Goal: Task Accomplishment & Management: Complete application form

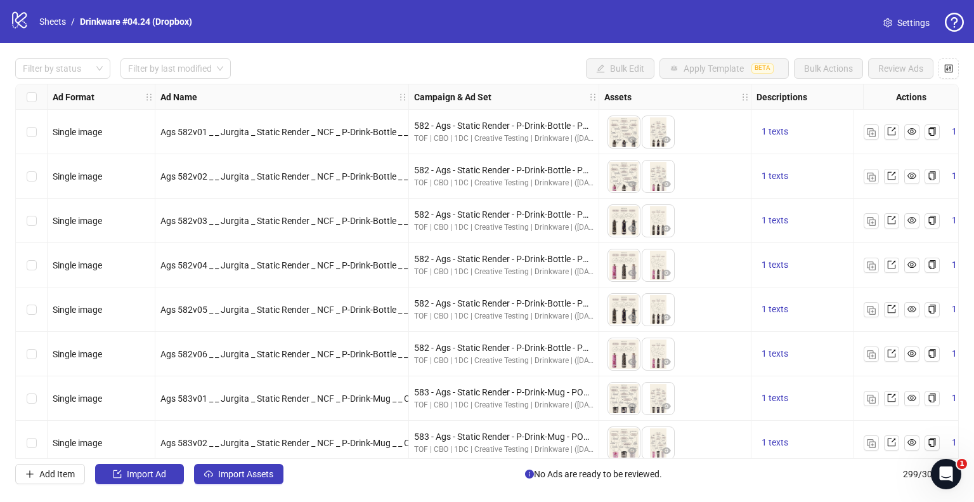
click at [61, 79] on div "Filter by status Filter by last modified Bulk Edit Apply Template BETA Bulk Act…" at bounding box center [487, 271] width 974 height 456
click at [70, 69] on div at bounding box center [56, 69] width 77 height 18
click at [55, 24] on link "Sheets" at bounding box center [53, 22] width 32 height 14
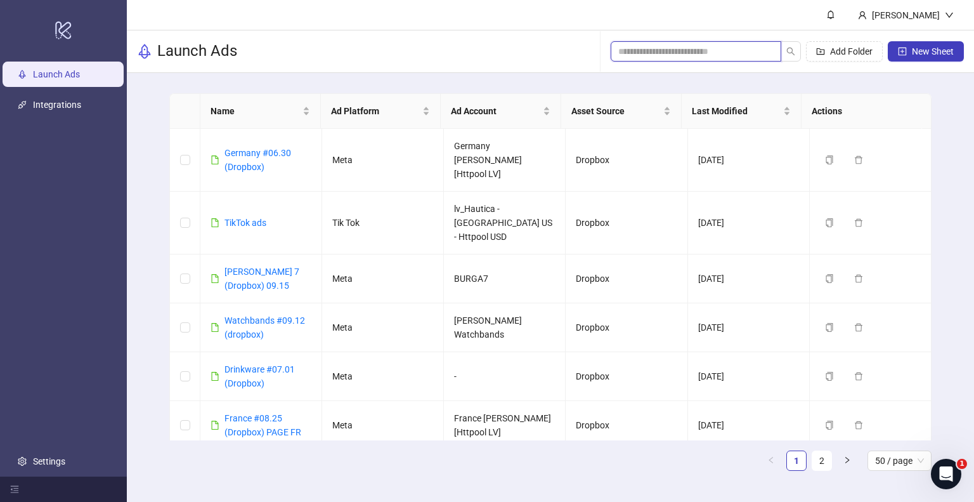
click at [712, 47] on input "search" at bounding box center [690, 51] width 145 height 14
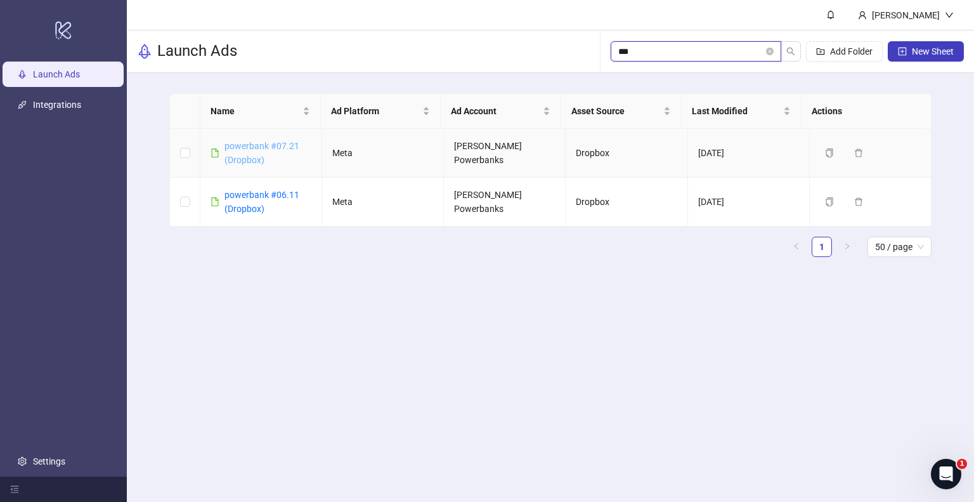
type input "***"
click at [268, 141] on link "powerbank #07.21 (Dropbox)" at bounding box center [261, 153] width 75 height 24
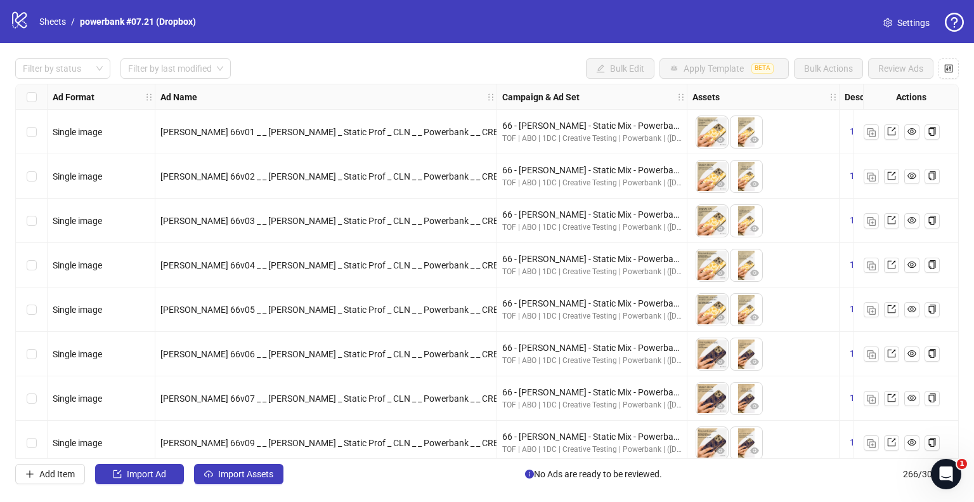
click at [36, 96] on div "Select all rows" at bounding box center [32, 96] width 32 height 25
drag, startPoint x: 76, startPoint y: 22, endPoint x: 202, endPoint y: 22, distance: 126.2
click at [202, 22] on div "logo/logo-mobile Sheets / powerbank #07.21 (Dropbox) Settings" at bounding box center [487, 21] width 954 height 23
copy ol "powerbank #07.21 (Dropbox)"
click at [38, 20] on link "Sheets" at bounding box center [53, 22] width 32 height 14
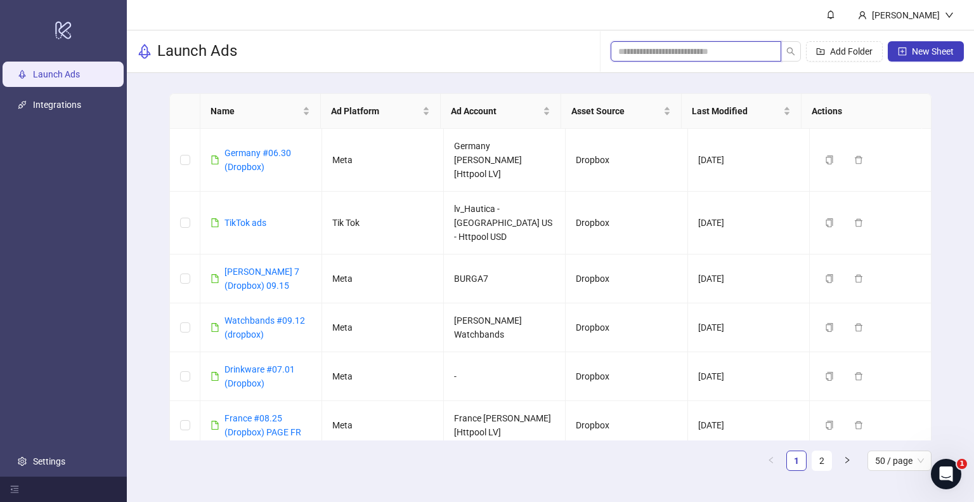
click at [647, 51] on input "search" at bounding box center [690, 51] width 145 height 14
paste input "**********"
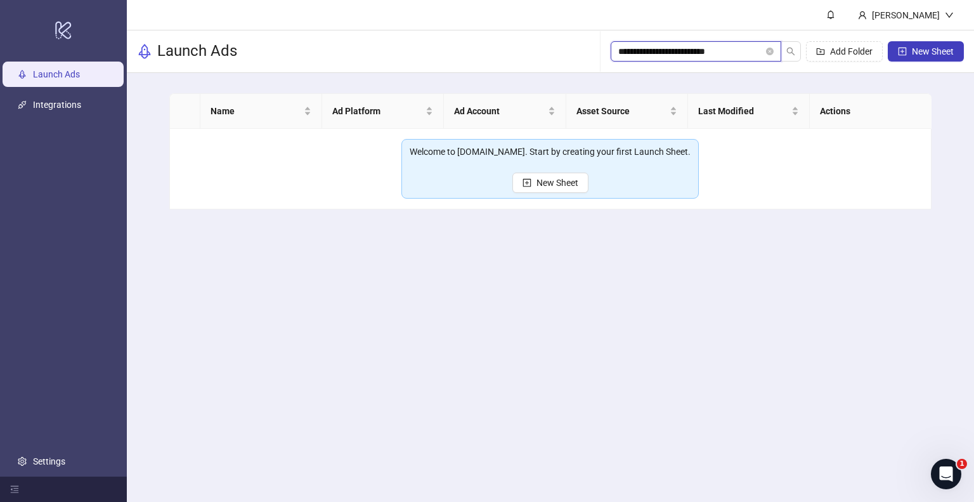
drag, startPoint x: 673, startPoint y: 53, endPoint x: 780, endPoint y: 48, distance: 106.6
click at [780, 48] on span "**********" at bounding box center [696, 51] width 171 height 20
type input "*********"
click at [721, 57] on input "*********" at bounding box center [690, 51] width 145 height 14
click at [723, 49] on input "*********" at bounding box center [690, 51] width 145 height 14
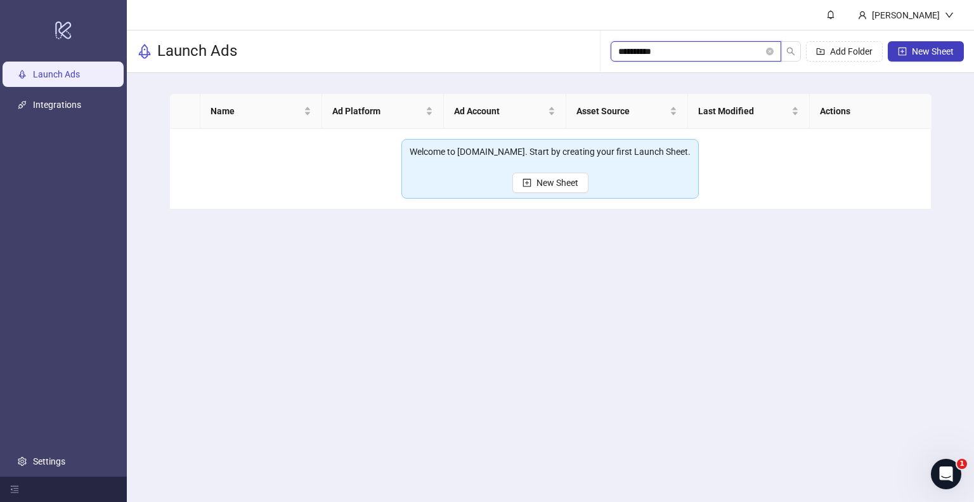
click at [723, 49] on input "*********" at bounding box center [690, 51] width 145 height 14
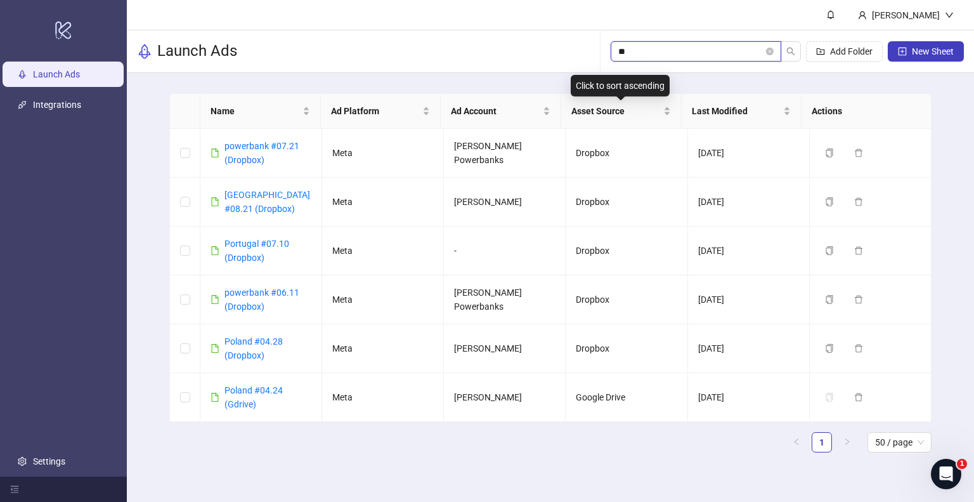
click at [659, 56] on input "**" at bounding box center [690, 51] width 145 height 14
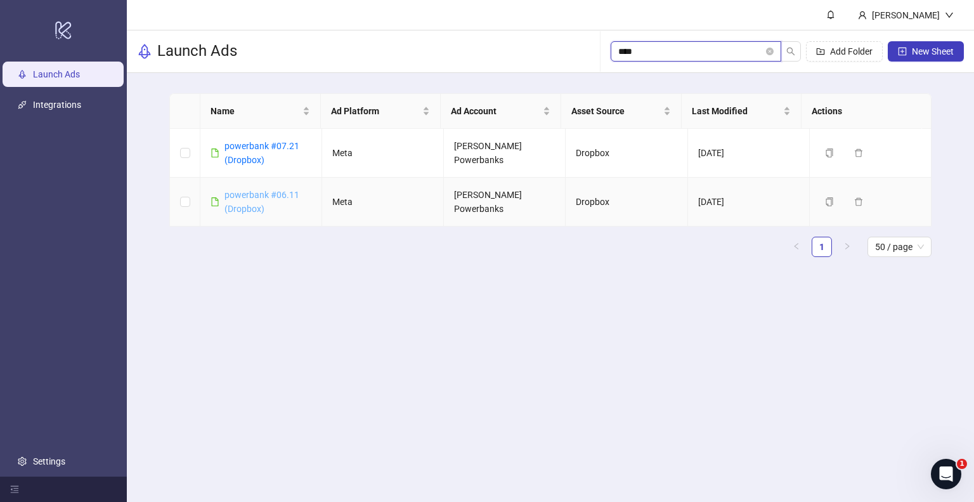
type input "****"
click at [248, 192] on link "powerbank #06.11 (Dropbox)" at bounding box center [261, 202] width 75 height 24
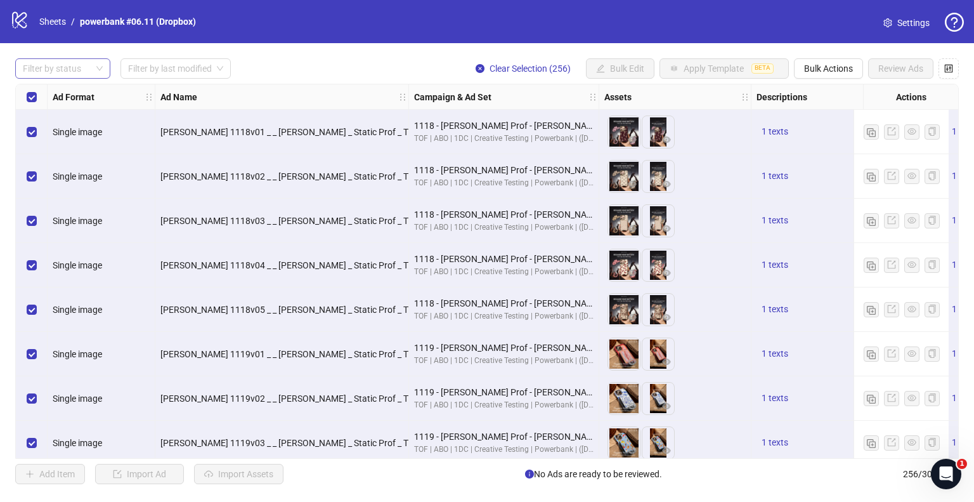
click at [74, 72] on div at bounding box center [56, 69] width 77 height 18
click at [68, 94] on div "Draft" at bounding box center [62, 94] width 75 height 14
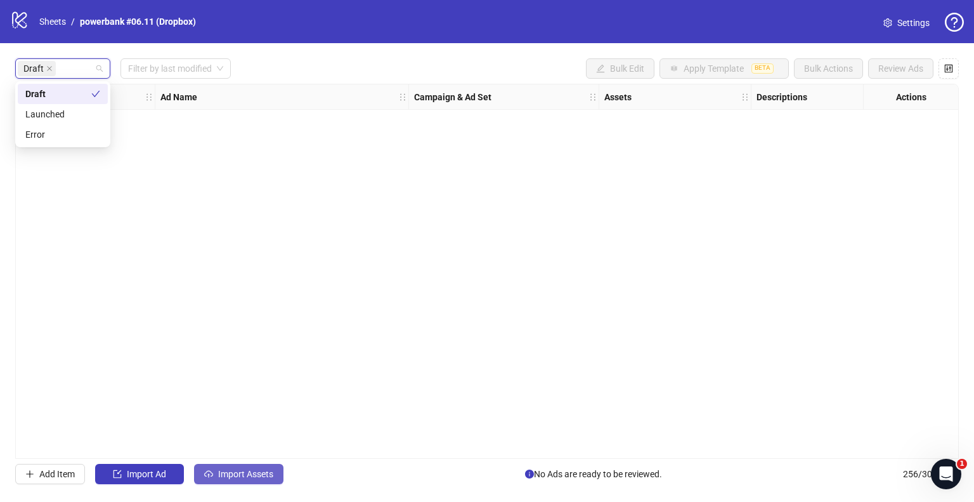
click at [247, 474] on span "Import Assets" at bounding box center [245, 474] width 55 height 10
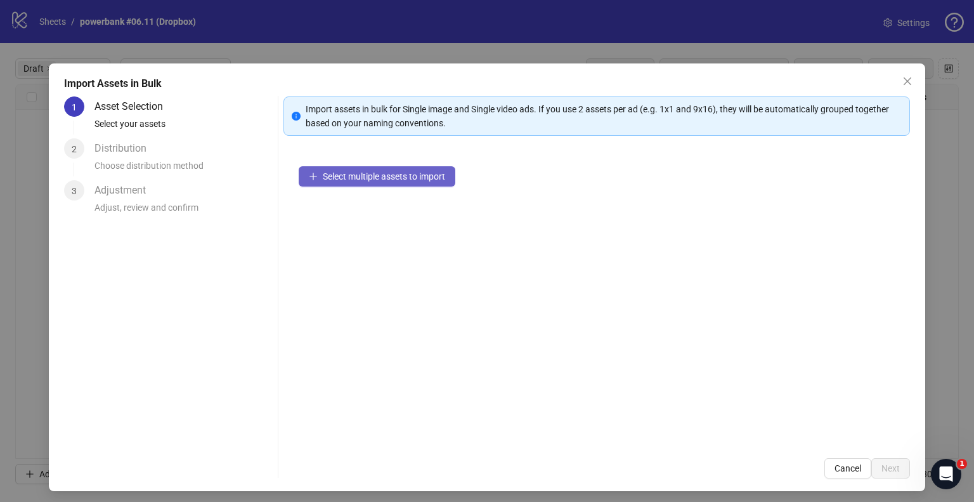
click at [353, 178] on span "Select multiple assets to import" at bounding box center [384, 176] width 122 height 10
click at [902, 79] on icon "close" at bounding box center [907, 81] width 10 height 10
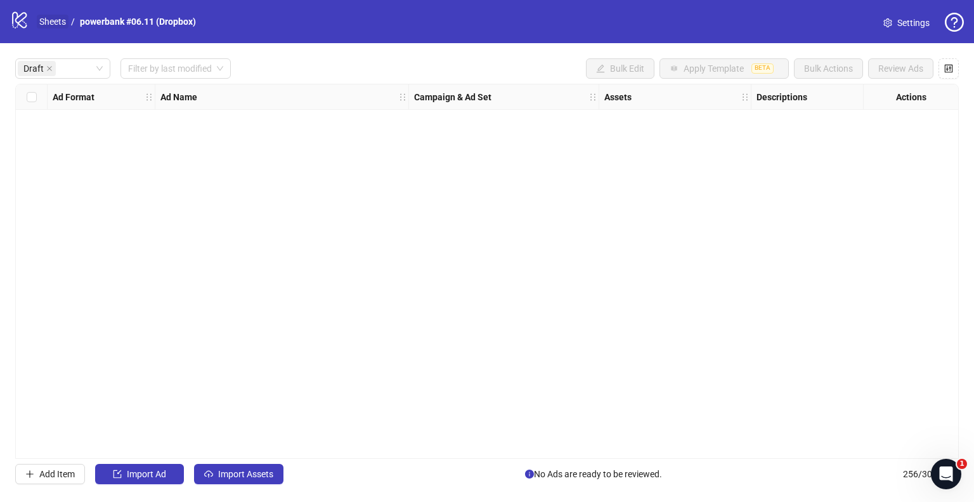
click at [51, 22] on link "Sheets" at bounding box center [53, 22] width 32 height 14
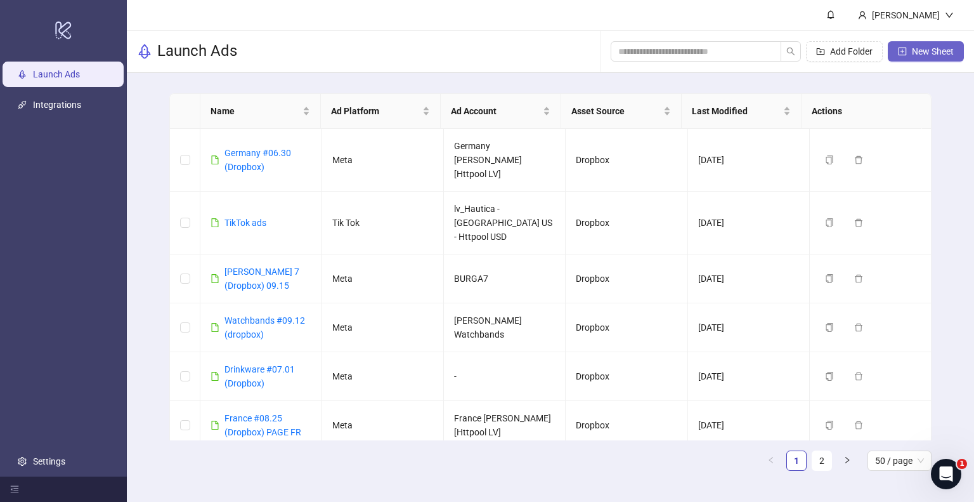
click at [925, 48] on span "New Sheet" at bounding box center [933, 51] width 42 height 10
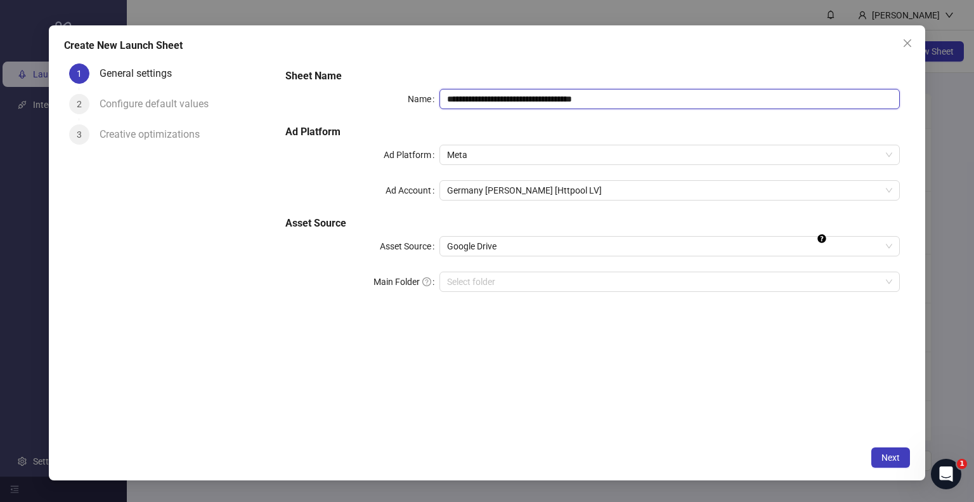
click at [531, 101] on input "**********" at bounding box center [669, 99] width 461 height 20
paste input "text"
click at [521, 97] on input "**********" at bounding box center [669, 99] width 461 height 20
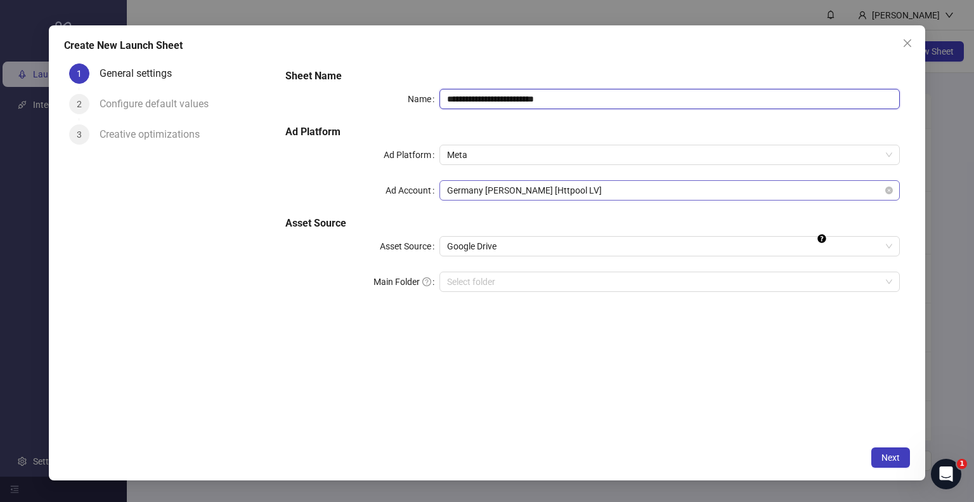
click at [498, 186] on span "Germany [PERSON_NAME] [Httpool LV]" at bounding box center [670, 190] width 446 height 19
type input "**********"
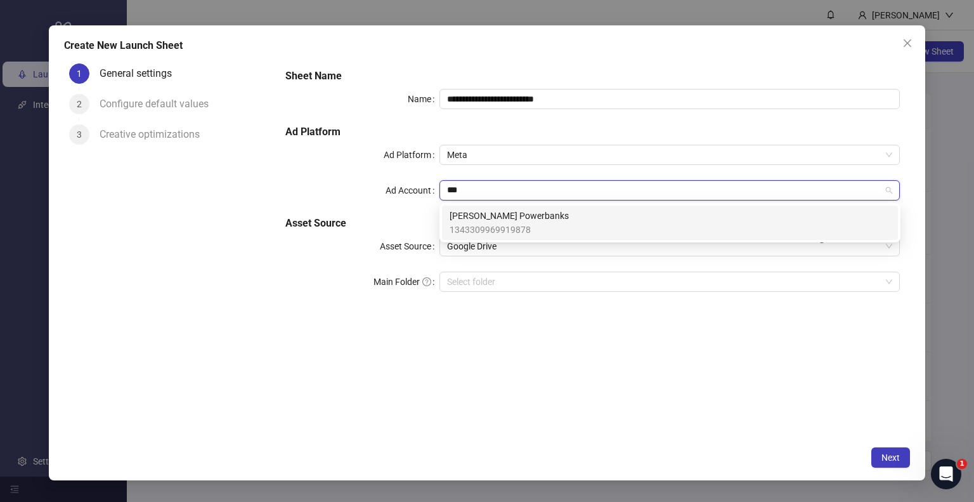
type input "****"
click at [486, 216] on span "[PERSON_NAME] Powerbanks" at bounding box center [509, 216] width 119 height 14
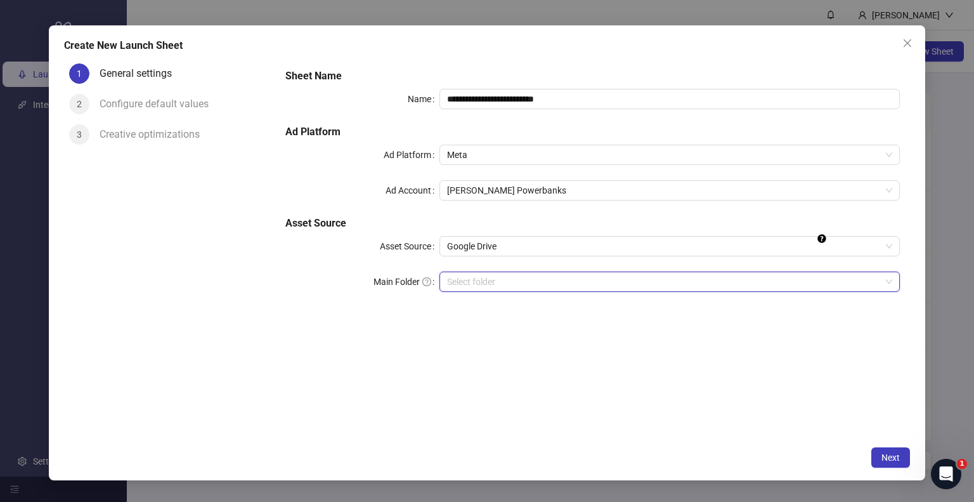
click at [490, 276] on input "Main Folder" at bounding box center [664, 281] width 434 height 19
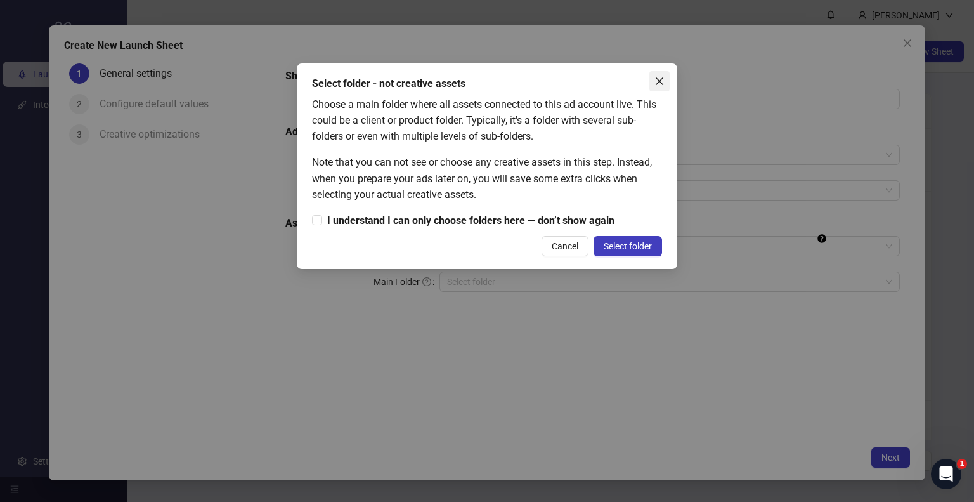
click at [657, 81] on icon "close" at bounding box center [659, 81] width 10 height 10
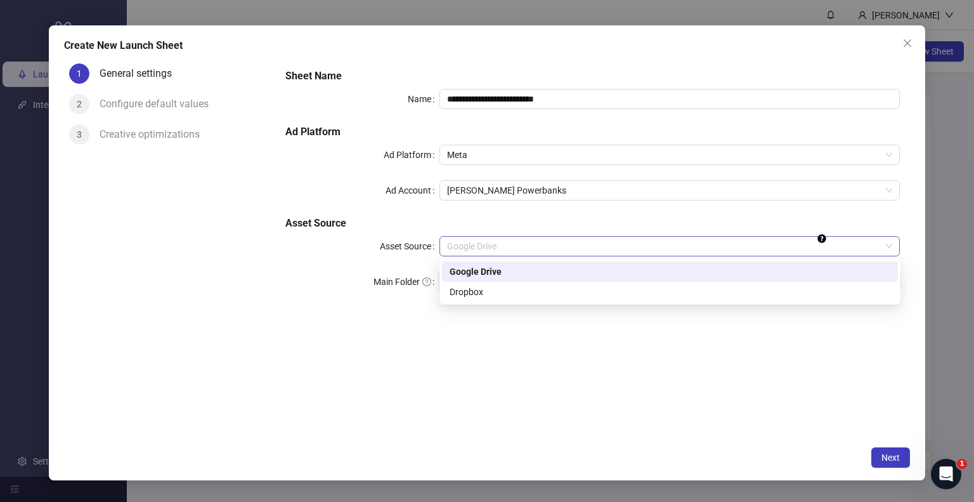
click at [464, 249] on span "Google Drive" at bounding box center [670, 245] width 446 height 19
click at [479, 283] on div "Dropbox" at bounding box center [670, 291] width 456 height 20
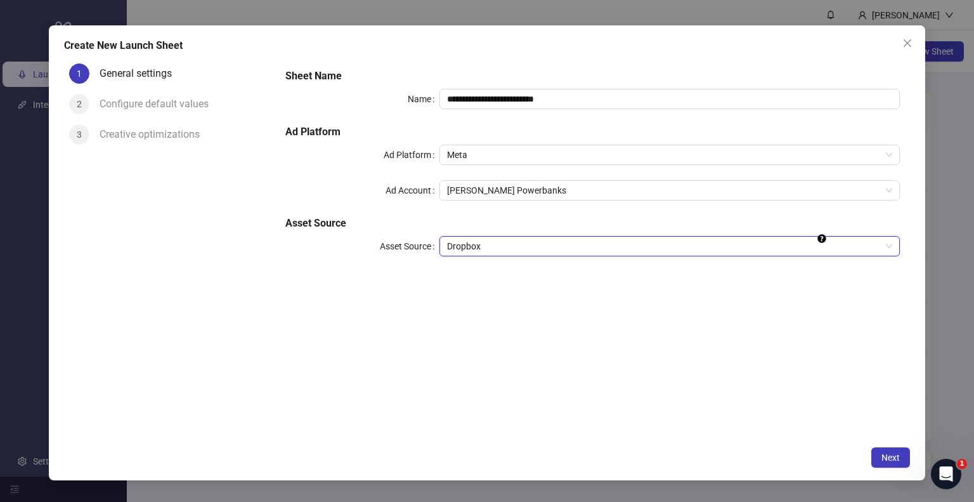
click at [677, 385] on div "**********" at bounding box center [592, 249] width 635 height 382
click at [893, 456] on span "Next" at bounding box center [890, 457] width 18 height 10
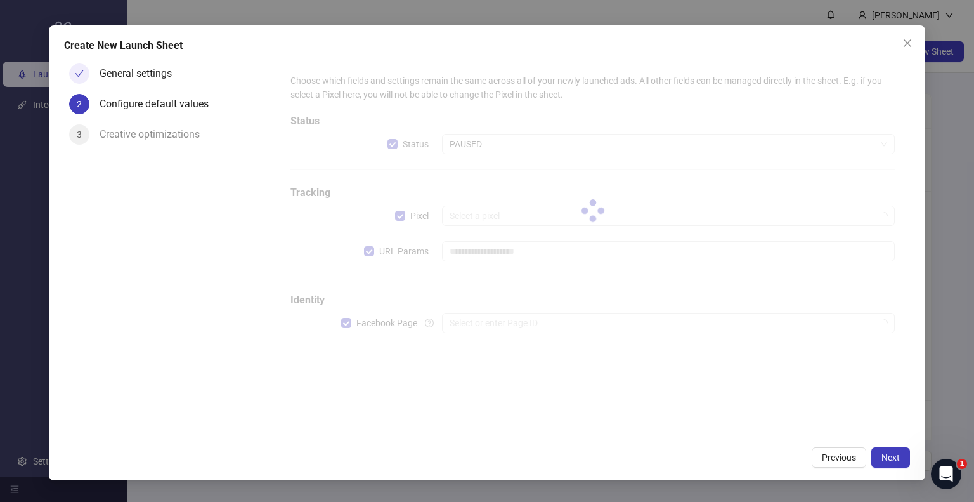
type input "**********"
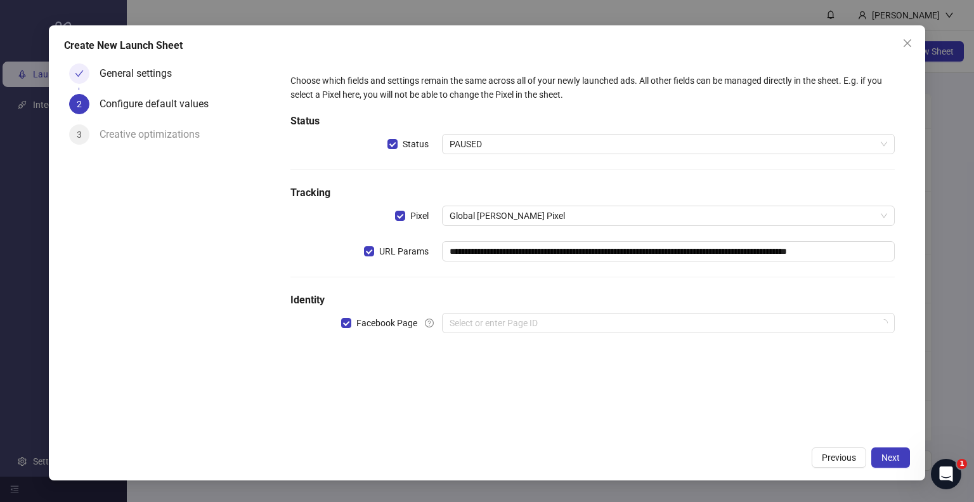
click at [496, 141] on span "PAUSED" at bounding box center [669, 143] width 438 height 19
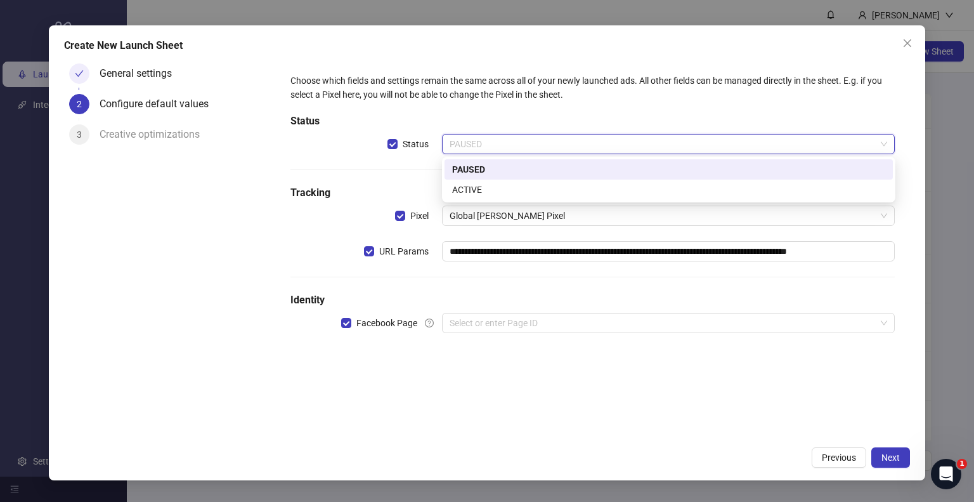
click at [491, 184] on div "ACTIVE" at bounding box center [668, 190] width 433 height 14
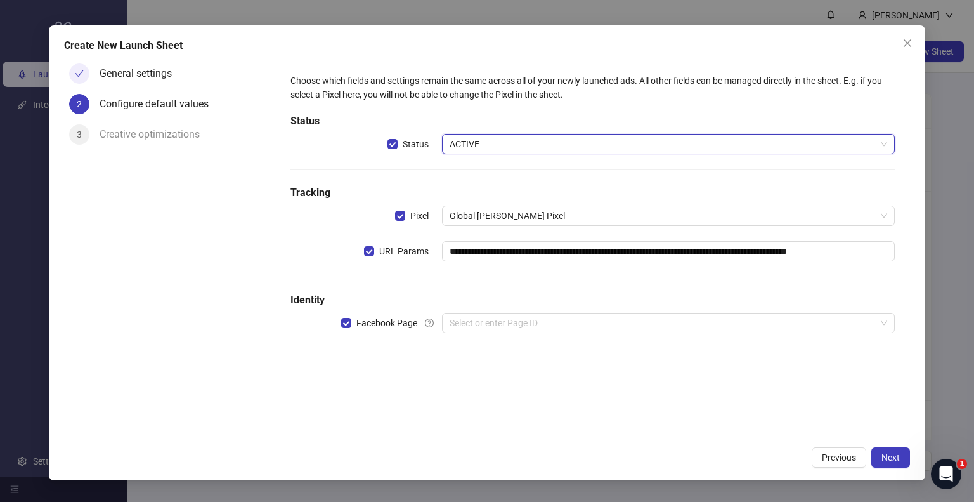
click at [489, 290] on div "**********" at bounding box center [592, 210] width 614 height 285
click at [484, 322] on input "search" at bounding box center [663, 322] width 427 height 19
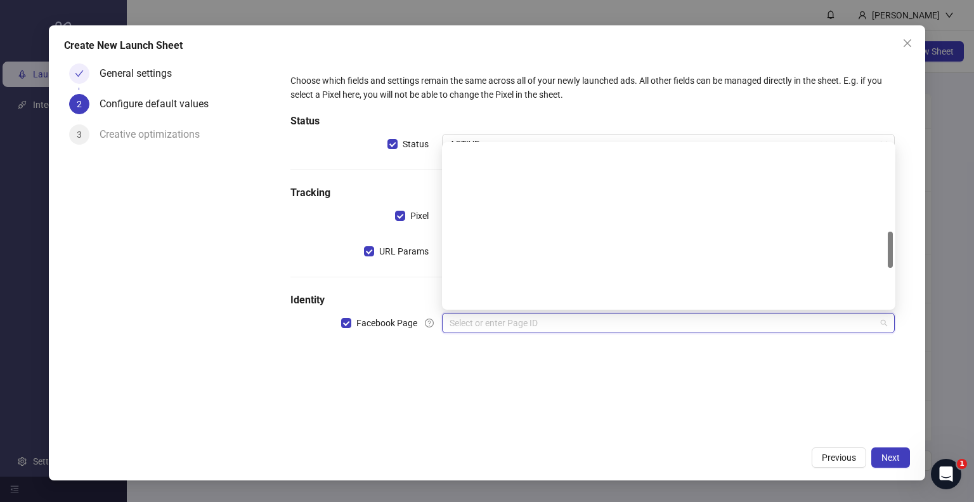
scroll to position [694, 0]
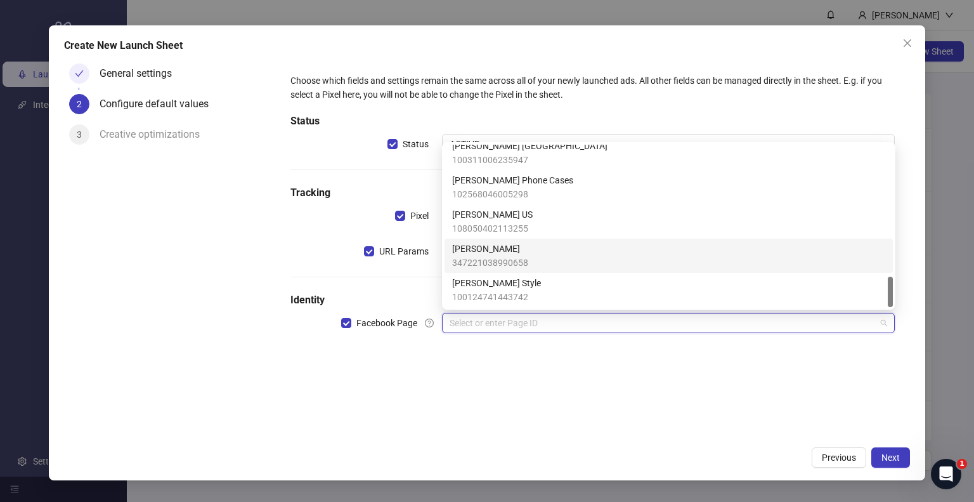
click at [500, 254] on span "[PERSON_NAME]" at bounding box center [490, 249] width 76 height 14
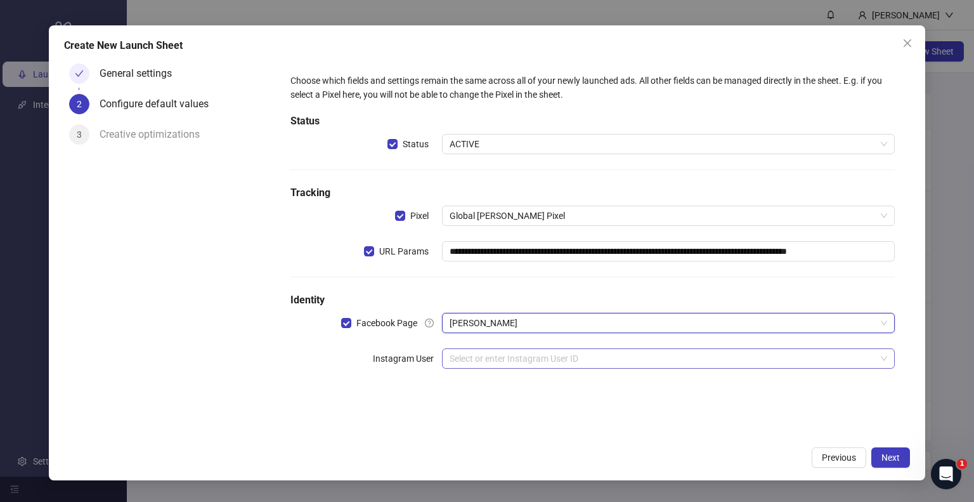
click at [540, 351] on input "search" at bounding box center [663, 358] width 427 height 19
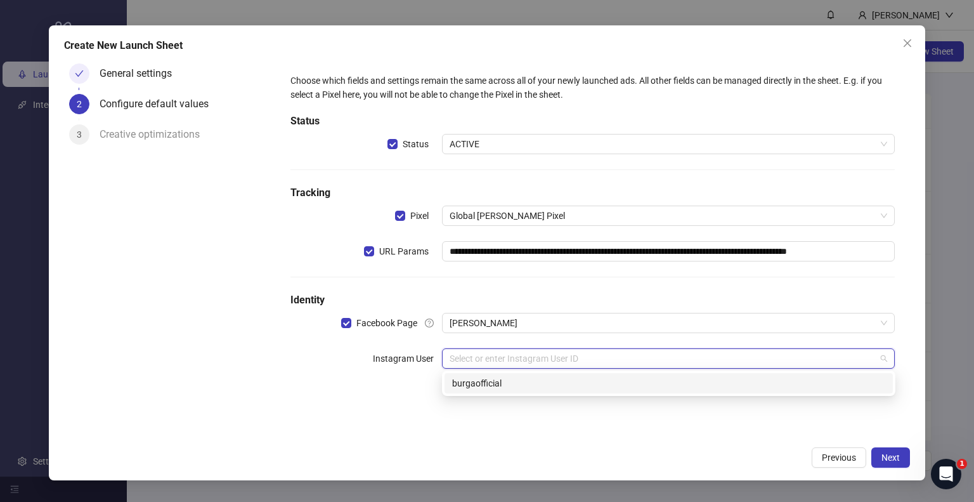
click at [496, 390] on div "burgaofficial" at bounding box center [668, 383] width 448 height 20
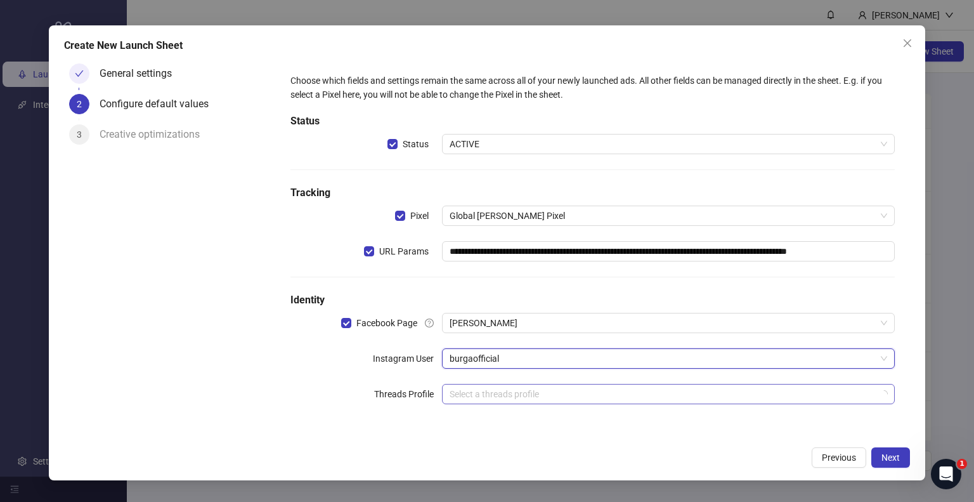
click at [495, 391] on input "search" at bounding box center [663, 393] width 427 height 19
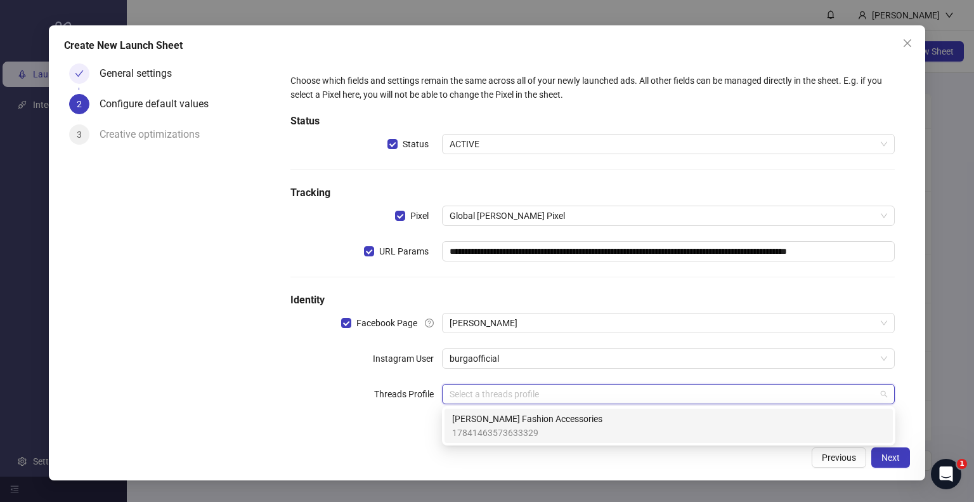
click at [562, 420] on span "BURGA Fashion Accessories" at bounding box center [527, 418] width 150 height 14
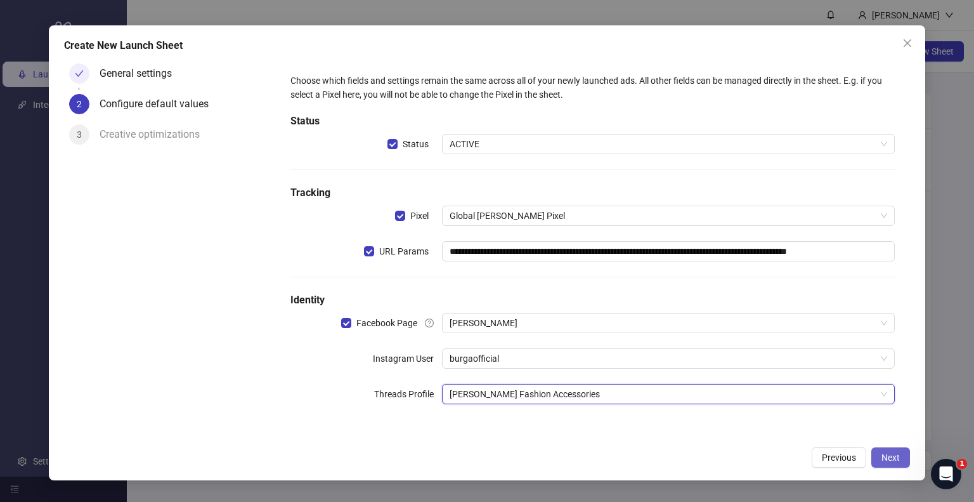
click at [893, 454] on span "Next" at bounding box center [890, 457] width 18 height 10
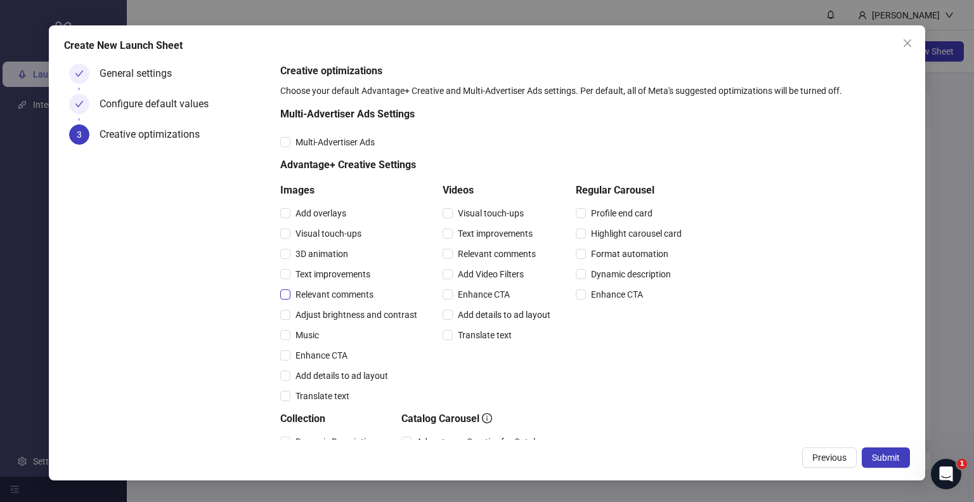
click at [330, 295] on span "Relevant comments" at bounding box center [334, 294] width 88 height 14
drag, startPoint x: 478, startPoint y: 256, endPoint x: 551, endPoint y: 244, distance: 73.8
click at [479, 255] on span "Relevant comments" at bounding box center [497, 254] width 88 height 14
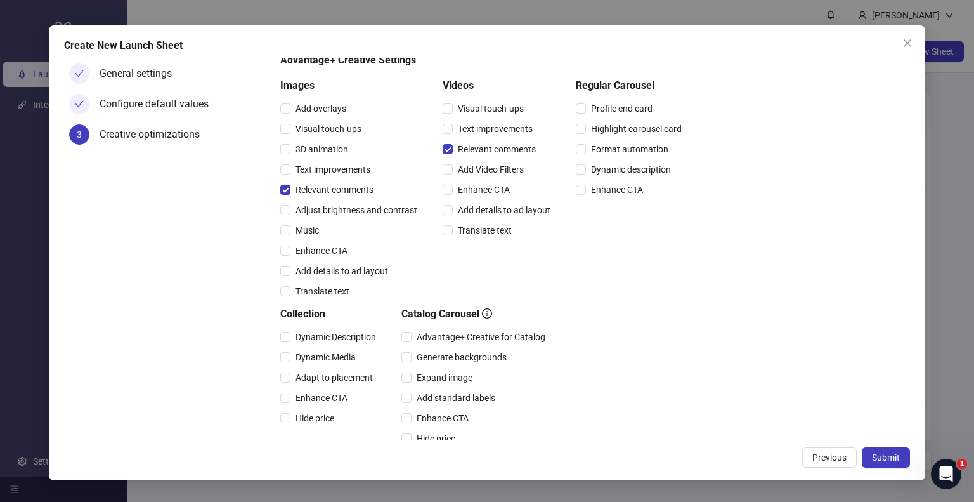
scroll to position [127, 0]
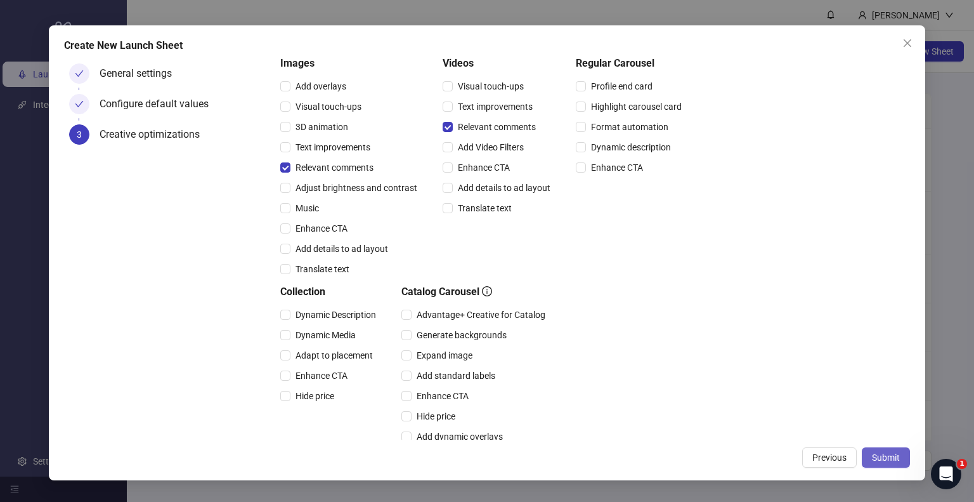
click at [874, 451] on button "Submit" at bounding box center [886, 457] width 48 height 20
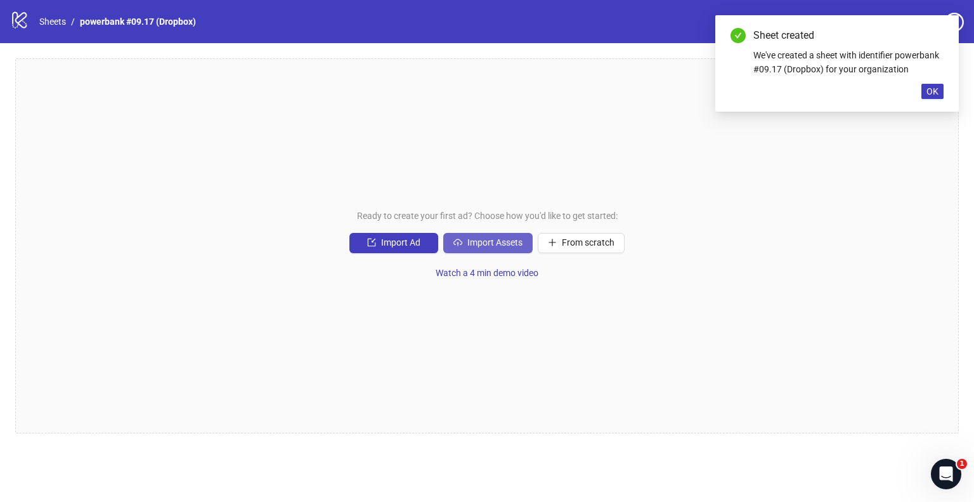
click at [487, 245] on span "Import Assets" at bounding box center [494, 242] width 55 height 10
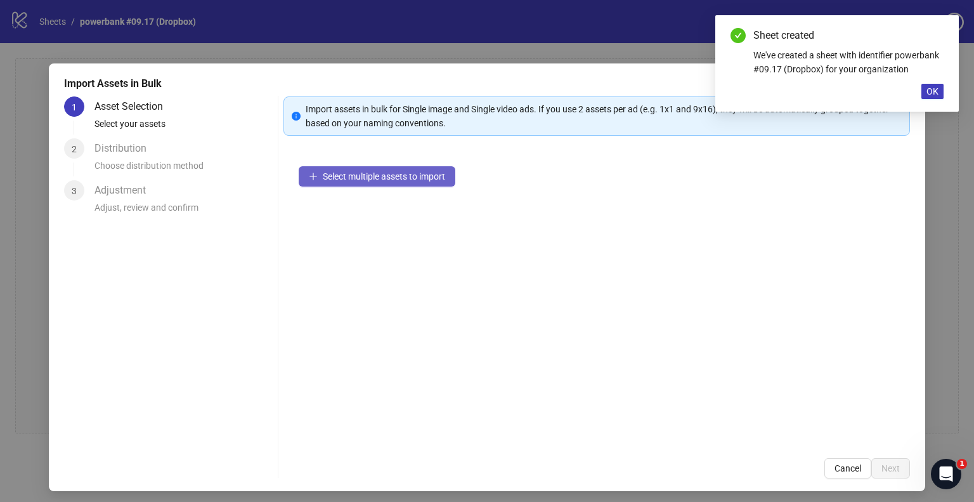
click at [365, 183] on button "Select multiple assets to import" at bounding box center [377, 176] width 157 height 20
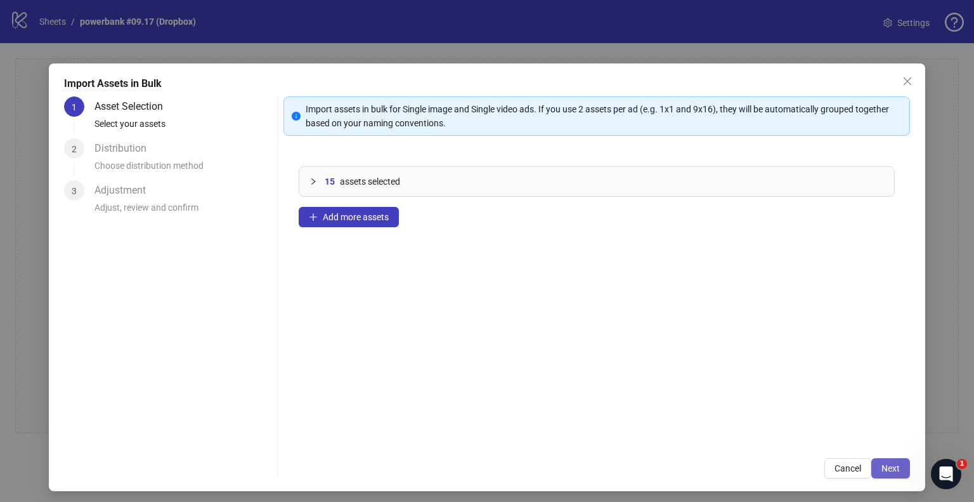
click at [895, 468] on button "Next" at bounding box center [890, 468] width 39 height 20
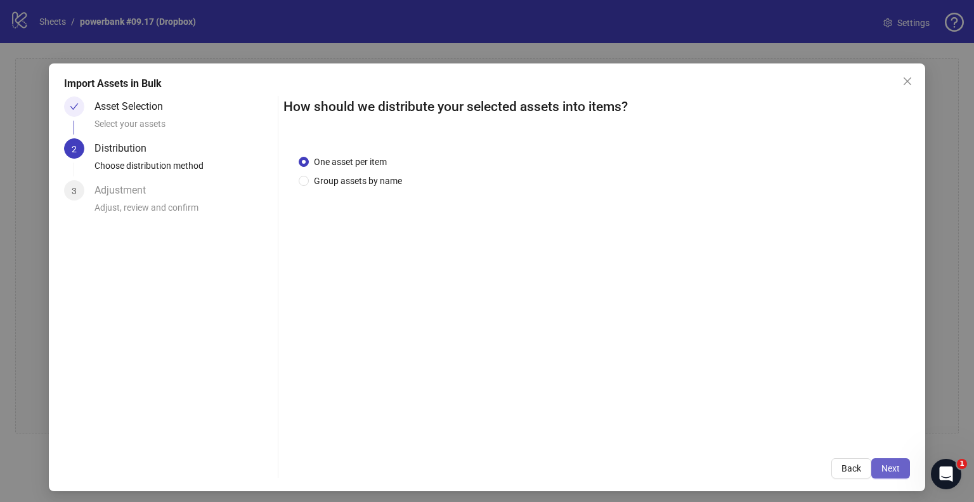
click at [890, 468] on span "Next" at bounding box center [890, 468] width 18 height 10
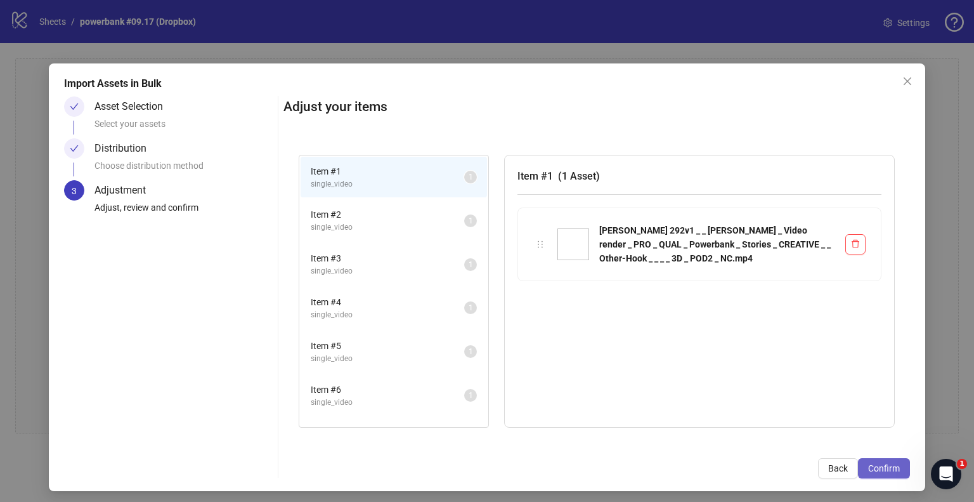
click at [886, 464] on span "Confirm" at bounding box center [884, 468] width 32 height 10
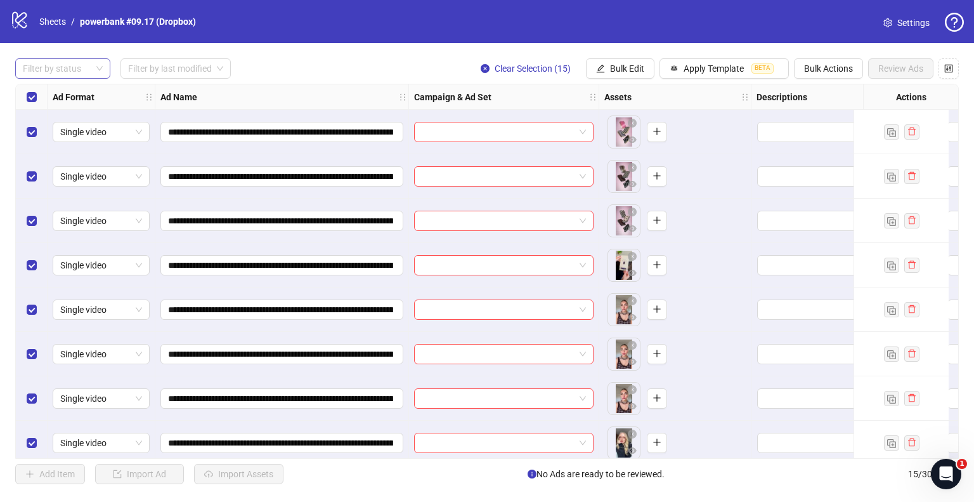
click at [97, 65] on div "Filter by status" at bounding box center [62, 68] width 95 height 20
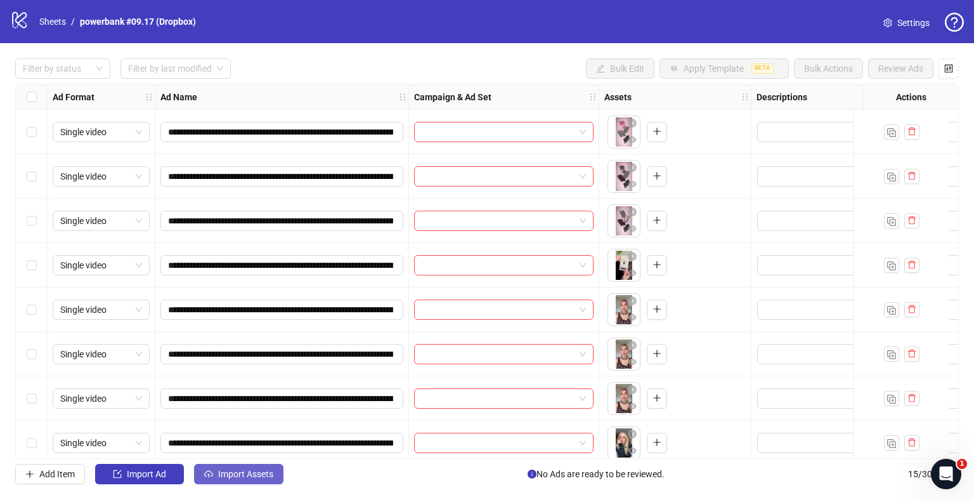
click at [259, 481] on button "Import Assets" at bounding box center [238, 473] width 89 height 20
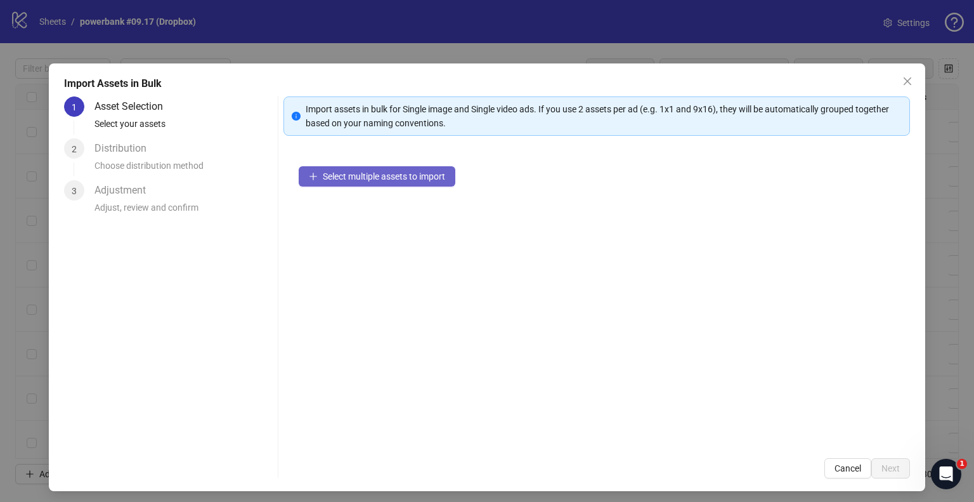
click at [333, 171] on span "Select multiple assets to import" at bounding box center [384, 176] width 122 height 10
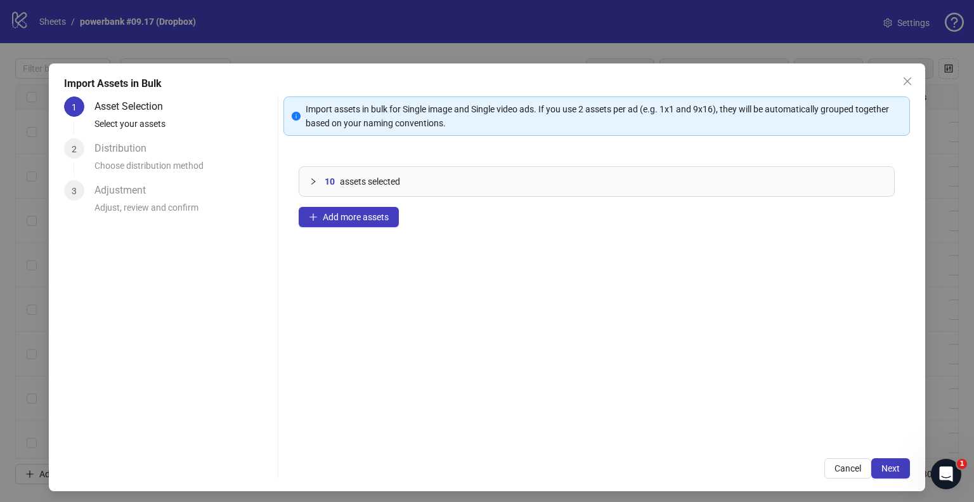
click at [882, 456] on div "Import assets in bulk for Single image and Single video ads. If you use 2 asset…" at bounding box center [596, 287] width 626 height 382
click at [880, 460] on button "Next" at bounding box center [890, 468] width 39 height 20
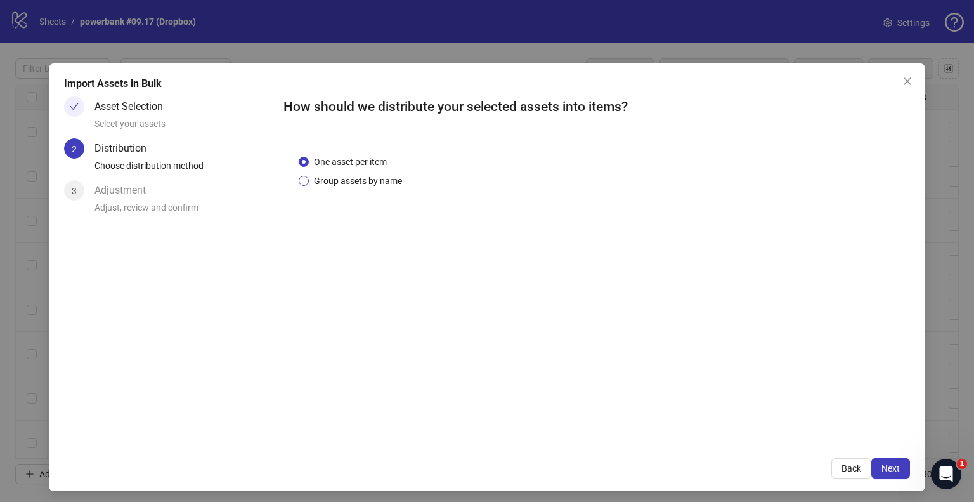
click at [365, 177] on span "Group assets by name" at bounding box center [358, 181] width 98 height 14
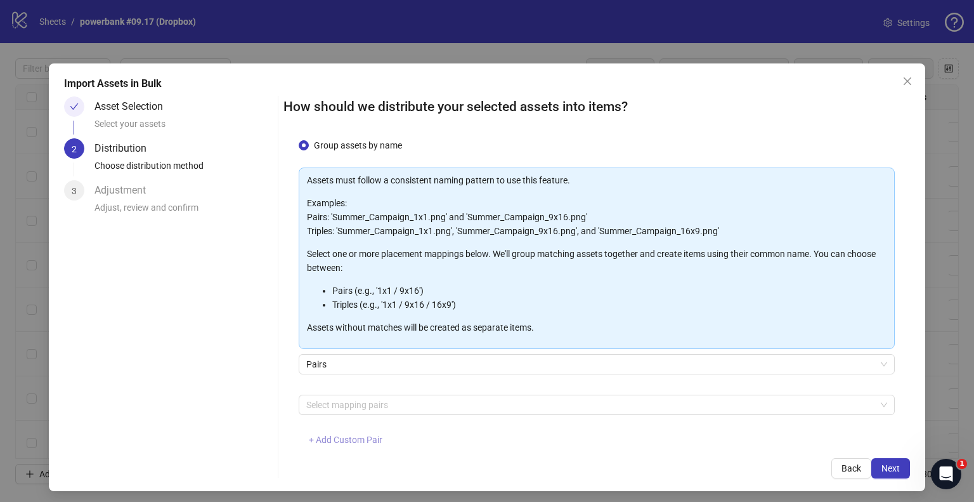
scroll to position [67, 0]
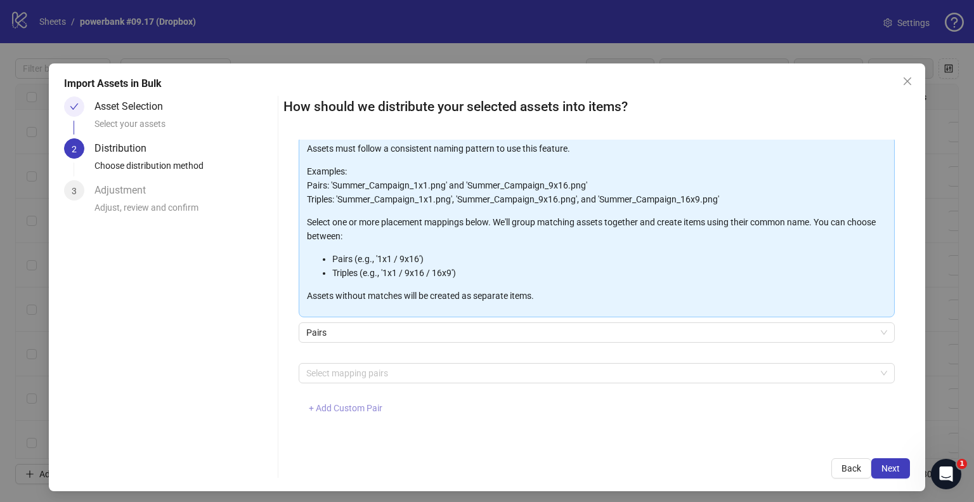
click at [354, 408] on span "+ Add Custom Pair" at bounding box center [346, 408] width 74 height 10
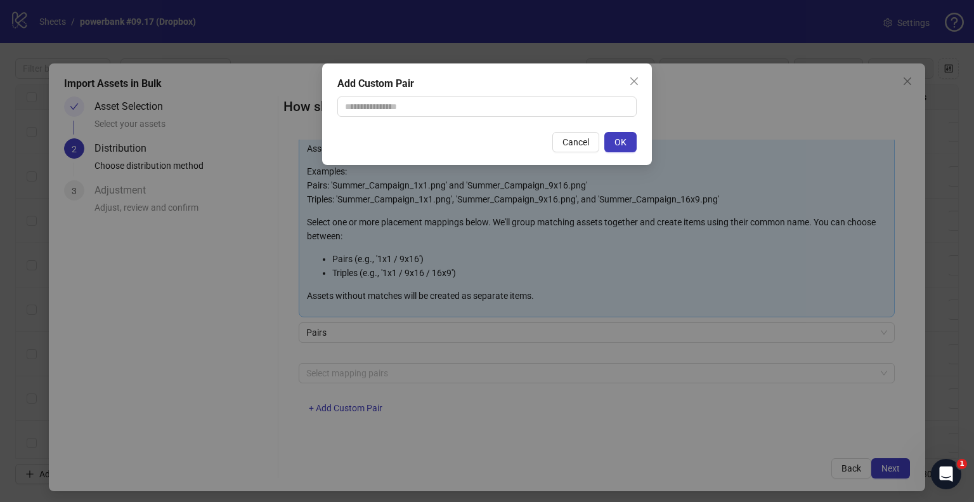
click at [441, 119] on div "Add Custom Pair Cancel OK" at bounding box center [487, 113] width 330 height 101
click at [442, 105] on input "text" at bounding box center [486, 106] width 299 height 20
type input "**********"
click at [619, 138] on span "OK" at bounding box center [620, 142] width 12 height 10
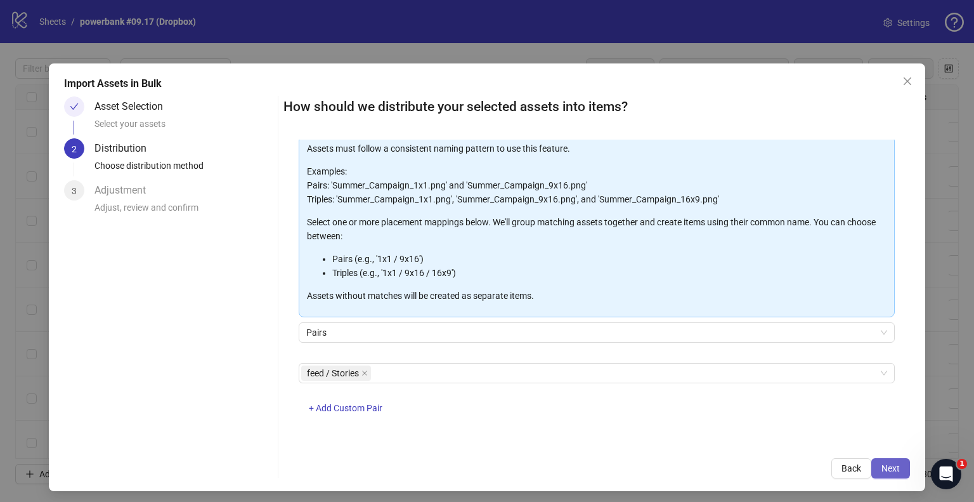
click at [881, 469] on span "Next" at bounding box center [890, 468] width 18 height 10
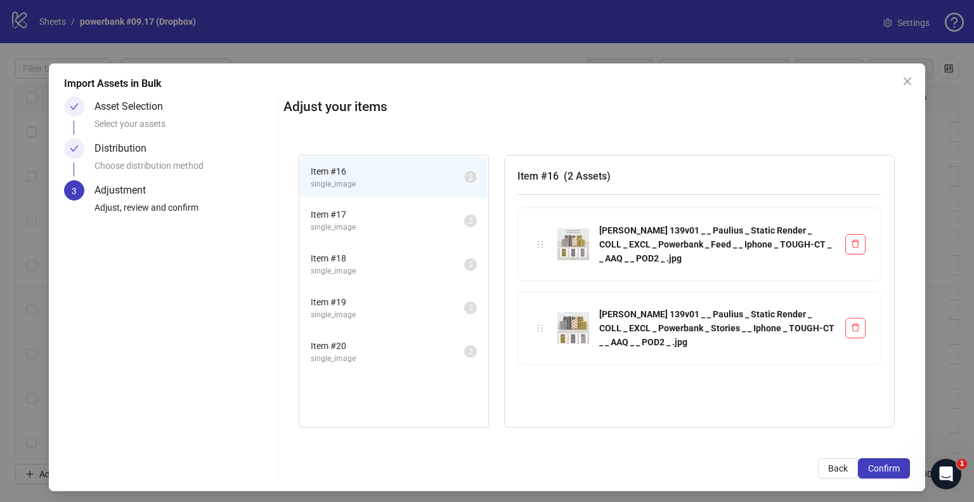
click at [874, 469] on span "Confirm" at bounding box center [884, 468] width 32 height 10
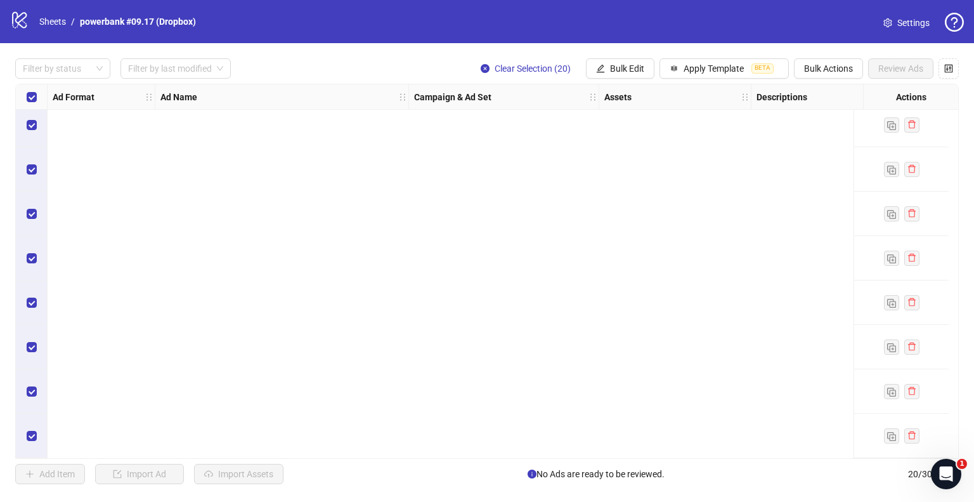
scroll to position [0, 0]
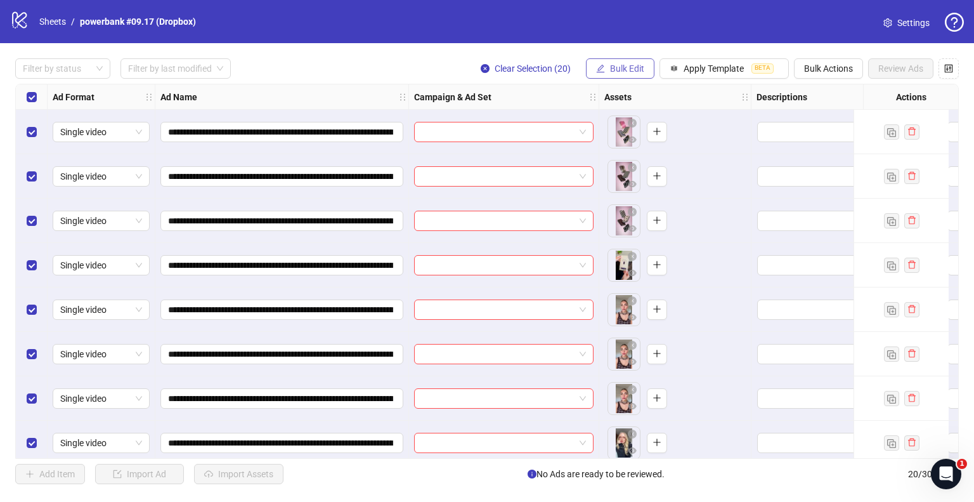
click at [628, 67] on span "Bulk Edit" at bounding box center [627, 68] width 34 height 10
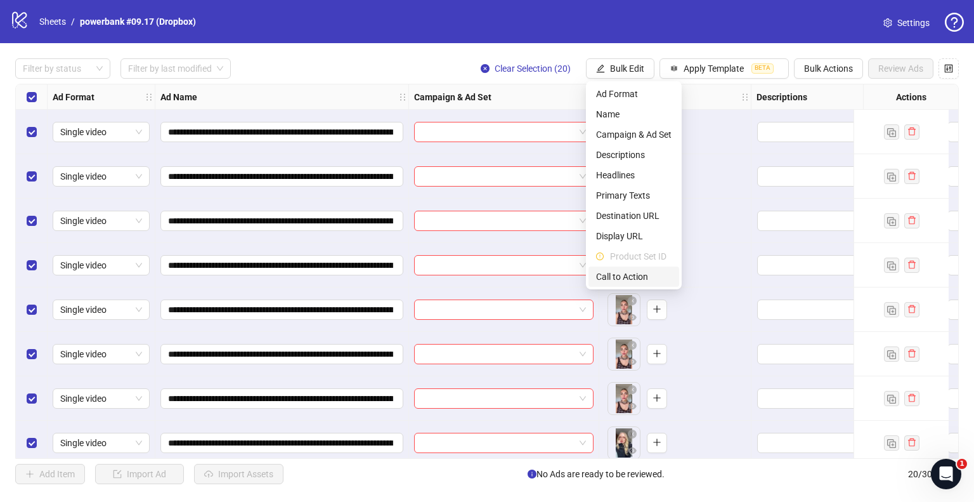
click at [630, 271] on span "Call to Action" at bounding box center [633, 276] width 75 height 14
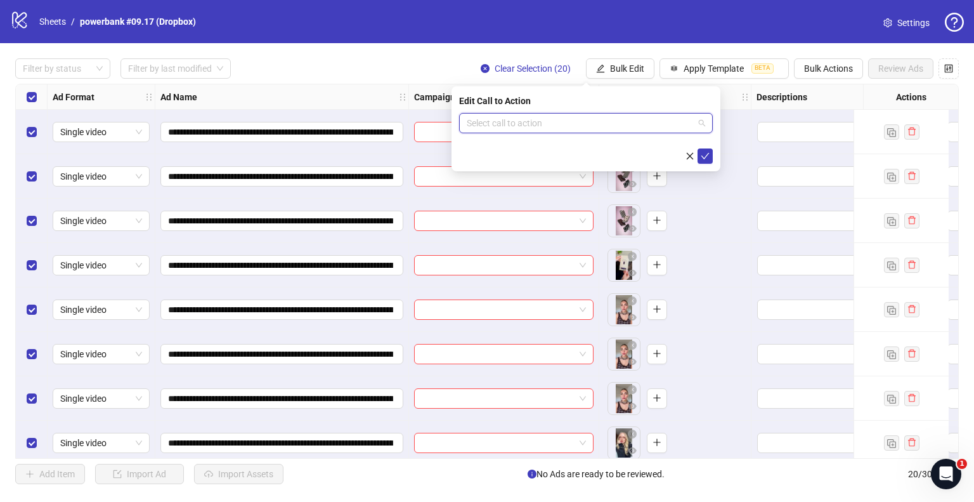
click at [505, 119] on input "search" at bounding box center [580, 122] width 227 height 19
type input "**"
click at [497, 165] on div "Shop now" at bounding box center [585, 169] width 233 height 14
click at [713, 157] on div "Edit Call to Action Shop now Shop now" at bounding box center [585, 128] width 269 height 85
click at [706, 157] on icon "check" at bounding box center [705, 156] width 9 height 9
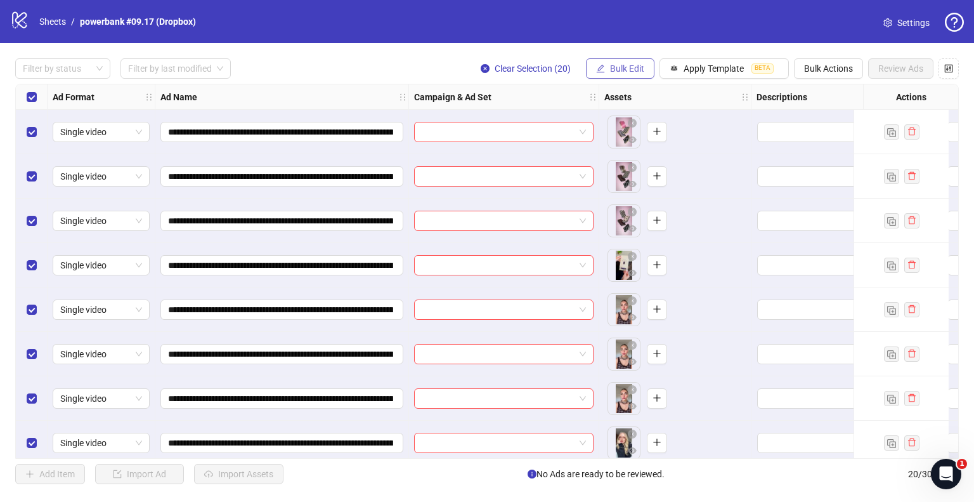
click at [624, 70] on span "Bulk Edit" at bounding box center [627, 68] width 34 height 10
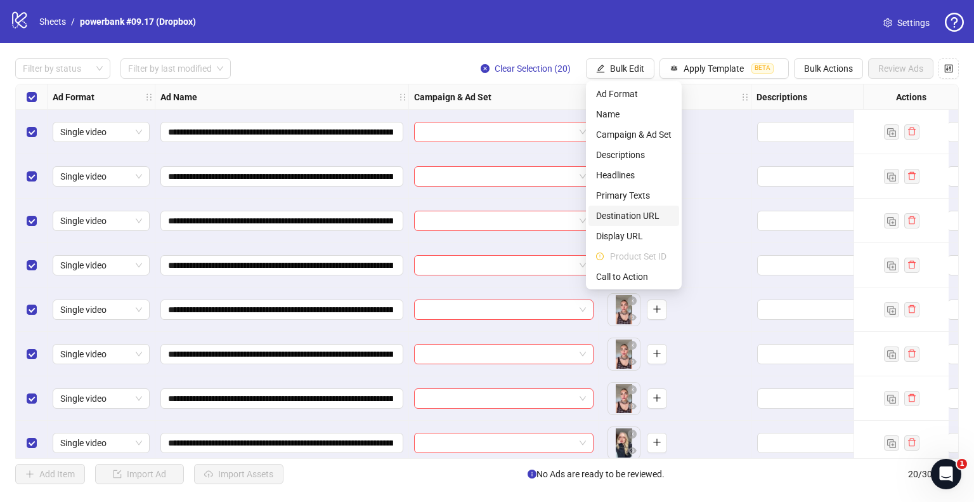
click at [619, 210] on span "Destination URL" at bounding box center [633, 216] width 75 height 14
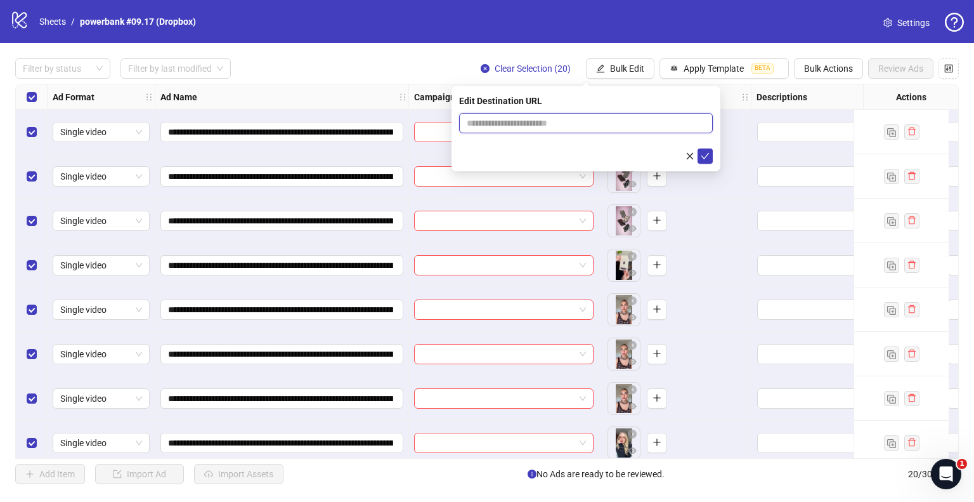
click at [526, 116] on input "text" at bounding box center [581, 123] width 228 height 14
click at [595, 126] on input "text" at bounding box center [581, 123] width 228 height 14
paste input "**********"
type input "**********"
click at [704, 153] on icon "check" at bounding box center [705, 156] width 9 height 9
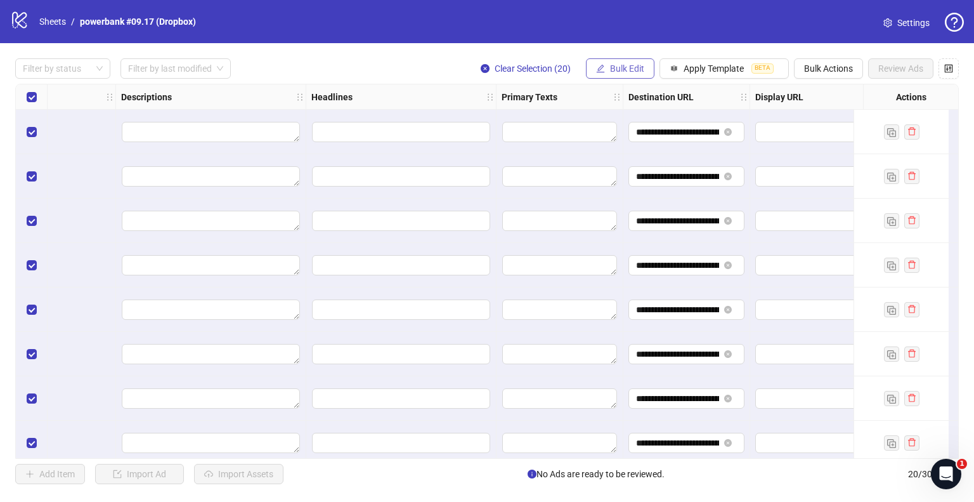
scroll to position [0, 633]
click at [620, 63] on span "Bulk Edit" at bounding box center [627, 68] width 34 height 10
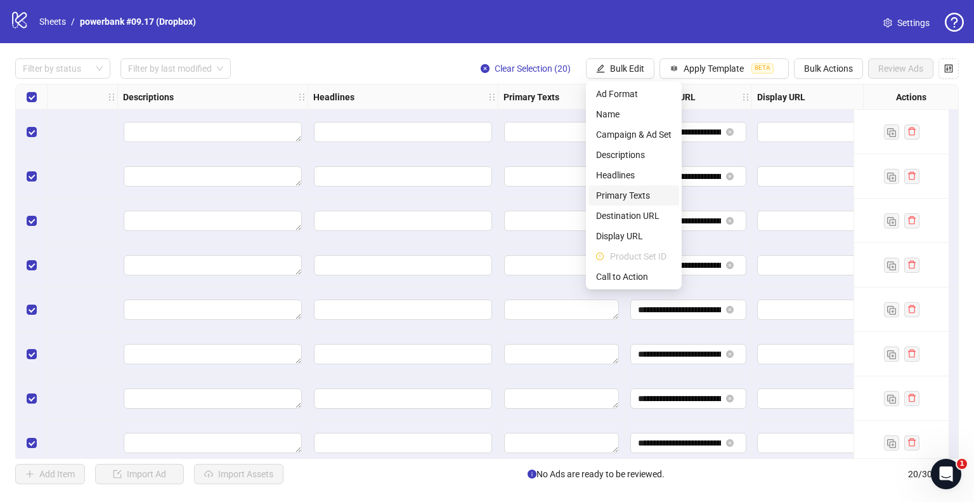
click at [628, 197] on span "Primary Texts" at bounding box center [633, 195] width 75 height 14
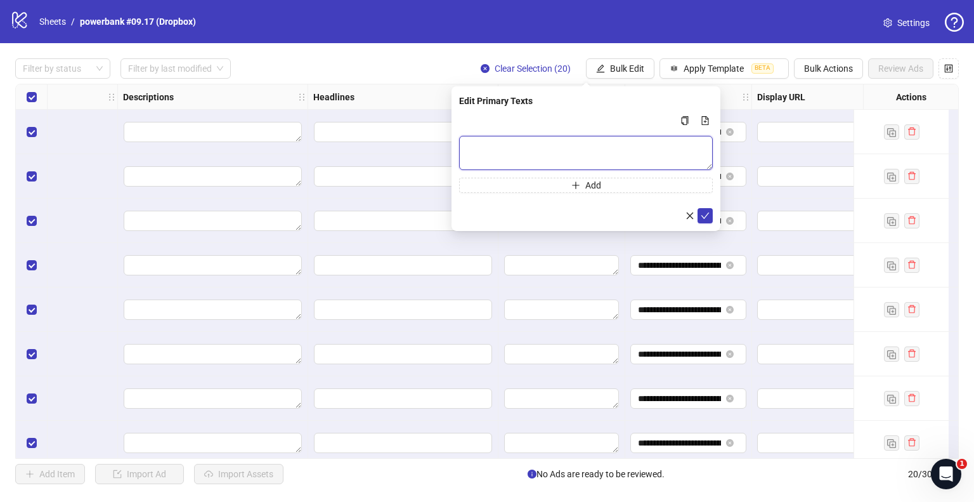
click at [543, 159] on textarea "Multi-text input container - paste or copy values" at bounding box center [586, 153] width 254 height 34
paste textarea "**********"
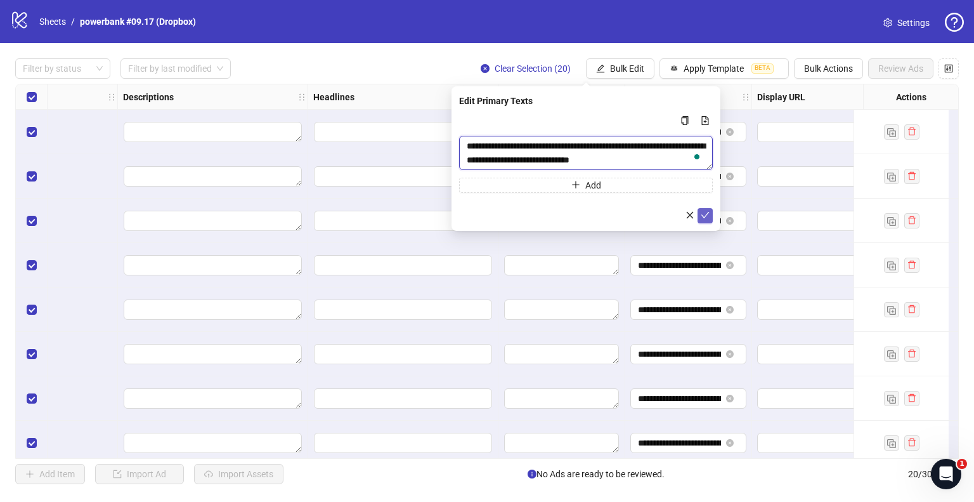
type textarea "**********"
click at [702, 215] on icon "check" at bounding box center [705, 214] width 9 height 9
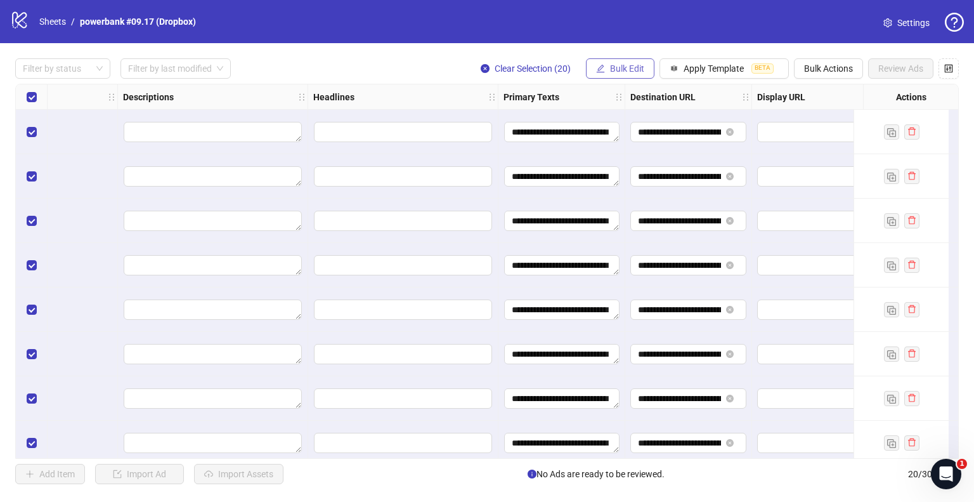
click at [627, 65] on span "Bulk Edit" at bounding box center [627, 68] width 34 height 10
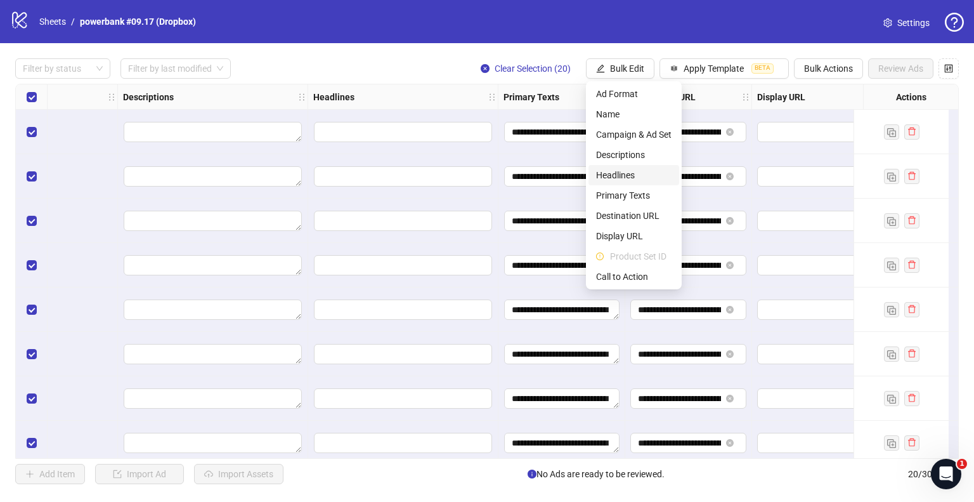
click at [614, 171] on span "Headlines" at bounding box center [633, 175] width 75 height 14
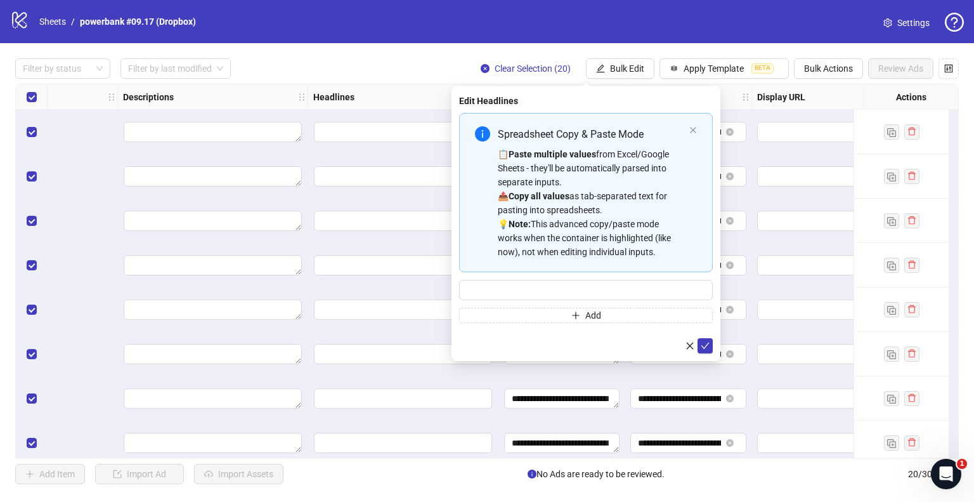
click at [507, 273] on div "Spreadsheet Copy & Paste Mode 📋 Paste multiple values from Excel/Google Sheets …" at bounding box center [586, 218] width 254 height 210
click at [506, 287] on input "Multi-input container - paste or copy values" at bounding box center [586, 290] width 254 height 20
paste input "**********"
type input "**********"
click at [705, 345] on icon "check" at bounding box center [705, 345] width 8 height 6
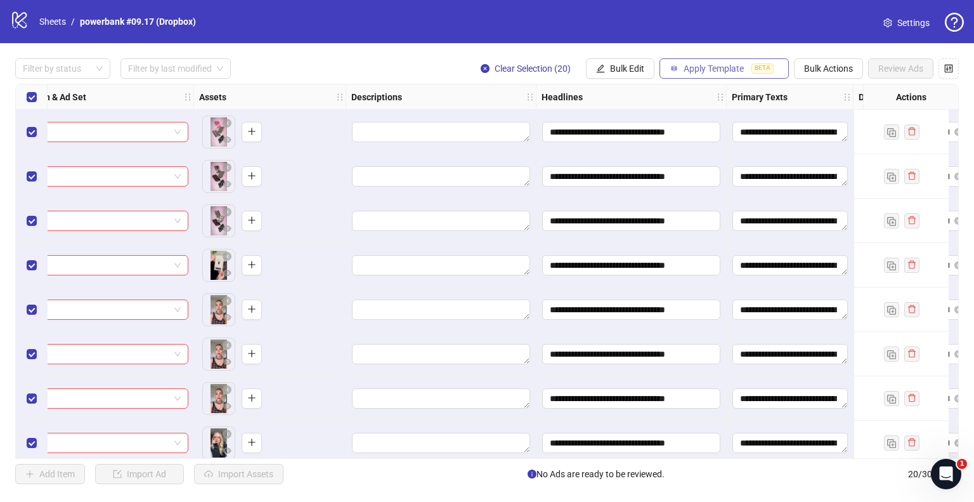
scroll to position [0, 380]
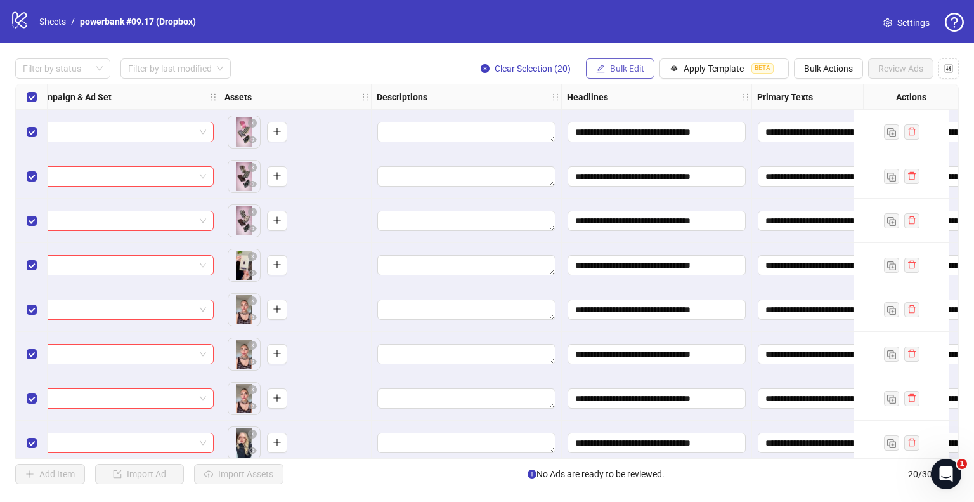
click at [635, 65] on span "Bulk Edit" at bounding box center [627, 68] width 34 height 10
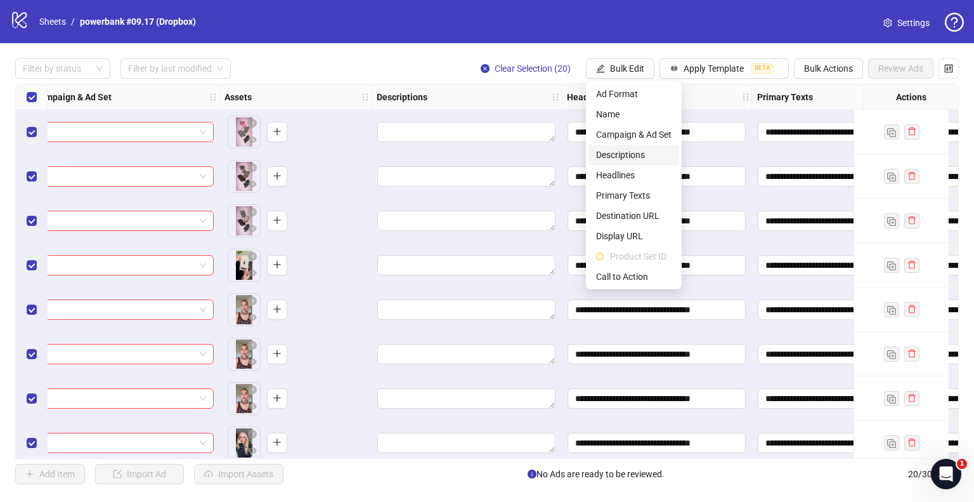
click at [623, 157] on span "Descriptions" at bounding box center [633, 155] width 75 height 14
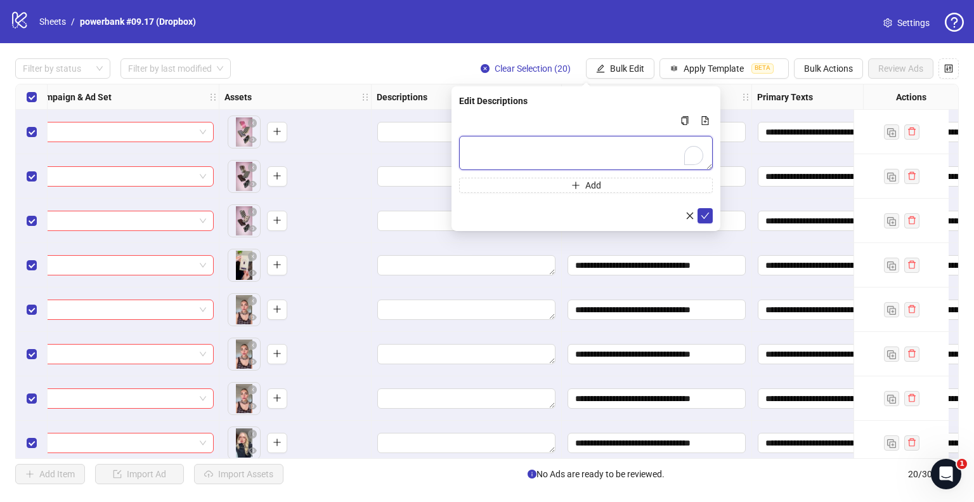
click at [640, 143] on textarea "To enrich screen reader interactions, please activate Accessibility in Grammarl…" at bounding box center [586, 153] width 254 height 34
paste textarea "**********"
type textarea "**********"
click at [701, 215] on icon "check" at bounding box center [705, 214] width 9 height 9
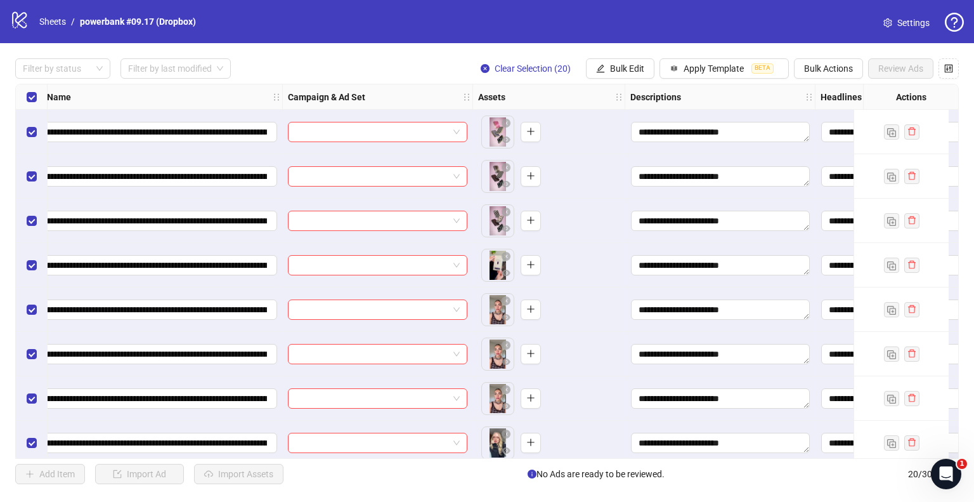
scroll to position [0, 0]
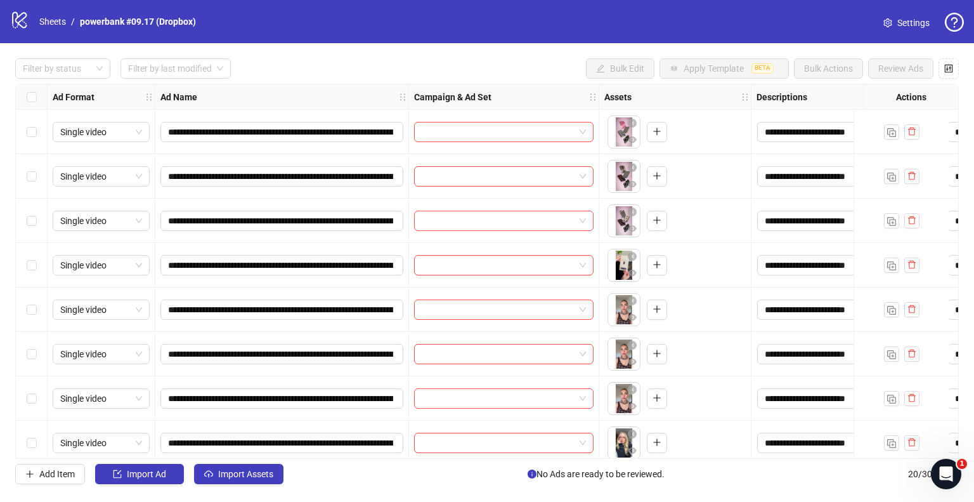
click at [36, 134] on div "Select row 1" at bounding box center [32, 132] width 32 height 44
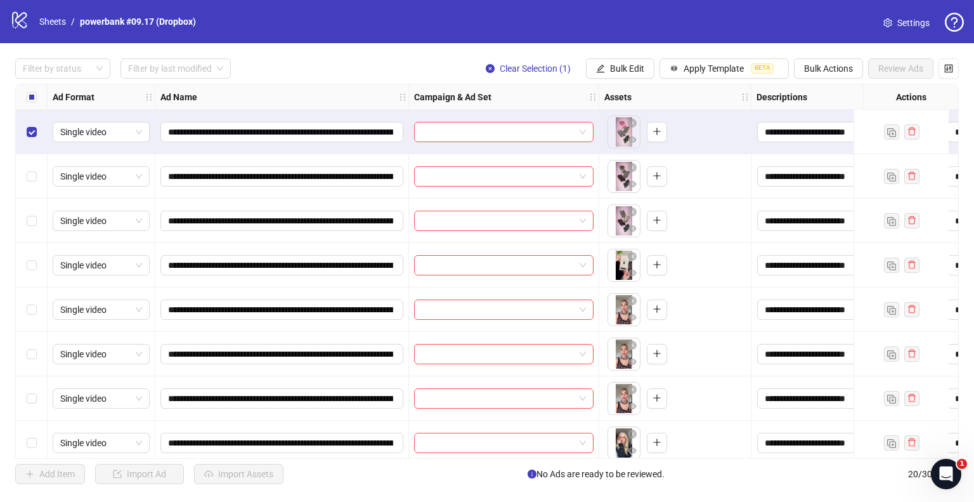
click at [29, 162] on div "Select row 2" at bounding box center [32, 176] width 32 height 44
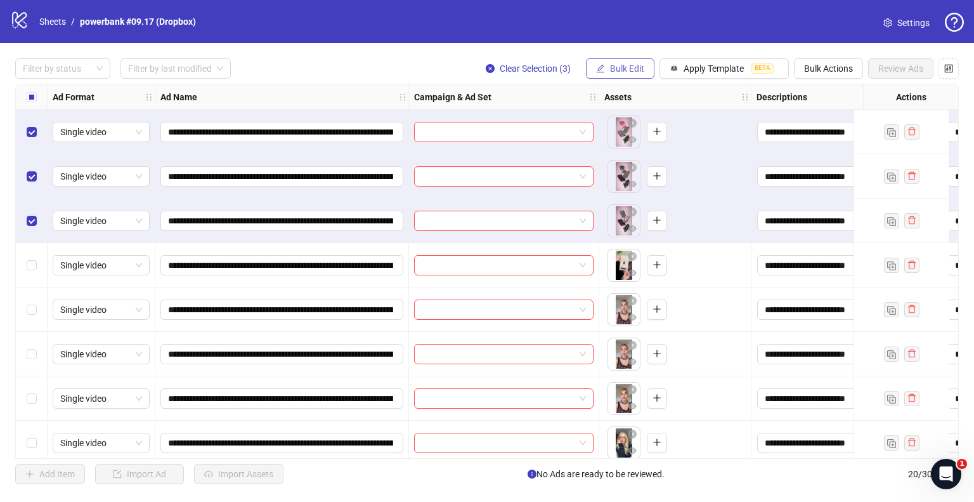
click at [631, 68] on span "Bulk Edit" at bounding box center [627, 68] width 34 height 10
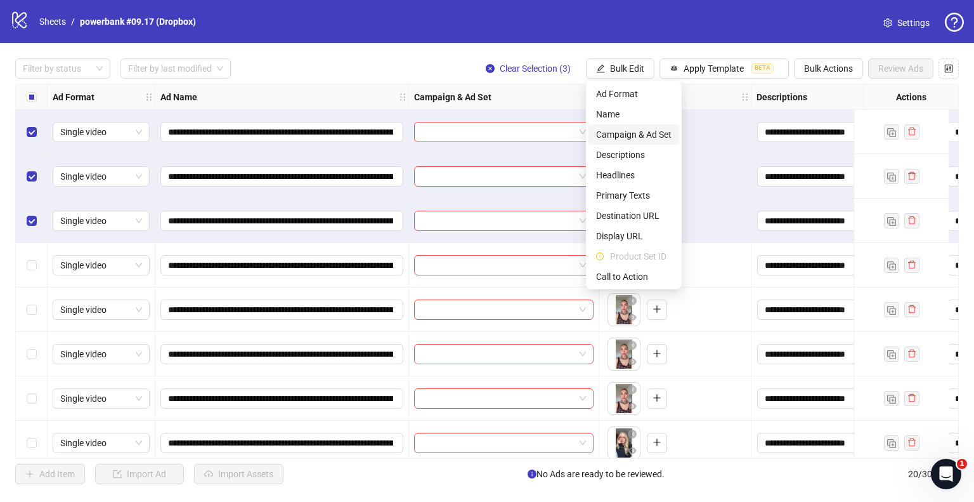
click at [637, 133] on span "Campaign & Ad Set" at bounding box center [633, 134] width 75 height 14
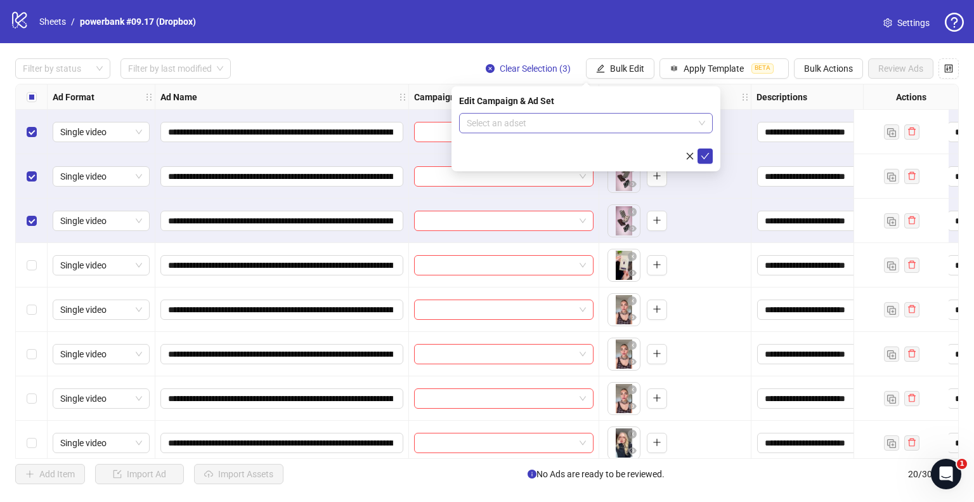
click at [526, 126] on input "search" at bounding box center [580, 122] width 227 height 19
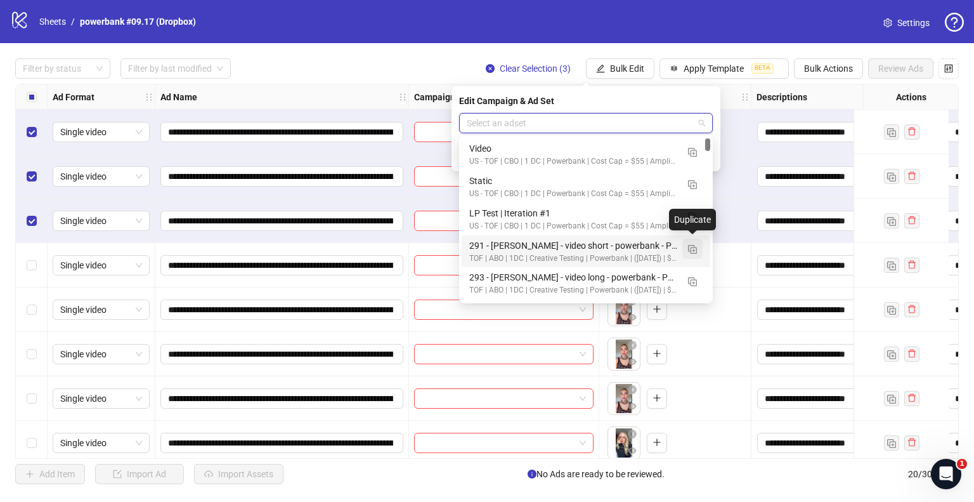
click at [689, 247] on img "button" at bounding box center [692, 249] width 9 height 9
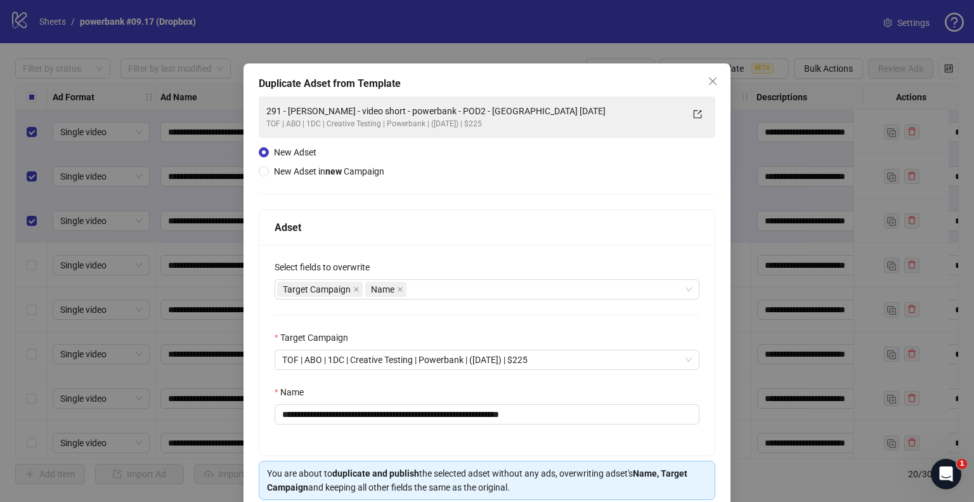
scroll to position [53, 0]
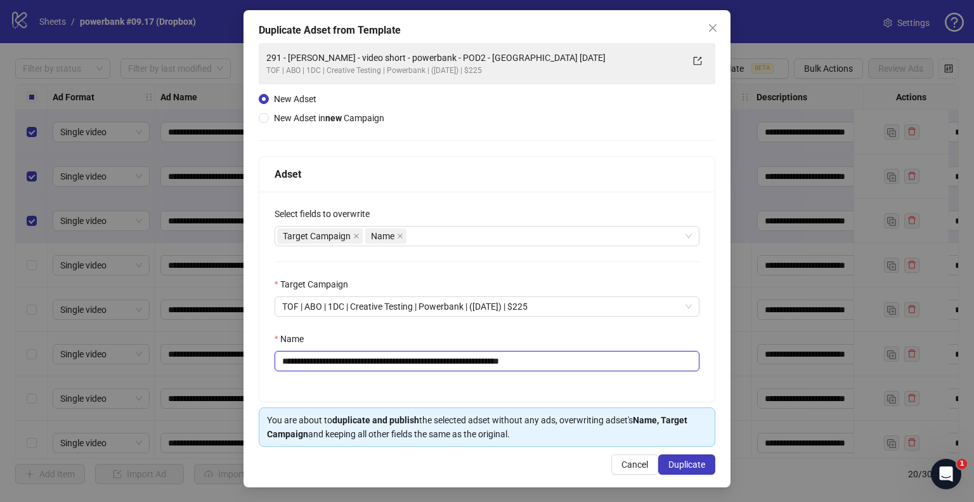
drag, startPoint x: 524, startPoint y: 359, endPoint x: 599, endPoint y: 359, distance: 75.4
click at [599, 359] on input "**********" at bounding box center [487, 361] width 425 height 20
click at [535, 361] on input "**********" at bounding box center [487, 361] width 425 height 20
drag, startPoint x: 472, startPoint y: 358, endPoint x: 39, endPoint y: 350, distance: 432.5
click at [39, 350] on div "**********" at bounding box center [487, 251] width 974 height 502
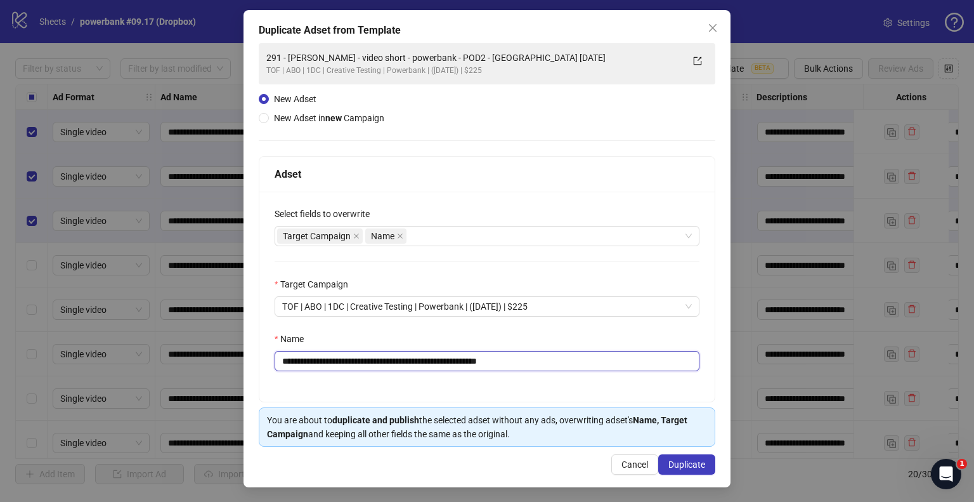
paste input "*"
click at [427, 231] on div "Target Campaign Name" at bounding box center [480, 236] width 406 height 18
type input "**********"
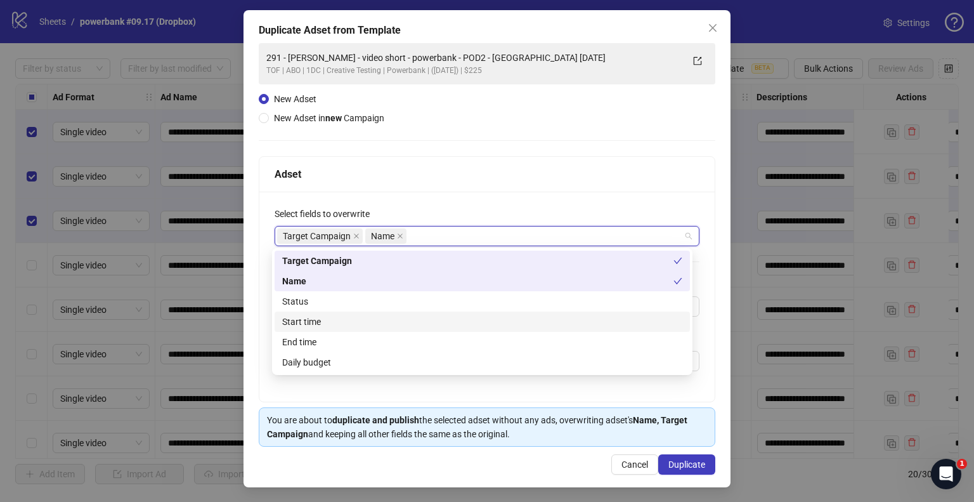
click at [320, 319] on div "Start time" at bounding box center [482, 321] width 400 height 14
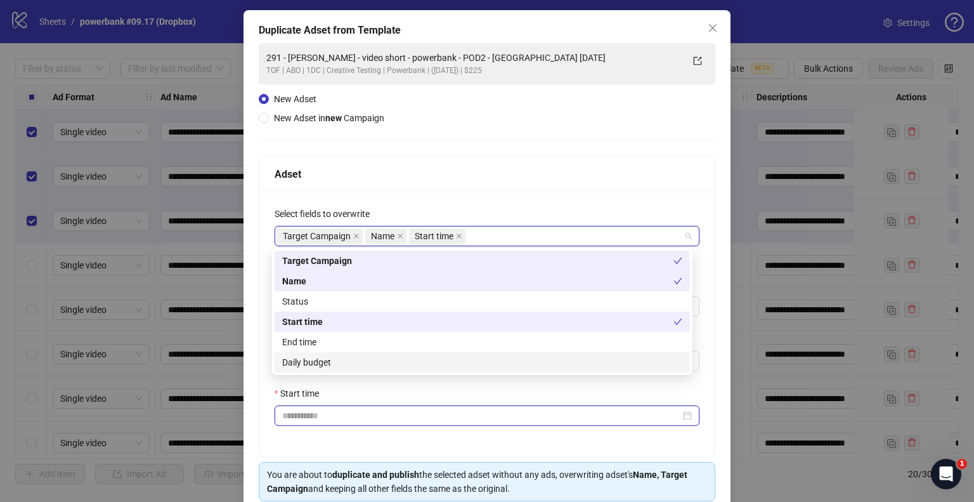
click at [292, 413] on input "Start time" at bounding box center [481, 415] width 398 height 14
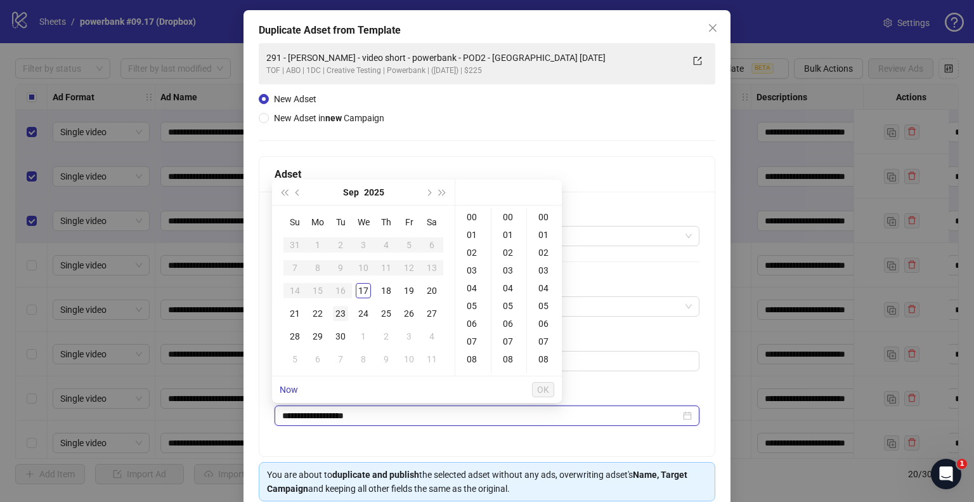
type input "**********"
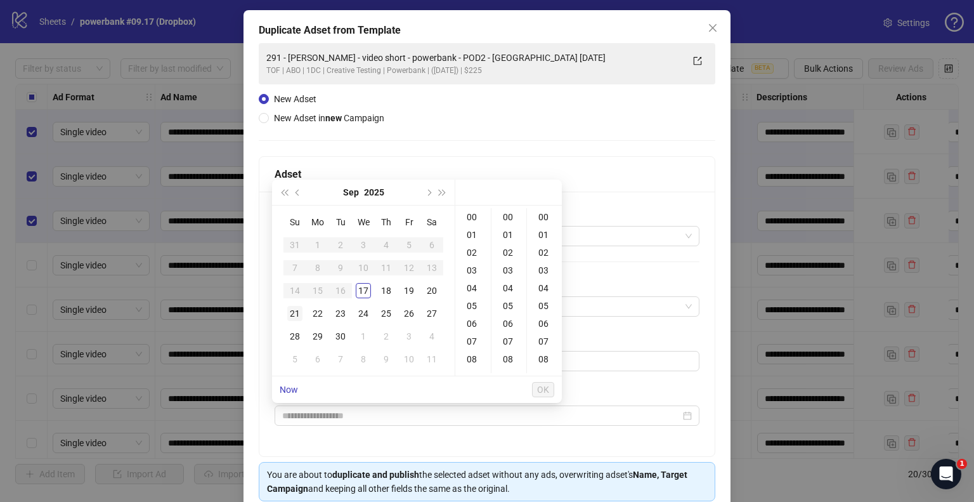
click at [292, 311] on div "21" at bounding box center [294, 313] width 15 height 15
click at [476, 314] on div "09" at bounding box center [473, 313] width 30 height 18
type input "**********"
click at [545, 387] on span "OK" at bounding box center [543, 389] width 12 height 10
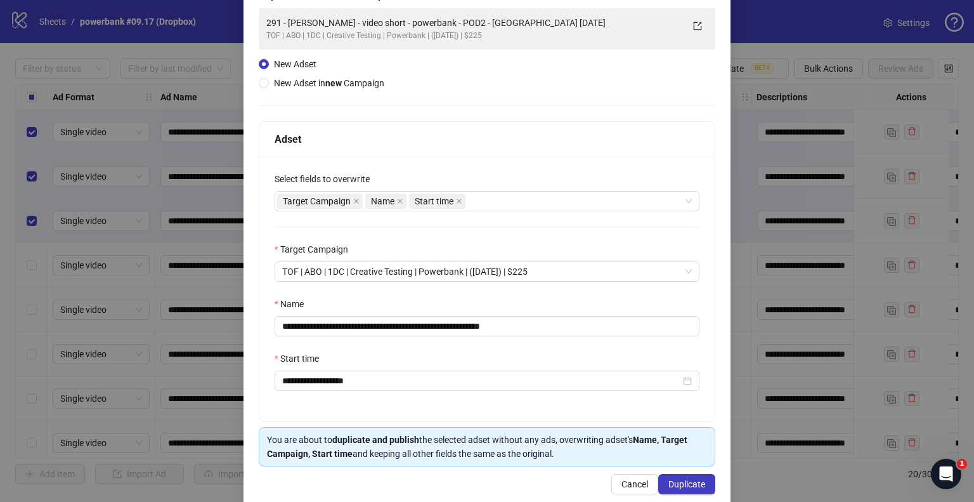
scroll to position [107, 0]
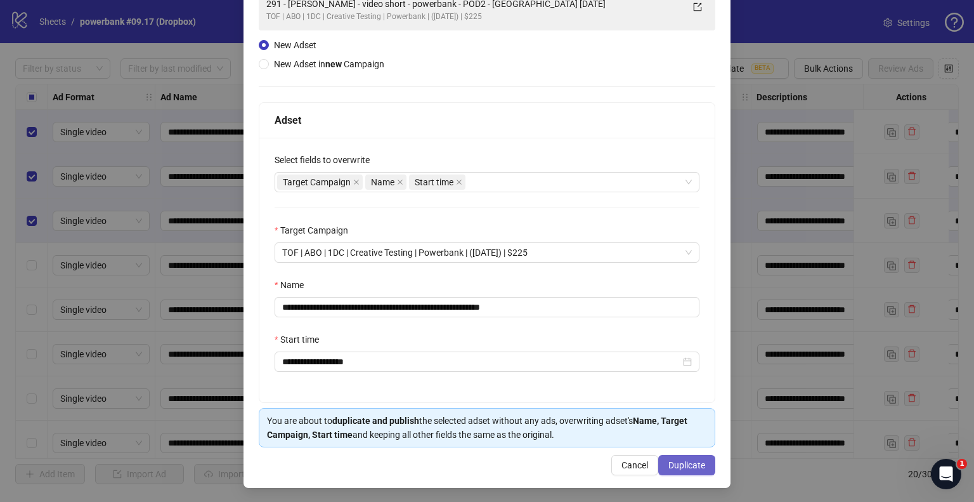
click at [678, 464] on span "Duplicate" at bounding box center [686, 465] width 37 height 10
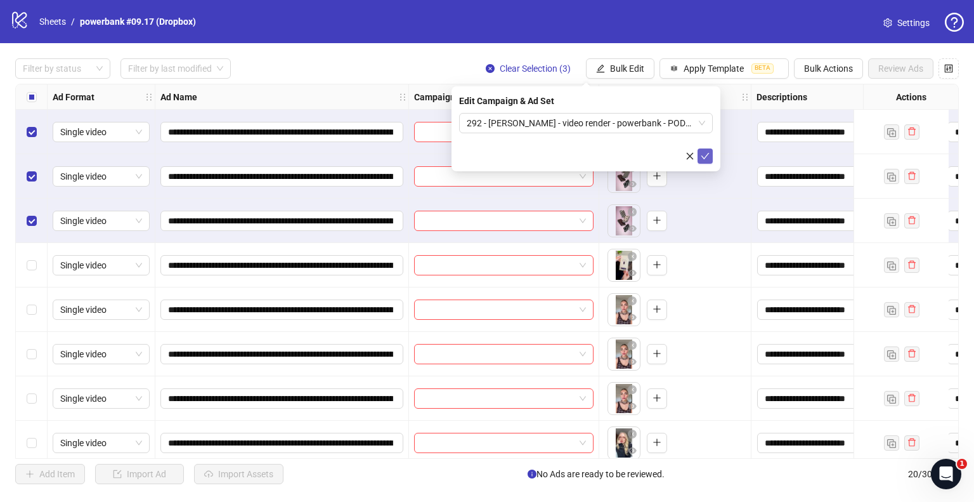
click at [711, 155] on button "submit" at bounding box center [704, 155] width 15 height 15
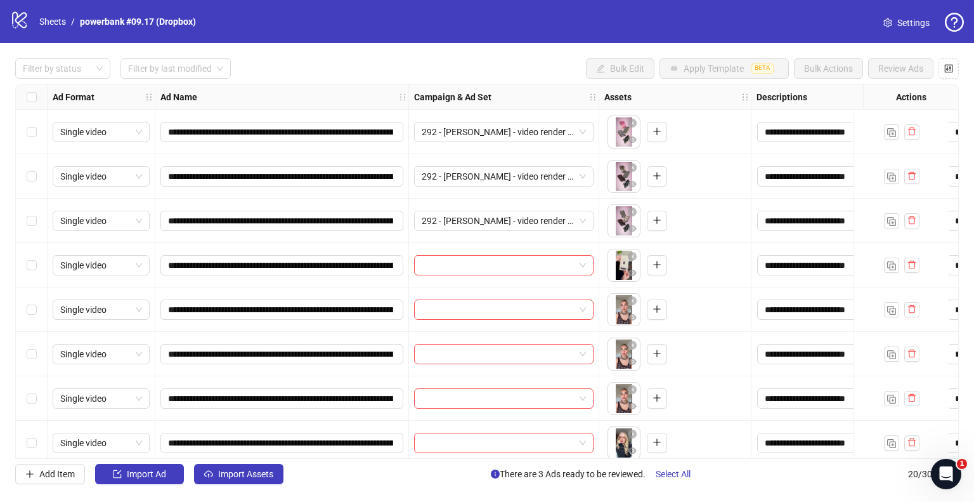
click at [37, 259] on div "Select row 4" at bounding box center [32, 265] width 32 height 44
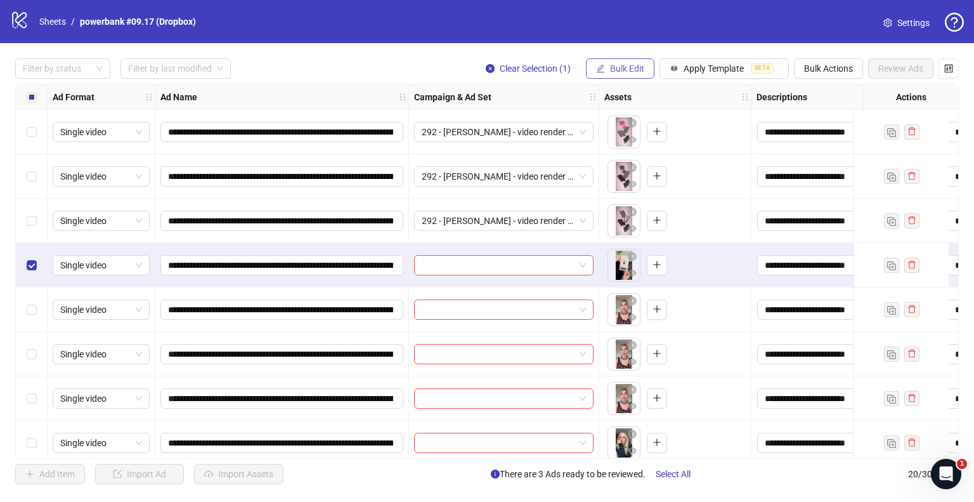
click at [637, 63] on button "Bulk Edit" at bounding box center [620, 68] width 68 height 20
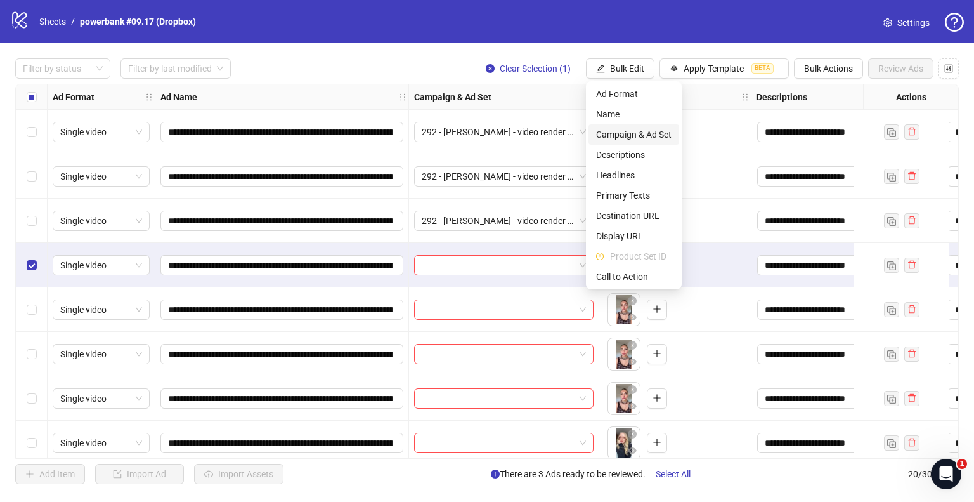
click at [610, 134] on span "Campaign & Ad Set" at bounding box center [633, 134] width 75 height 14
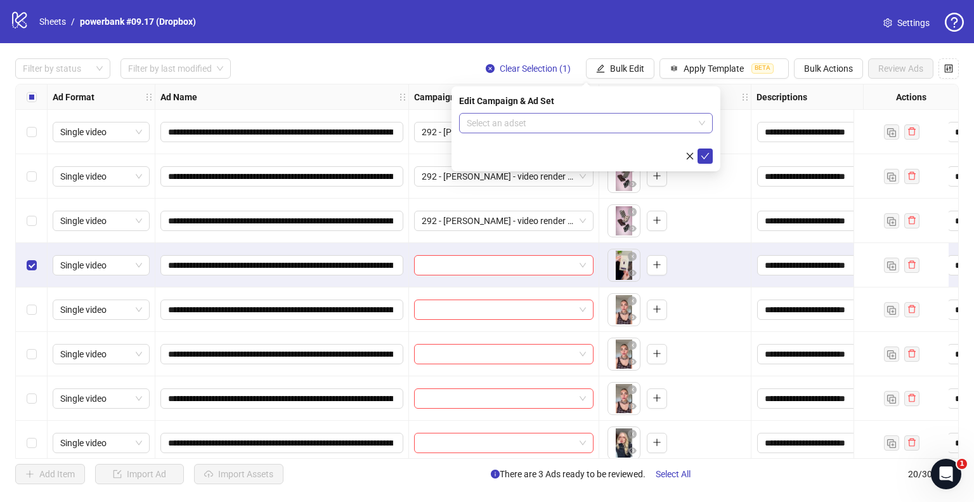
click at [550, 126] on input "search" at bounding box center [580, 122] width 227 height 19
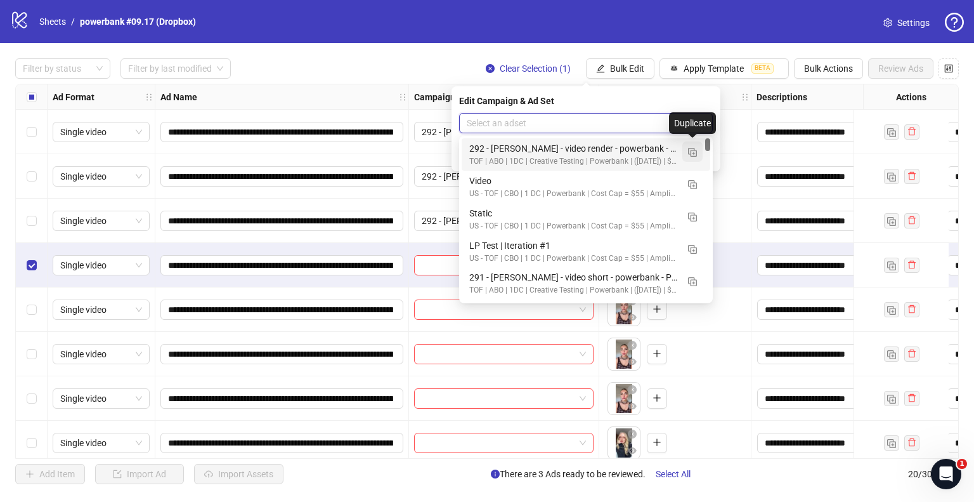
click at [690, 151] on img "button" at bounding box center [692, 152] width 9 height 9
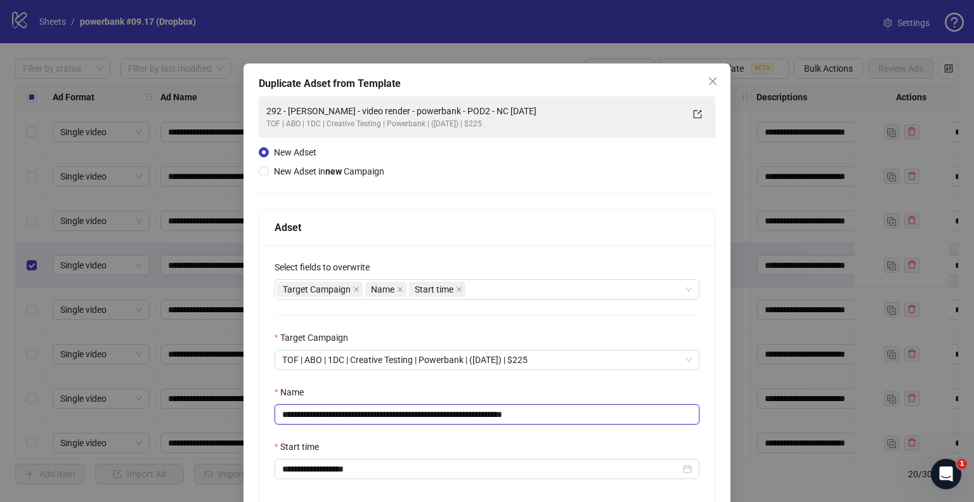
drag, startPoint x: 477, startPoint y: 413, endPoint x: 15, endPoint y: 418, distance: 462.2
click at [15, 418] on div "**********" at bounding box center [487, 251] width 974 height 502
paste input "text"
drag, startPoint x: 496, startPoint y: 410, endPoint x: 653, endPoint y: 420, distance: 156.9
click at [650, 420] on input "**********" at bounding box center [487, 414] width 425 height 20
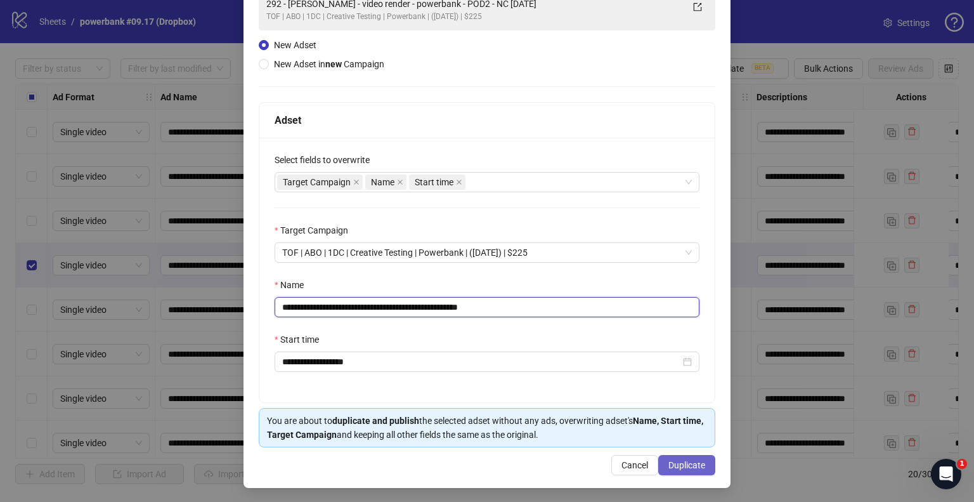
type input "**********"
click at [668, 461] on span "Duplicate" at bounding box center [686, 465] width 37 height 10
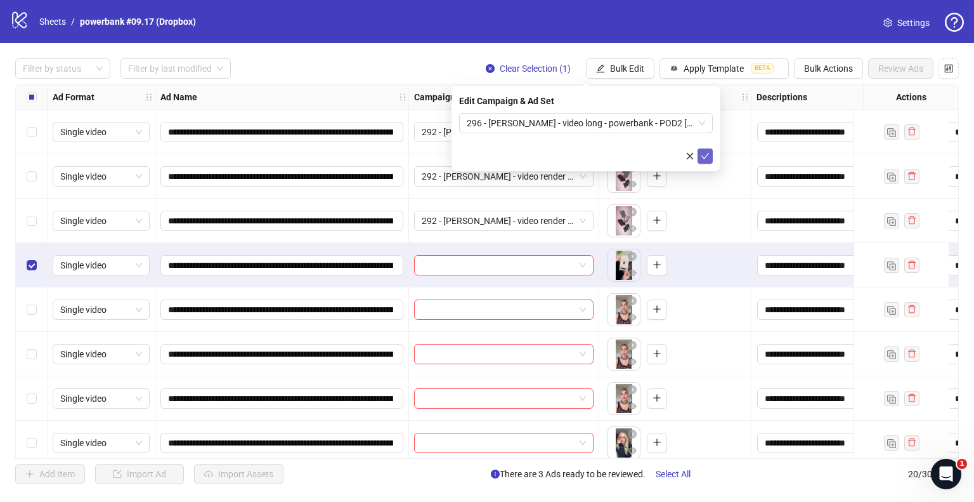
click at [706, 157] on icon "check" at bounding box center [705, 156] width 9 height 9
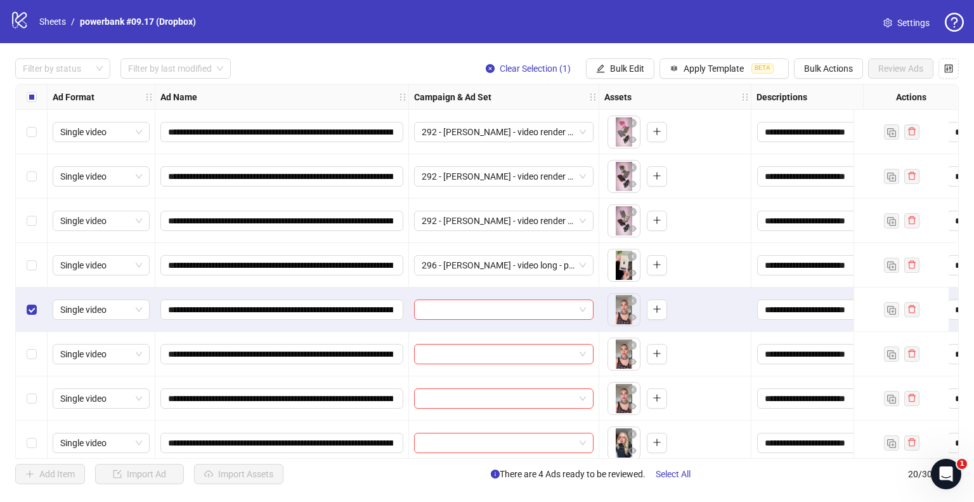
scroll to position [63, 0]
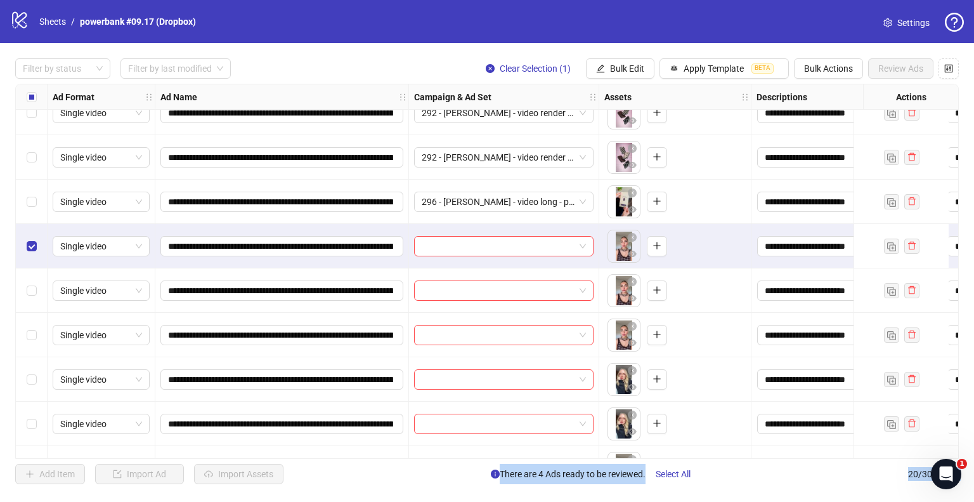
click at [32, 344] on div "Select row 7" at bounding box center [32, 335] width 32 height 44
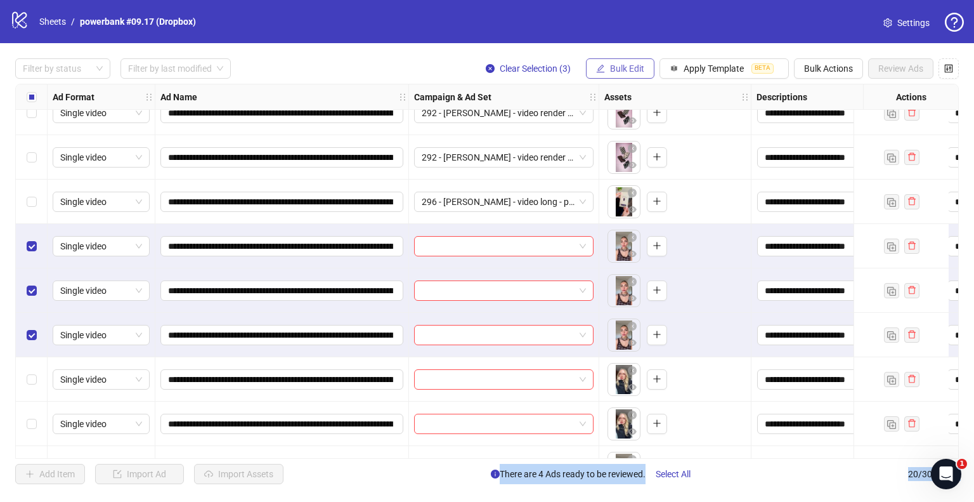
click at [637, 69] on span "Bulk Edit" at bounding box center [627, 68] width 34 height 10
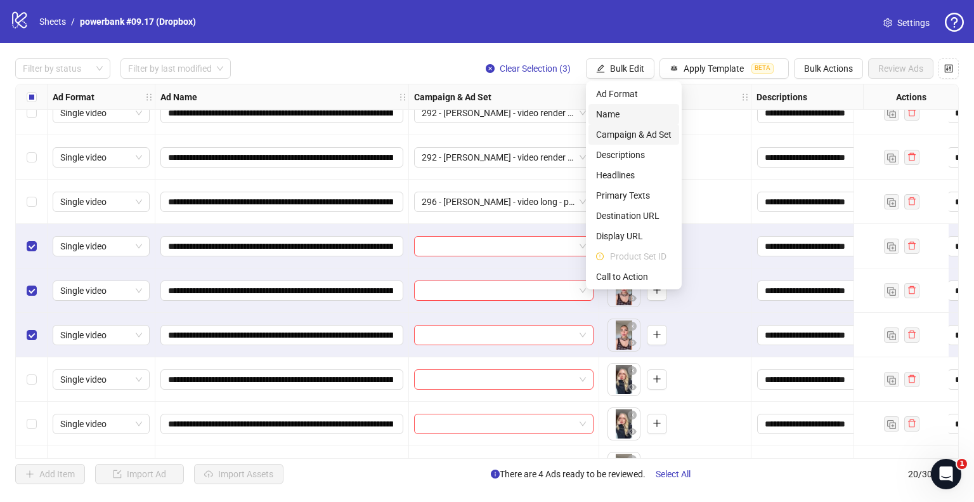
click at [624, 133] on span "Campaign & Ad Set" at bounding box center [633, 134] width 75 height 14
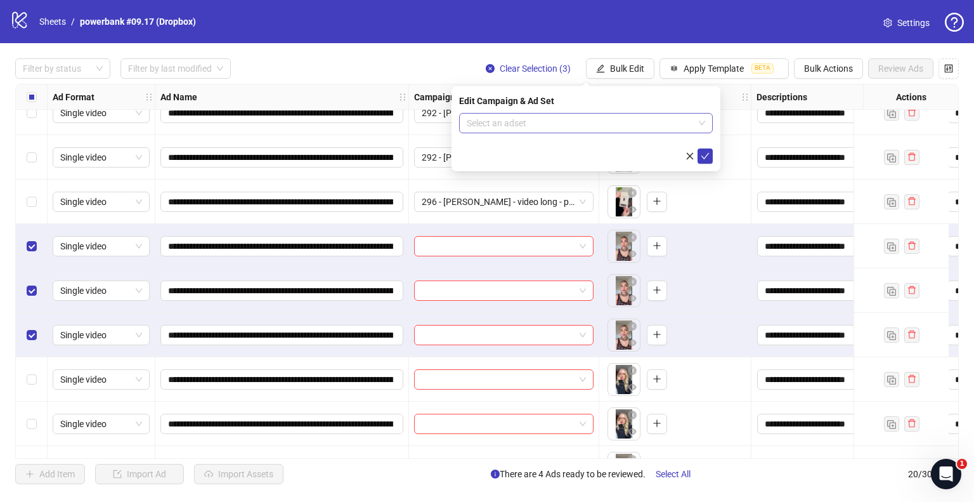
click at [548, 124] on input "search" at bounding box center [580, 122] width 227 height 19
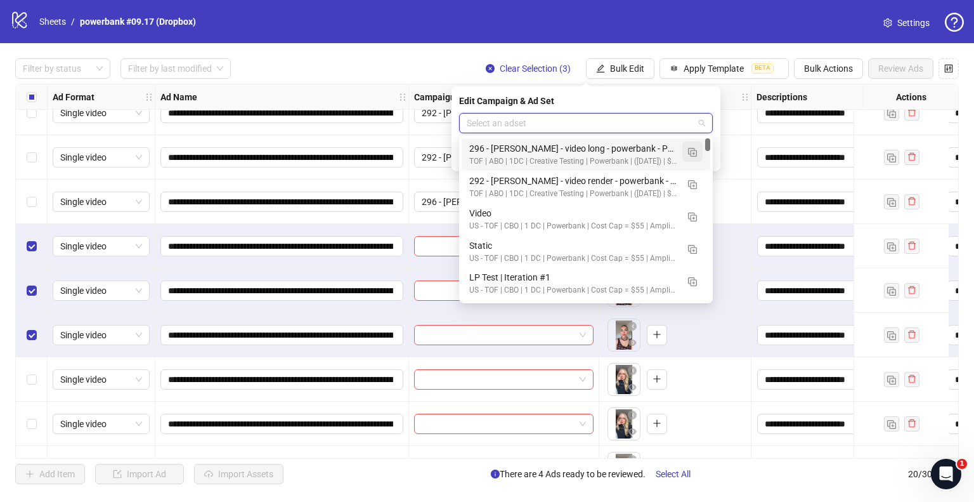
click at [694, 146] on button "button" at bounding box center [692, 151] width 20 height 20
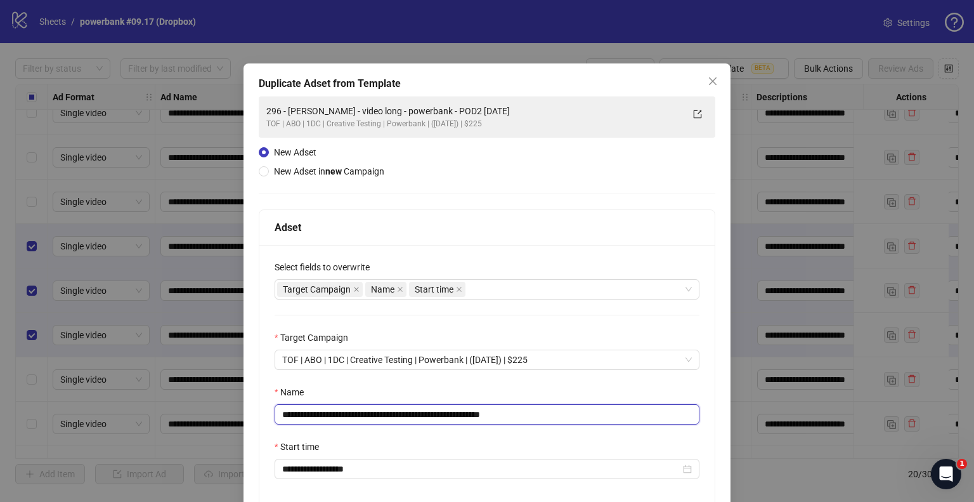
drag, startPoint x: 451, startPoint y: 413, endPoint x: 49, endPoint y: 405, distance: 401.4
click at [49, 405] on div "**********" at bounding box center [487, 251] width 974 height 502
paste input "*****"
drag, startPoint x: 528, startPoint y: 413, endPoint x: 711, endPoint y: 417, distance: 183.3
click at [710, 417] on div "**********" at bounding box center [486, 328] width 487 height 531
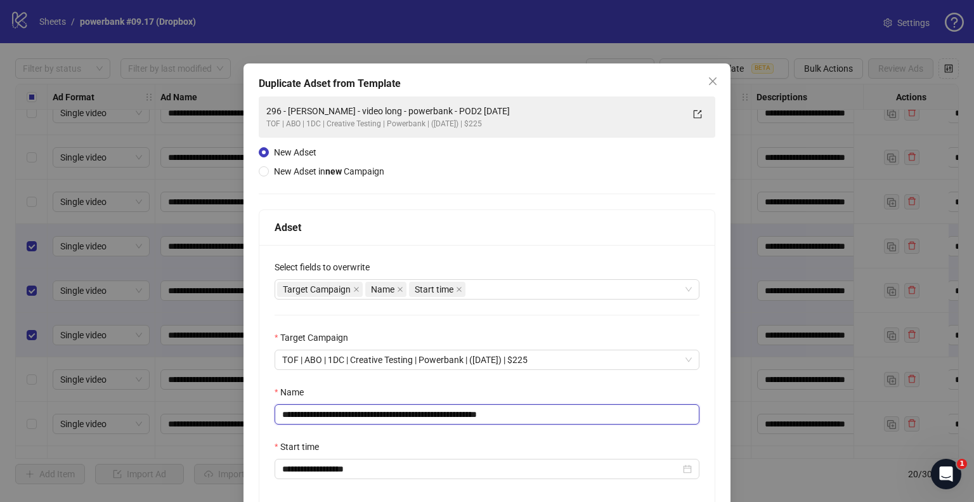
scroll to position [107, 0]
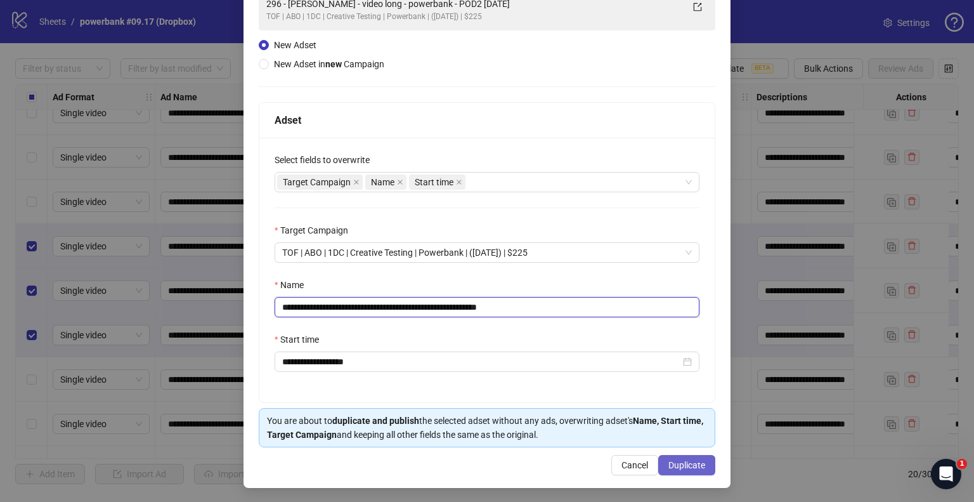
type input "**********"
click at [670, 456] on button "Duplicate" at bounding box center [686, 465] width 57 height 20
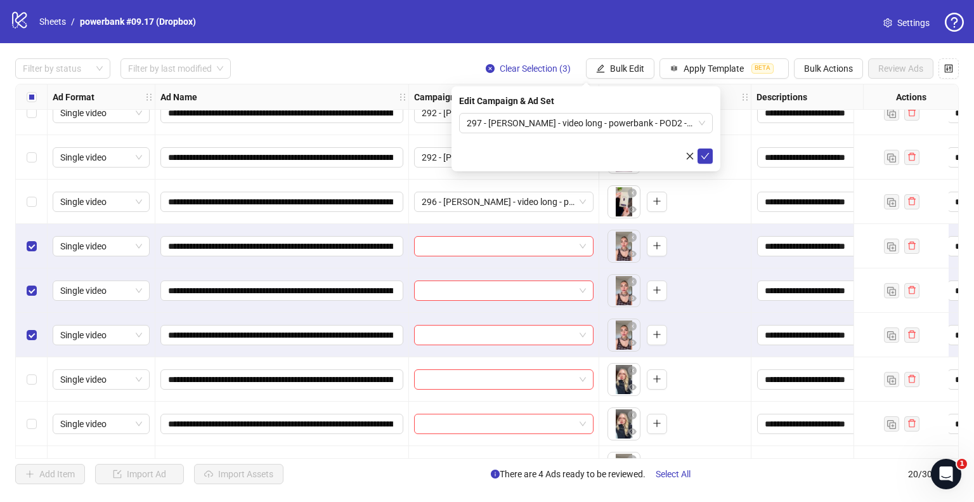
drag, startPoint x: 705, startPoint y: 155, endPoint x: 576, endPoint y: 171, distance: 129.7
click at [706, 155] on icon "check" at bounding box center [705, 156] width 9 height 9
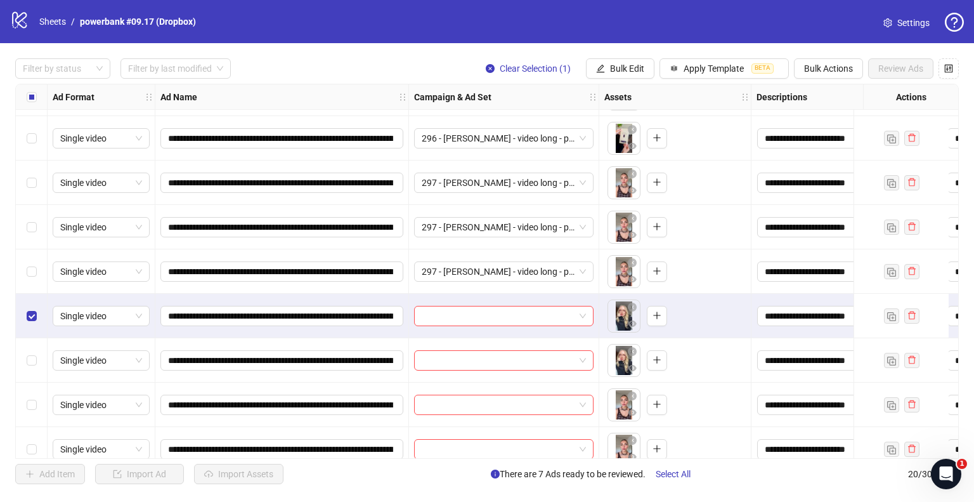
scroll to position [190, 0]
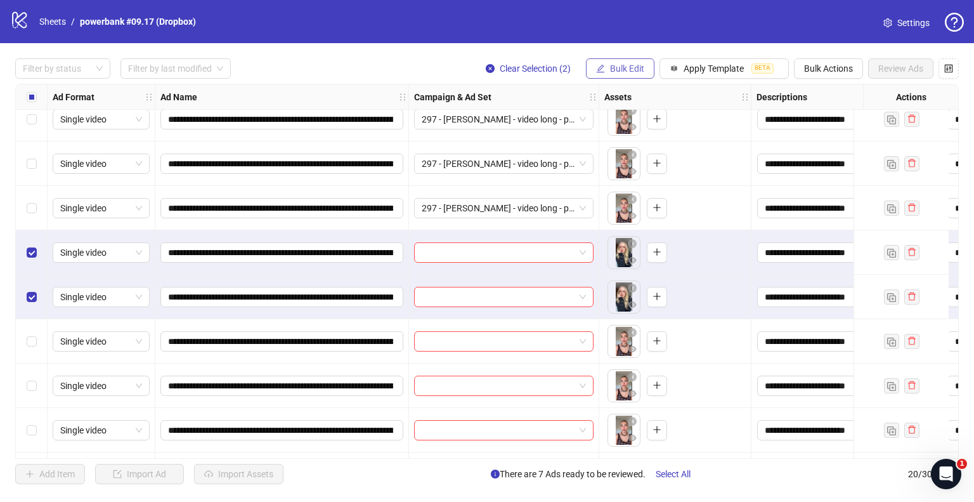
click at [633, 68] on span "Bulk Edit" at bounding box center [627, 68] width 34 height 10
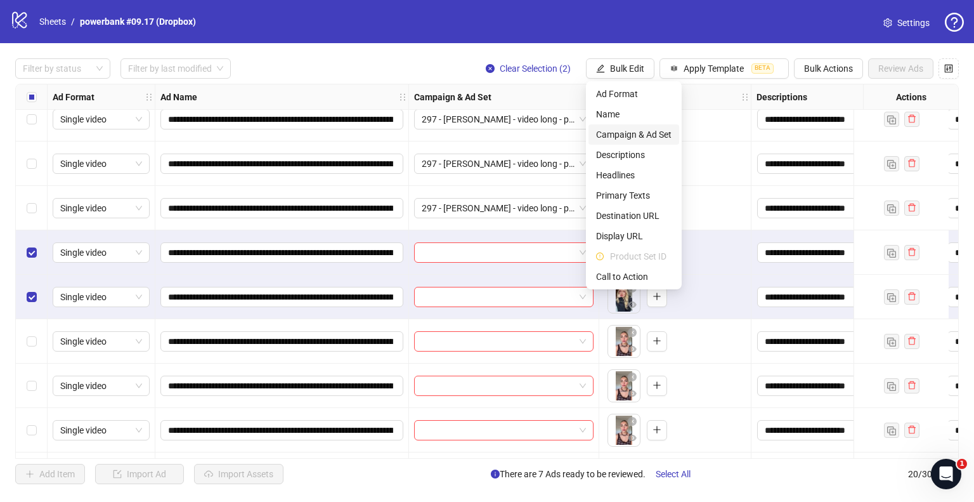
click at [619, 136] on span "Campaign & Ad Set" at bounding box center [633, 134] width 75 height 14
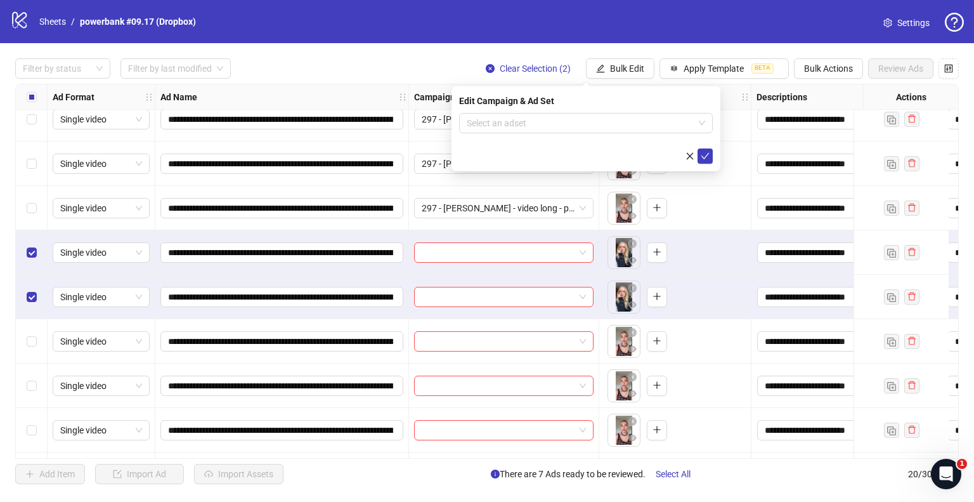
click at [525, 124] on input "search" at bounding box center [580, 122] width 227 height 19
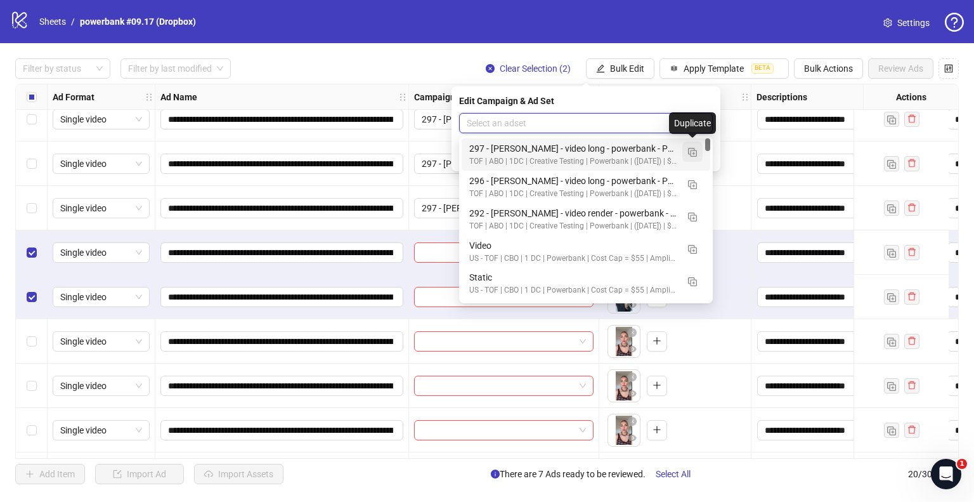
click at [693, 150] on img "button" at bounding box center [692, 152] width 9 height 9
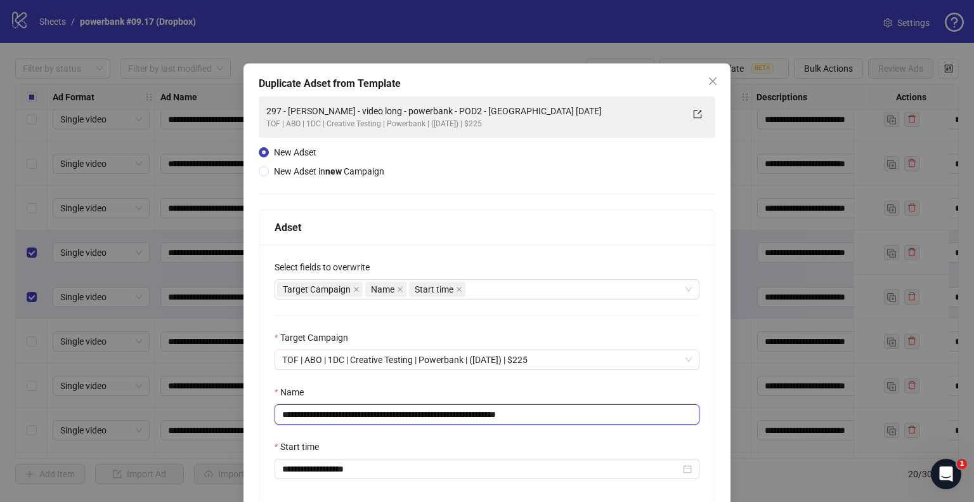
drag, startPoint x: 467, startPoint y: 410, endPoint x: 388, endPoint y: 417, distance: 79.6
click at [113, 420] on div "**********" at bounding box center [487, 251] width 974 height 502
paste input "text"
drag, startPoint x: 514, startPoint y: 413, endPoint x: 651, endPoint y: 415, distance: 137.6
click at [651, 415] on input "**********" at bounding box center [487, 414] width 425 height 20
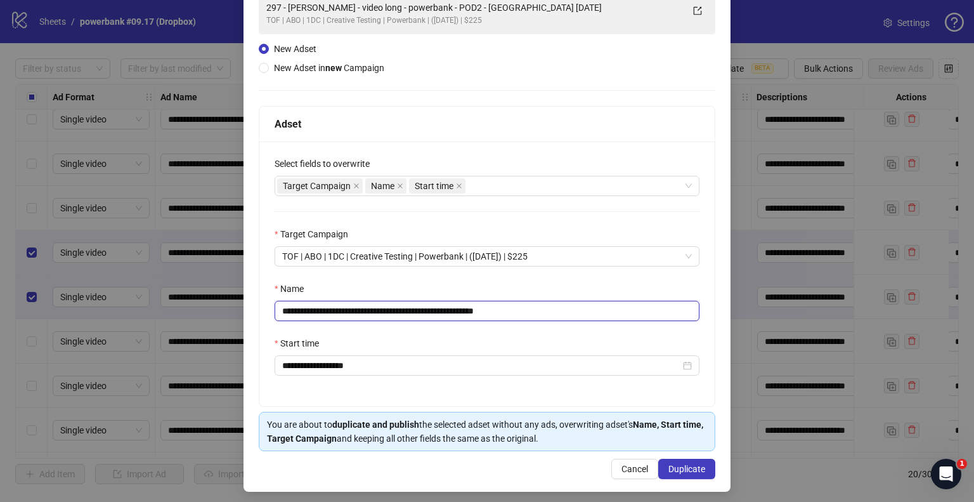
scroll to position [107, 0]
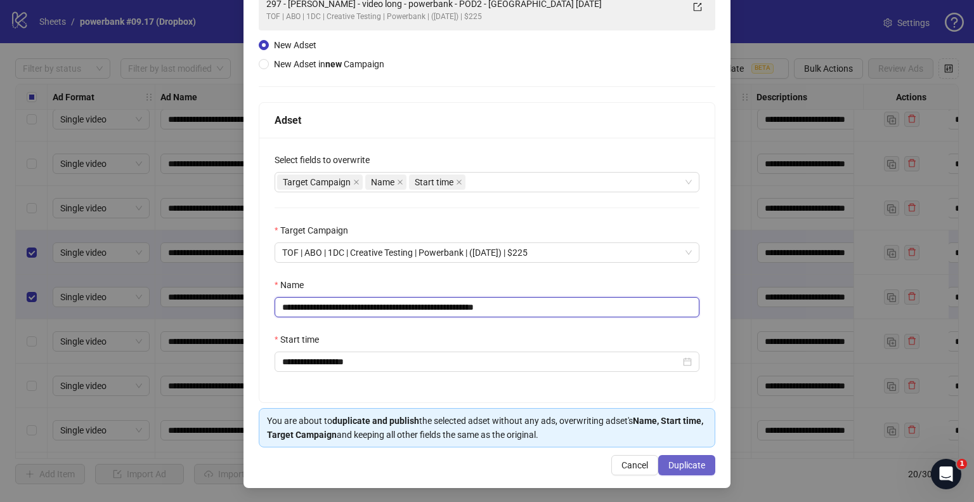
type input "**********"
click at [668, 465] on span "Duplicate" at bounding box center [686, 465] width 37 height 10
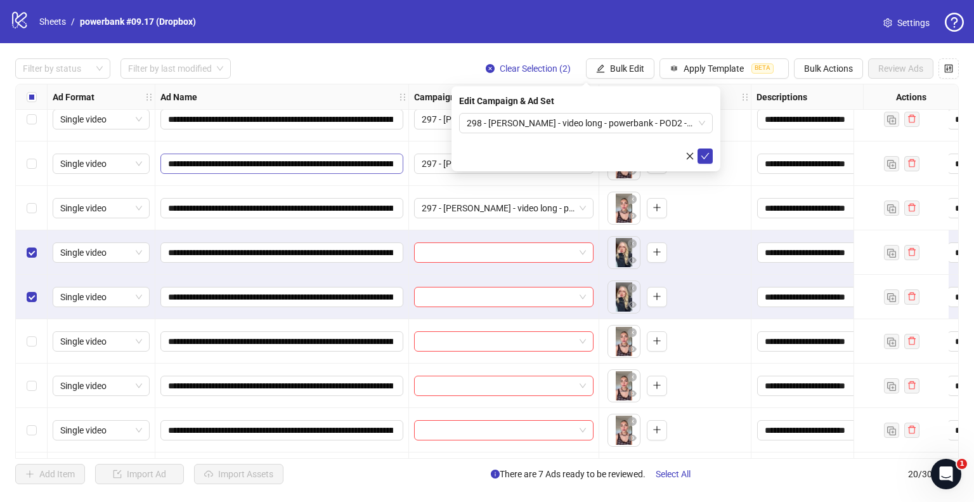
drag, startPoint x: 705, startPoint y: 155, endPoint x: 317, endPoint y: 154, distance: 388.0
click at [705, 155] on icon "check" at bounding box center [705, 156] width 9 height 9
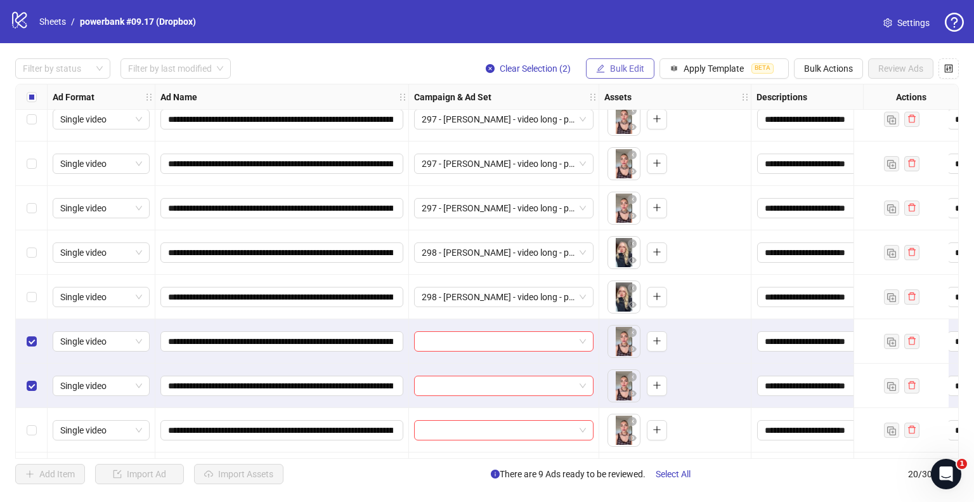
click at [630, 61] on button "Bulk Edit" at bounding box center [620, 68] width 68 height 20
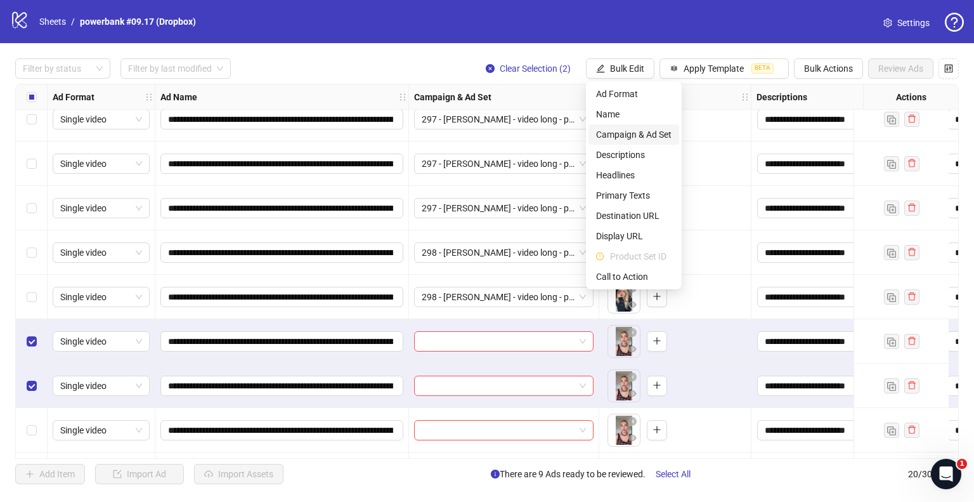
click at [647, 139] on span "Campaign & Ad Set" at bounding box center [633, 134] width 75 height 14
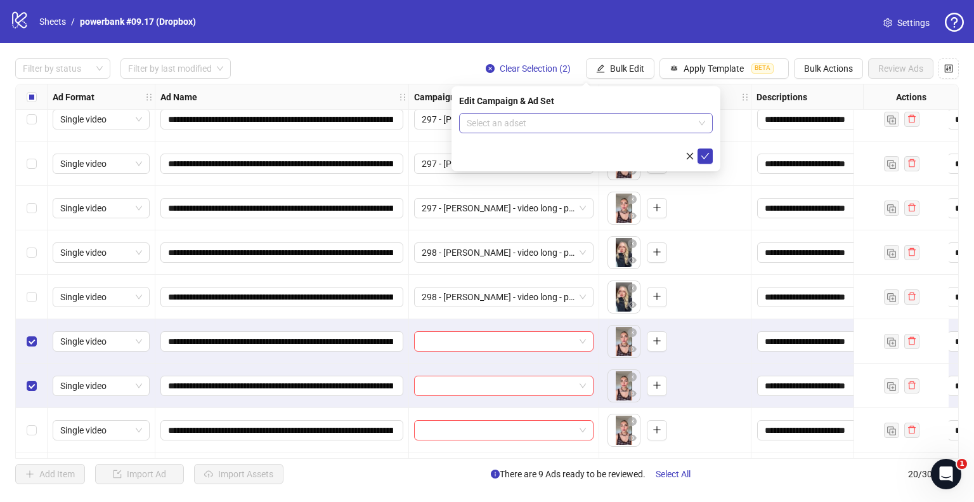
click at [563, 120] on input "search" at bounding box center [580, 122] width 227 height 19
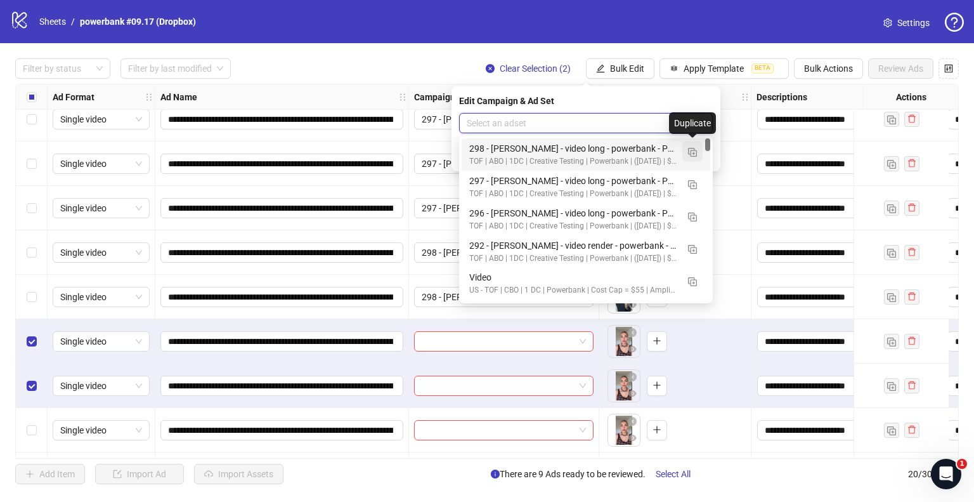
click at [690, 148] on img "button" at bounding box center [692, 152] width 9 height 9
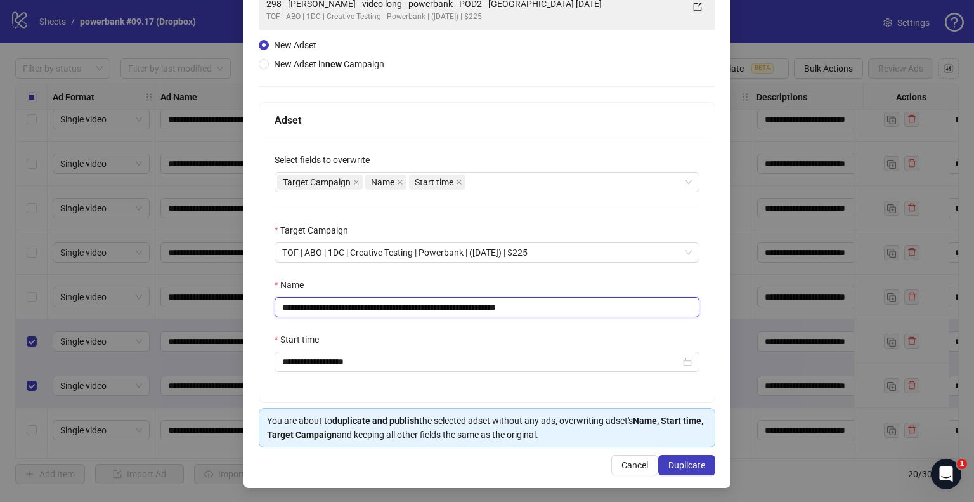
drag, startPoint x: 468, startPoint y: 309, endPoint x: 0, endPoint y: 304, distance: 467.9
click at [0, 304] on div "**********" at bounding box center [487, 251] width 974 height 502
paste input "text"
drag, startPoint x: 516, startPoint y: 308, endPoint x: 663, endPoint y: 305, distance: 147.1
click at [638, 306] on input "**********" at bounding box center [487, 307] width 425 height 20
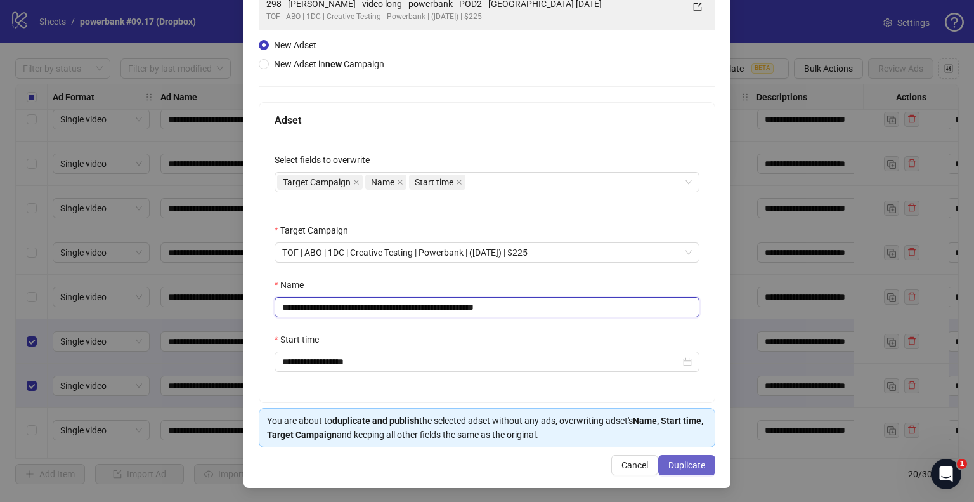
type input "**********"
click at [670, 463] on span "Duplicate" at bounding box center [686, 465] width 37 height 10
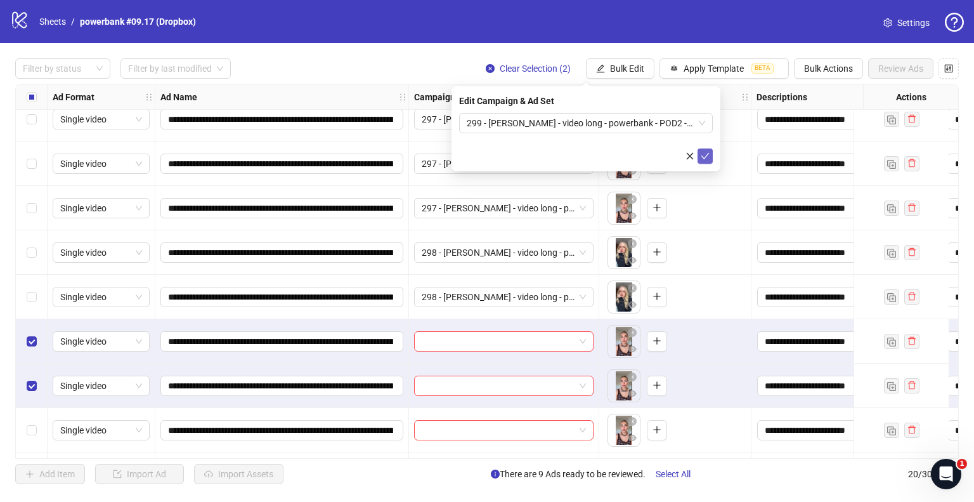
click at [708, 159] on icon "check" at bounding box center [705, 156] width 9 height 9
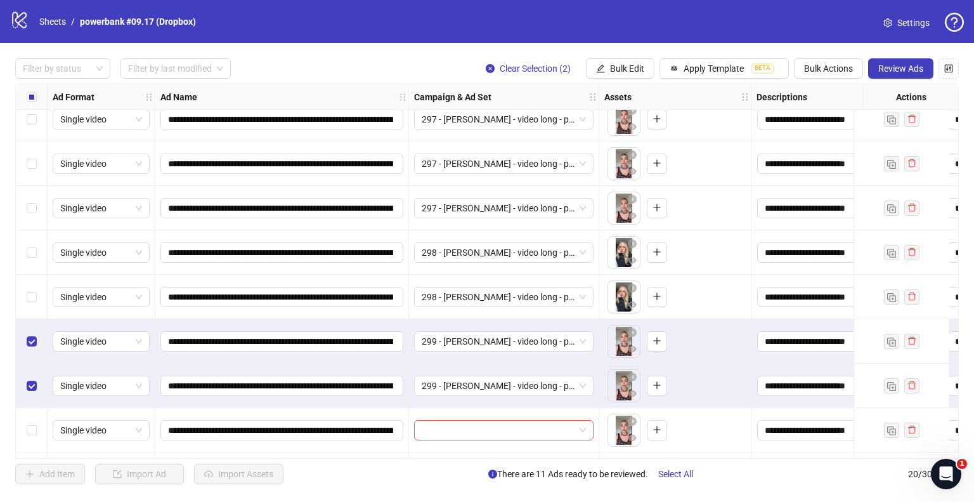
click at [38, 97] on div "Select all rows" at bounding box center [32, 96] width 32 height 25
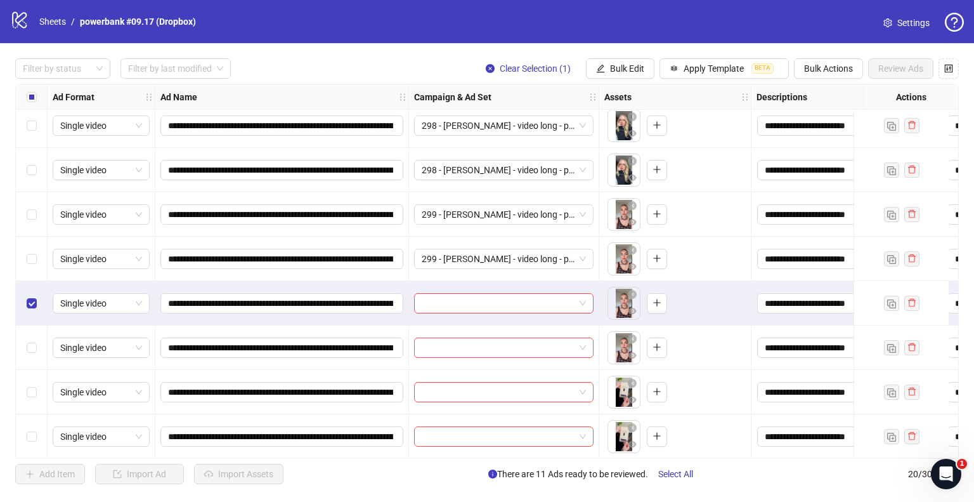
scroll to position [380, 0]
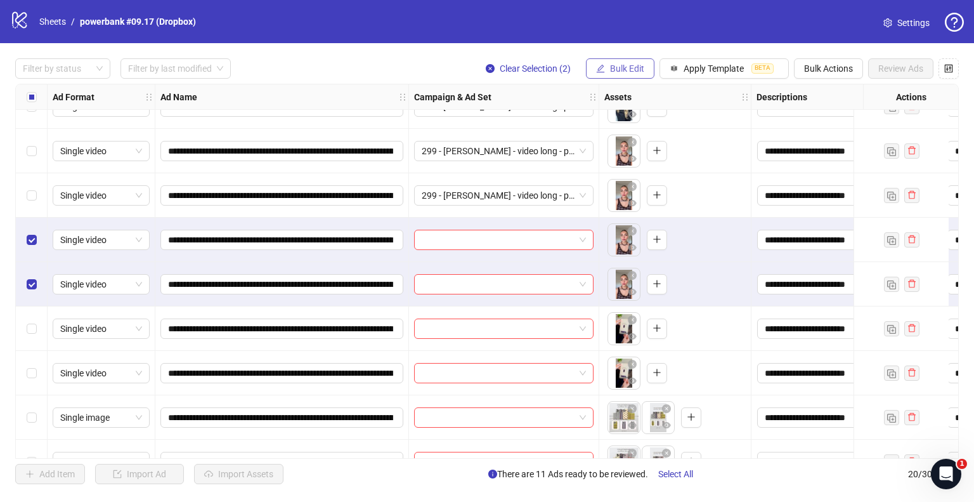
click at [624, 75] on button "Bulk Edit" at bounding box center [620, 68] width 68 height 20
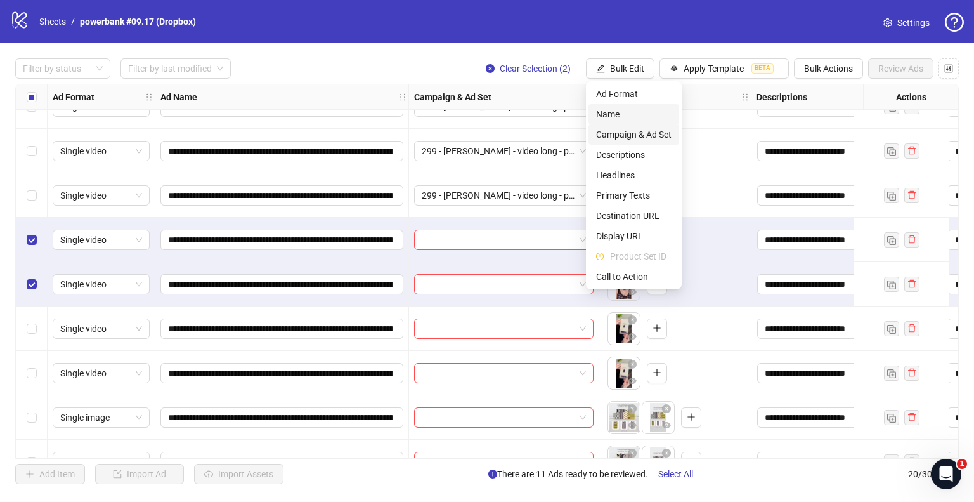
click at [624, 134] on span "Campaign & Ad Set" at bounding box center [633, 134] width 75 height 14
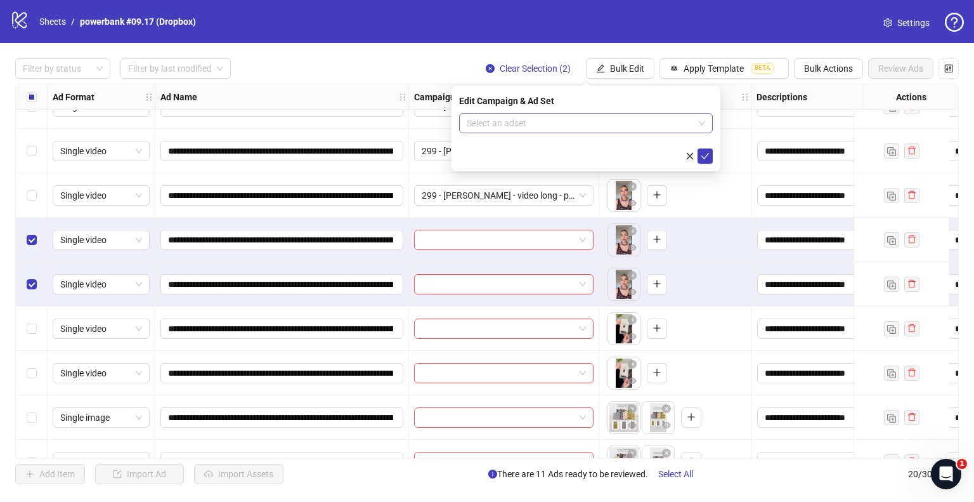
click at [559, 126] on input "search" at bounding box center [580, 122] width 227 height 19
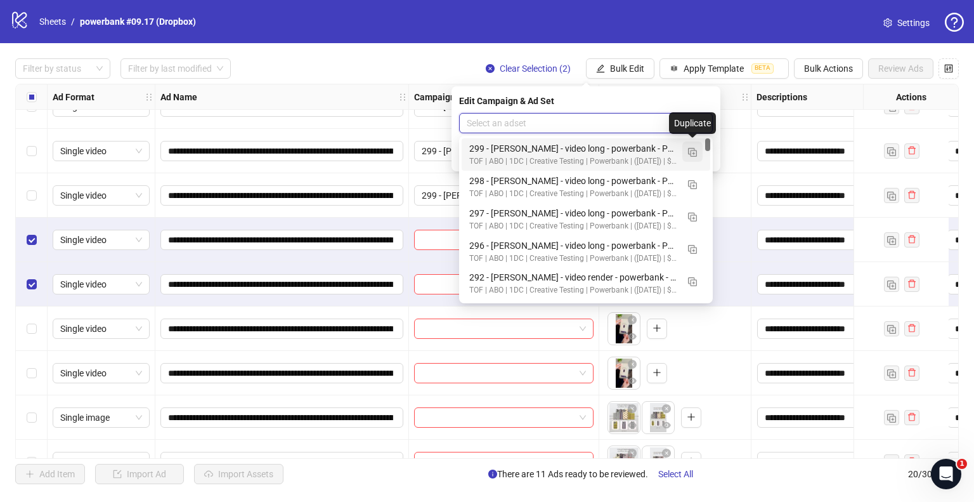
click at [689, 149] on img "button" at bounding box center [692, 152] width 9 height 9
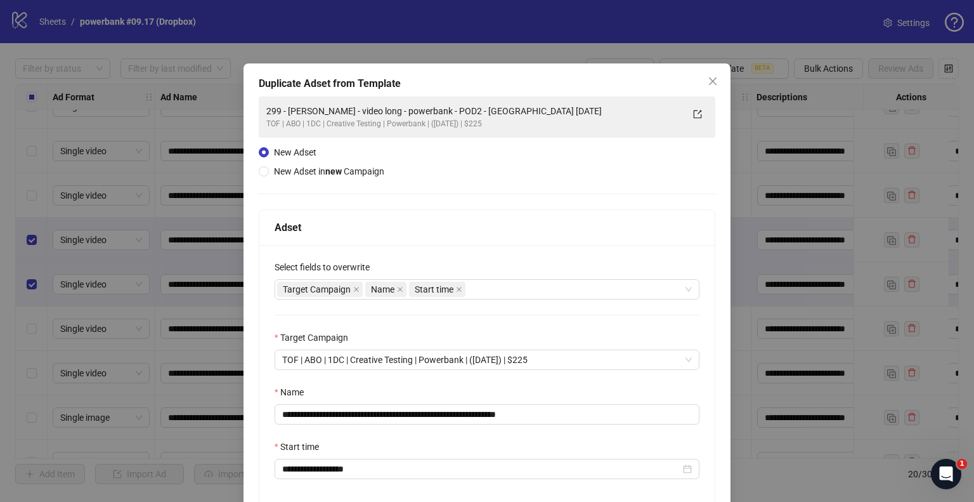
scroll to position [63, 0]
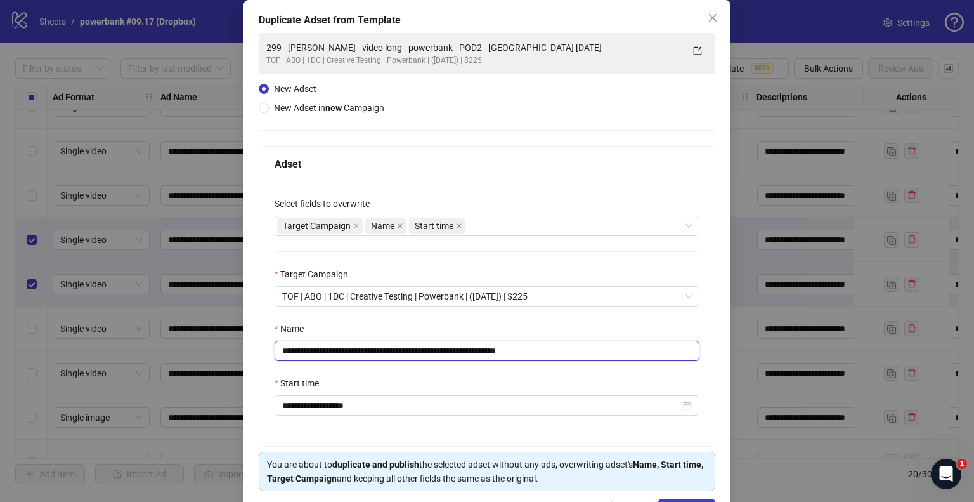
drag, startPoint x: 471, startPoint y: 346, endPoint x: 56, endPoint y: 346, distance: 415.3
click at [56, 346] on div "**********" at bounding box center [487, 251] width 974 height 502
paste input "text"
drag, startPoint x: 517, startPoint y: 347, endPoint x: 666, endPoint y: 328, distance: 150.2
click at [637, 334] on div "**********" at bounding box center [487, 340] width 425 height 39
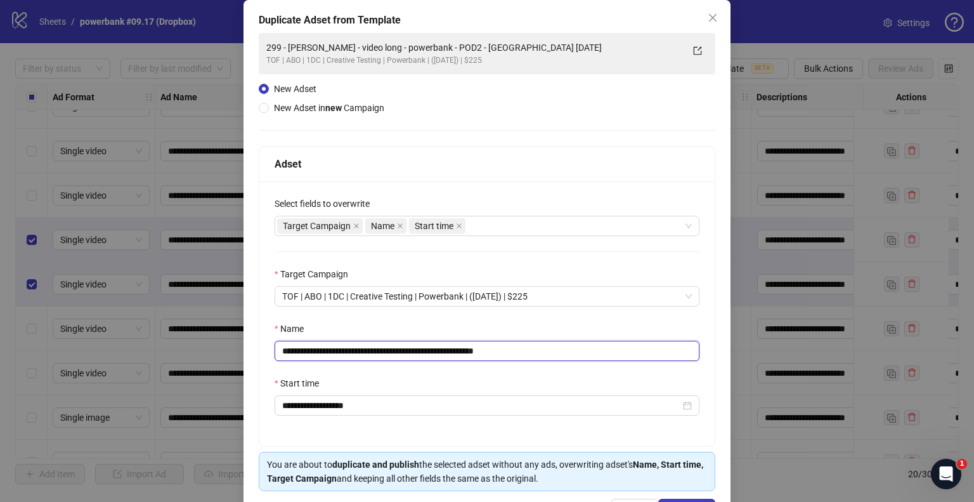
scroll to position [107, 0]
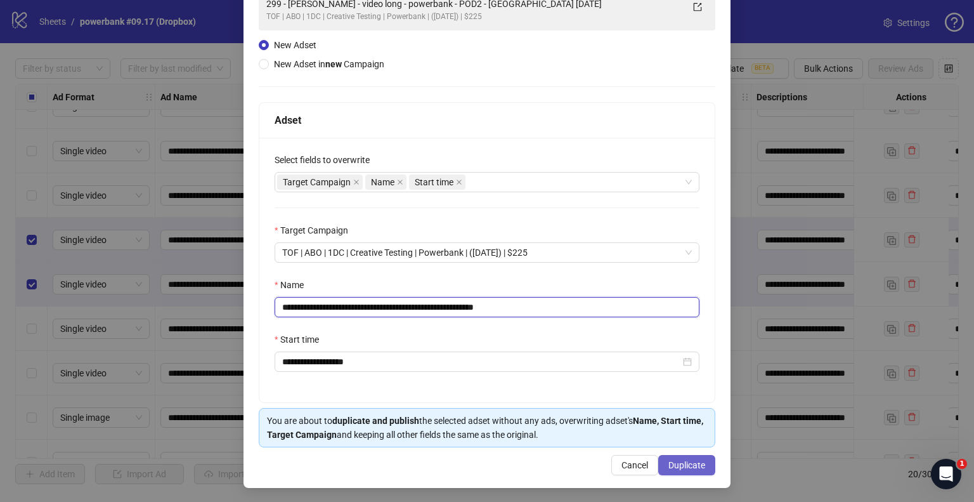
type input "**********"
click at [695, 460] on span "Duplicate" at bounding box center [686, 465] width 37 height 10
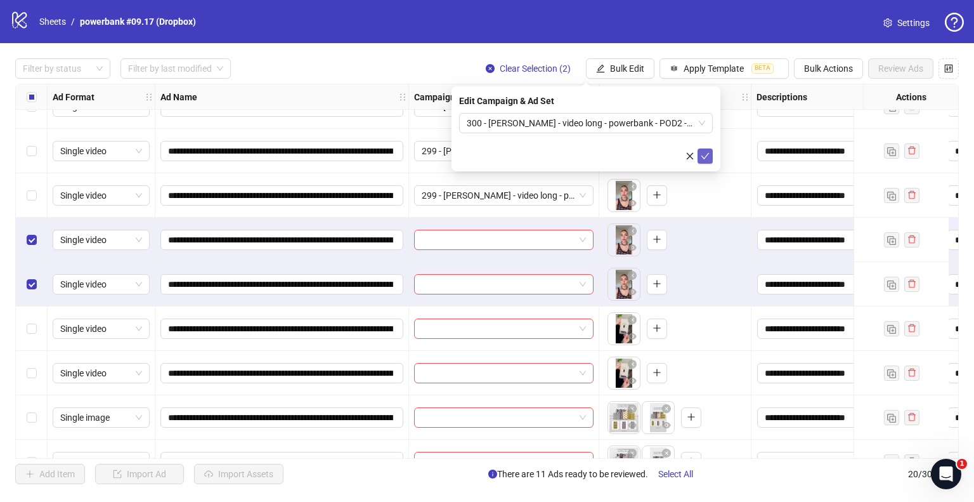
click at [702, 160] on span "submit" at bounding box center [705, 156] width 9 height 10
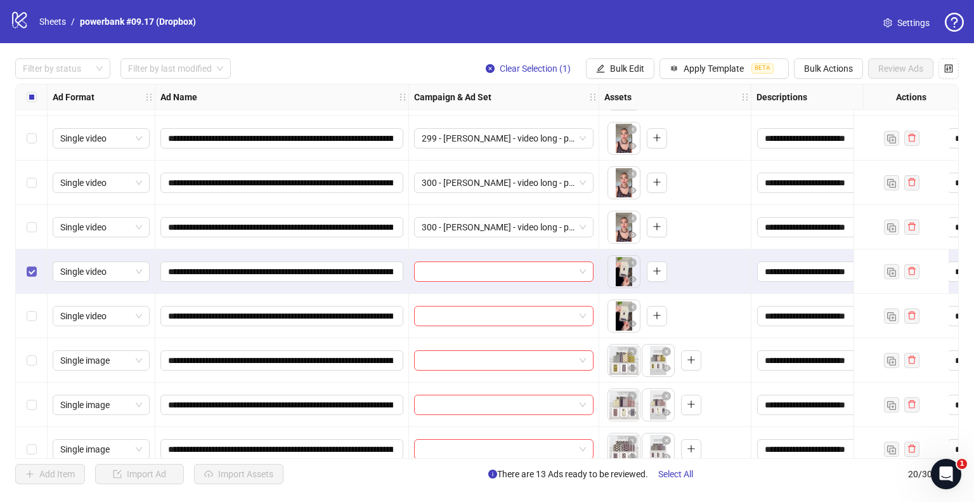
scroll to position [444, 0]
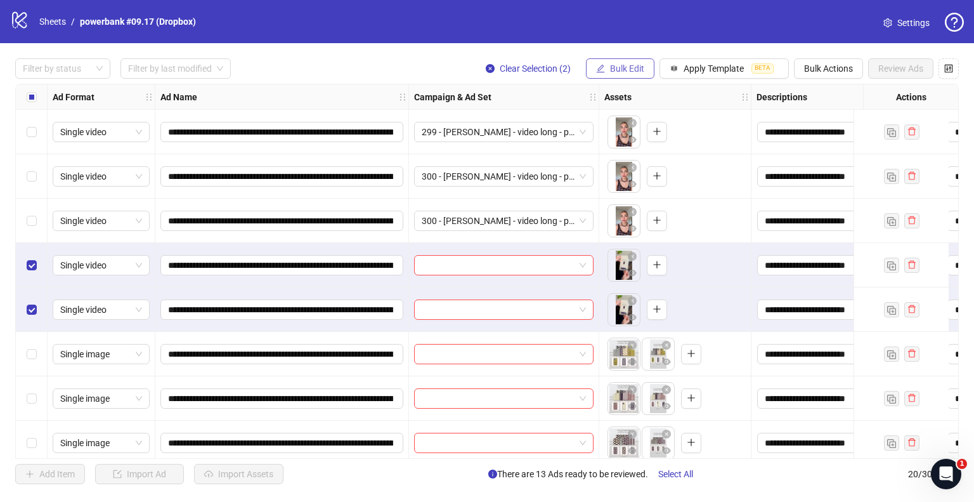
click at [639, 68] on span "Bulk Edit" at bounding box center [627, 68] width 34 height 10
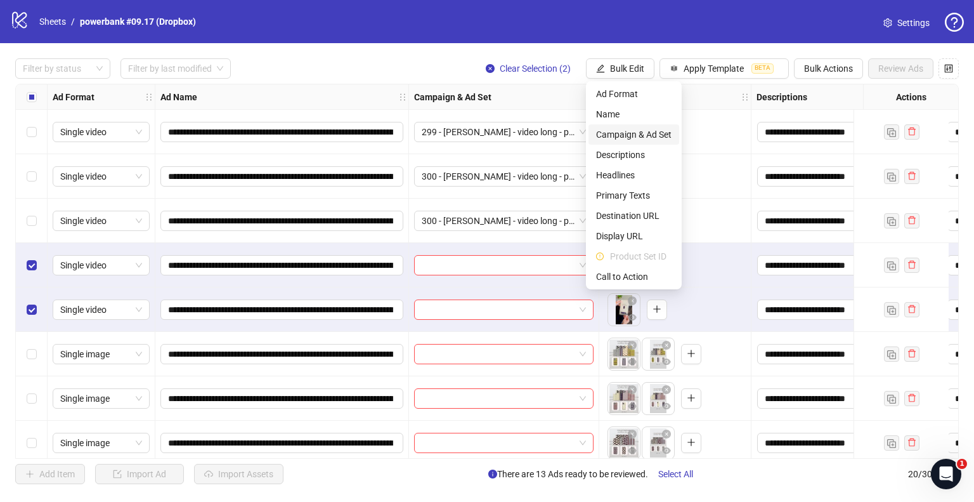
click at [618, 129] on span "Campaign & Ad Set" at bounding box center [633, 134] width 75 height 14
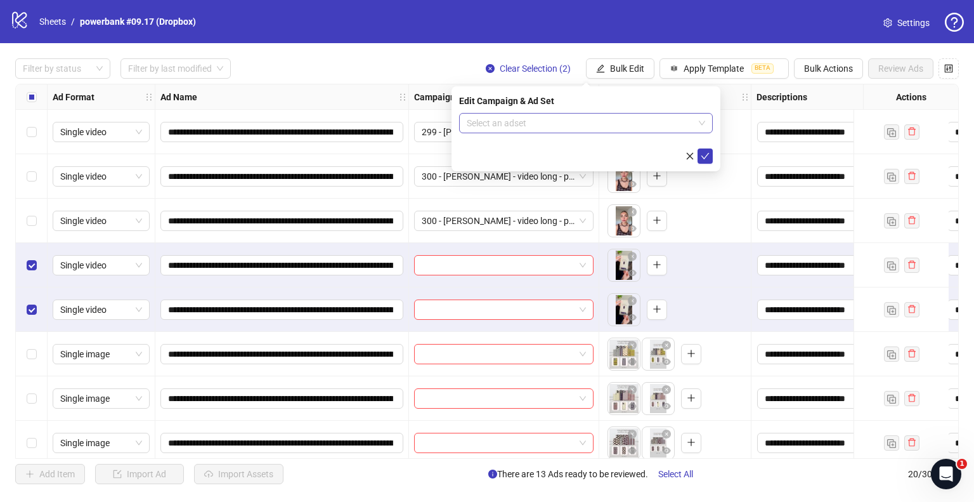
click at [530, 128] on input "search" at bounding box center [580, 122] width 227 height 19
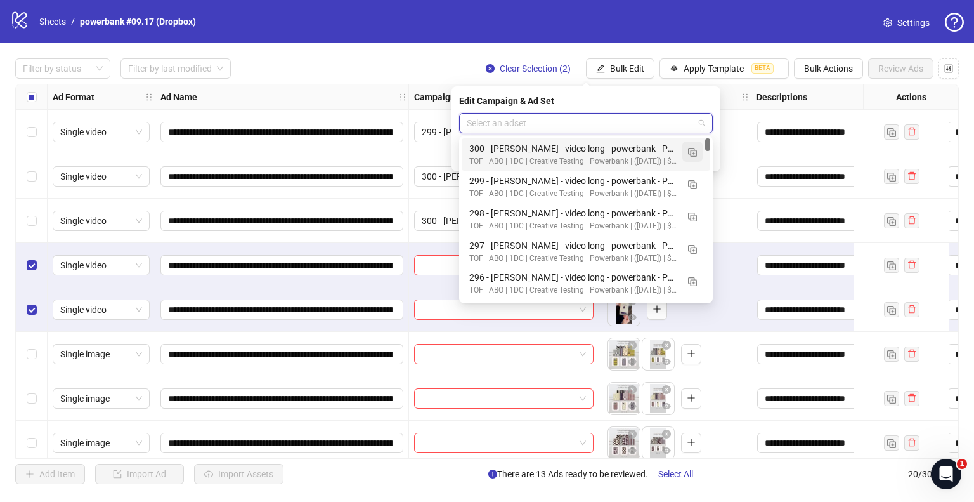
click at [695, 148] on img "button" at bounding box center [692, 152] width 9 height 9
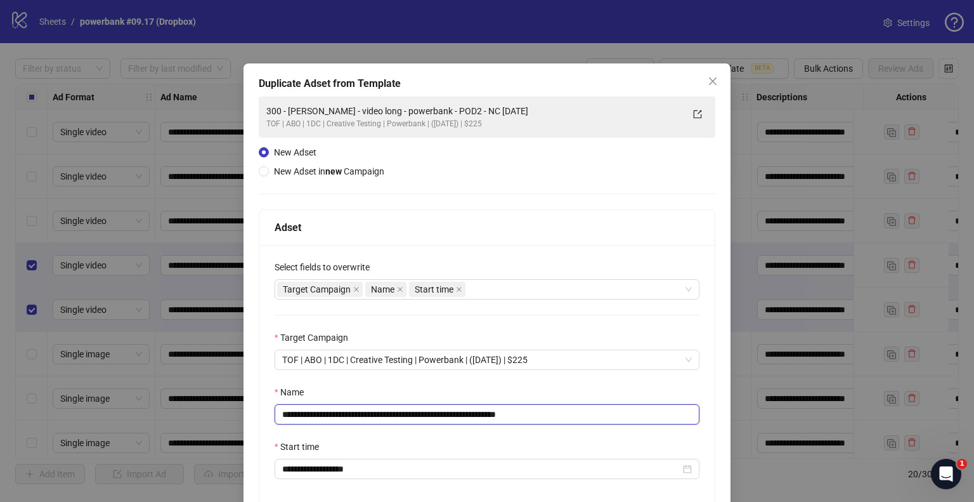
drag, startPoint x: 471, startPoint y: 411, endPoint x: 23, endPoint y: 411, distance: 448.2
click at [23, 411] on div "**********" at bounding box center [487, 251] width 974 height 502
paste input "text"
drag, startPoint x: 512, startPoint y: 415, endPoint x: 618, endPoint y: 411, distance: 106.0
click at [618, 411] on input "**********" at bounding box center [487, 414] width 425 height 20
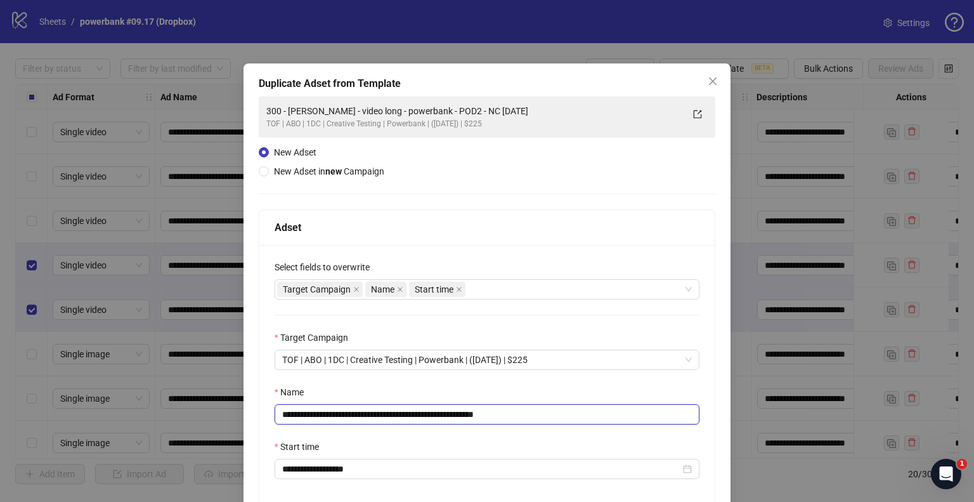
scroll to position [107, 0]
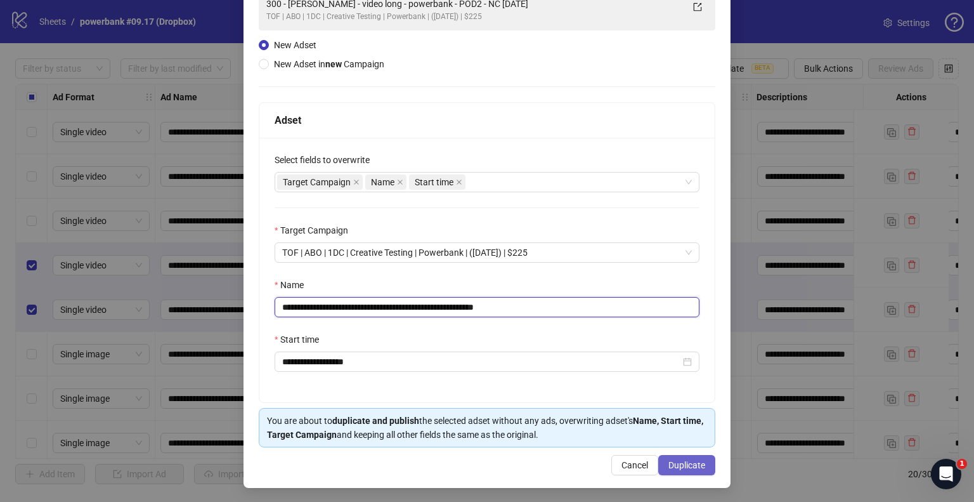
type input "**********"
click at [675, 456] on button "Duplicate" at bounding box center [686, 465] width 57 height 20
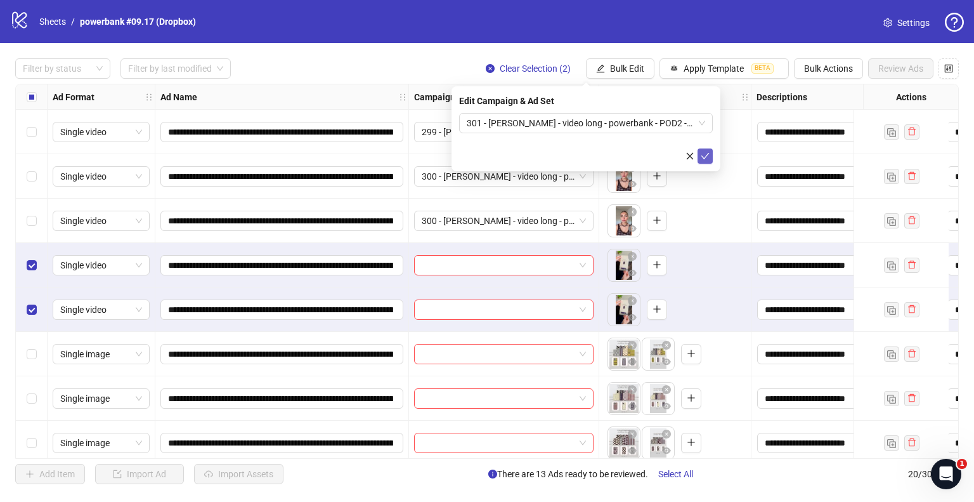
click at [708, 153] on icon "check" at bounding box center [705, 156] width 9 height 9
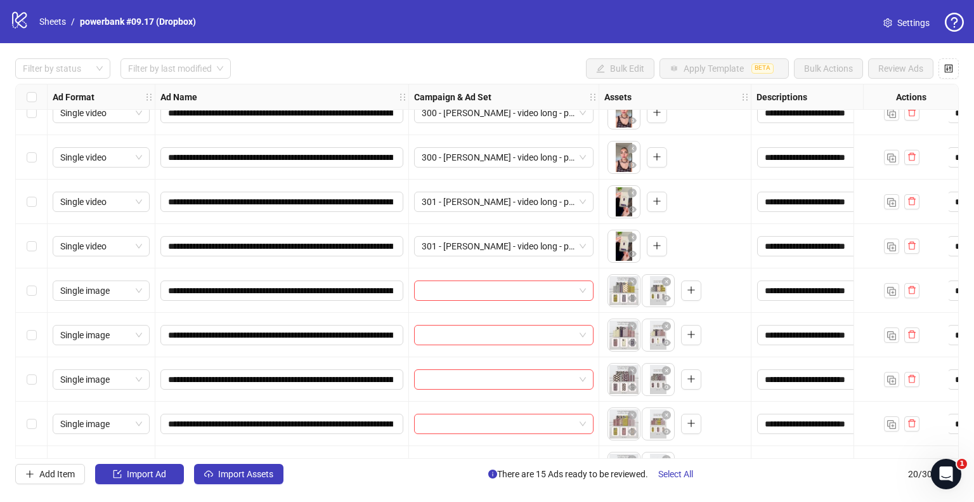
click at [37, 283] on div "Select row 16" at bounding box center [32, 290] width 32 height 44
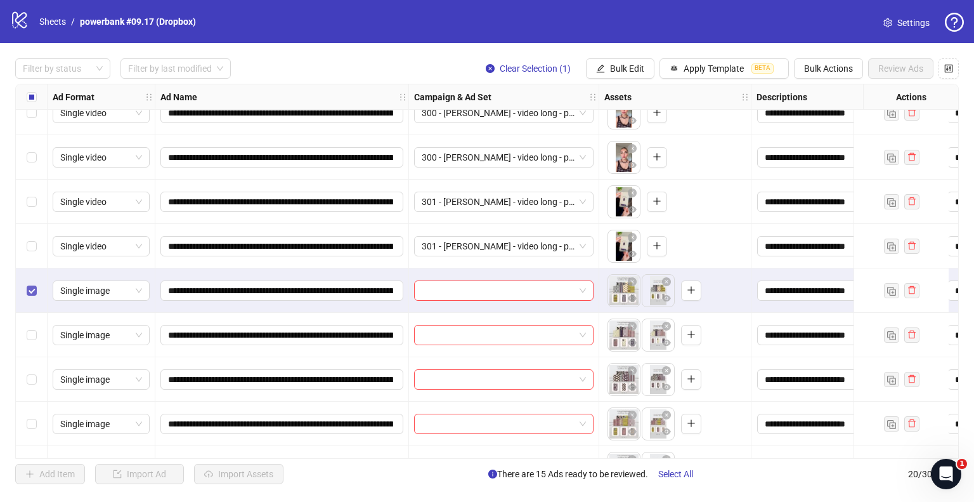
scroll to position [544, 0]
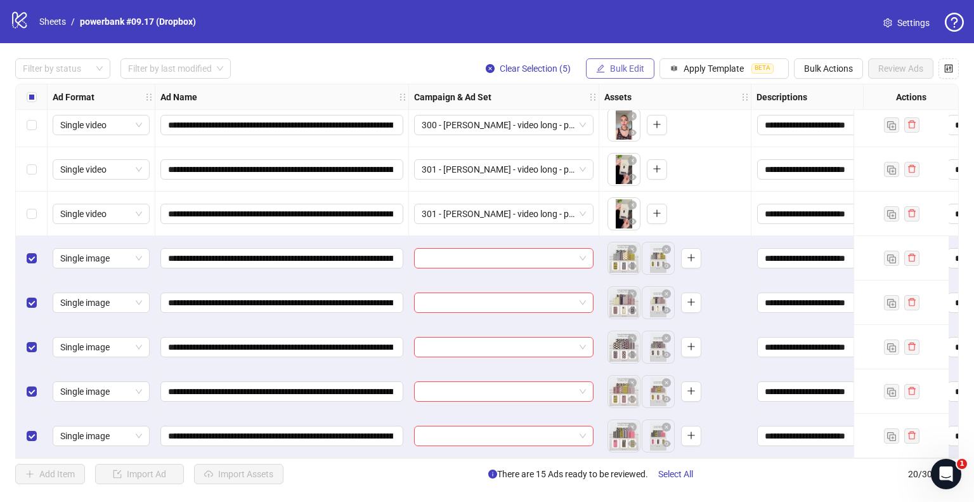
click at [614, 77] on button "Bulk Edit" at bounding box center [620, 68] width 68 height 20
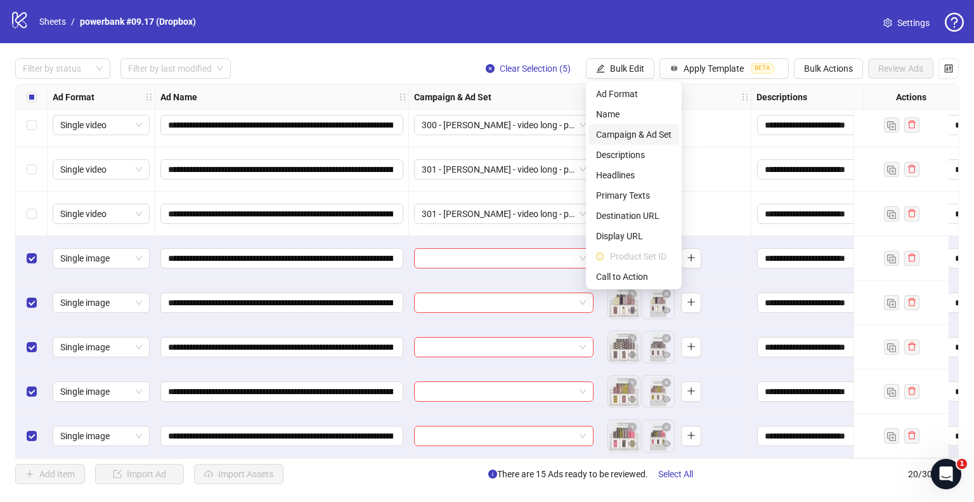
click at [619, 131] on span "Campaign & Ad Set" at bounding box center [633, 134] width 75 height 14
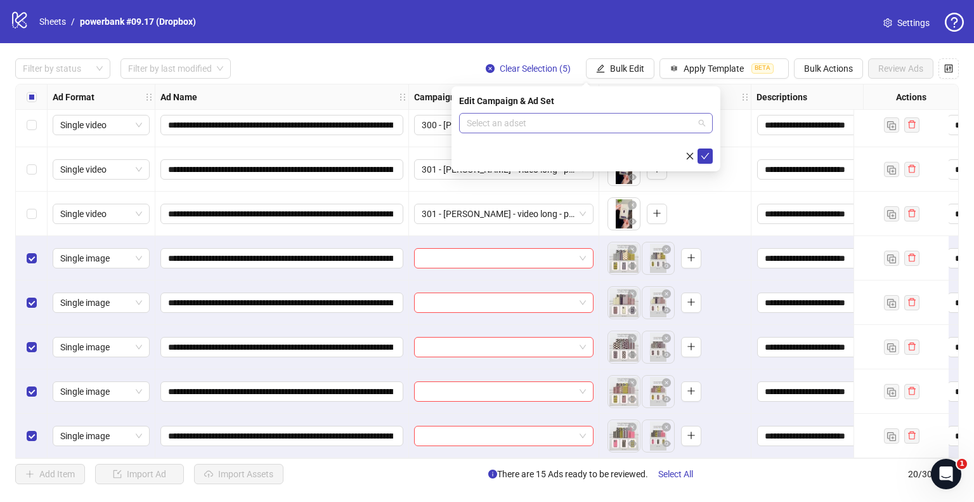
click at [527, 122] on input "search" at bounding box center [580, 122] width 227 height 19
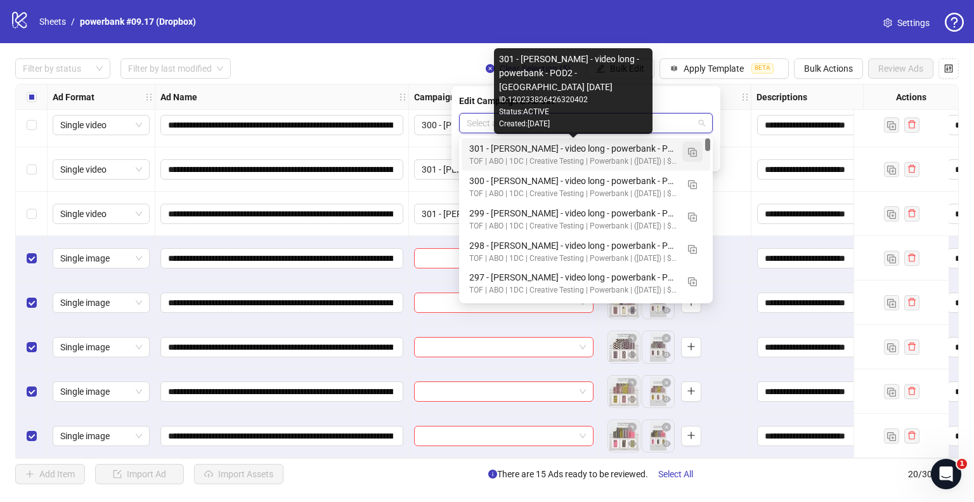
click at [692, 148] on img "button" at bounding box center [692, 152] width 9 height 9
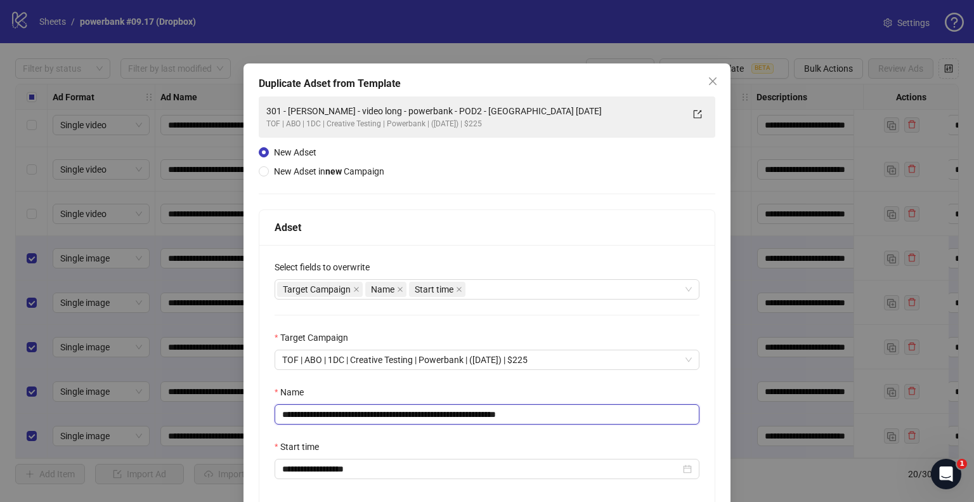
drag, startPoint x: 470, startPoint y: 413, endPoint x: 94, endPoint y: 400, distance: 376.2
click at [0, 408] on div "**********" at bounding box center [487, 251] width 974 height 502
paste input "text"
drag, startPoint x: 503, startPoint y: 410, endPoint x: 690, endPoint y: 439, distance: 189.8
click at [690, 439] on div "**********" at bounding box center [486, 377] width 455 height 264
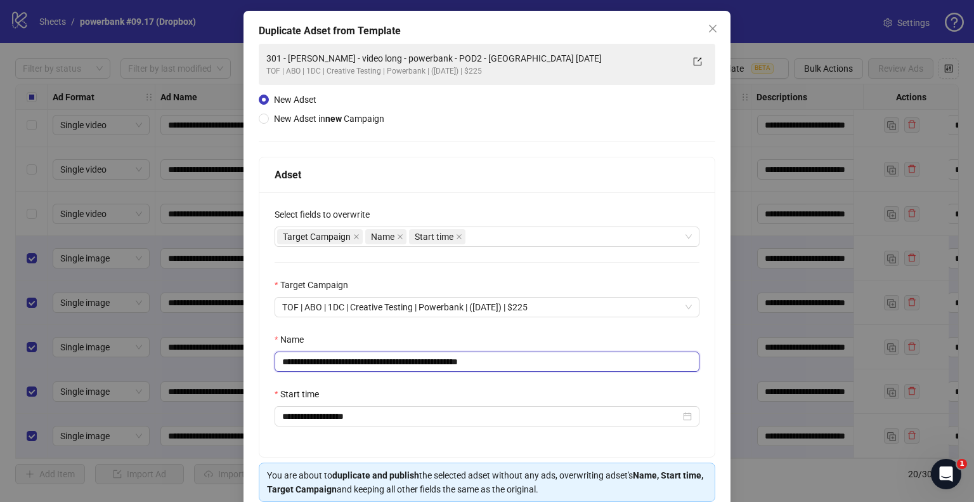
scroll to position [107, 0]
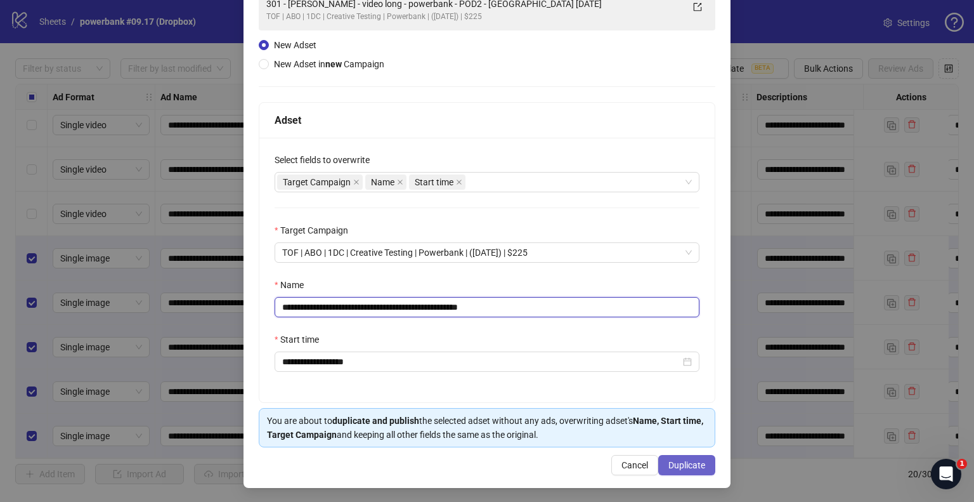
type input "**********"
click at [668, 460] on span "Duplicate" at bounding box center [686, 465] width 37 height 10
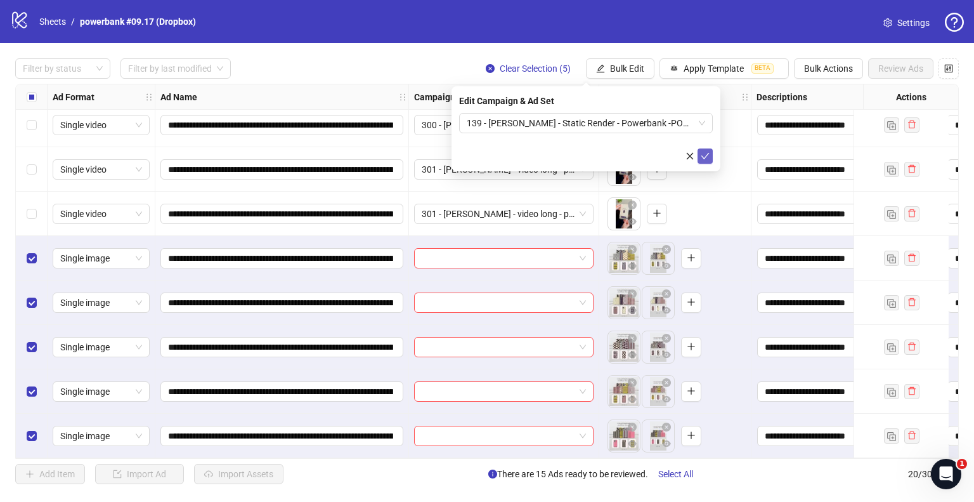
click at [702, 159] on icon "check" at bounding box center [705, 156] width 9 height 9
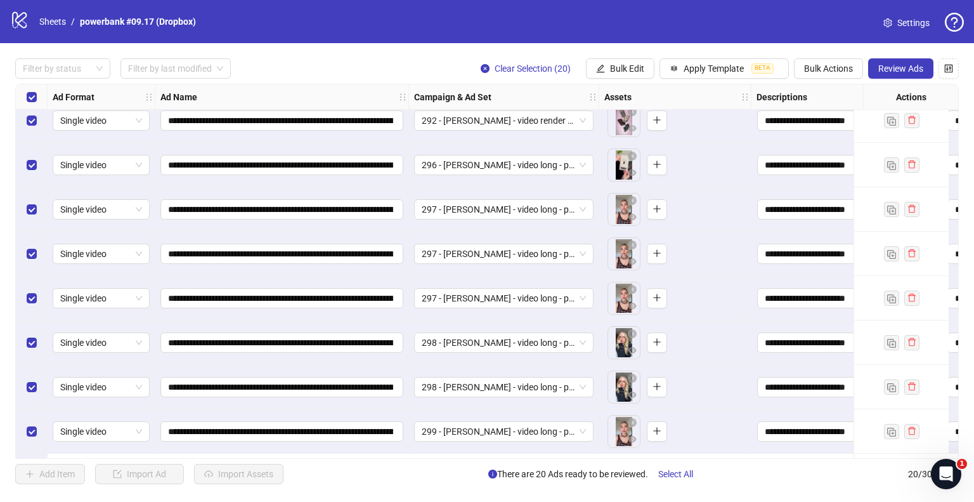
scroll to position [37, 0]
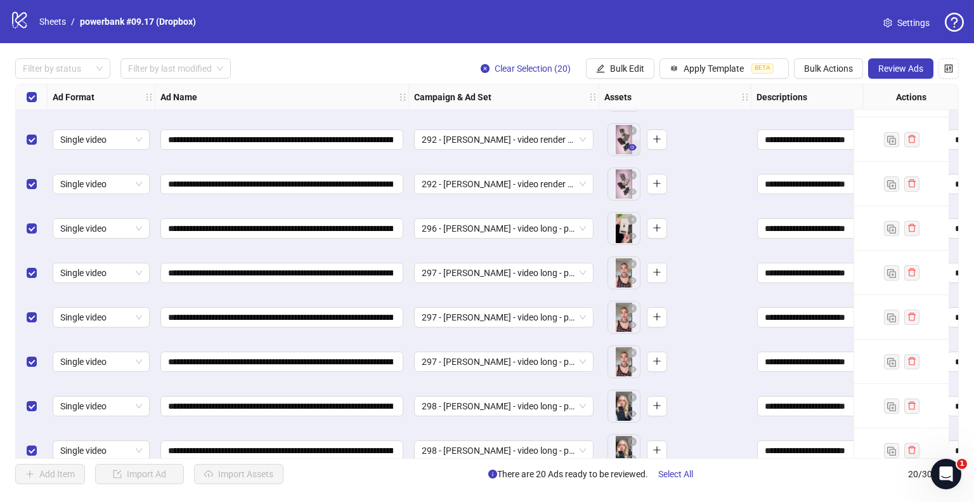
click at [629, 145] on icon "eye" at bounding box center [632, 147] width 9 height 6
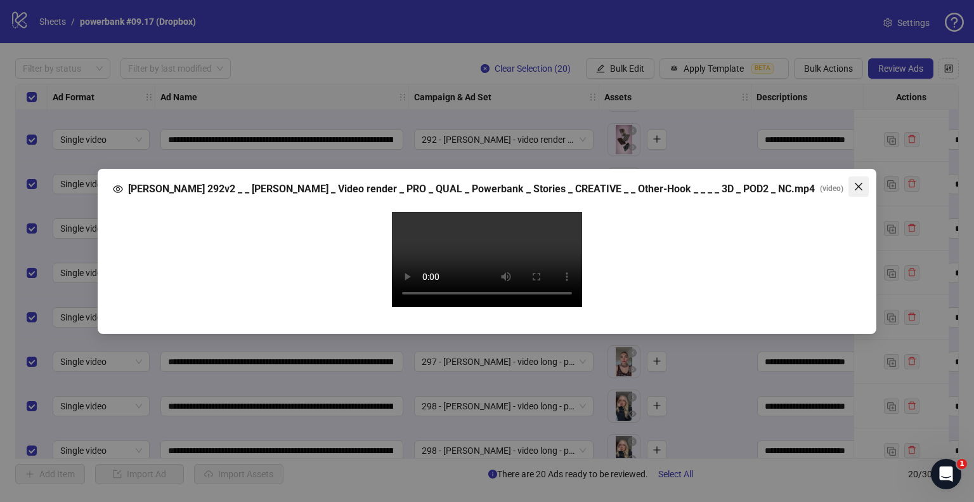
click at [857, 182] on icon "close" at bounding box center [859, 186] width 8 height 8
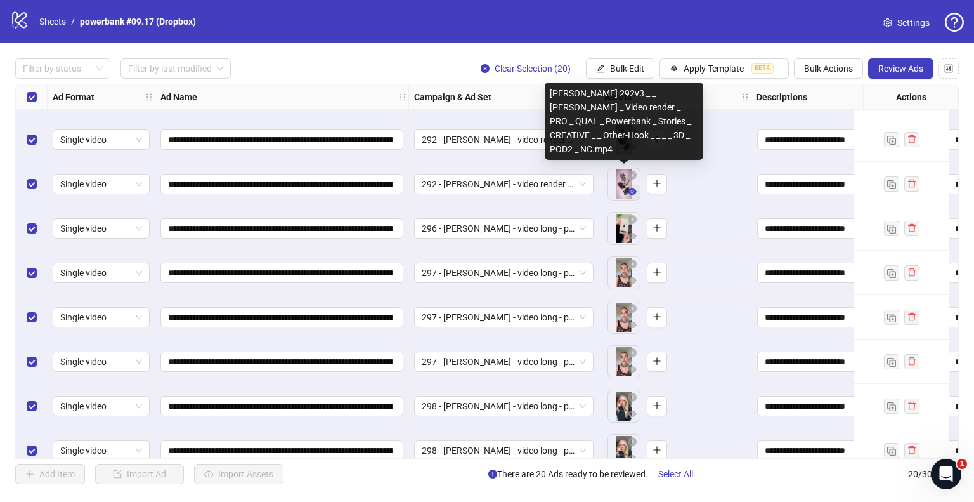
click at [632, 194] on icon "eye" at bounding box center [632, 191] width 9 height 6
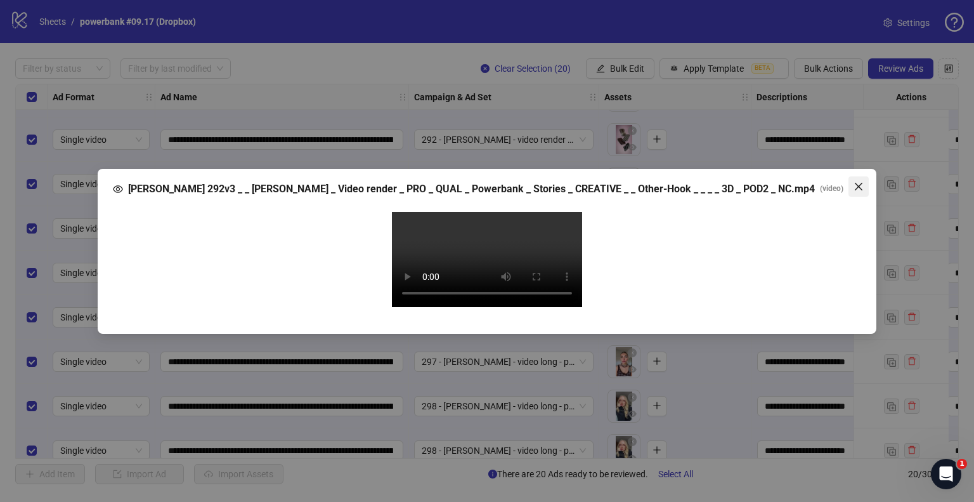
click at [859, 181] on icon "close" at bounding box center [858, 186] width 10 height 10
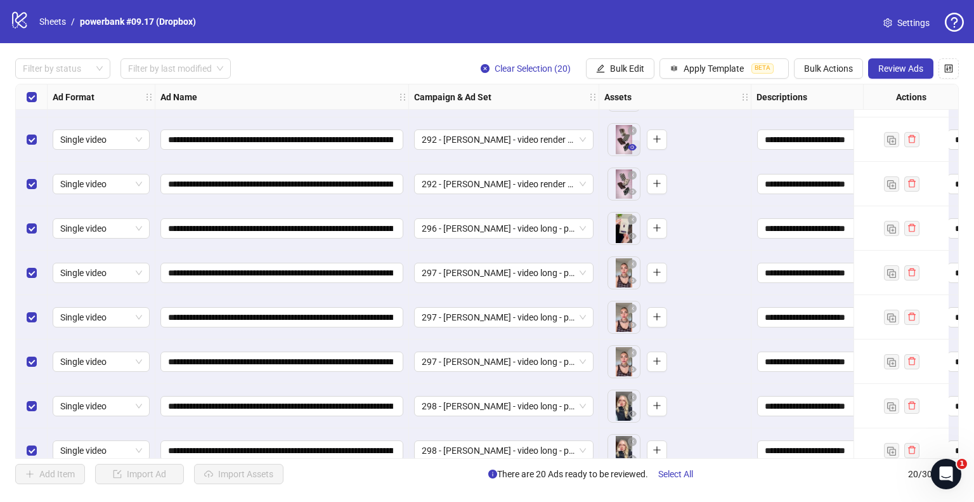
click at [631, 146] on icon "eye" at bounding box center [632, 147] width 9 height 6
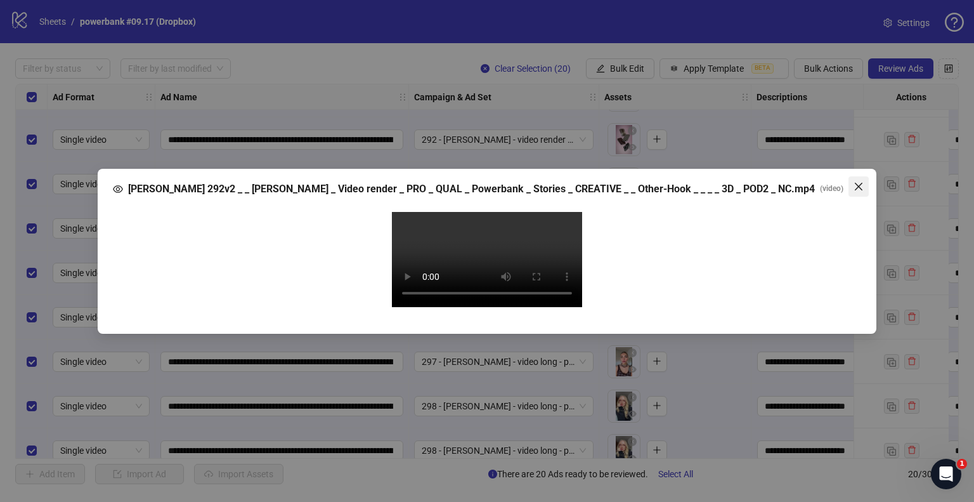
click at [855, 182] on icon "close" at bounding box center [859, 186] width 8 height 8
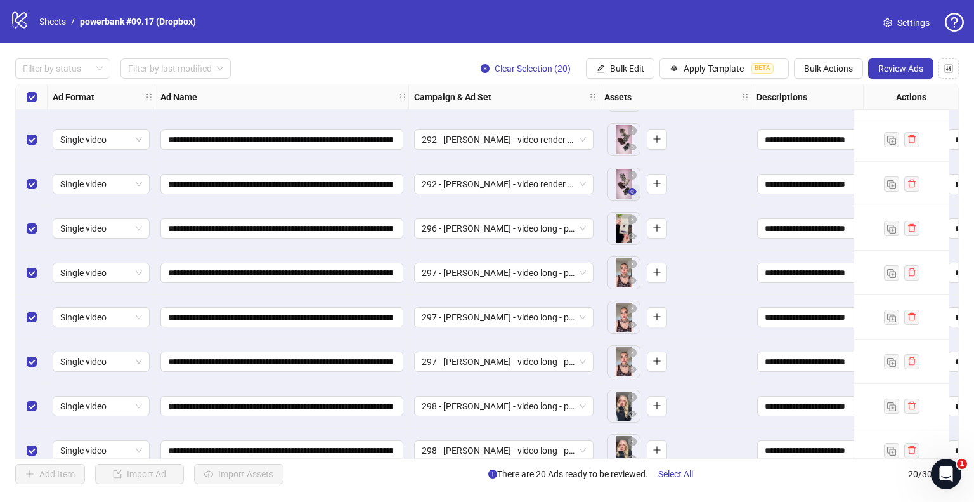
click at [630, 193] on icon "eye" at bounding box center [632, 191] width 9 height 6
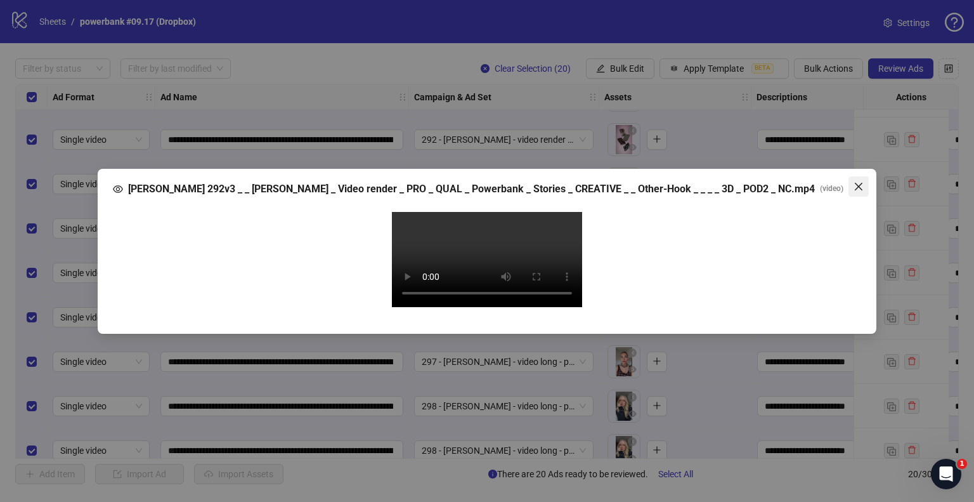
click at [858, 181] on icon "close" at bounding box center [858, 186] width 10 height 10
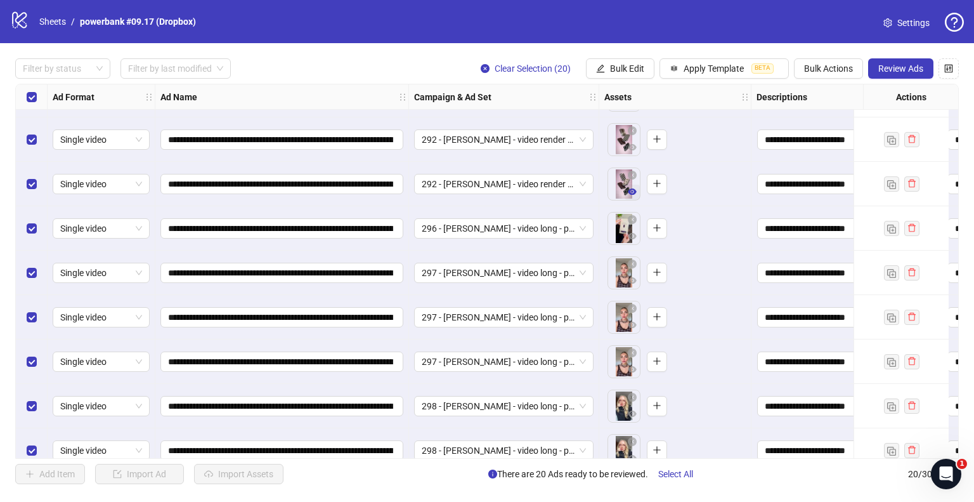
click at [631, 191] on icon "eye" at bounding box center [632, 191] width 9 height 6
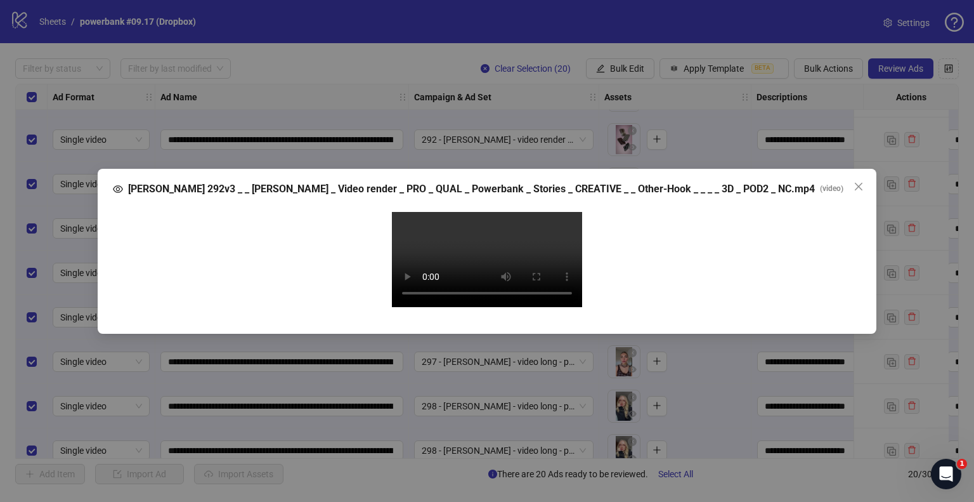
click at [858, 181] on icon "close" at bounding box center [858, 186] width 10 height 10
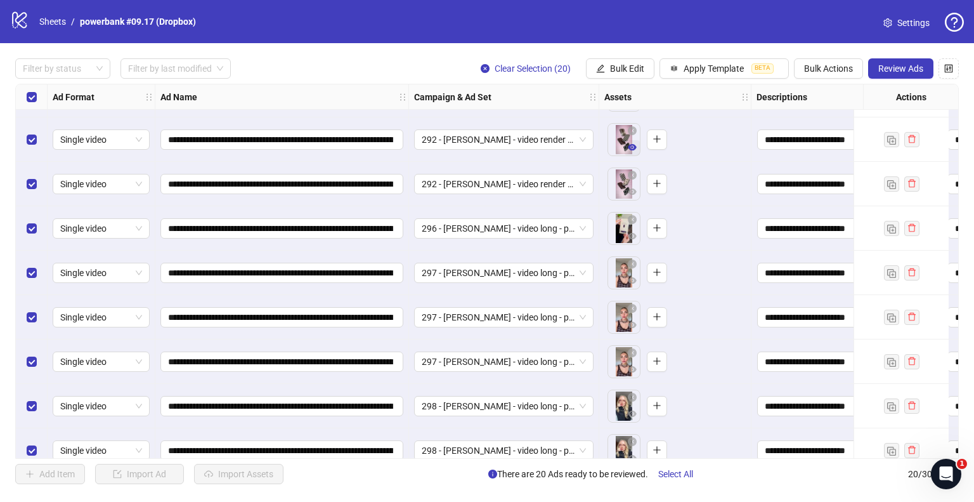
click at [631, 148] on icon "eye" at bounding box center [632, 147] width 9 height 9
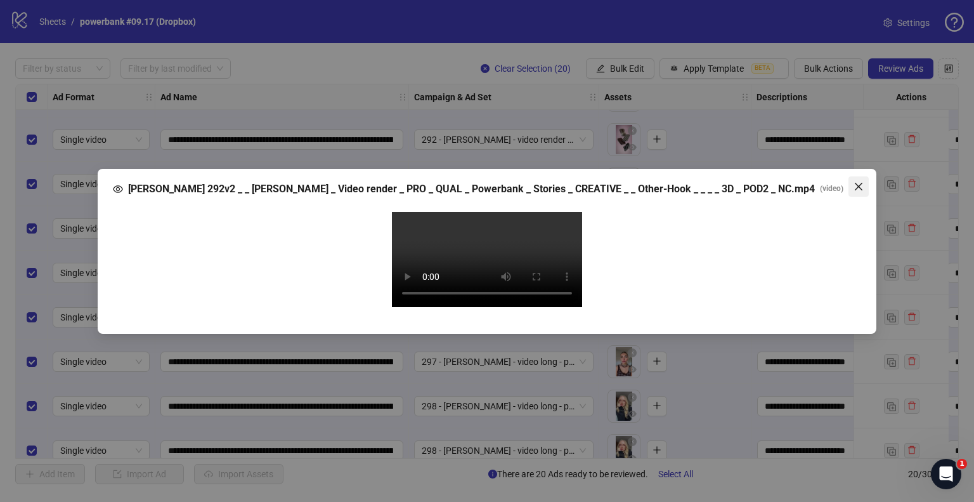
click at [860, 181] on icon "close" at bounding box center [858, 186] width 10 height 10
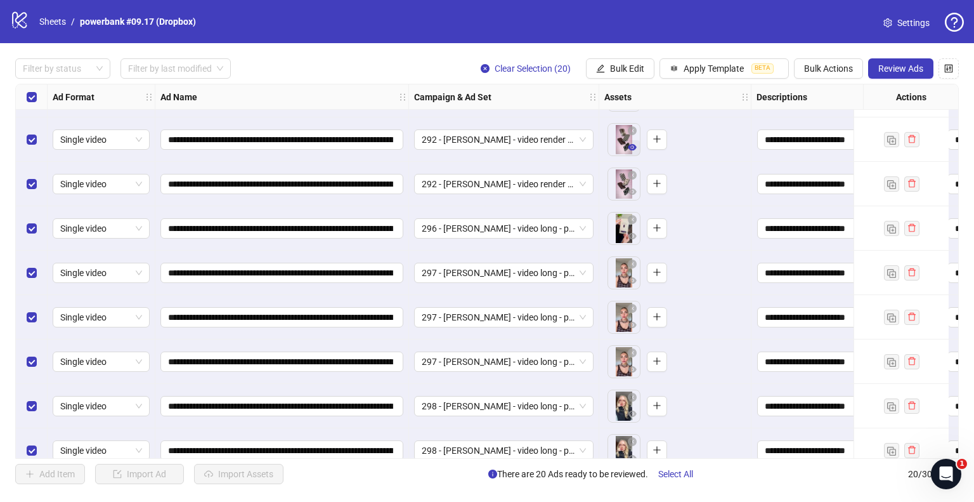
click at [629, 148] on icon "eye" at bounding box center [632, 147] width 9 height 6
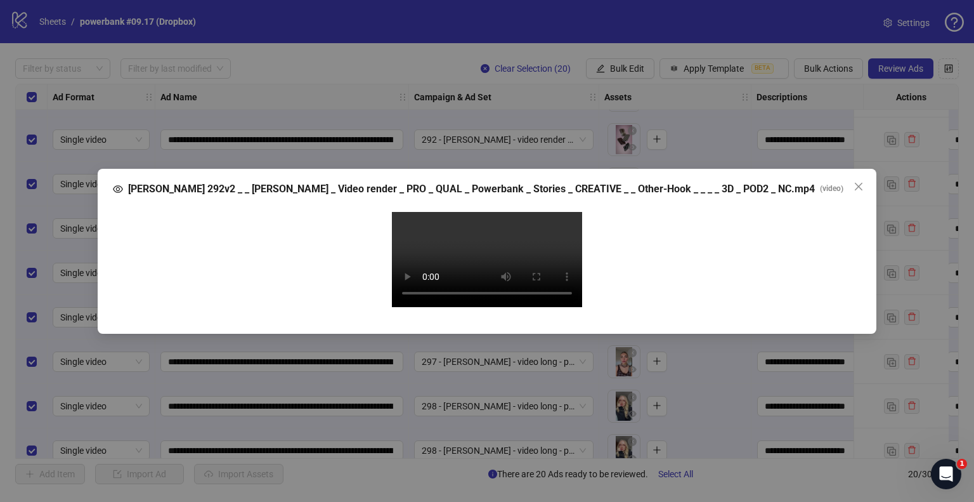
click at [855, 181] on icon "close" at bounding box center [858, 186] width 10 height 10
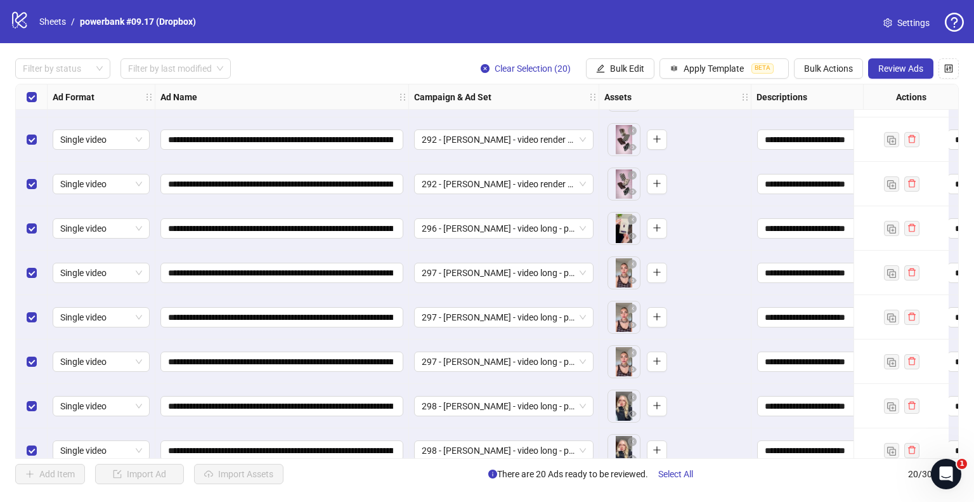
click at [631, 195] on icon "eye" at bounding box center [632, 191] width 9 height 9
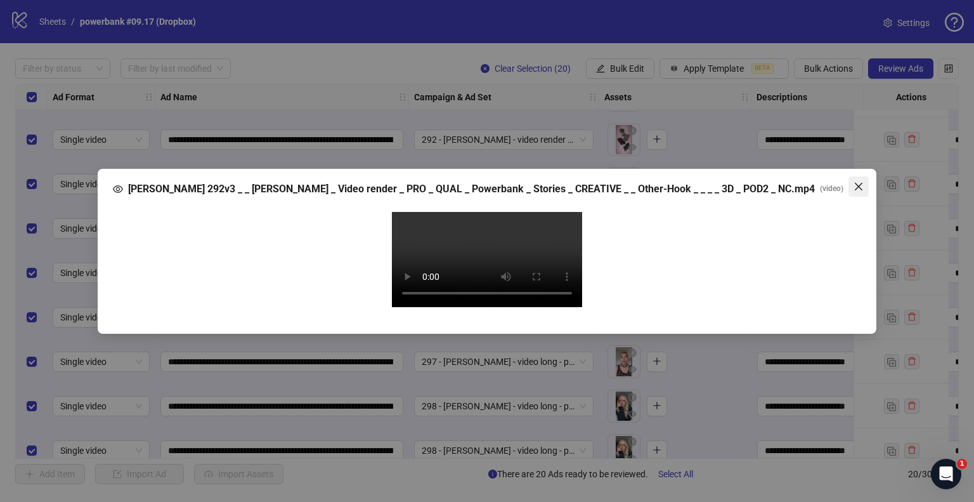
click at [854, 181] on icon "close" at bounding box center [858, 186] width 10 height 10
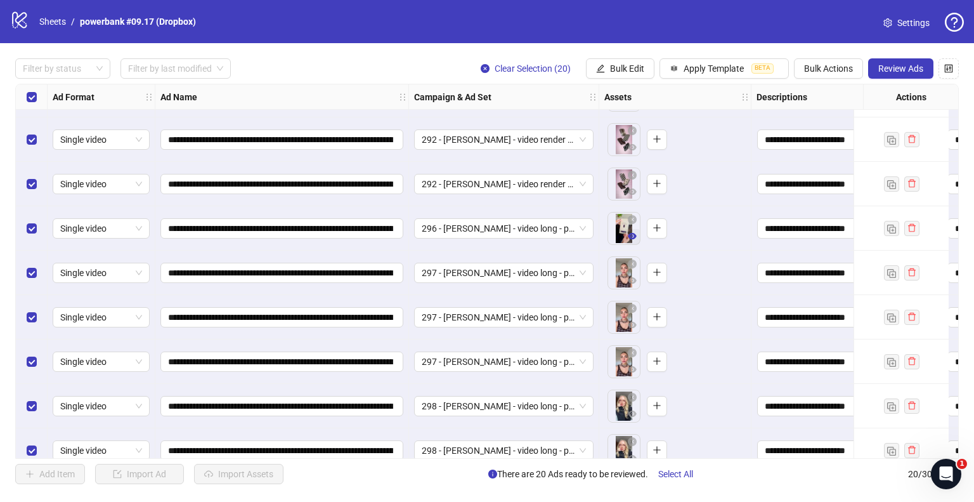
click at [630, 238] on icon "eye" at bounding box center [632, 236] width 9 height 6
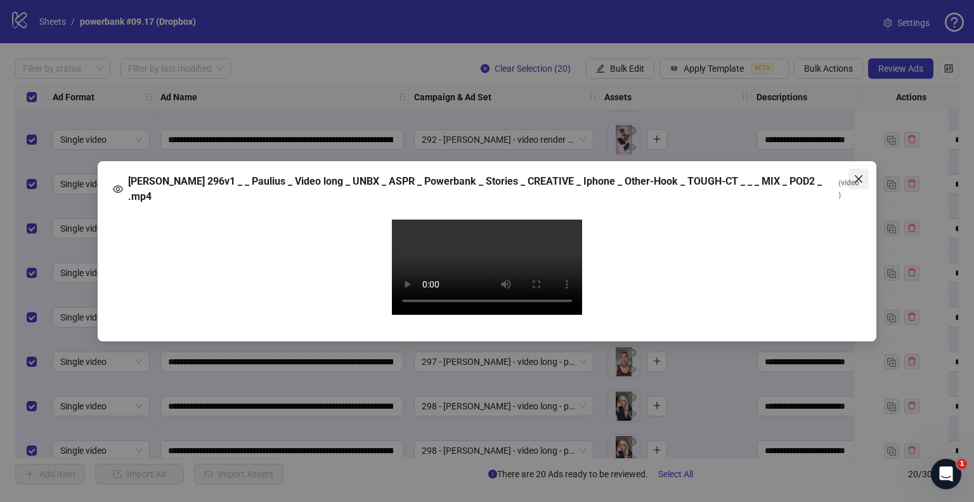
click at [860, 174] on icon "close" at bounding box center [858, 179] width 10 height 10
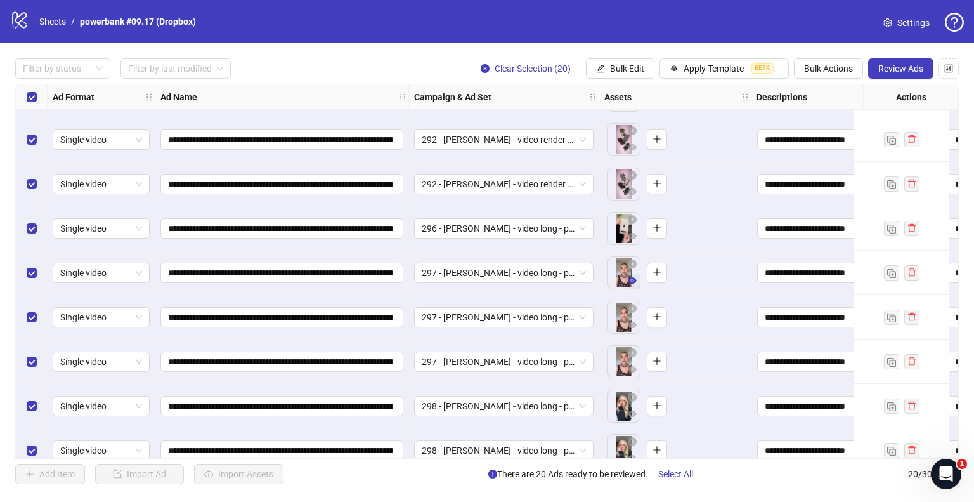
click at [632, 282] on icon "eye" at bounding box center [632, 280] width 9 height 6
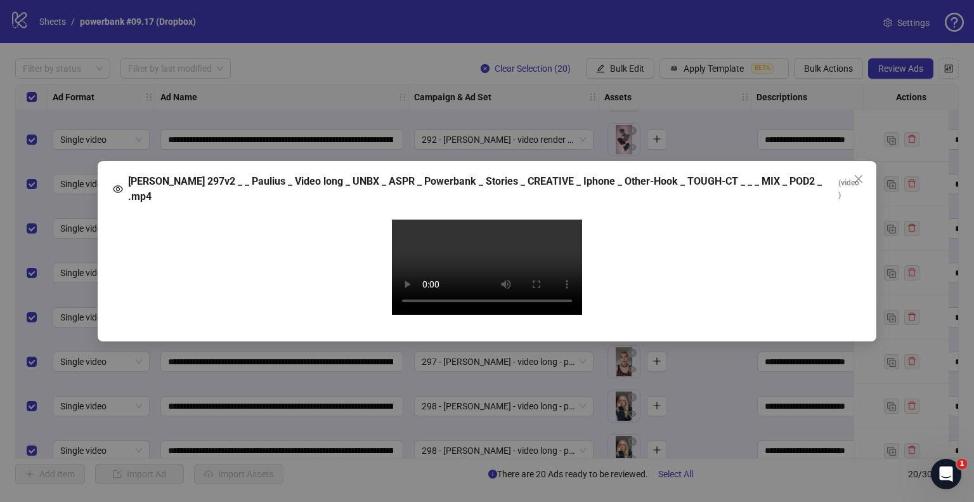
click at [466, 265] on video "Your browser does not support the video tag." at bounding box center [487, 266] width 190 height 95
click at [426, 314] on video "Your browser does not support the video tag." at bounding box center [487, 266] width 190 height 95
click at [469, 292] on video "Your browser does not support the video tag." at bounding box center [487, 266] width 190 height 95
click at [857, 174] on icon "close" at bounding box center [858, 179] width 10 height 10
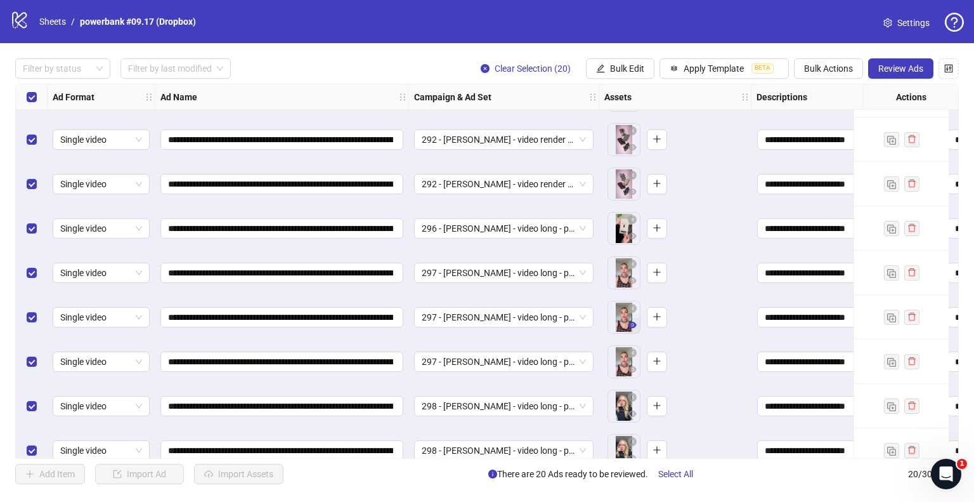
click at [630, 322] on icon "eye" at bounding box center [632, 324] width 9 height 6
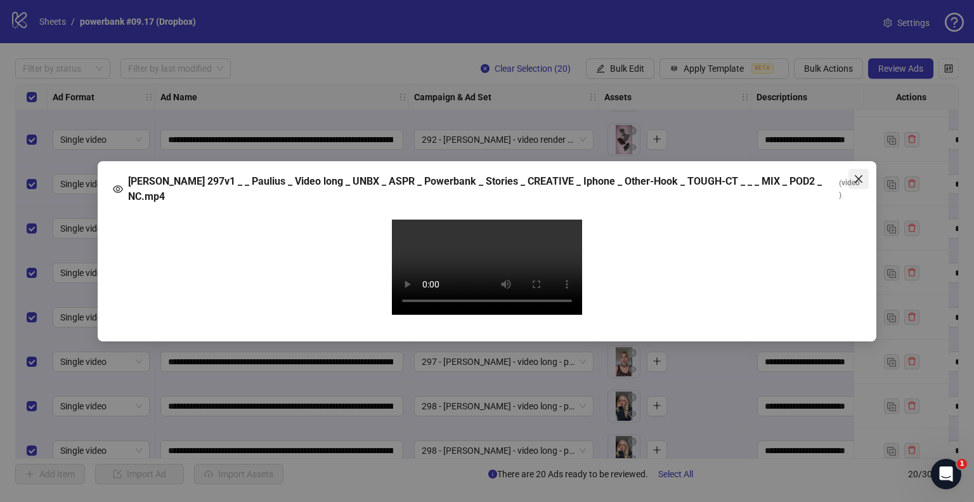
click at [860, 174] on icon "close" at bounding box center [858, 179] width 10 height 10
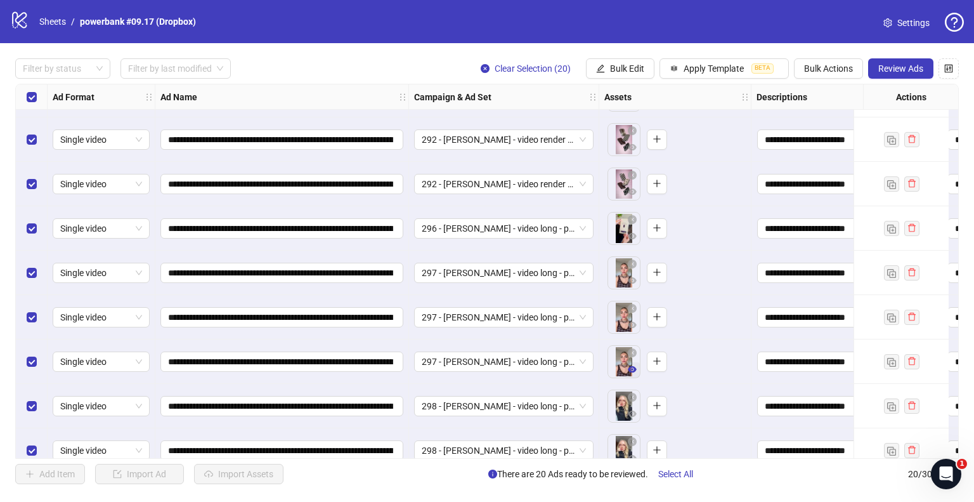
click at [631, 370] on icon "eye" at bounding box center [632, 369] width 9 height 9
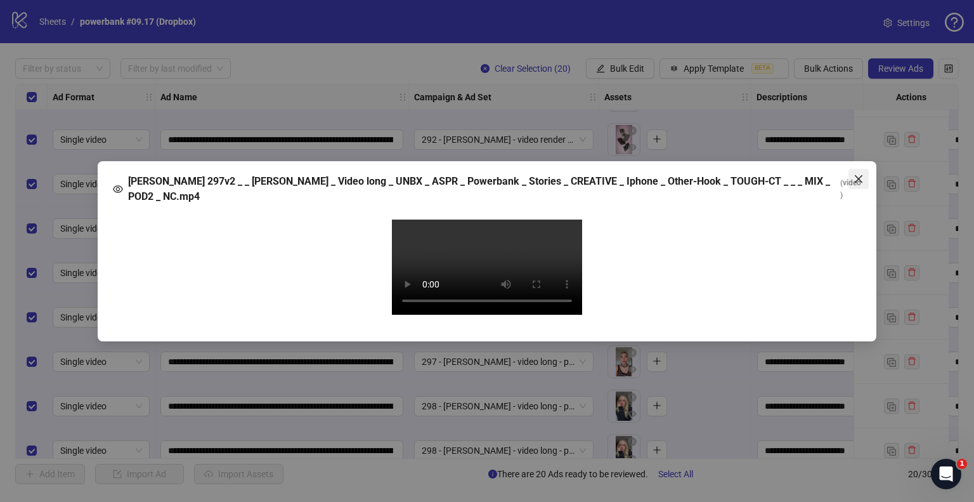
click at [860, 174] on icon "close" at bounding box center [858, 179] width 10 height 10
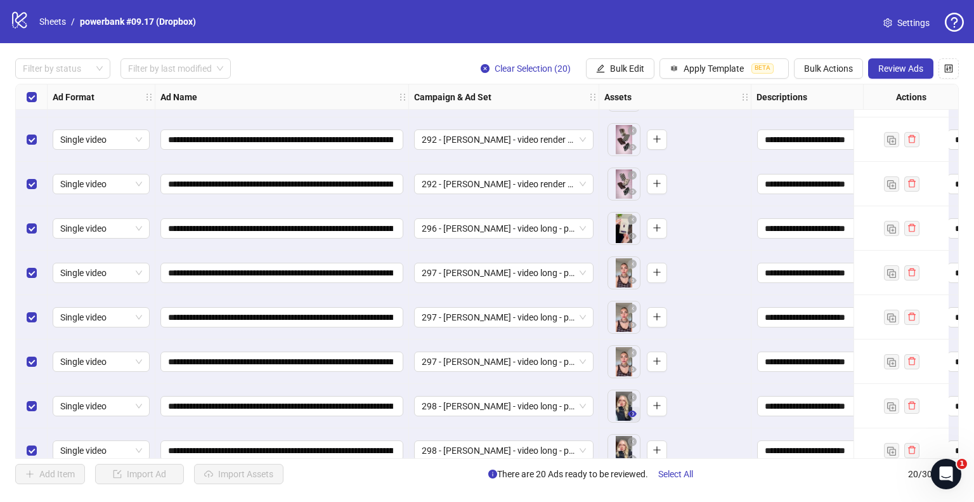
click at [633, 413] on icon "eye" at bounding box center [632, 413] width 9 height 6
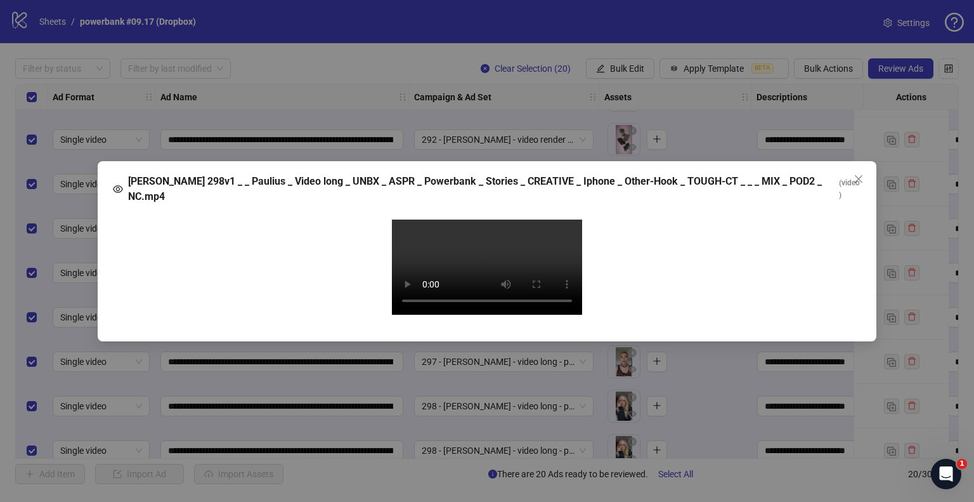
click at [435, 314] on video "Your browser does not support the video tag." at bounding box center [487, 266] width 190 height 95
click at [858, 174] on icon "close" at bounding box center [858, 179] width 10 height 10
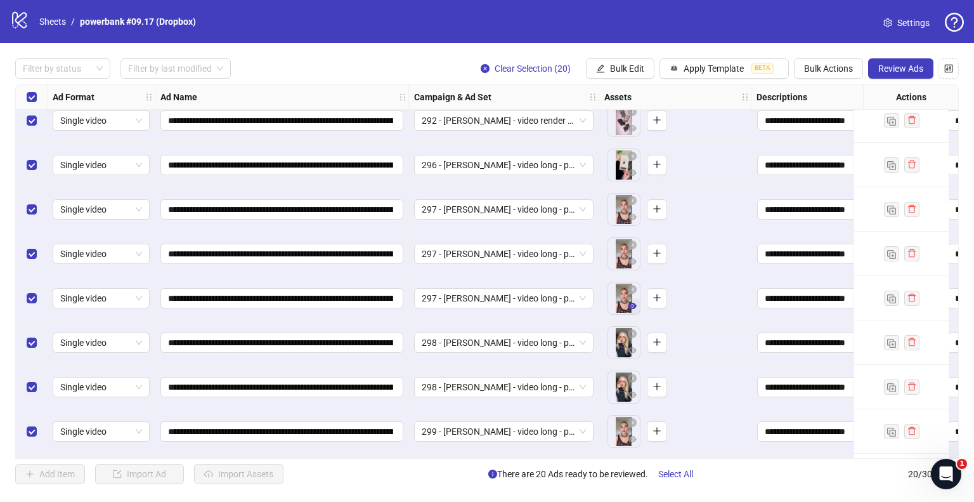
scroll to position [164, 0]
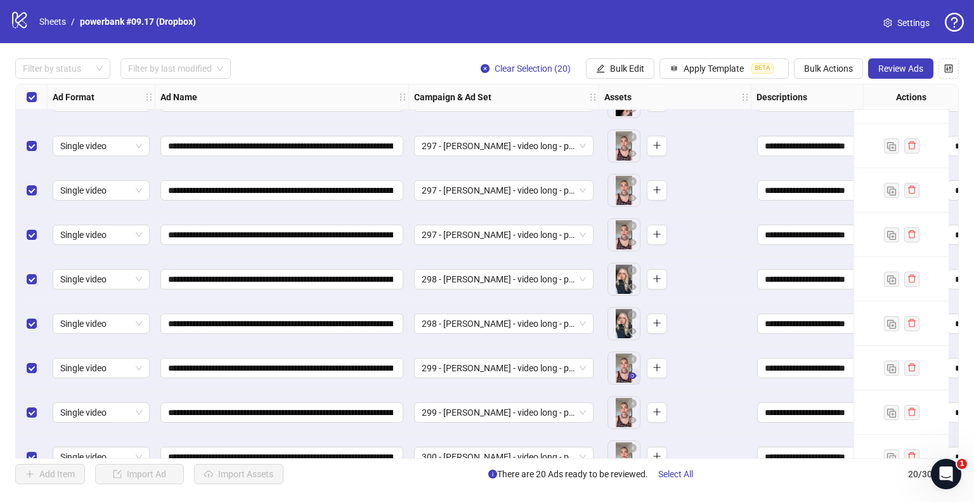
click at [633, 373] on icon "eye" at bounding box center [632, 375] width 9 height 6
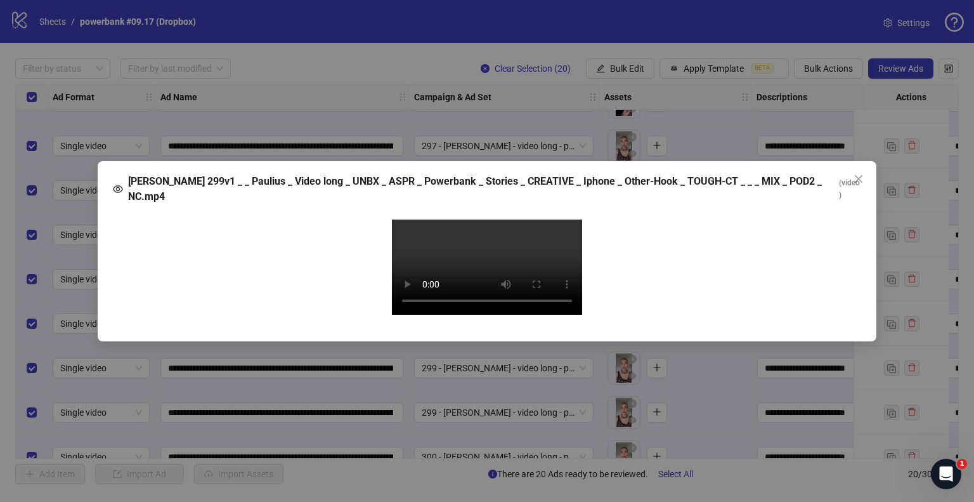
click at [482, 271] on video "Your browser does not support the video tag." at bounding box center [487, 266] width 190 height 95
click at [863, 174] on icon "close" at bounding box center [858, 179] width 10 height 10
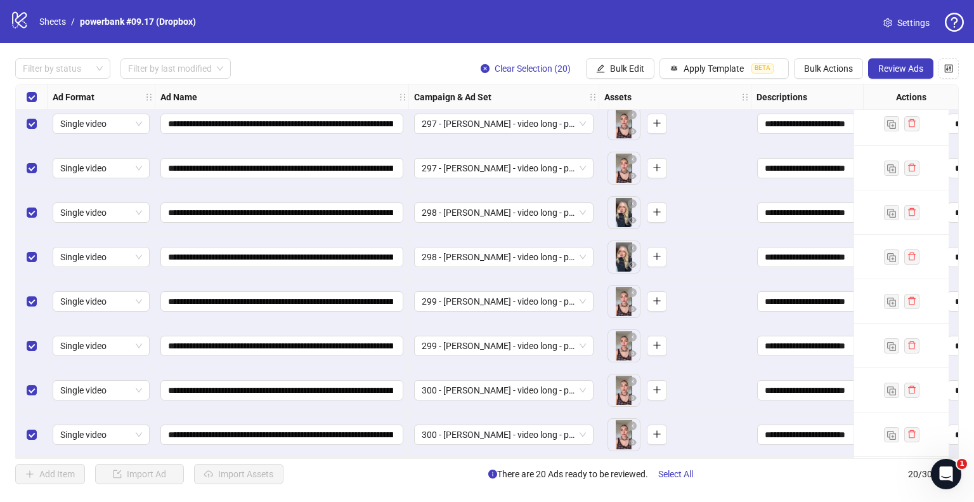
scroll to position [290, 0]
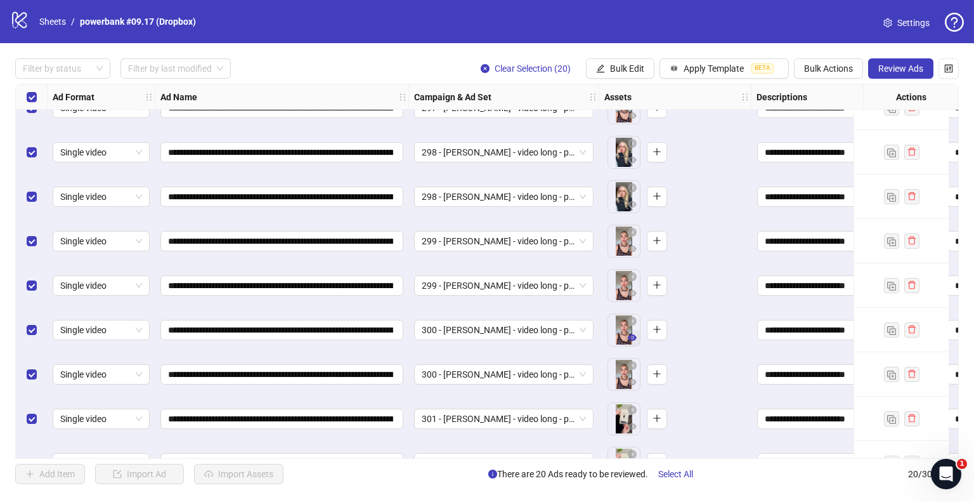
click at [634, 335] on icon "eye" at bounding box center [632, 337] width 9 height 6
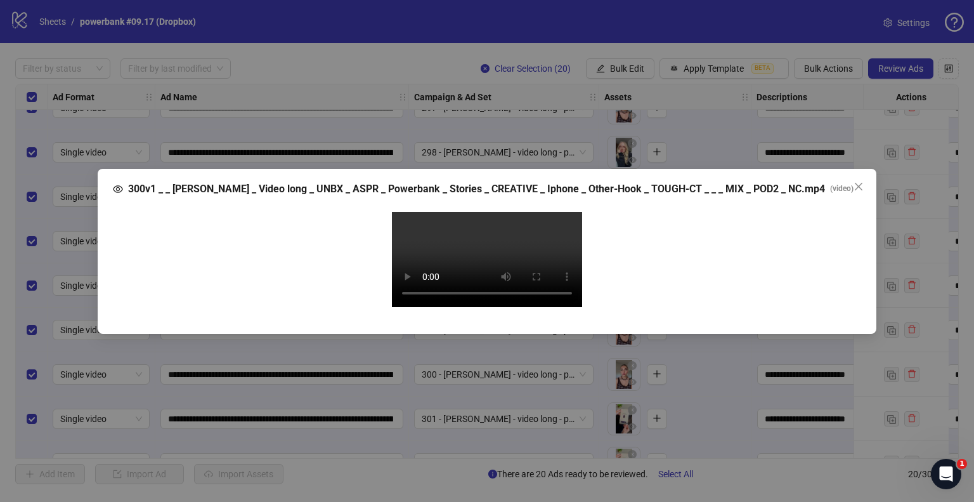
click at [486, 264] on video "Your browser does not support the video tag." at bounding box center [487, 259] width 190 height 95
click at [855, 181] on icon "close" at bounding box center [858, 186] width 10 height 10
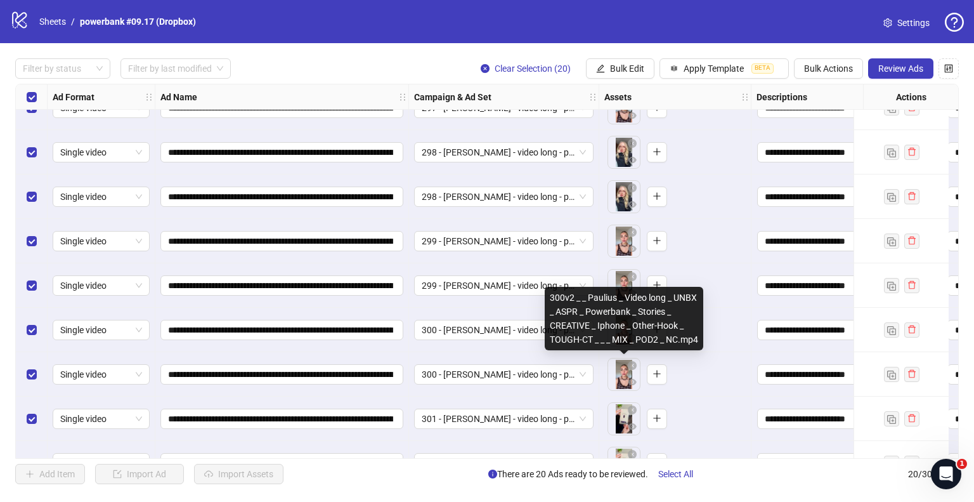
scroll to position [354, 0]
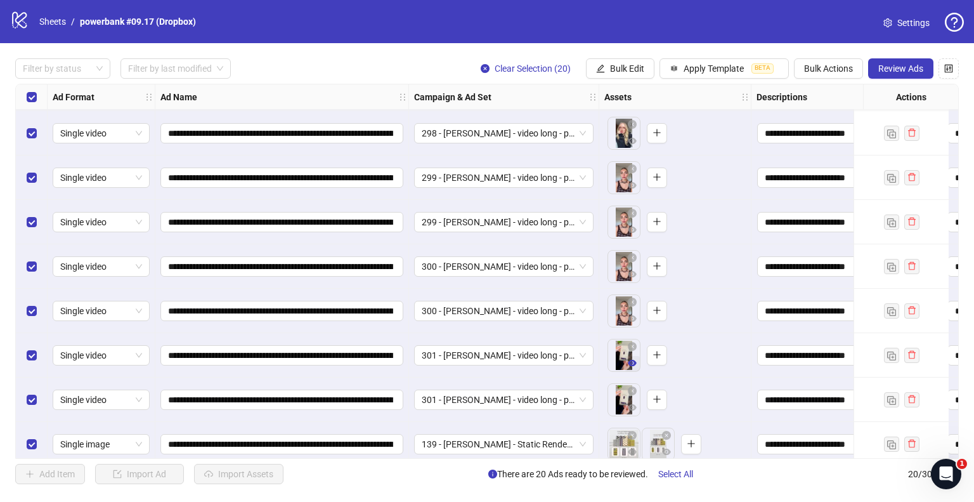
click at [628, 359] on icon "eye" at bounding box center [632, 362] width 9 height 9
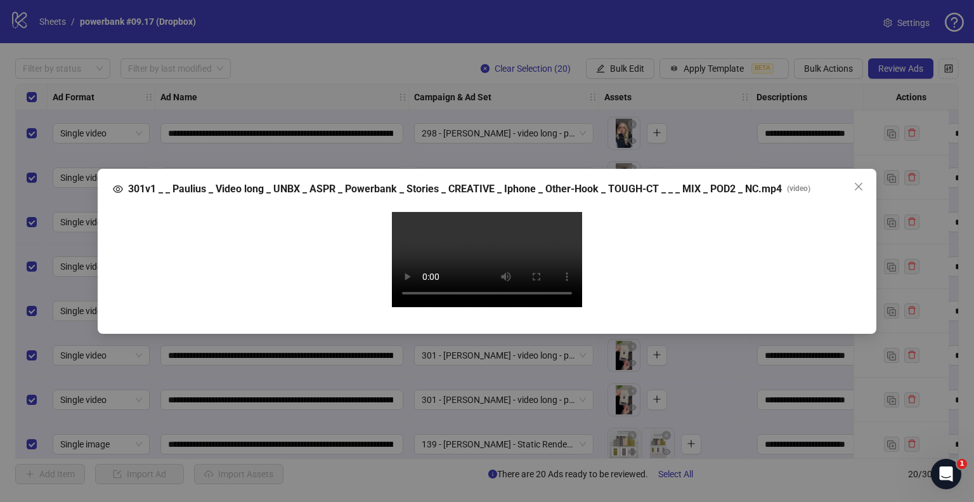
click at [425, 307] on video "Your browser does not support the video tag." at bounding box center [487, 259] width 190 height 95
click at [860, 182] on icon "close" at bounding box center [859, 186] width 8 height 8
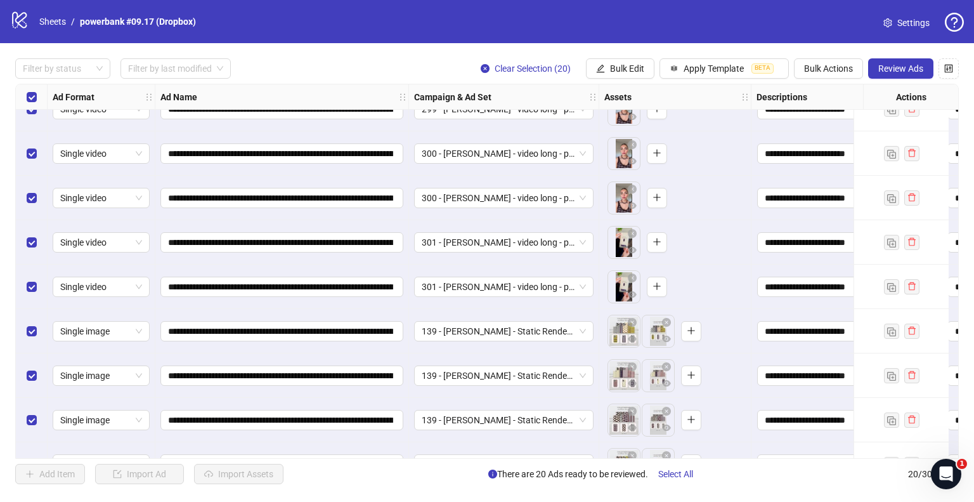
scroll to position [481, 0]
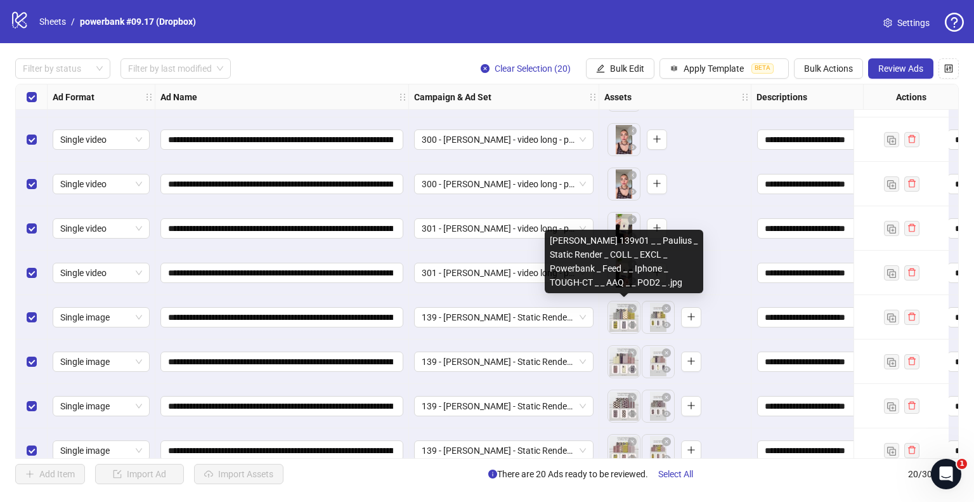
click at [619, 323] on body "**********" at bounding box center [487, 251] width 974 height 502
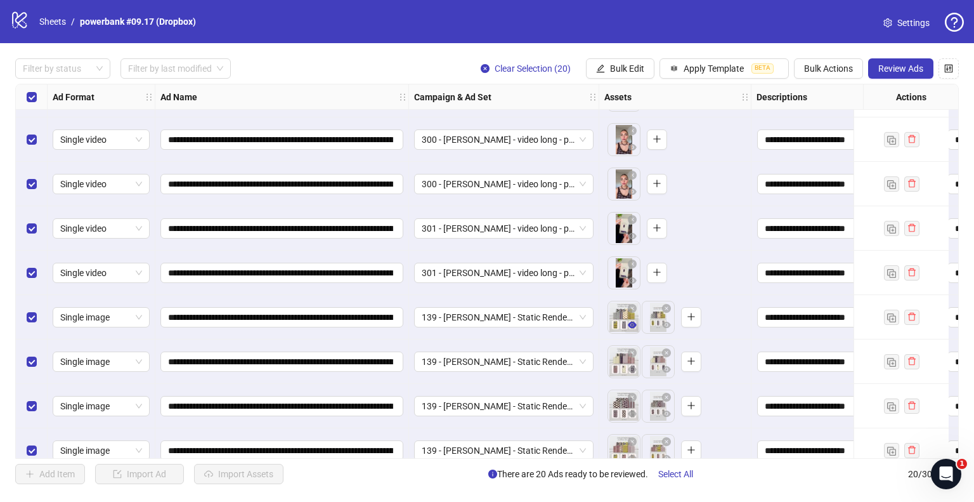
click at [630, 326] on icon "eye" at bounding box center [632, 324] width 9 height 6
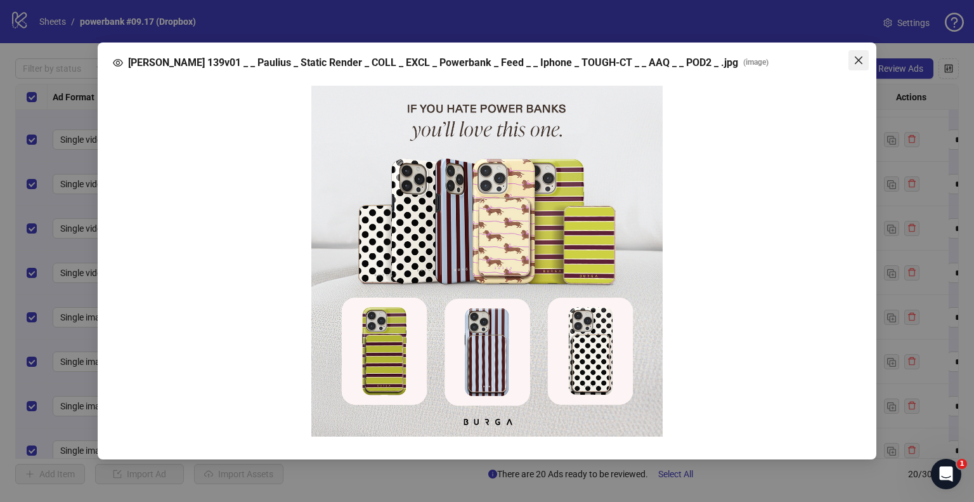
click at [860, 58] on icon "close" at bounding box center [859, 60] width 8 height 8
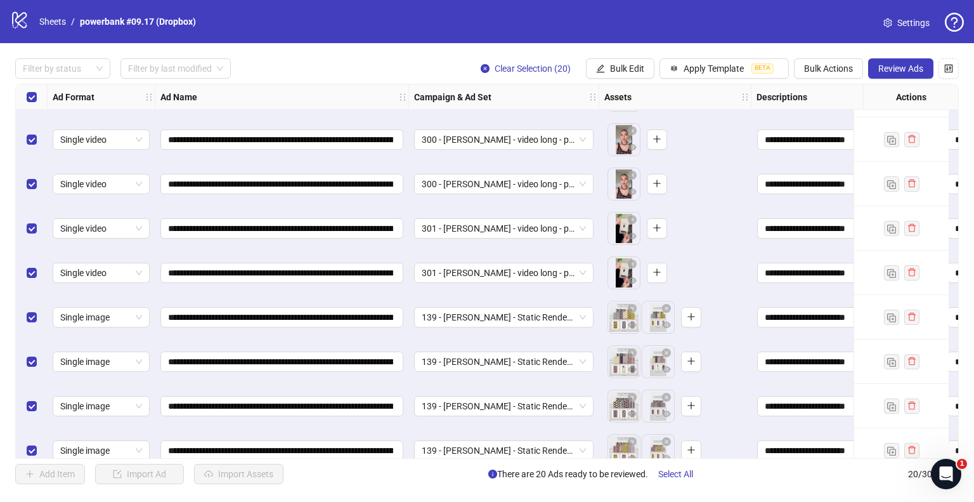
scroll to position [544, 0]
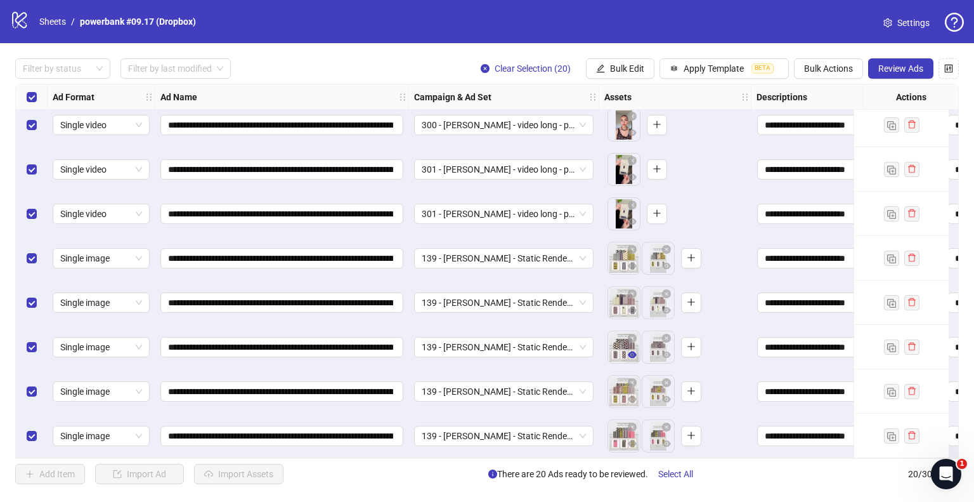
click at [635, 356] on button "button" at bounding box center [631, 354] width 15 height 15
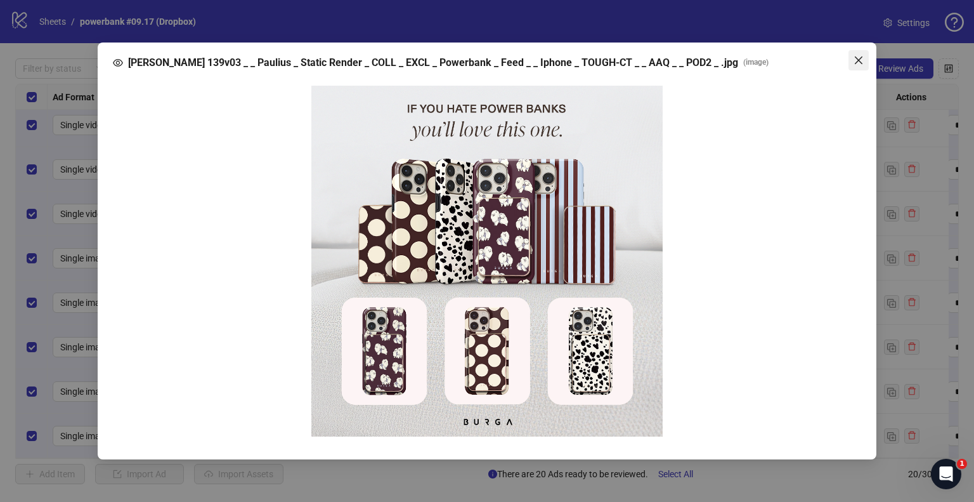
click at [858, 63] on icon "close" at bounding box center [858, 60] width 10 height 10
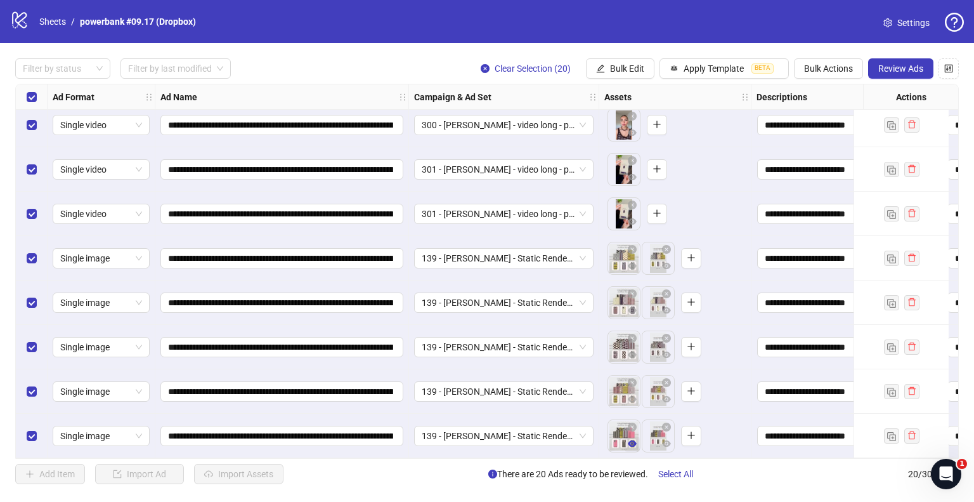
click at [633, 439] on icon "eye" at bounding box center [632, 443] width 9 height 9
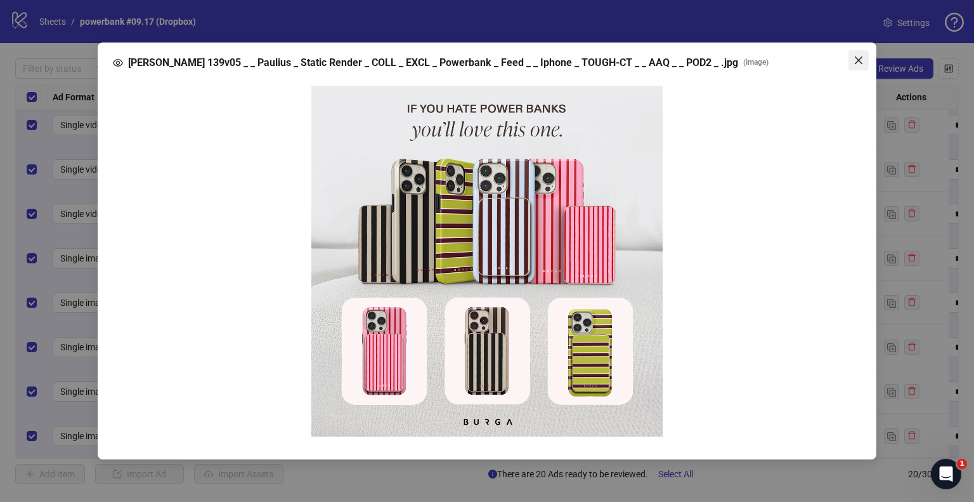
click at [861, 58] on icon "close" at bounding box center [858, 60] width 10 height 10
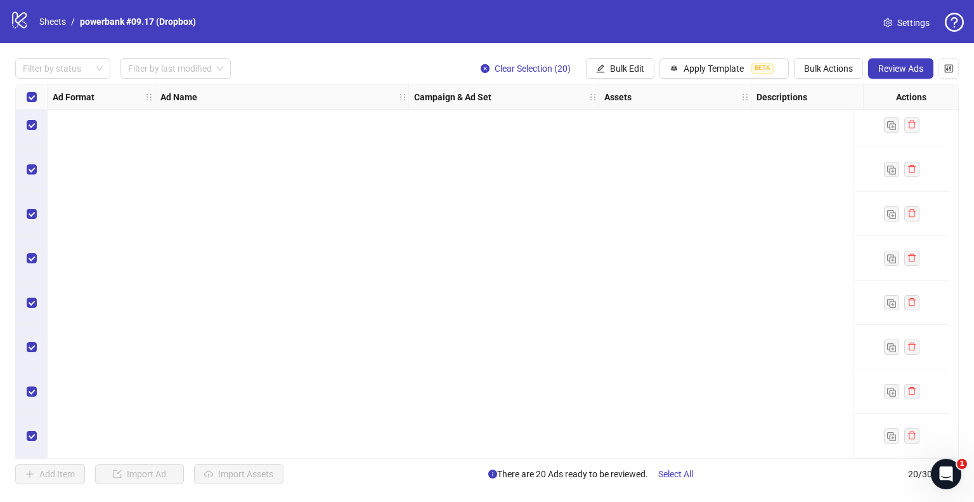
scroll to position [0, 0]
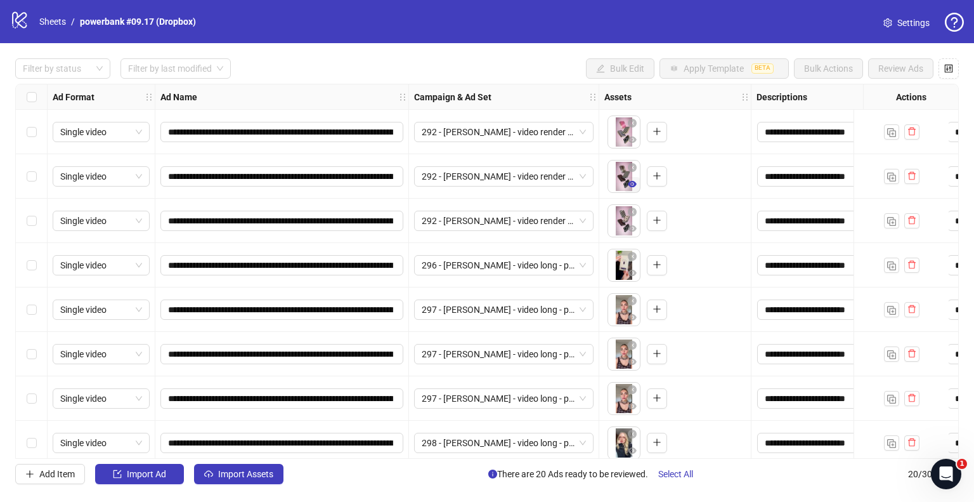
click at [631, 182] on icon "eye" at bounding box center [632, 184] width 9 height 6
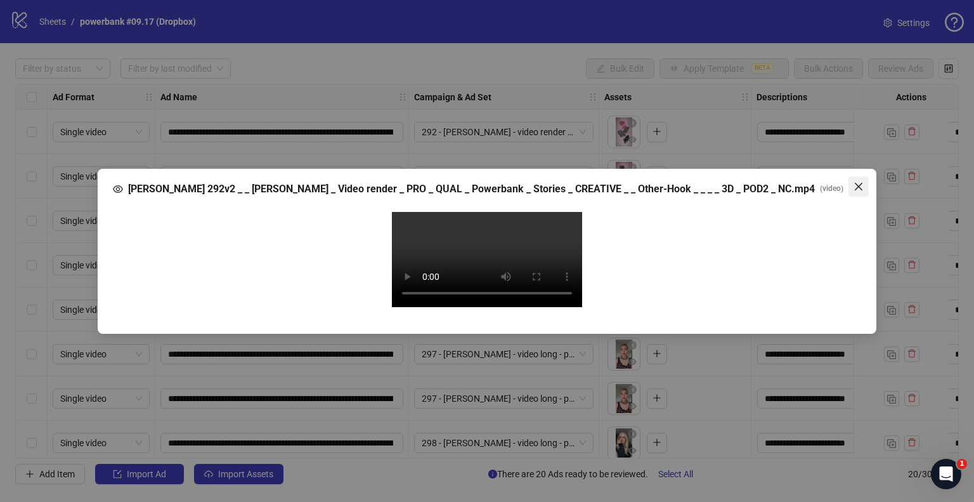
click at [853, 181] on span "Close" at bounding box center [858, 186] width 20 height 10
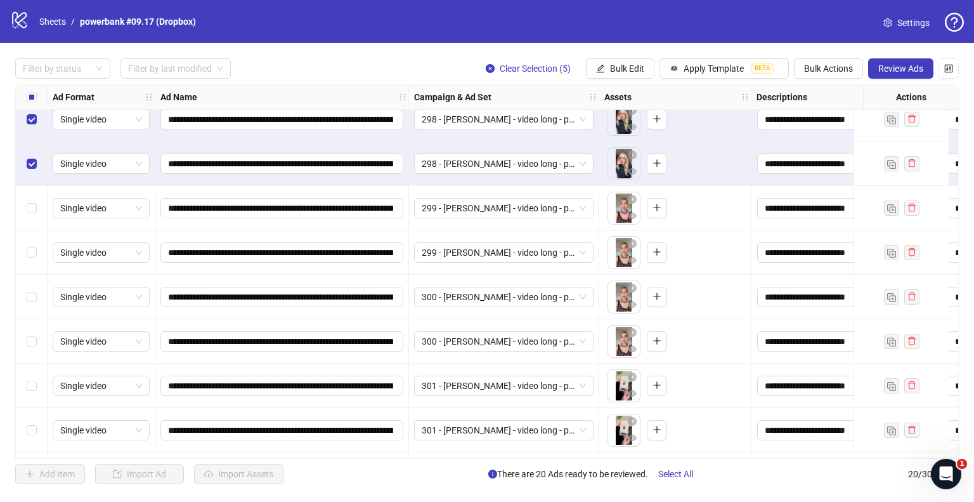
scroll to position [317, 0]
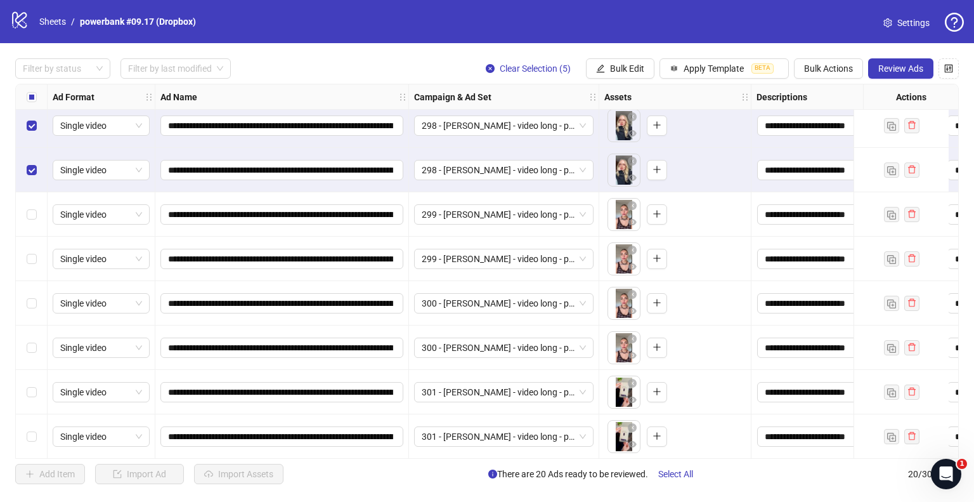
click at [24, 299] on div "Select row 12" at bounding box center [32, 303] width 32 height 44
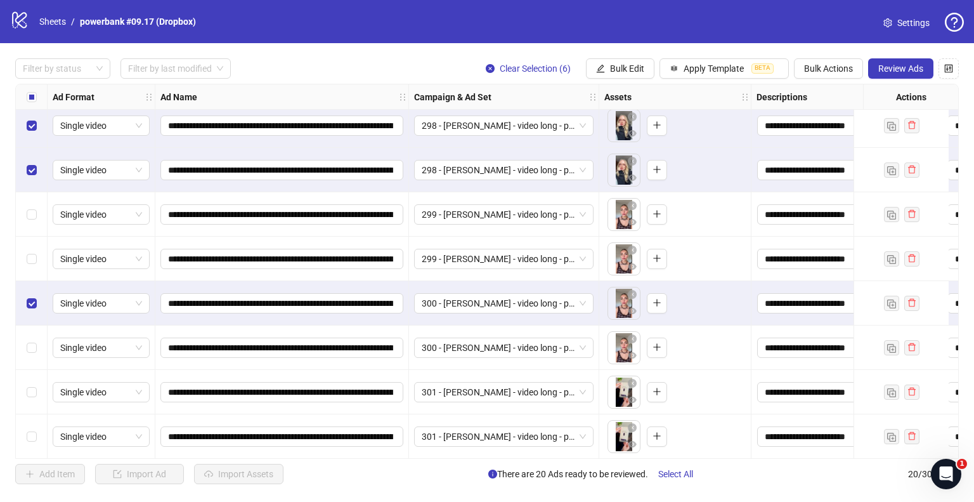
scroll to position [380, 0]
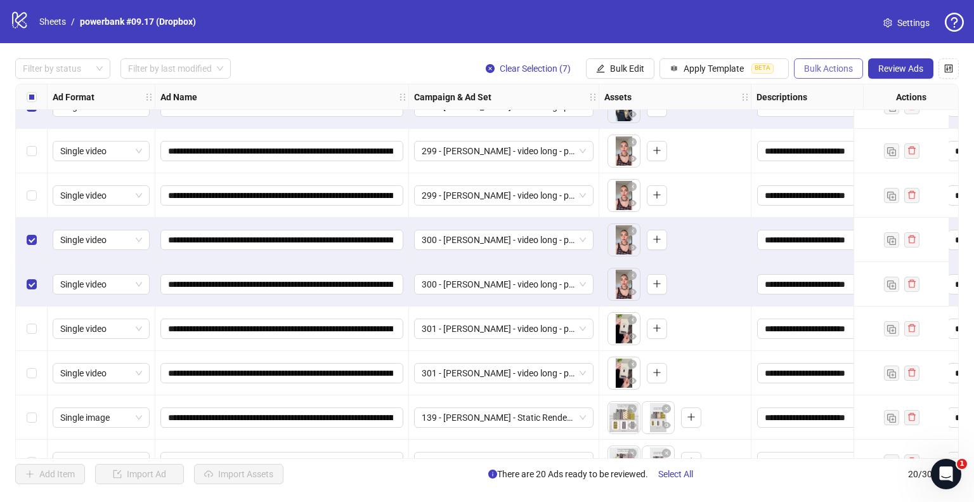
click at [831, 70] on span "Bulk Actions" at bounding box center [828, 68] width 49 height 10
click at [818, 92] on span "Delete" at bounding box center [846, 94] width 87 height 14
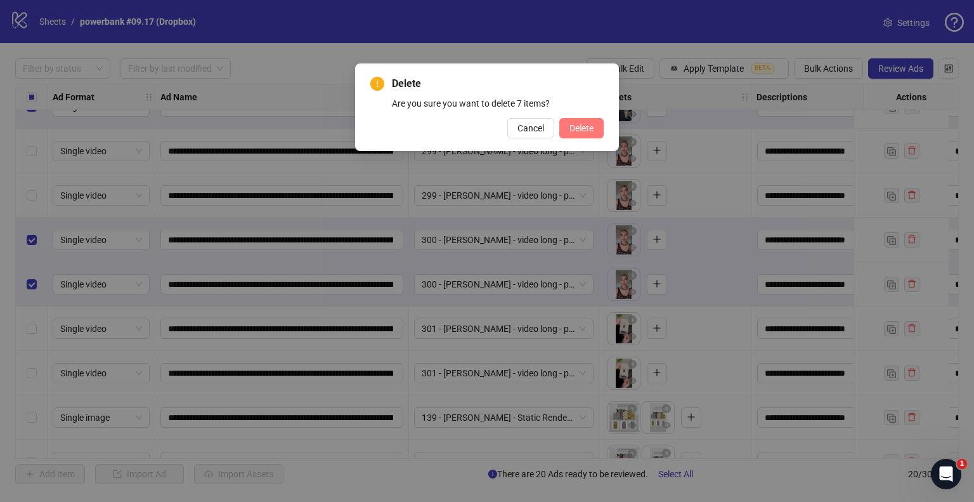
click at [586, 126] on span "Delete" at bounding box center [581, 128] width 24 height 10
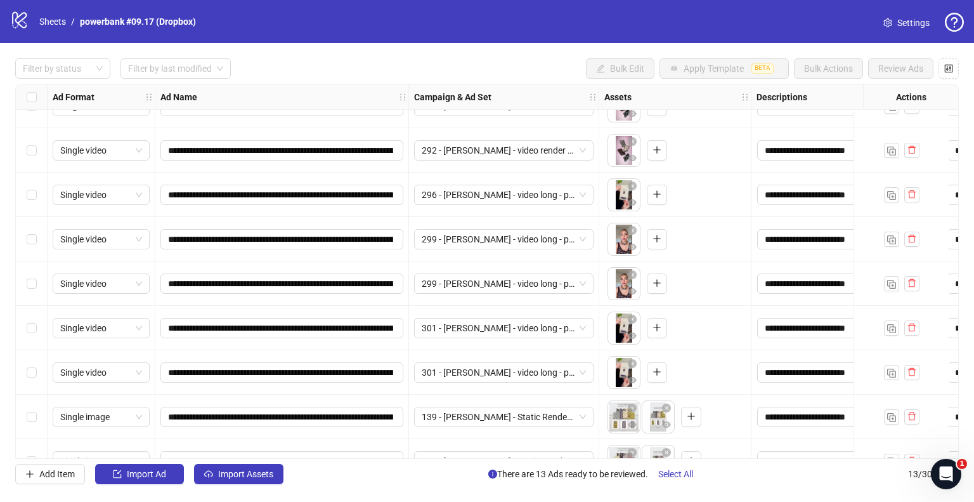
scroll to position [63, 0]
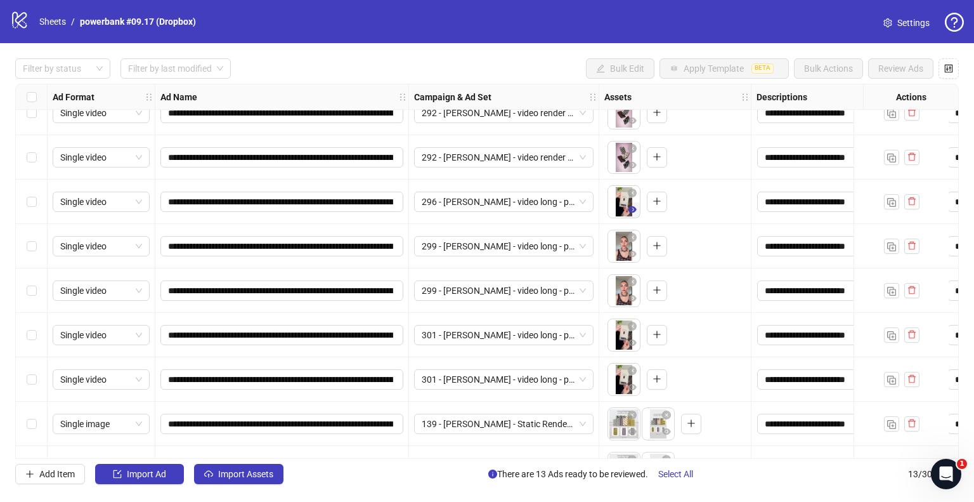
click at [631, 206] on icon "eye" at bounding box center [632, 209] width 9 height 9
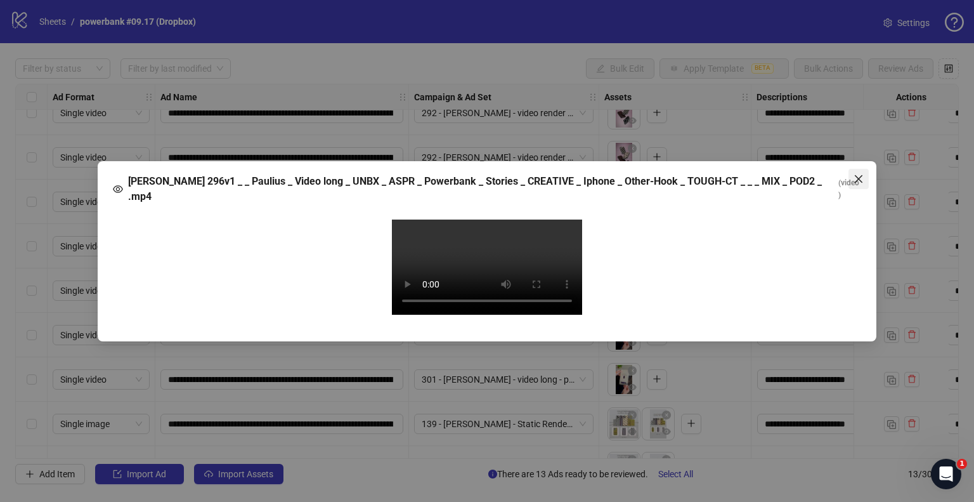
click at [862, 174] on icon "close" at bounding box center [858, 179] width 10 height 10
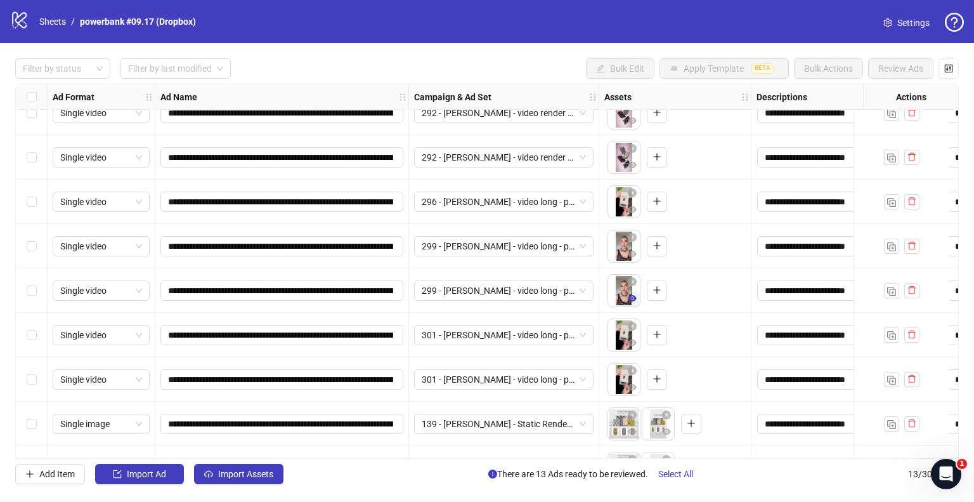
click at [625, 293] on button "button" at bounding box center [631, 298] width 15 height 15
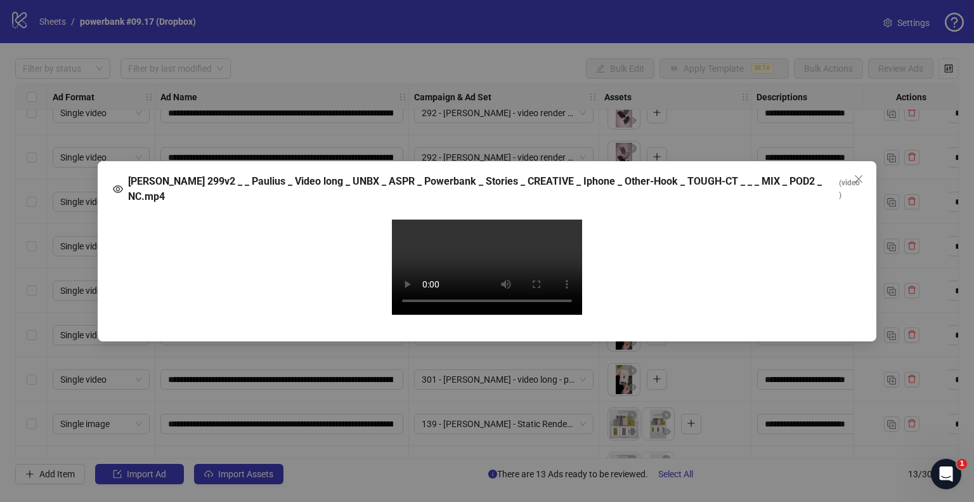
click at [861, 174] on icon "close" at bounding box center [859, 178] width 8 height 8
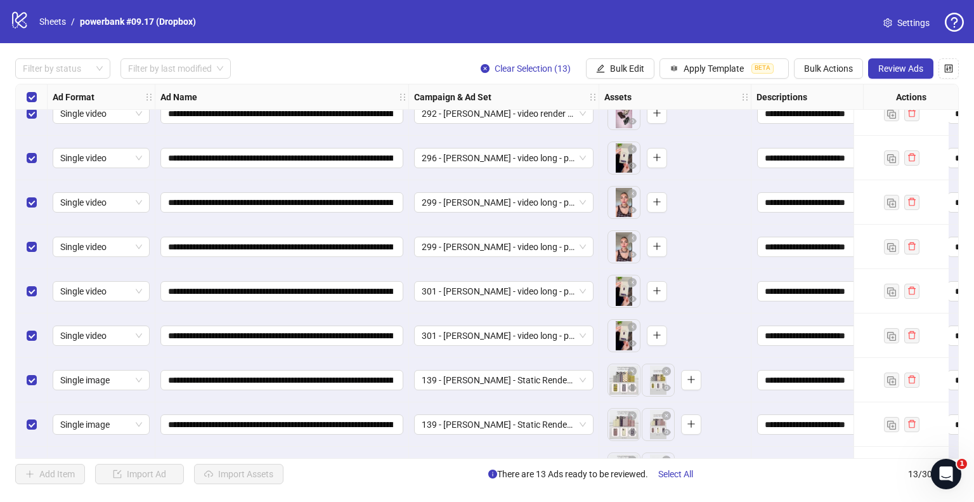
scroll to position [107, 0]
click at [878, 65] on span "Review Ads" at bounding box center [900, 68] width 45 height 10
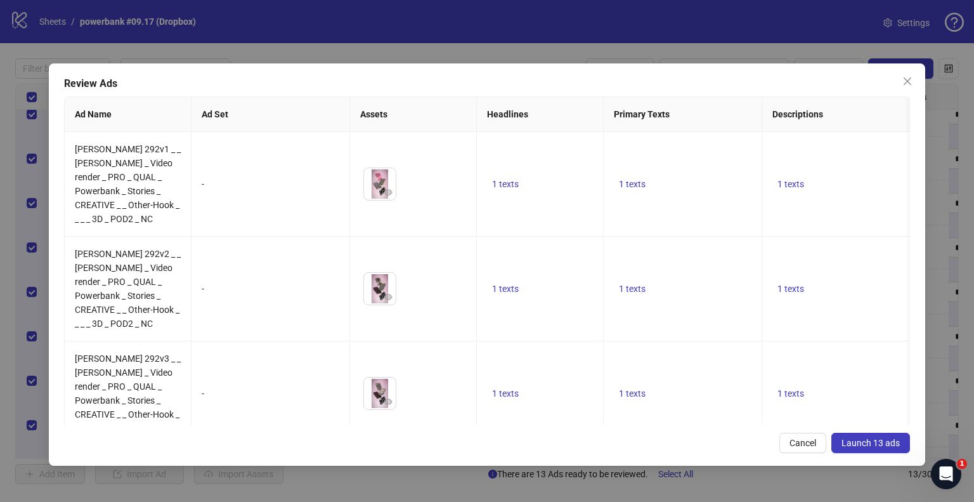
click at [865, 446] on span "Launch 13 ads" at bounding box center [870, 442] width 58 height 10
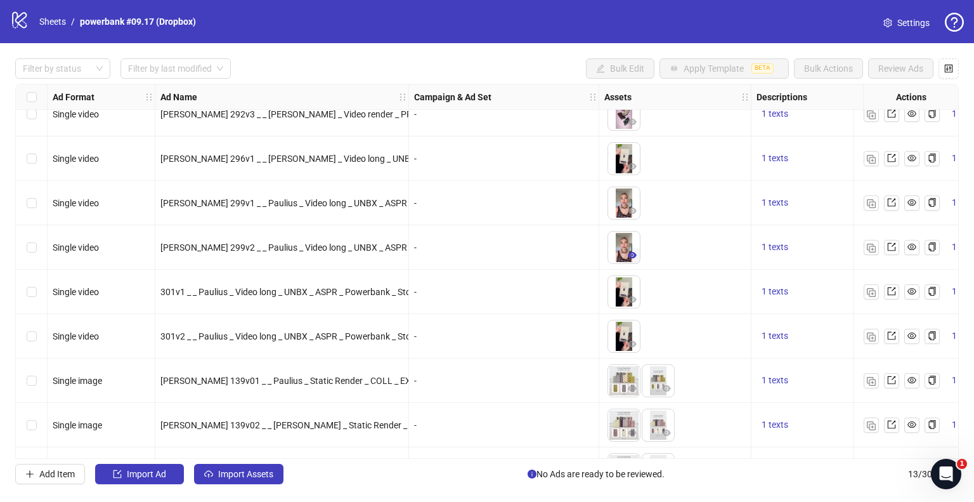
click at [633, 254] on icon "eye" at bounding box center [632, 254] width 9 height 9
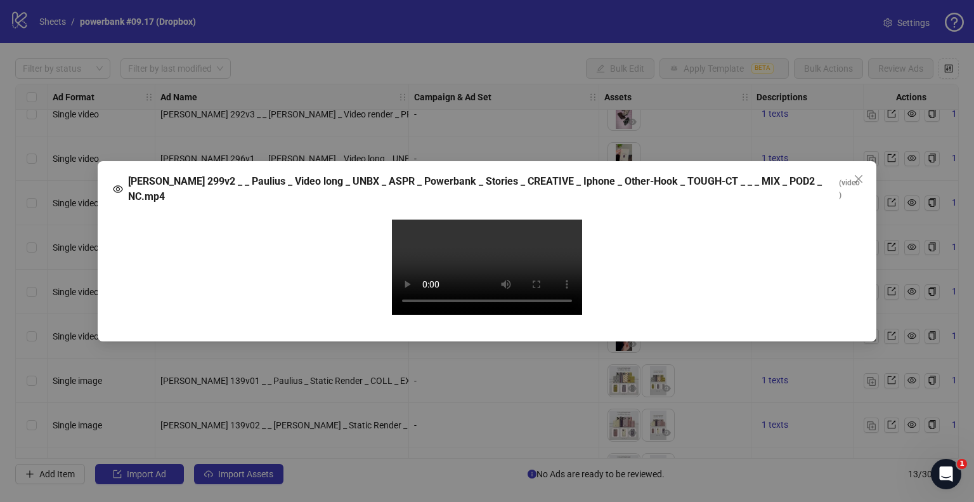
click at [473, 314] on video "Your browser does not support the video tag." at bounding box center [487, 266] width 190 height 95
click at [860, 174] on icon "close" at bounding box center [858, 179] width 10 height 10
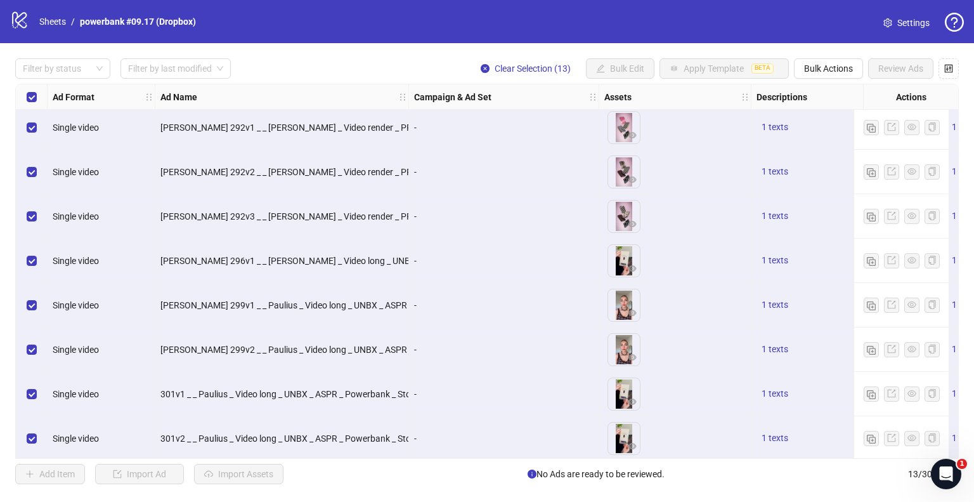
scroll to position [0, 0]
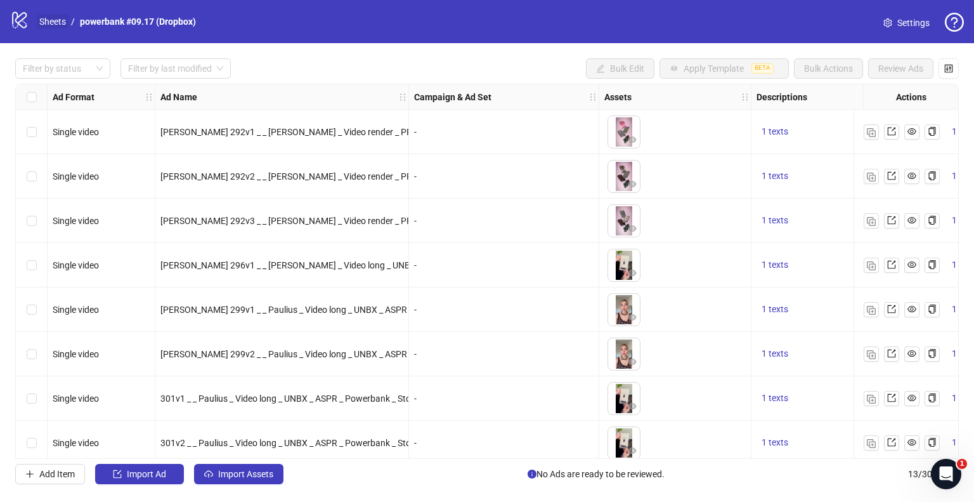
click at [41, 22] on link "Sheets" at bounding box center [53, 22] width 32 height 14
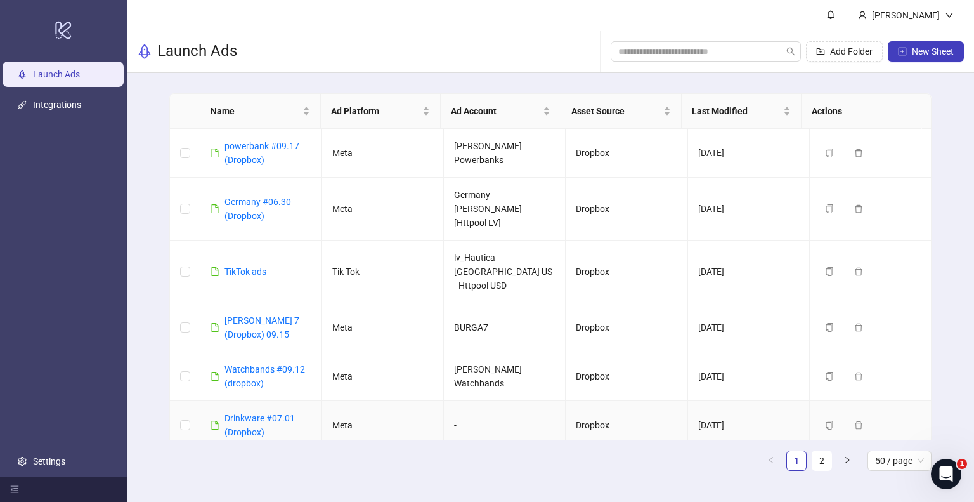
click at [258, 401] on td "Drinkware #07.01 (Dropbox)" at bounding box center [261, 425] width 122 height 49
click at [250, 413] on link "Drinkware #07.01 (Dropbox)" at bounding box center [259, 425] width 70 height 24
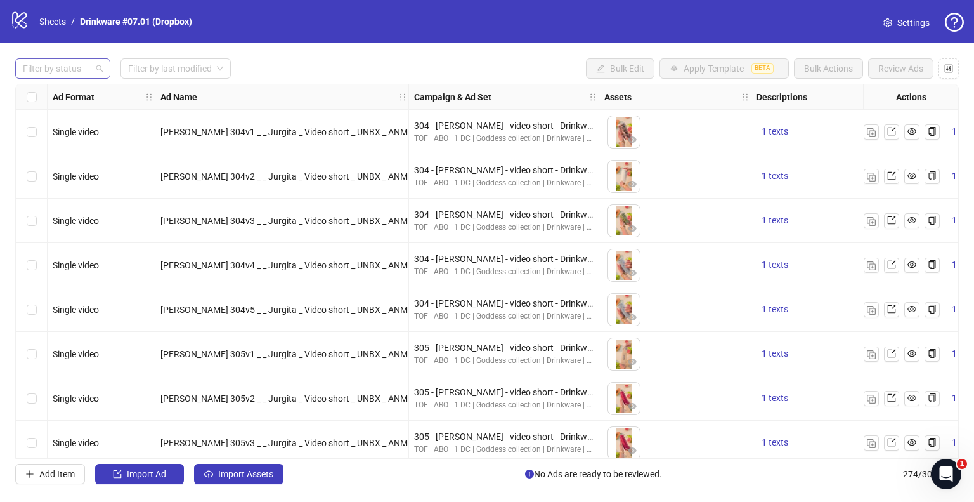
click at [60, 75] on div at bounding box center [56, 69] width 77 height 18
click at [74, 68] on div at bounding box center [56, 69] width 77 height 18
click at [76, 67] on div at bounding box center [56, 69] width 77 height 18
click at [63, 87] on div "Draft" at bounding box center [62, 94] width 75 height 14
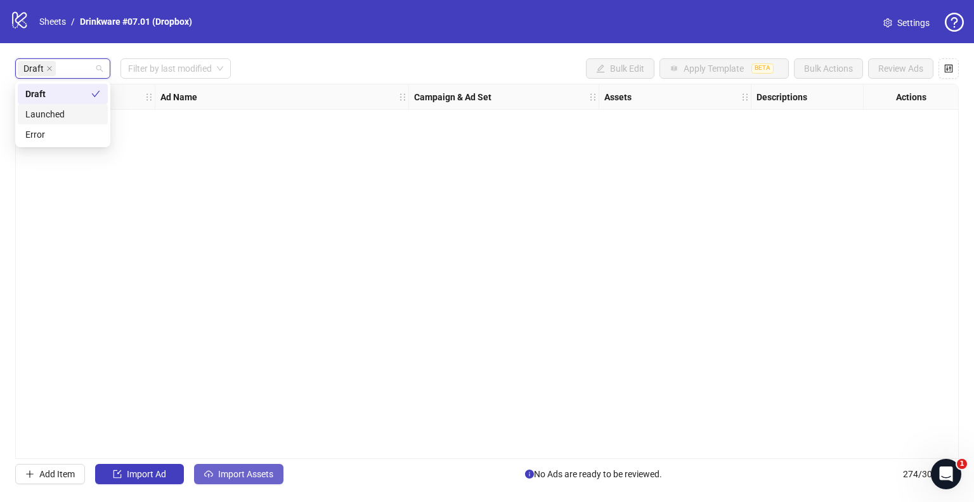
click at [264, 467] on button "Import Assets" at bounding box center [238, 473] width 89 height 20
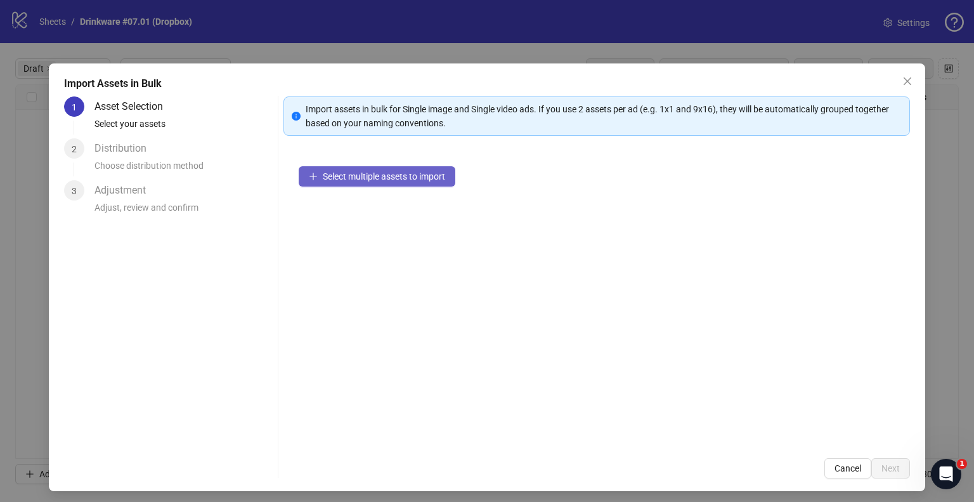
click at [378, 177] on span "Select multiple assets to import" at bounding box center [384, 176] width 122 height 10
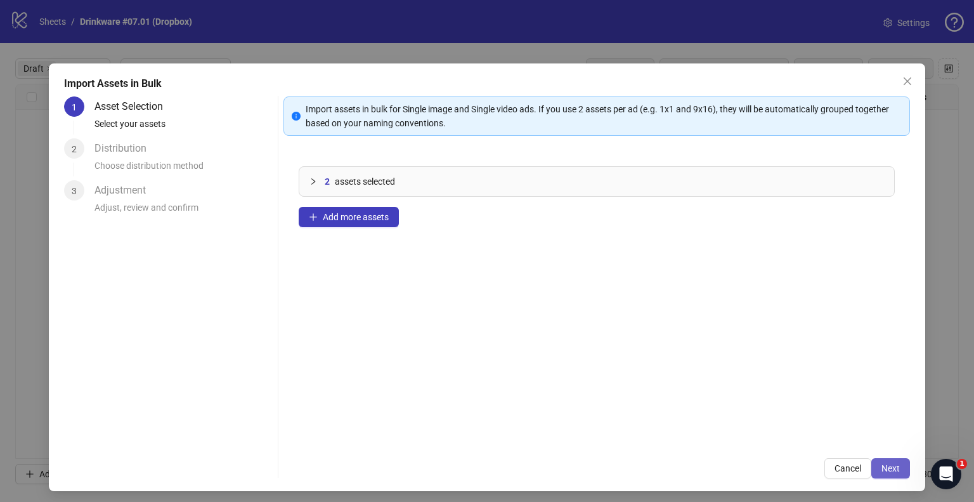
click at [893, 474] on button "Next" at bounding box center [890, 468] width 39 height 20
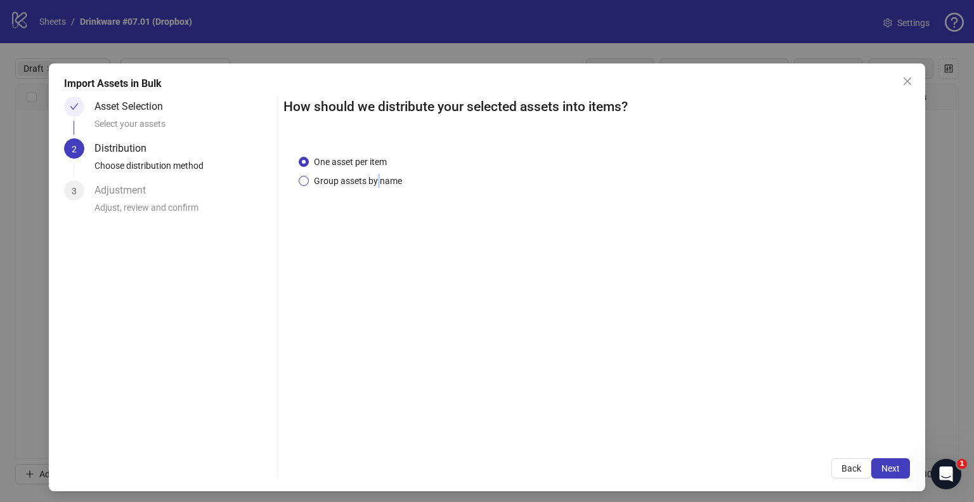
click at [375, 174] on span "Group assets by name" at bounding box center [358, 181] width 98 height 14
click at [364, 172] on div "One asset per item Group assets by name" at bounding box center [353, 171] width 108 height 33
click at [365, 178] on span "Group assets by name" at bounding box center [358, 181] width 98 height 14
click at [366, 180] on span "Group assets by name" at bounding box center [358, 181] width 98 height 14
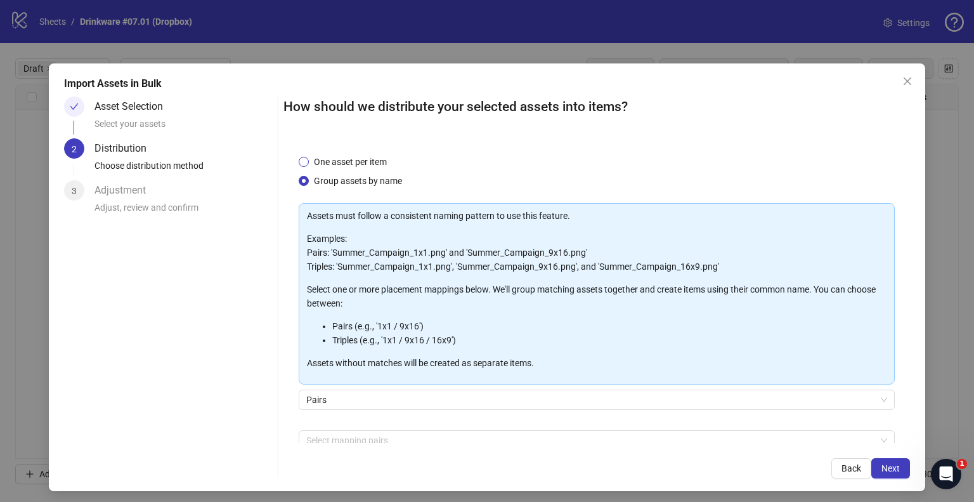
click at [314, 163] on span "One asset per item" at bounding box center [350, 162] width 83 height 14
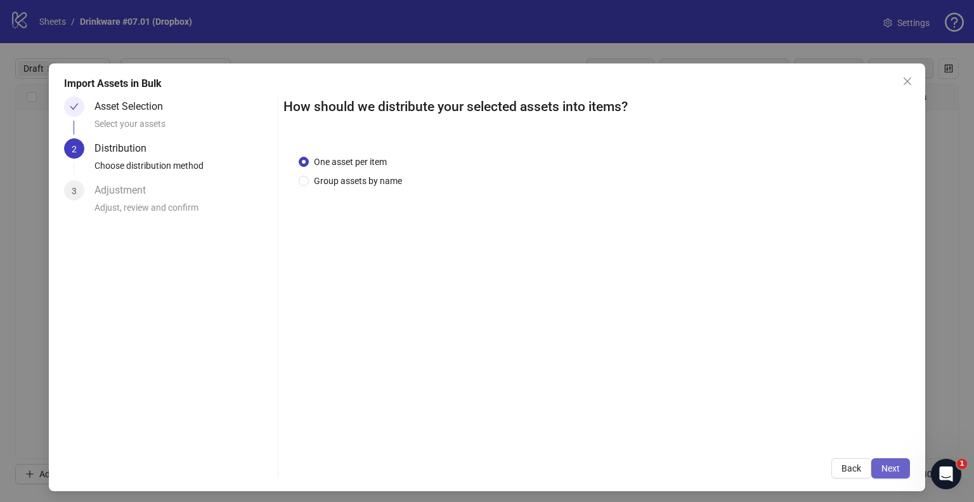
click at [886, 471] on span "Next" at bounding box center [890, 468] width 18 height 10
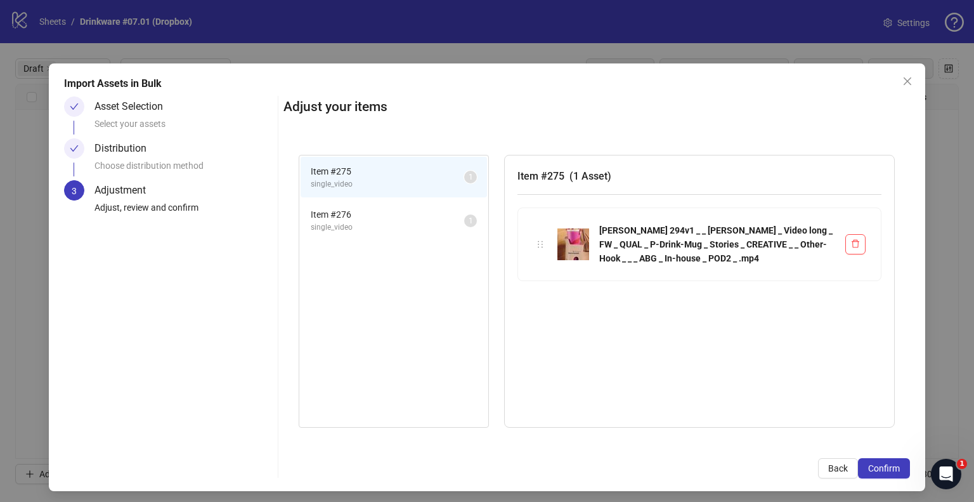
click at [387, 223] on span "single_video" at bounding box center [387, 227] width 153 height 12
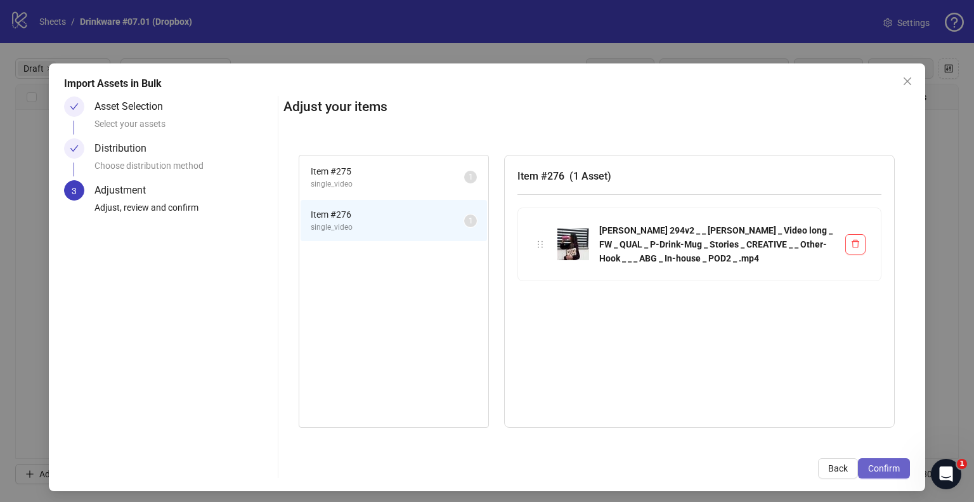
click at [868, 463] on span "Confirm" at bounding box center [884, 468] width 32 height 10
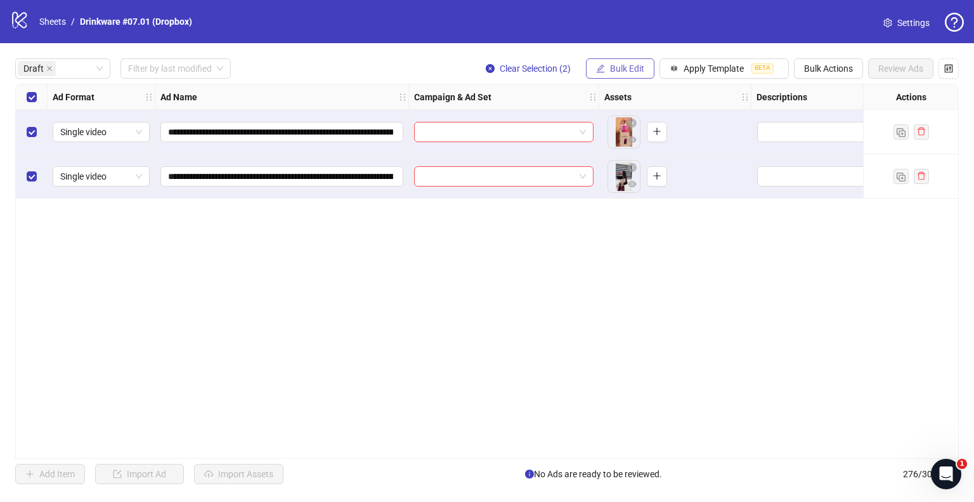
click at [606, 66] on button "Bulk Edit" at bounding box center [620, 68] width 68 height 20
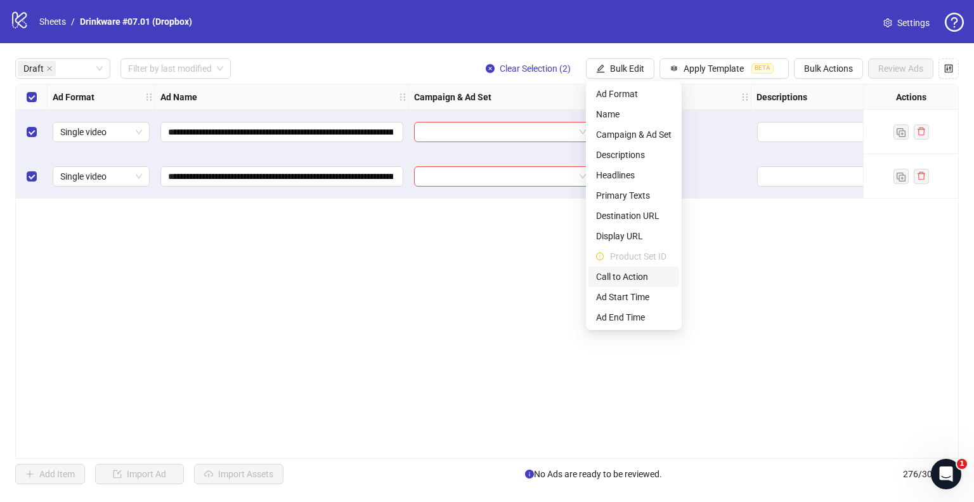
click at [611, 274] on span "Call to Action" at bounding box center [633, 276] width 75 height 14
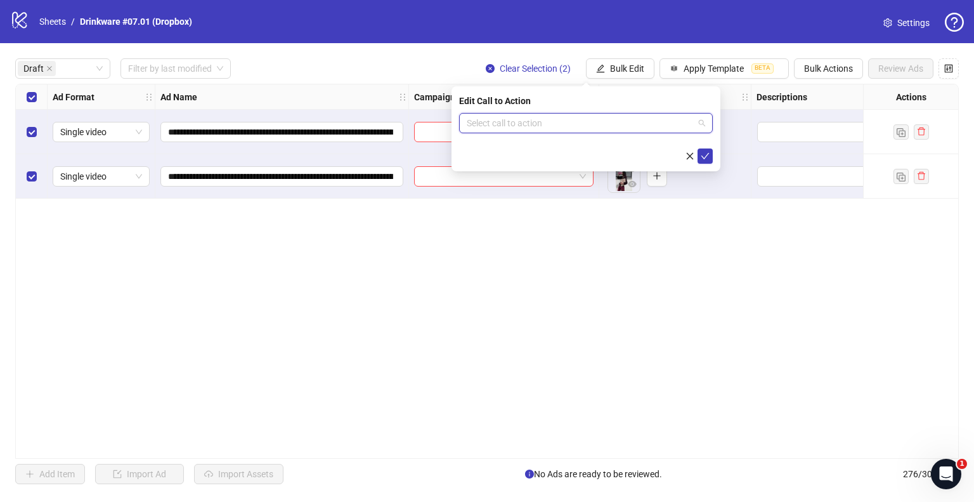
click at [595, 120] on input "search" at bounding box center [580, 122] width 227 height 19
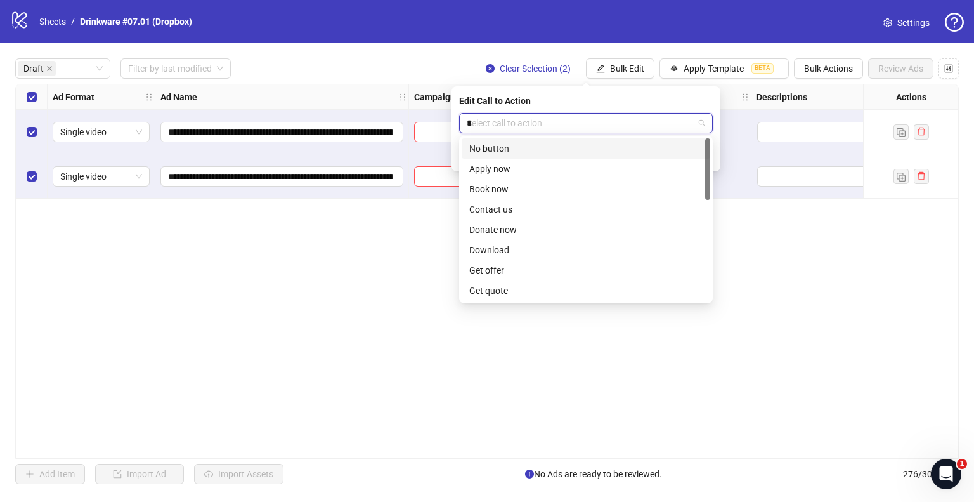
type input "**"
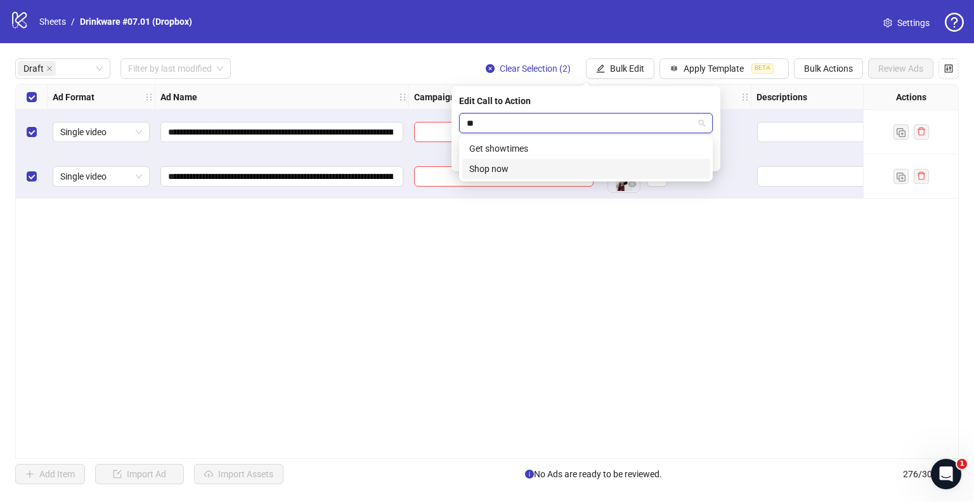
click at [534, 166] on div "Shop now" at bounding box center [585, 169] width 233 height 14
click at [701, 157] on icon "check" at bounding box center [705, 156] width 9 height 9
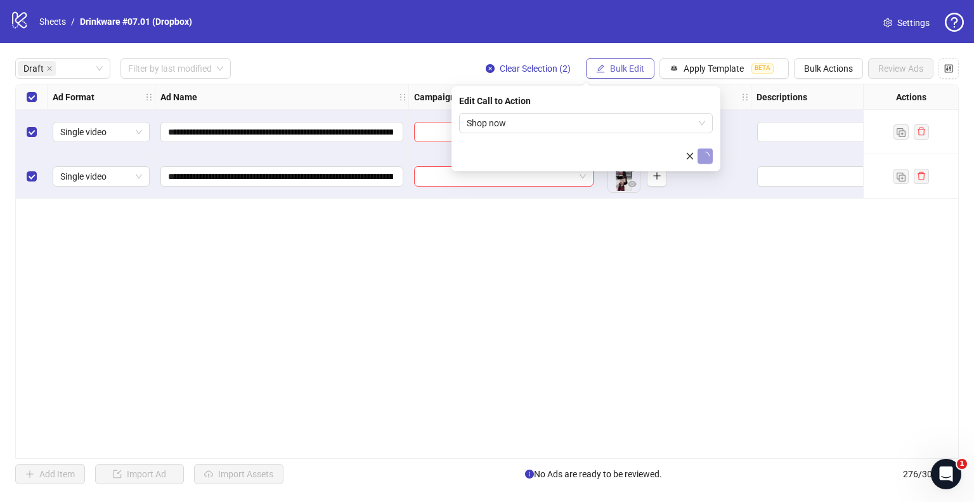
click at [632, 66] on span "Bulk Edit" at bounding box center [627, 68] width 34 height 10
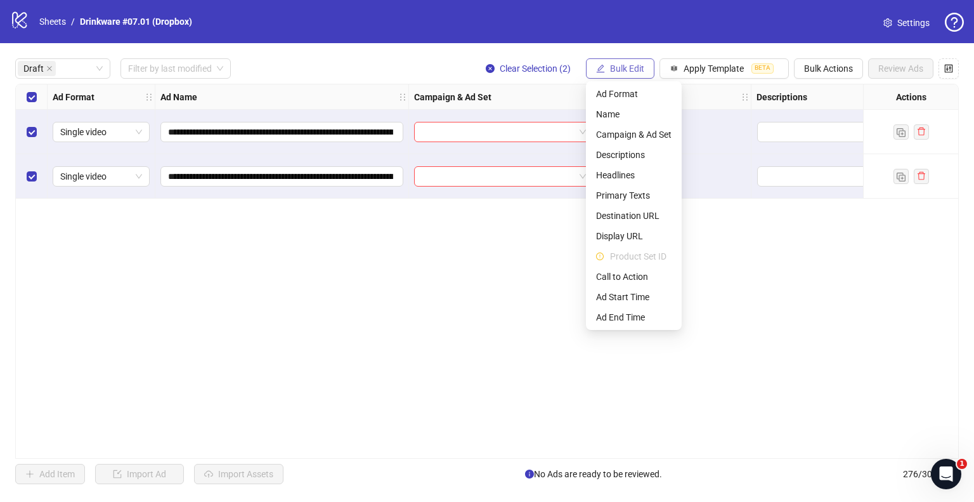
click at [632, 66] on span "Bulk Edit" at bounding box center [627, 68] width 34 height 10
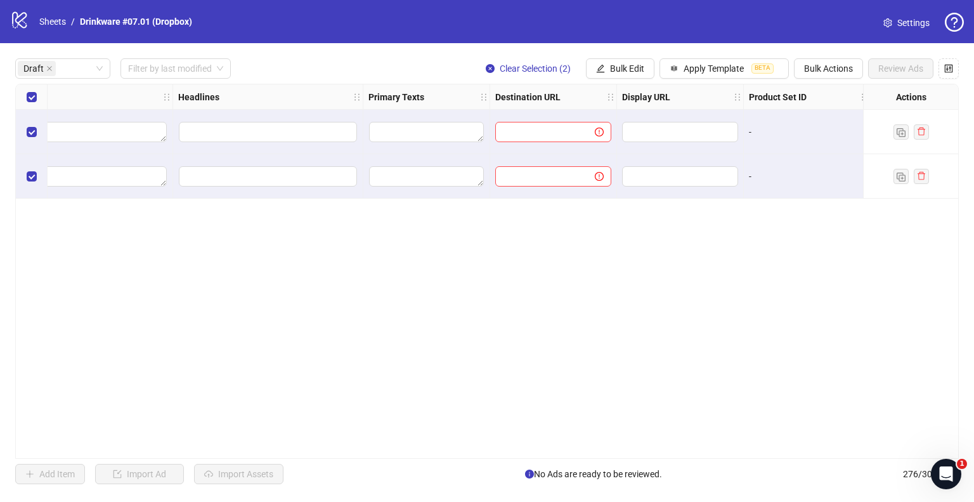
scroll to position [0, 761]
click at [635, 56] on div "Draft Filter by last modified Clear Selection (2) Bulk Edit Apply Template BETA…" at bounding box center [487, 271] width 974 height 456
click at [621, 70] on span "Bulk Edit" at bounding box center [627, 68] width 34 height 10
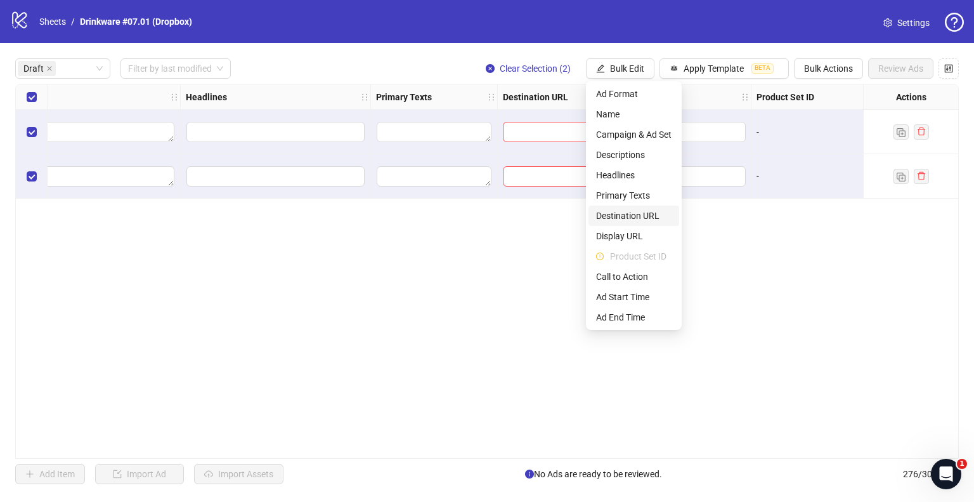
click at [625, 217] on span "Destination URL" at bounding box center [633, 216] width 75 height 14
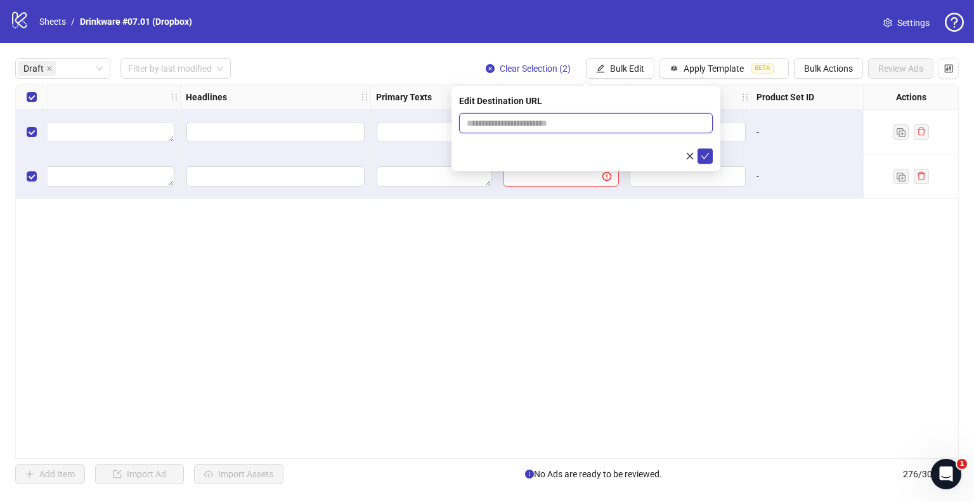
click at [562, 129] on input "text" at bounding box center [581, 123] width 228 height 14
click at [656, 121] on input "text" at bounding box center [581, 123] width 228 height 14
click at [621, 122] on input "text" at bounding box center [581, 123] width 228 height 14
click at [456, 239] on div "Ad Format Ad Name Campaign & Ad Set Assets Descriptions Headlines Primary Texts…" at bounding box center [486, 271] width 943 height 375
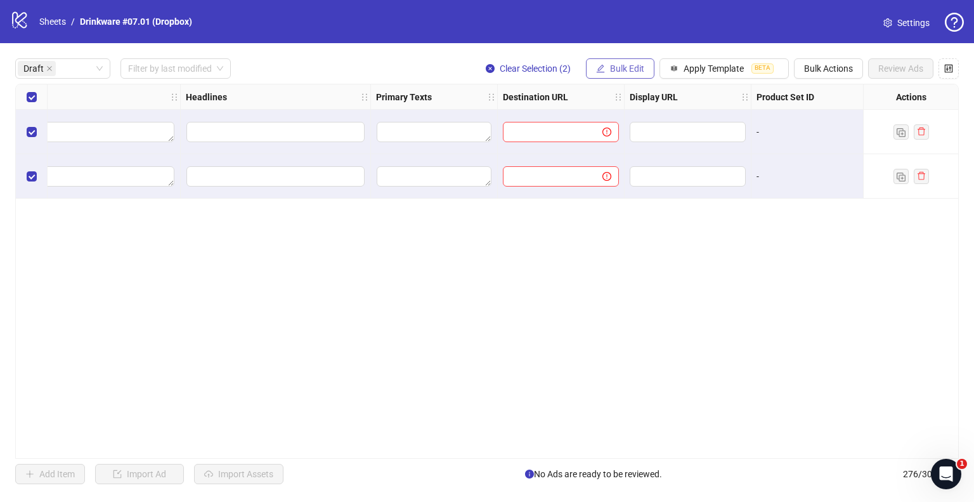
click at [625, 68] on span "Bulk Edit" at bounding box center [627, 68] width 34 height 10
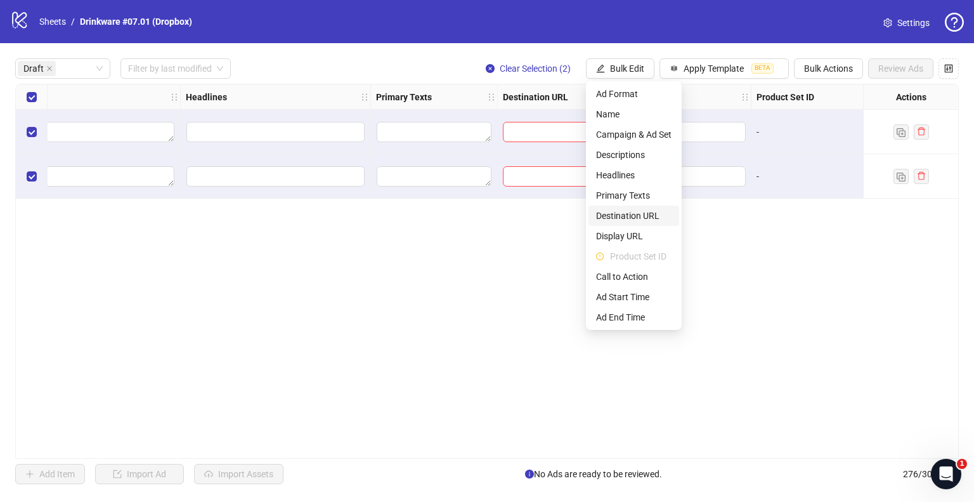
drag, startPoint x: 621, startPoint y: 210, endPoint x: 559, endPoint y: 193, distance: 64.6
click at [621, 210] on span "Destination URL" at bounding box center [633, 216] width 75 height 14
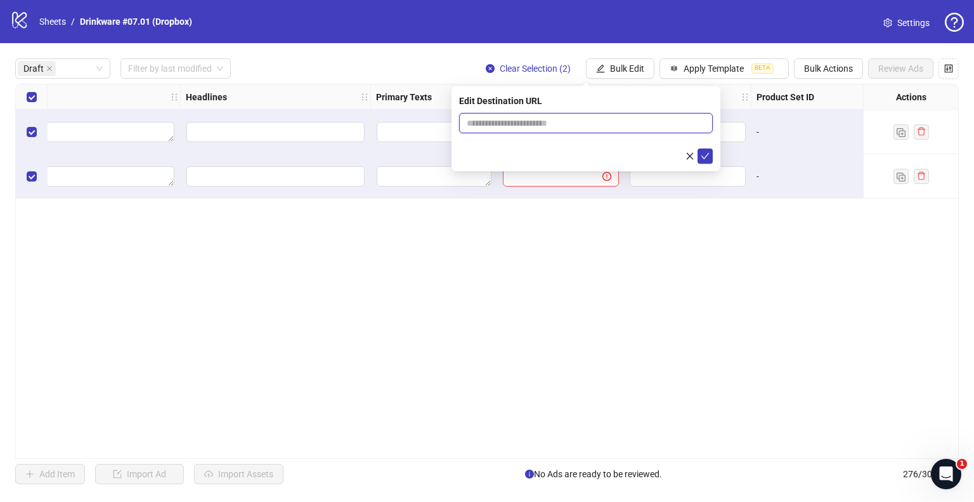
drag, startPoint x: 548, startPoint y: 117, endPoint x: 557, endPoint y: 120, distance: 9.4
click at [548, 117] on input "text" at bounding box center [581, 123] width 228 height 14
paste input "**********"
type input "**********"
click at [707, 155] on icon "check" at bounding box center [705, 156] width 8 height 6
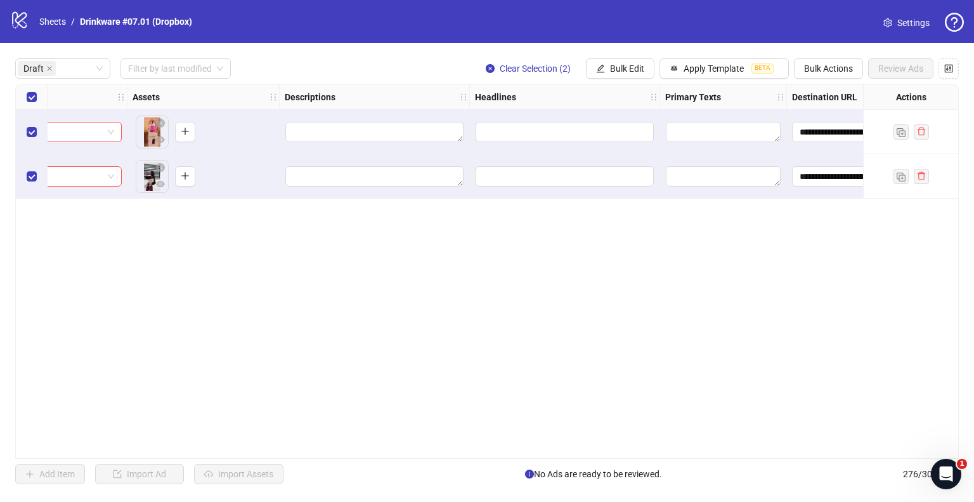
scroll to position [0, 507]
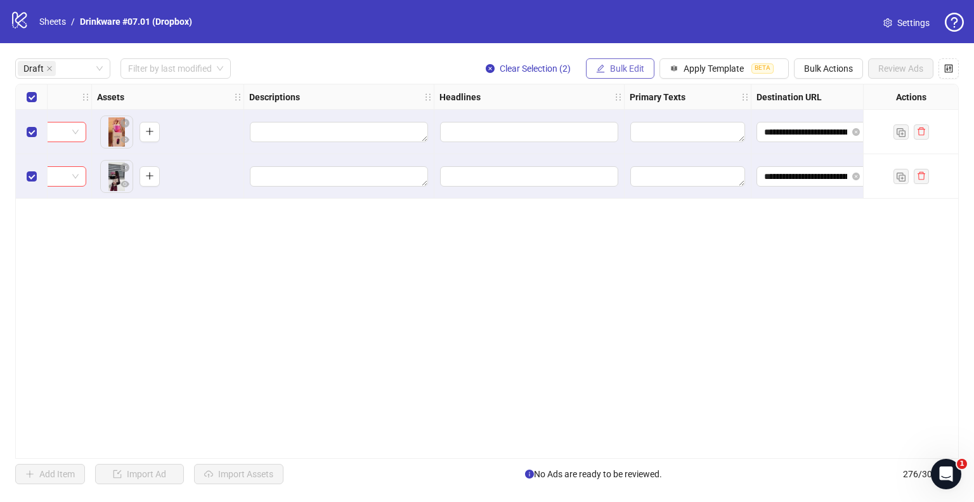
click at [639, 65] on span "Bulk Edit" at bounding box center [627, 68] width 34 height 10
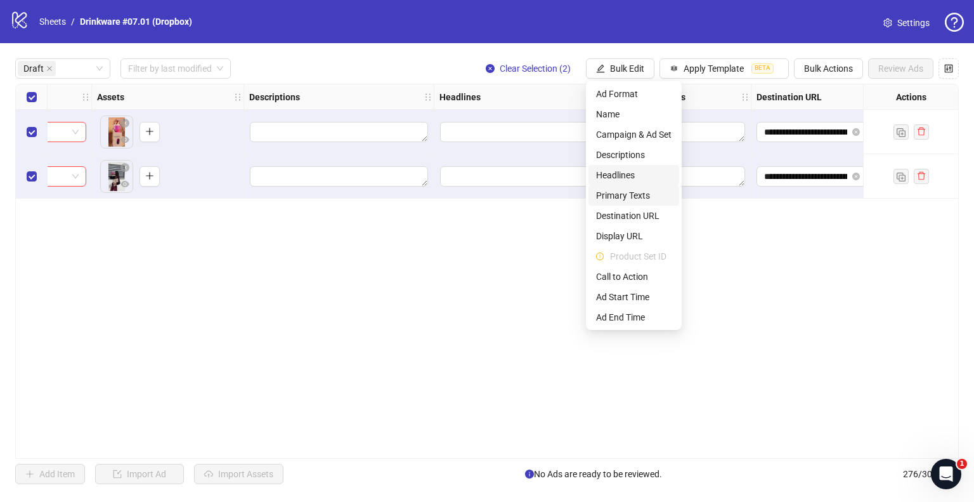
click at [615, 192] on span "Primary Texts" at bounding box center [633, 195] width 75 height 14
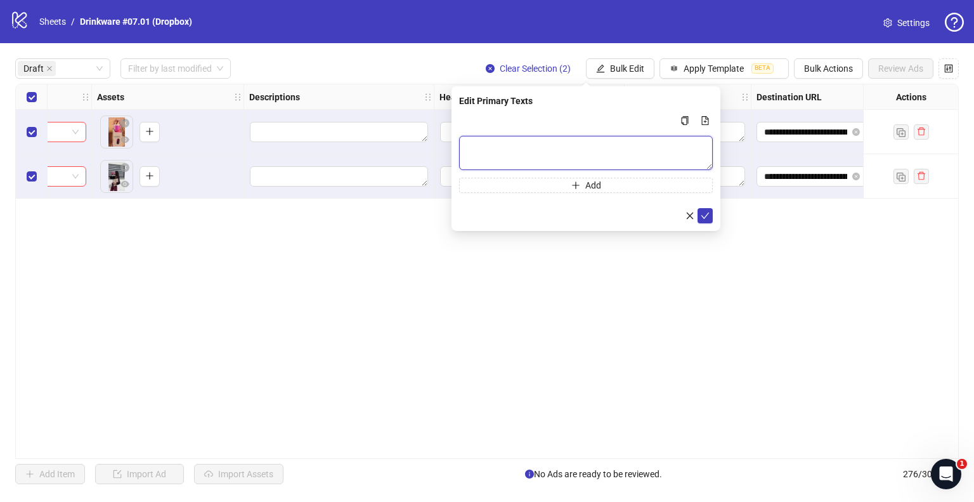
click at [596, 155] on textarea "Multi-text input container - paste or copy values" at bounding box center [586, 153] width 254 height 34
paste textarea "**********"
type textarea "**********"
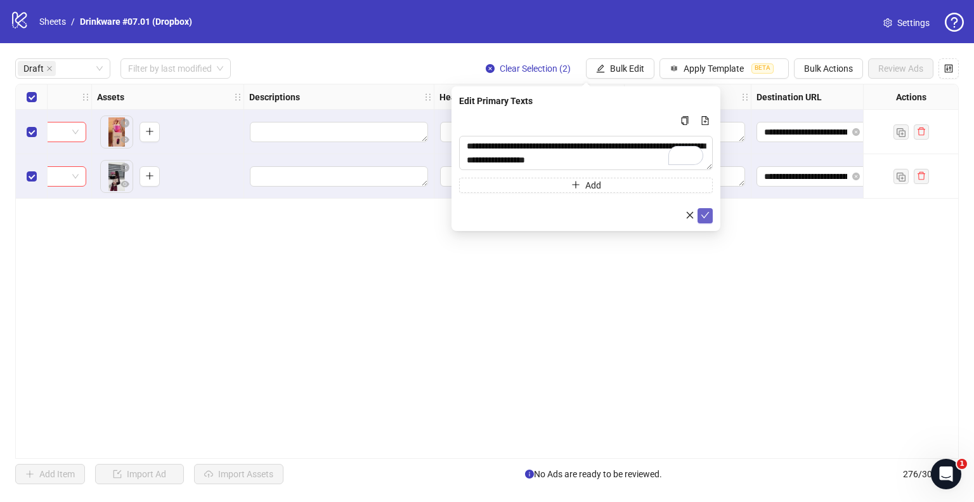
click at [701, 215] on icon "check" at bounding box center [705, 214] width 9 height 9
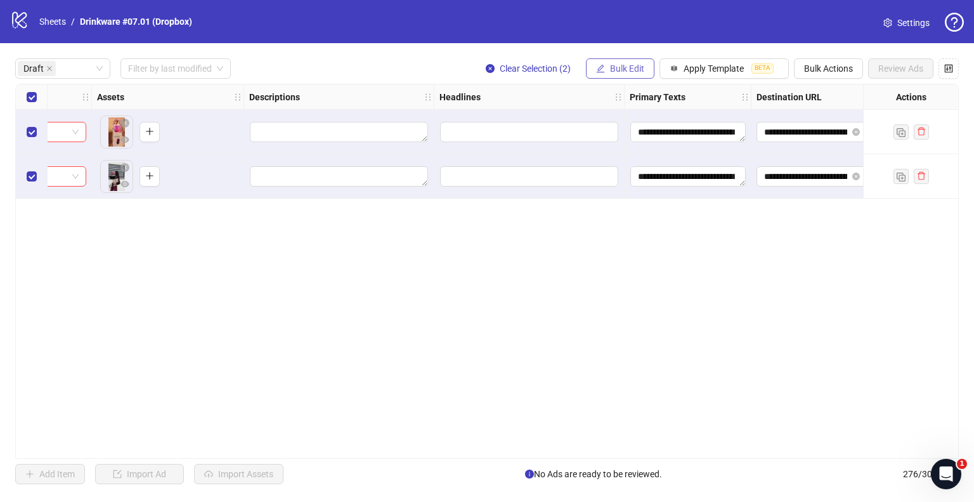
click at [626, 68] on span "Bulk Edit" at bounding box center [627, 68] width 34 height 10
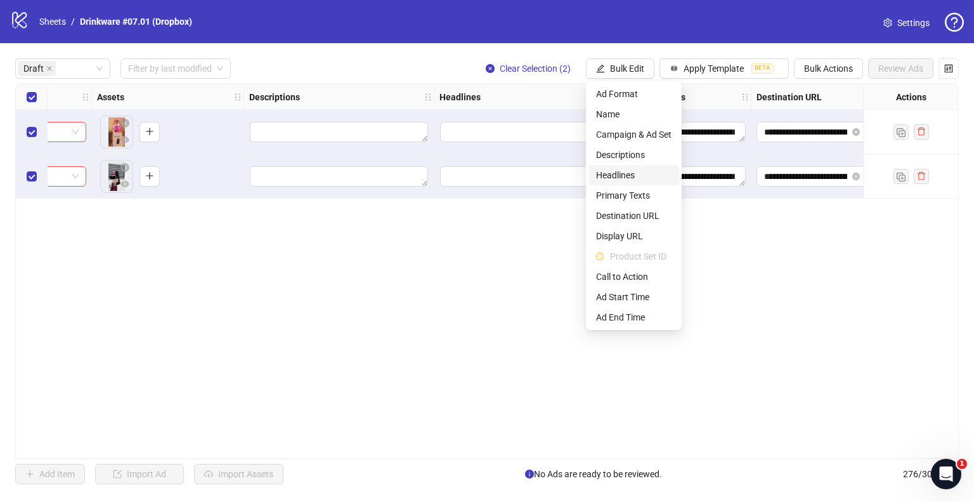
click at [624, 165] on li "Headlines" at bounding box center [633, 175] width 91 height 20
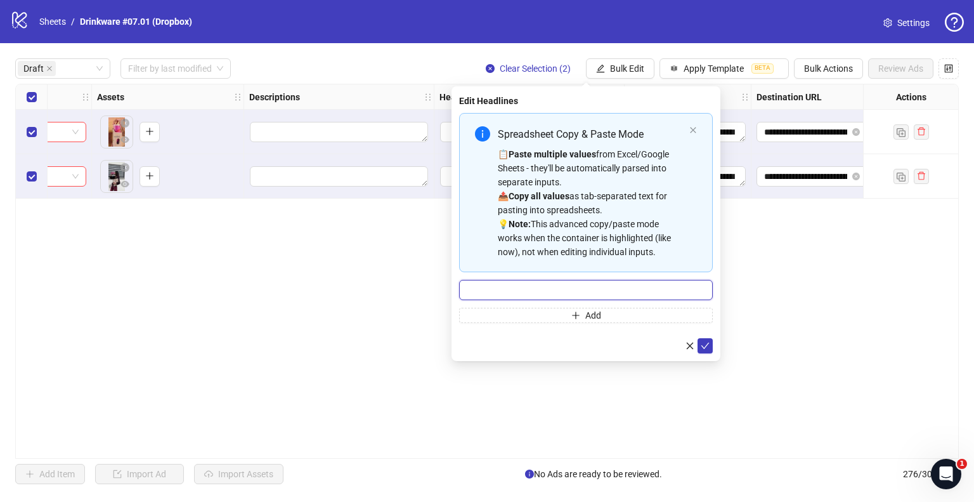
click at [529, 287] on input "Multi-input container - paste or copy values" at bounding box center [586, 290] width 254 height 20
paste input "**********"
type input "**********"
click at [704, 344] on icon "check" at bounding box center [705, 345] width 9 height 9
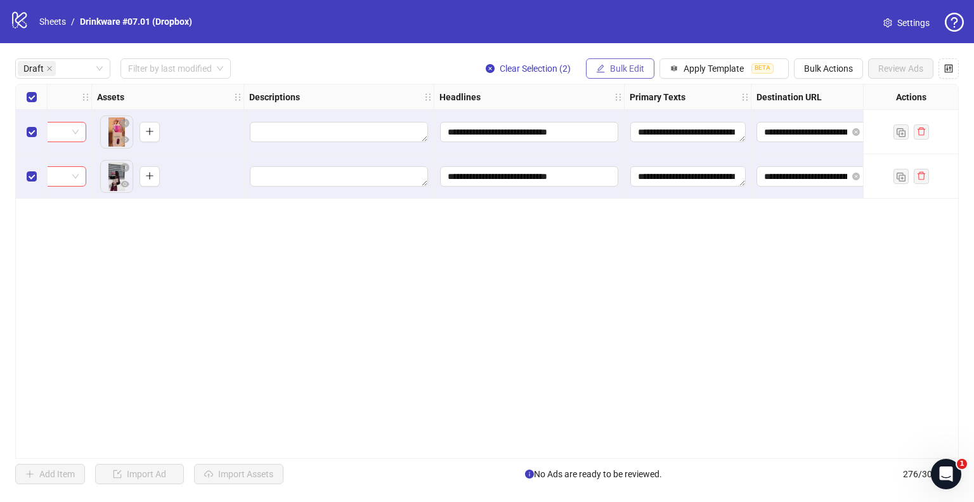
click at [611, 75] on button "Bulk Edit" at bounding box center [620, 68] width 68 height 20
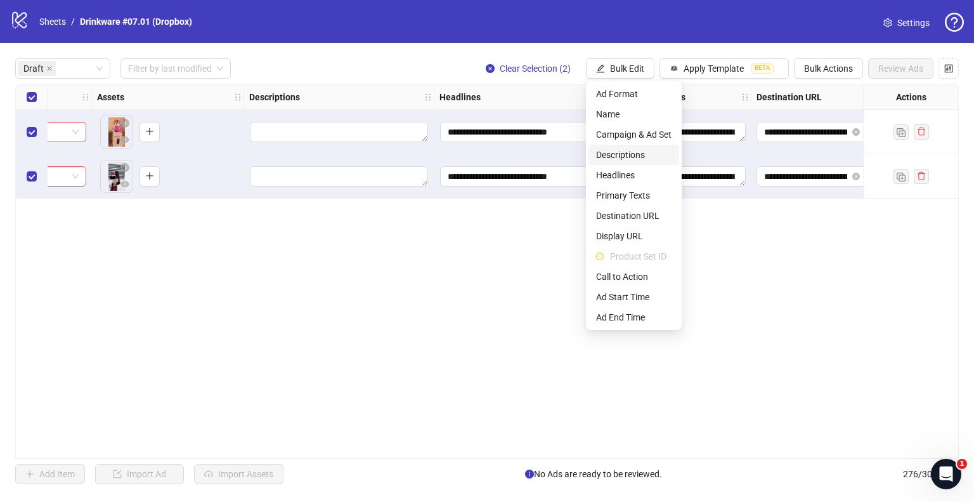
click at [629, 152] on span "Descriptions" at bounding box center [633, 155] width 75 height 14
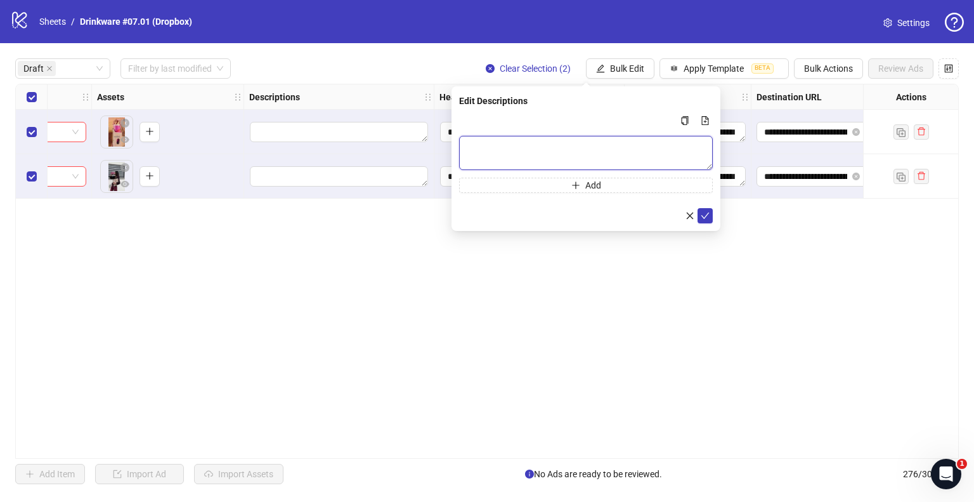
click at [538, 169] on div "Add" at bounding box center [586, 153] width 254 height 80
paste textarea "**********"
type textarea "**********"
click at [703, 210] on icon "check" at bounding box center [705, 214] width 9 height 9
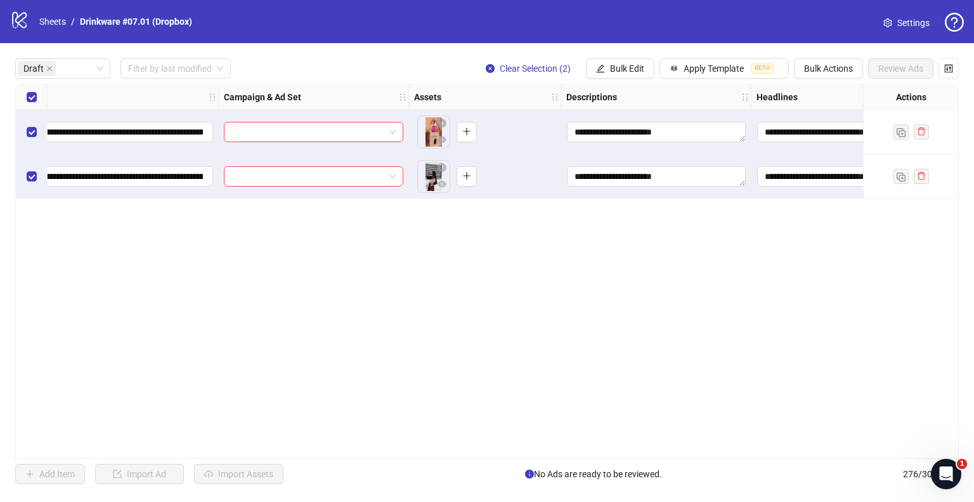
scroll to position [0, 0]
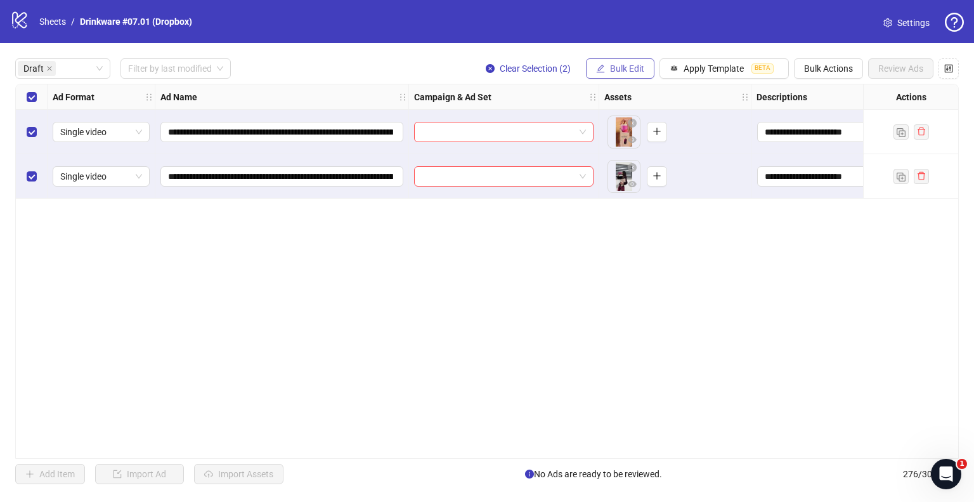
click at [633, 60] on button "Bulk Edit" at bounding box center [620, 68] width 68 height 20
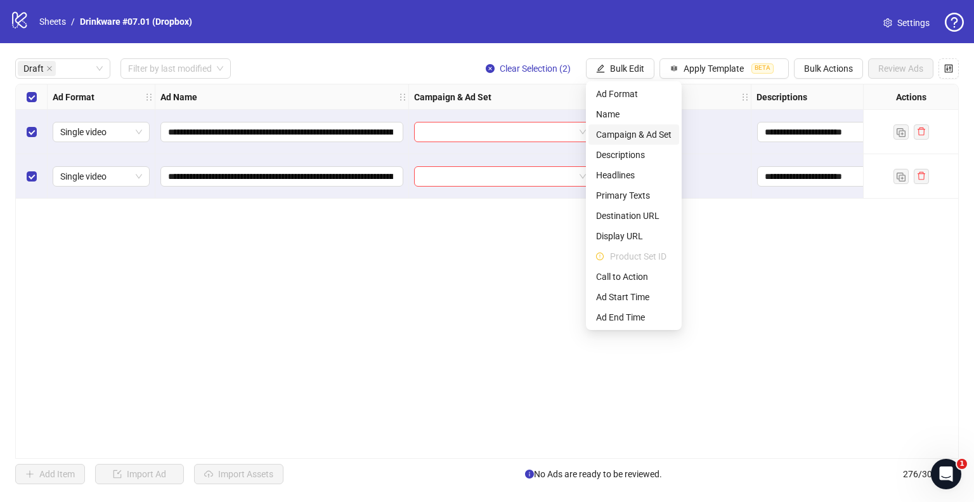
click at [629, 129] on span "Campaign & Ad Set" at bounding box center [633, 134] width 75 height 14
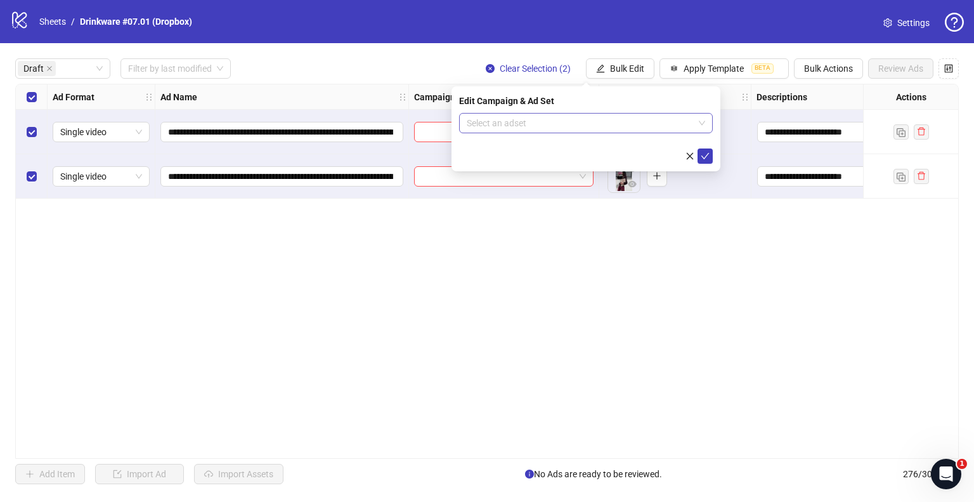
click at [527, 126] on input "search" at bounding box center [580, 122] width 227 height 19
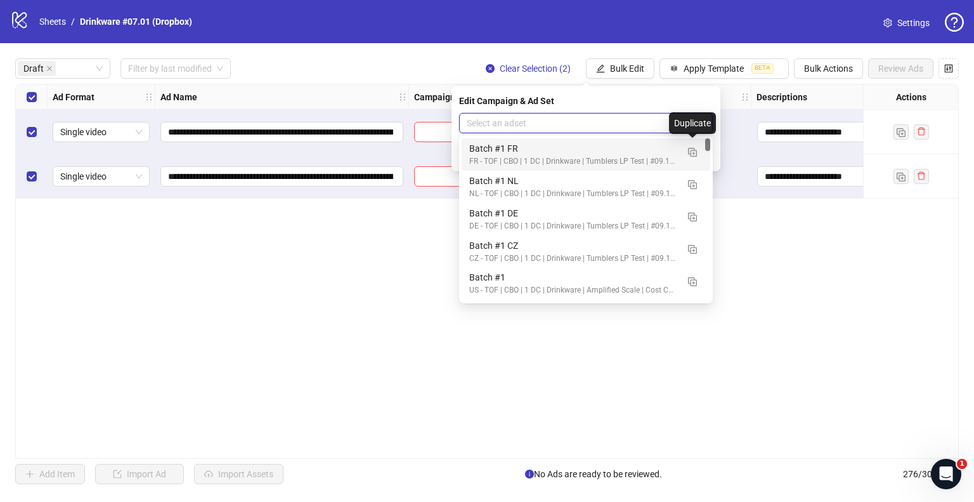
click at [637, 119] on input "search" at bounding box center [580, 122] width 227 height 19
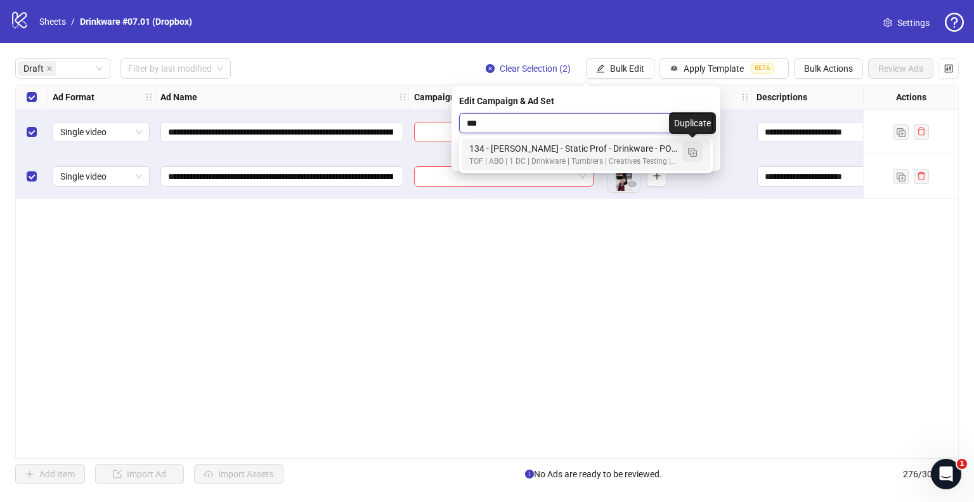
click at [692, 152] on img "button" at bounding box center [692, 152] width 9 height 9
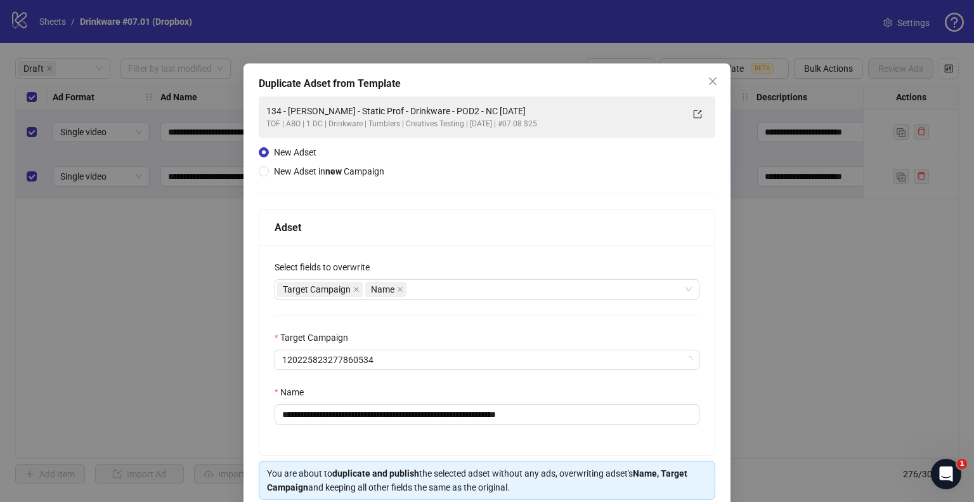
type input "***"
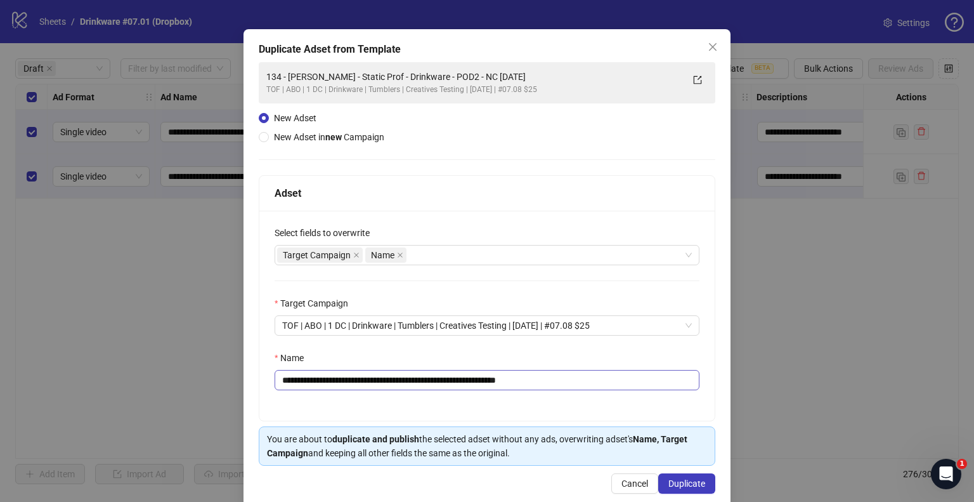
scroll to position [53, 0]
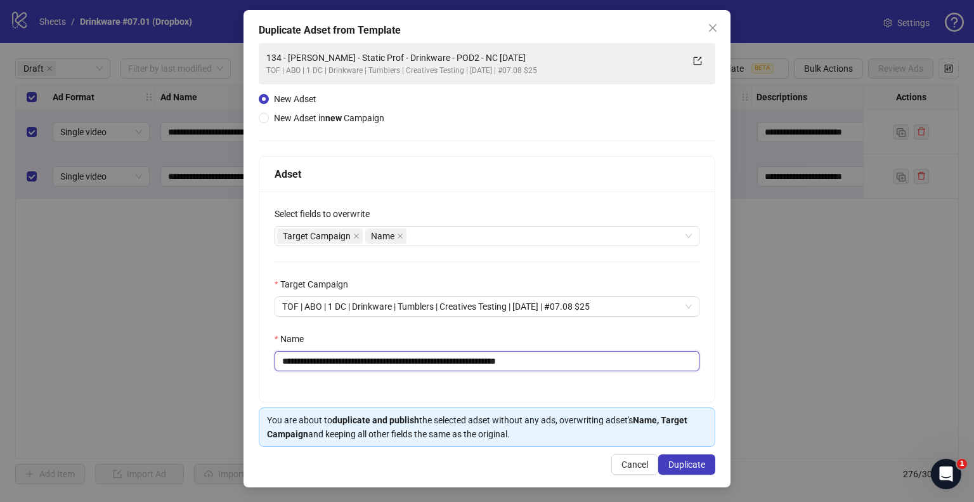
drag, startPoint x: 534, startPoint y: 361, endPoint x: 616, endPoint y: 363, distance: 82.5
click at [616, 363] on input "**********" at bounding box center [487, 361] width 425 height 20
drag, startPoint x: 467, startPoint y: 361, endPoint x: 121, endPoint y: 361, distance: 345.5
click at [121, 361] on div "**********" at bounding box center [487, 251] width 974 height 502
paste input "text"
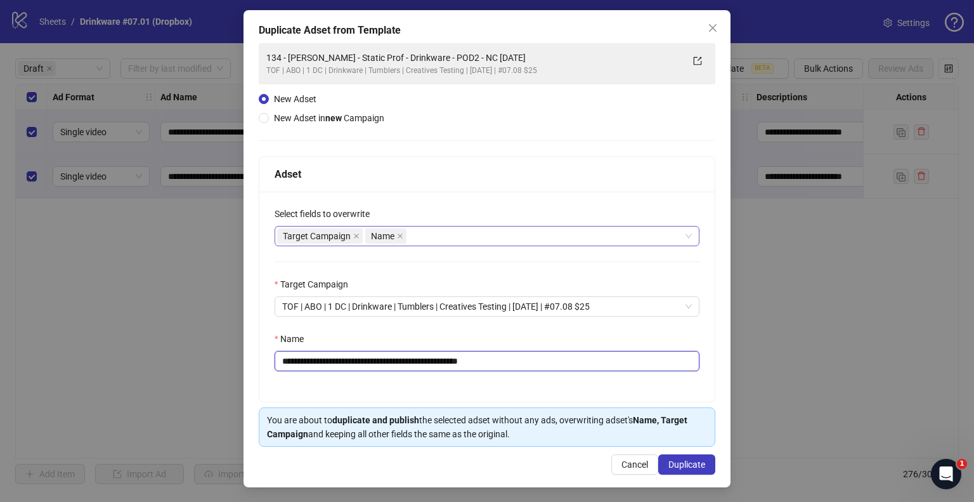
type input "**********"
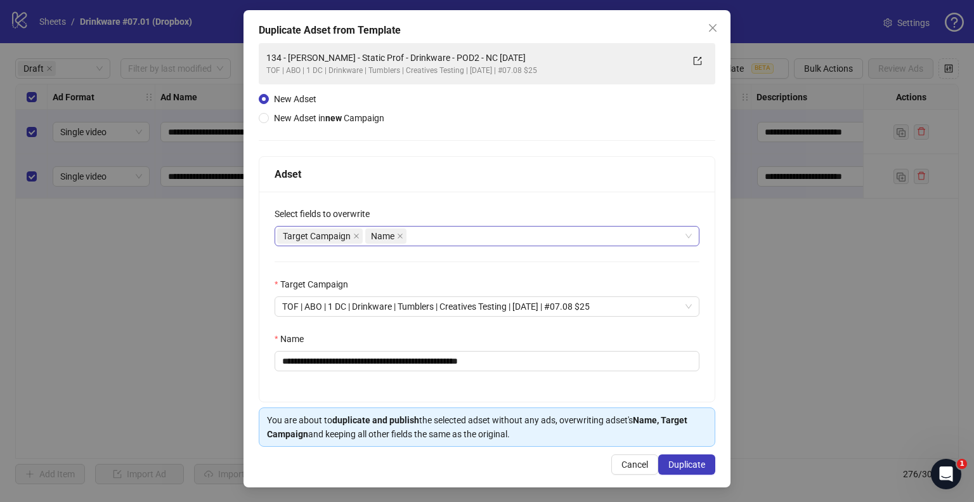
click at [427, 225] on div "Select fields to overwrite Target Campaign Name" at bounding box center [487, 226] width 425 height 39
click at [427, 227] on div "Target Campaign Name" at bounding box center [480, 236] width 406 height 18
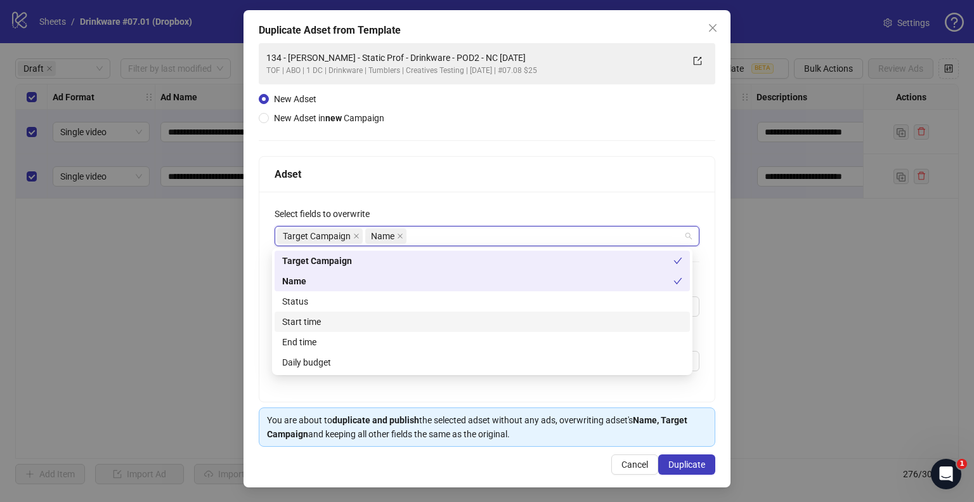
click at [322, 323] on div "Start time" at bounding box center [482, 321] width 400 height 14
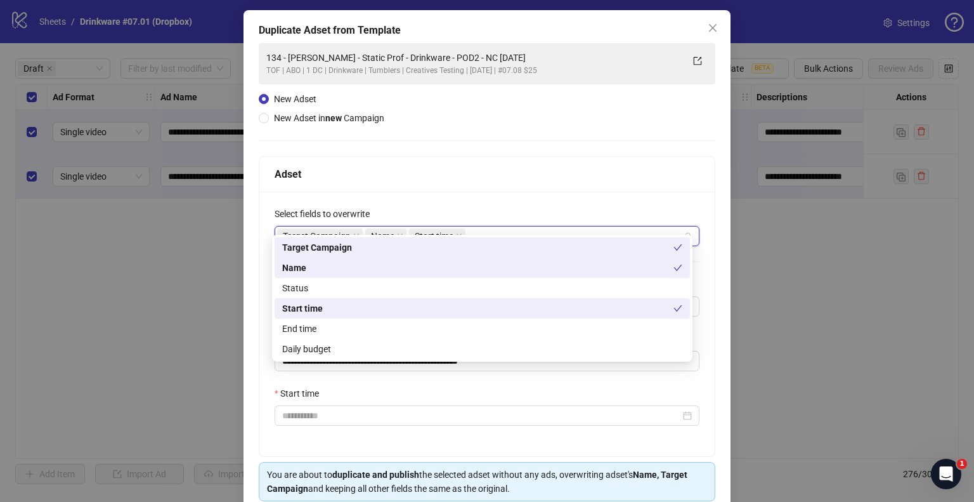
scroll to position [107, 0]
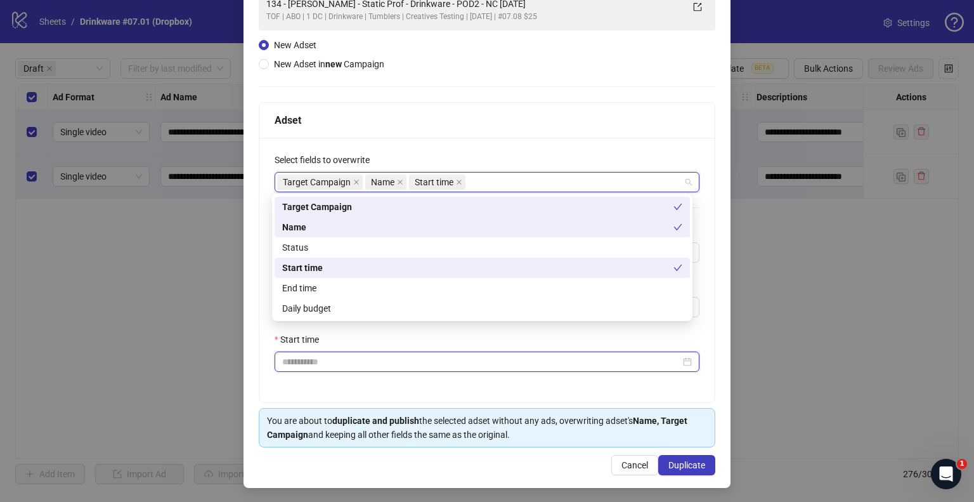
click at [327, 359] on input "Start time" at bounding box center [481, 361] width 398 height 14
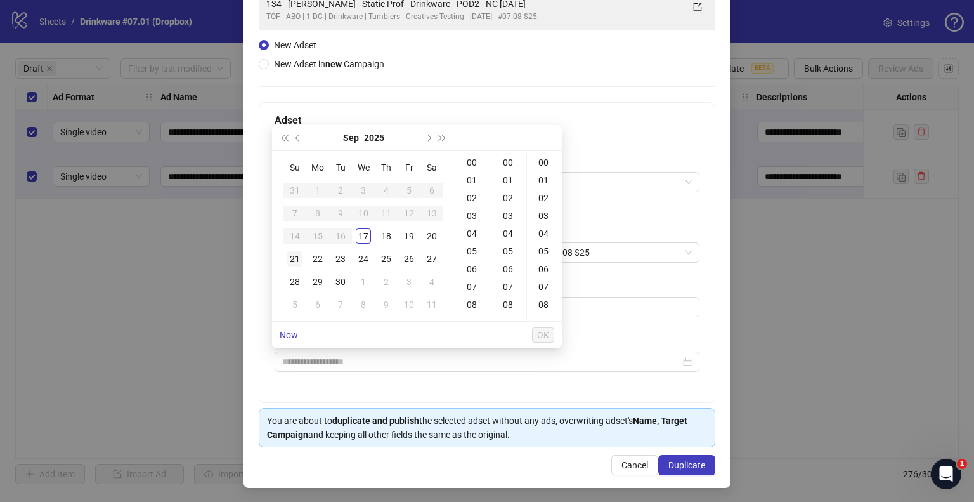
click at [295, 259] on div "21" at bounding box center [294, 258] width 15 height 15
click at [476, 258] on div "09" at bounding box center [473, 259] width 30 height 18
type input "**********"
click at [552, 339] on button "OK" at bounding box center [543, 334] width 22 height 15
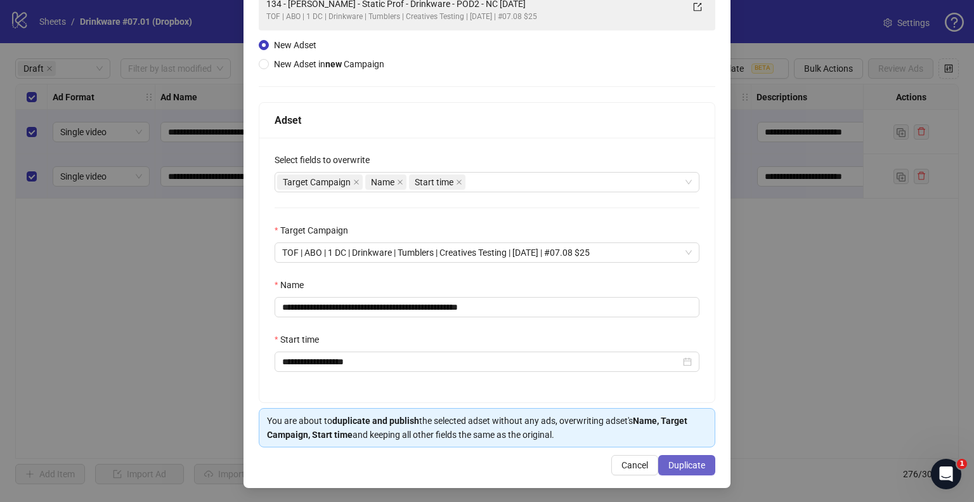
click at [668, 461] on span "Duplicate" at bounding box center [686, 465] width 37 height 10
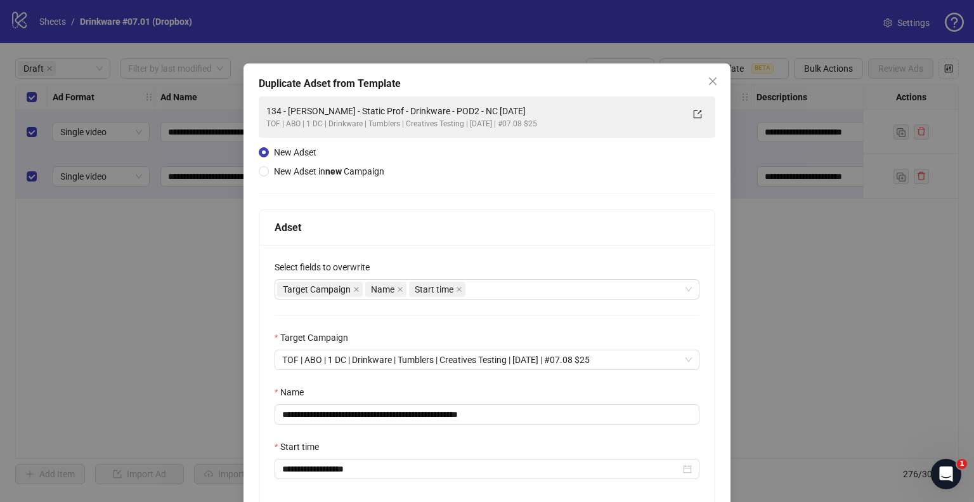
scroll to position [107, 0]
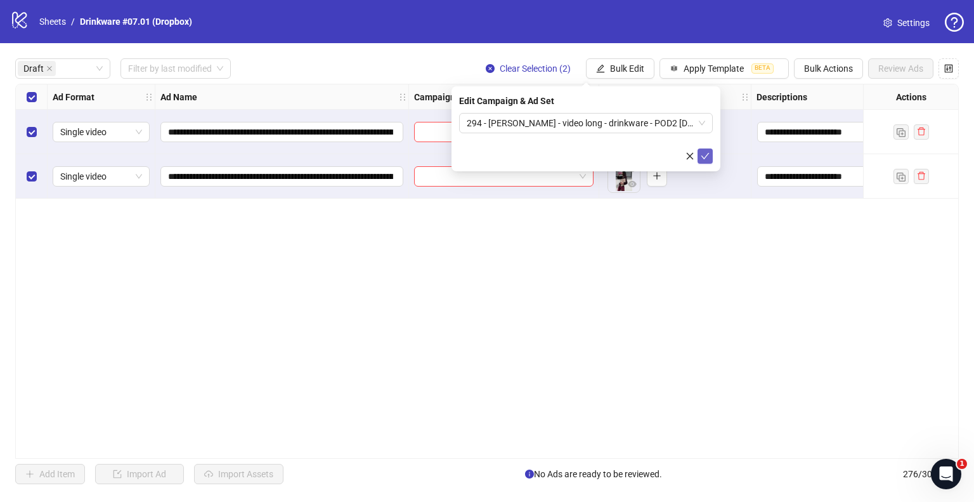
click at [706, 153] on icon "check" at bounding box center [705, 156] width 9 height 9
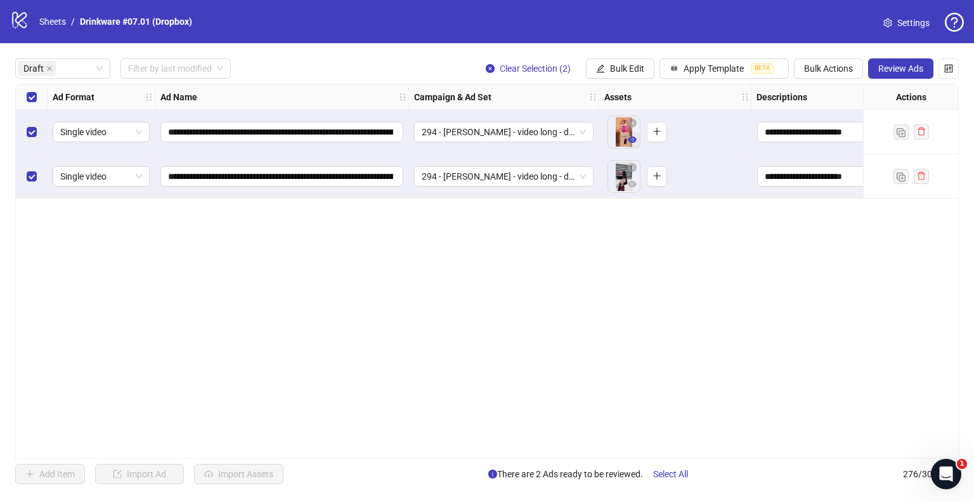
click at [632, 136] on icon "eye" at bounding box center [632, 139] width 9 height 9
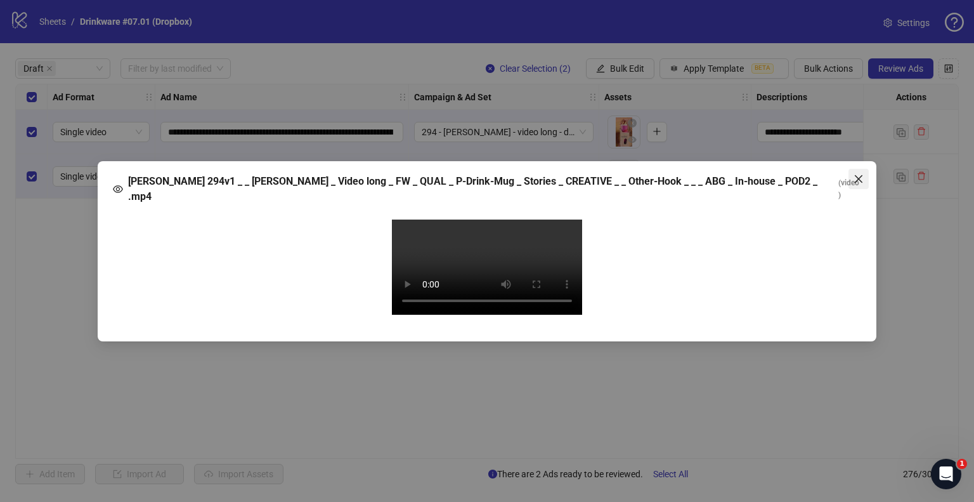
click at [862, 174] on icon "close" at bounding box center [858, 179] width 10 height 10
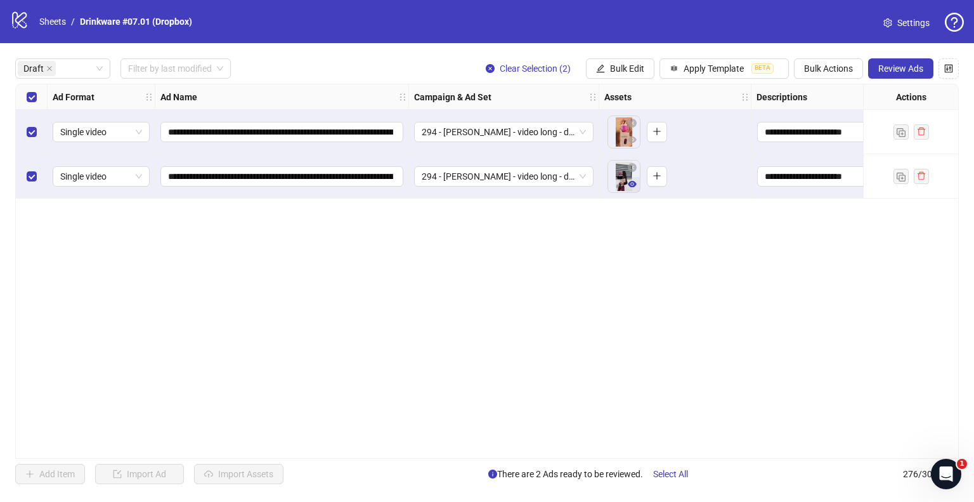
click at [632, 181] on icon "eye" at bounding box center [632, 184] width 9 height 6
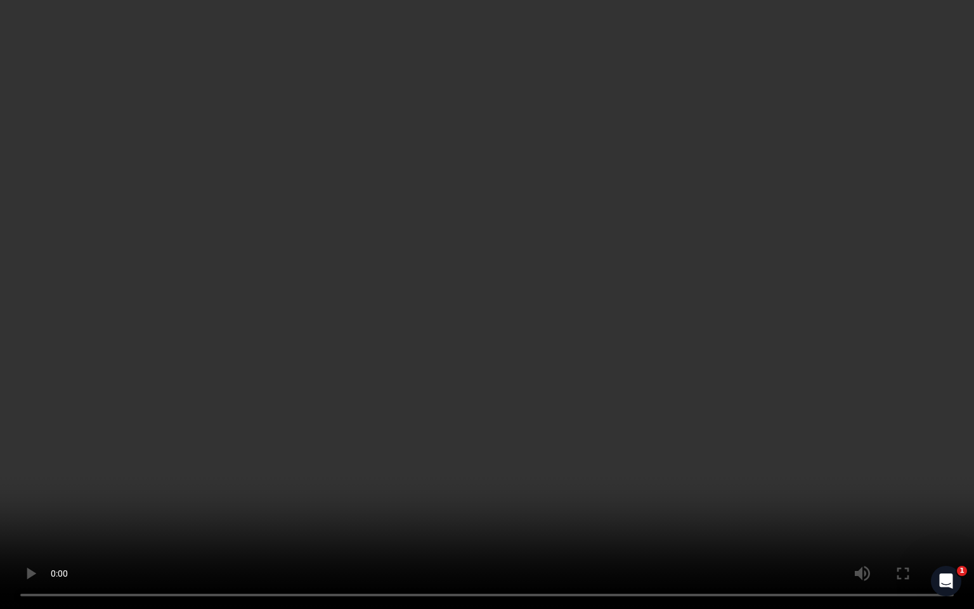
click at [556, 431] on video "Your browser does not support the video tag." at bounding box center [487, 304] width 974 height 609
click at [437, 403] on video "Your browser does not support the video tag." at bounding box center [487, 304] width 974 height 609
click at [476, 387] on video "Your browser does not support the video tag." at bounding box center [487, 304] width 974 height 609
click at [547, 382] on video "Your browser does not support the video tag." at bounding box center [487, 304] width 974 height 609
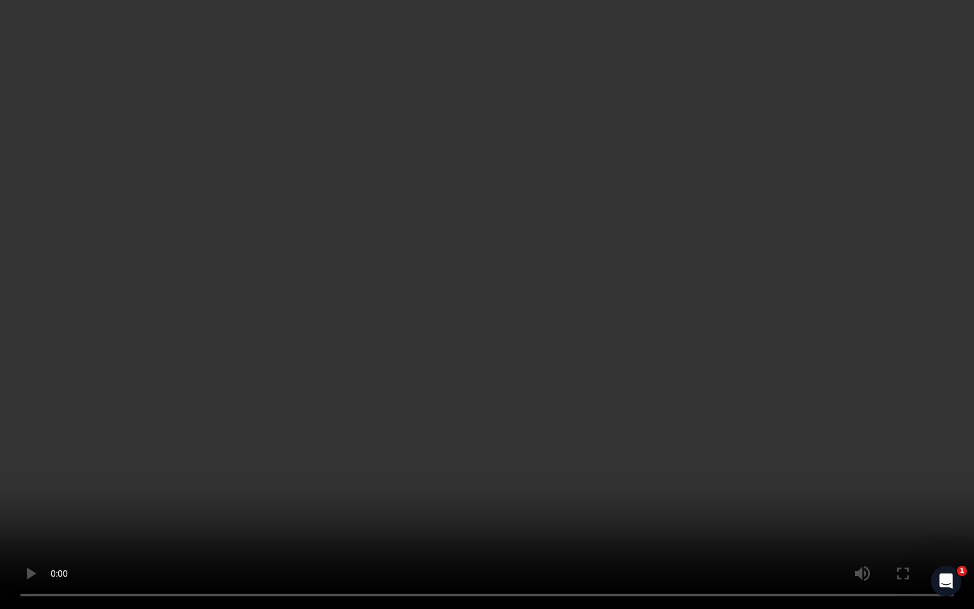
click at [547, 382] on video "Your browser does not support the video tag." at bounding box center [487, 304] width 974 height 609
click at [511, 393] on video "Your browser does not support the video tag." at bounding box center [487, 304] width 974 height 609
click at [531, 328] on video "Your browser does not support the video tag." at bounding box center [487, 304] width 974 height 609
click at [512, 241] on video "Your browser does not support the video tag." at bounding box center [487, 304] width 974 height 609
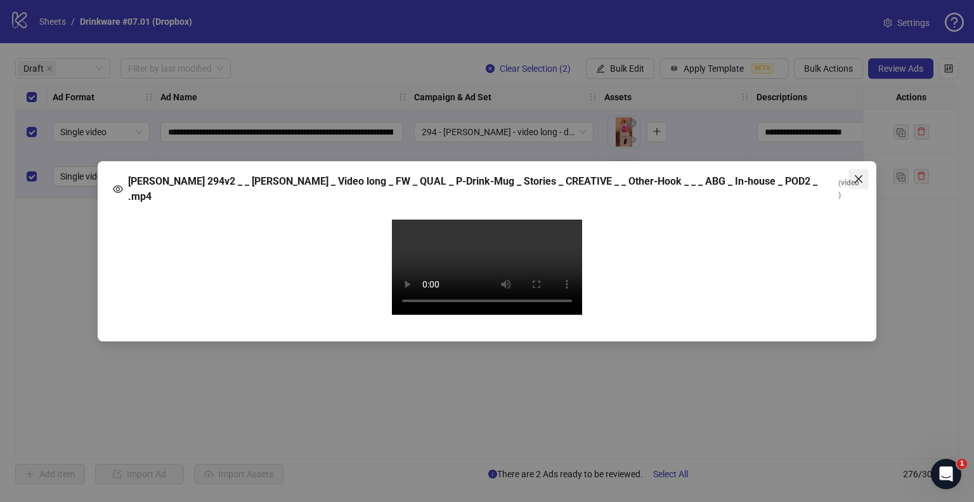
click at [862, 174] on icon "close" at bounding box center [858, 179] width 10 height 10
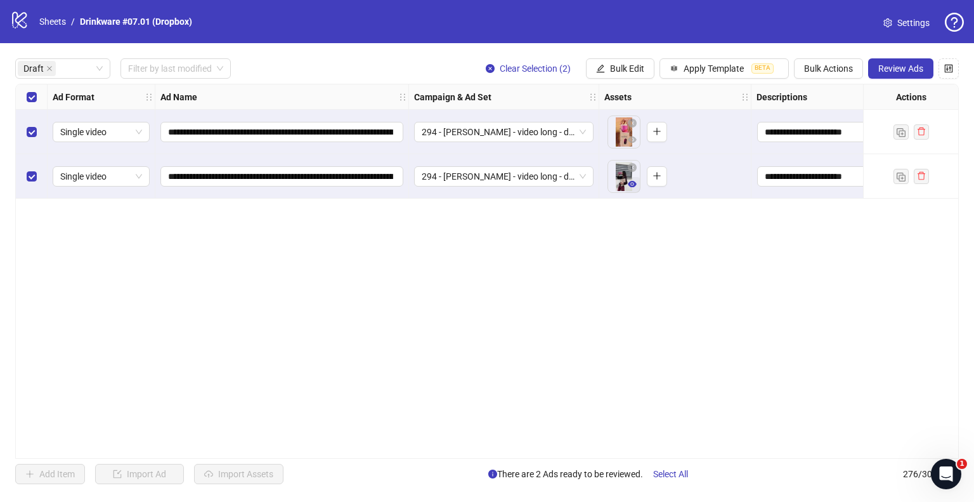
click at [631, 185] on icon "eye" at bounding box center [632, 184] width 9 height 6
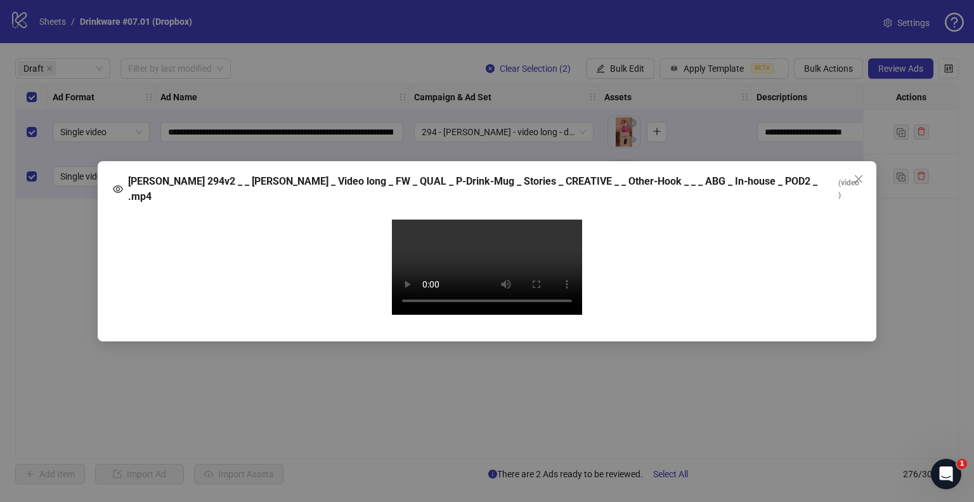
click at [488, 278] on video "Your browser does not support the video tag." at bounding box center [487, 266] width 190 height 95
click at [859, 174] on icon "close" at bounding box center [858, 179] width 10 height 10
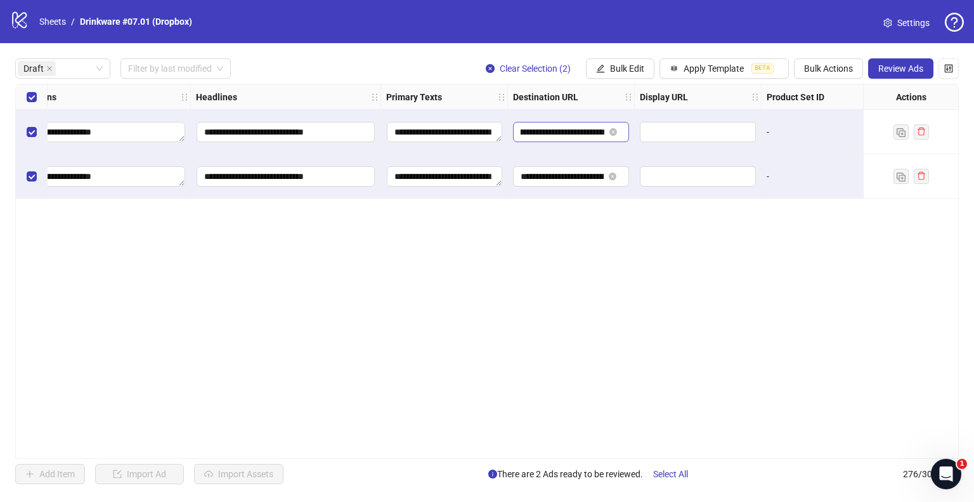
scroll to position [0, 108]
click at [898, 65] on span "Review Ads" at bounding box center [900, 68] width 45 height 10
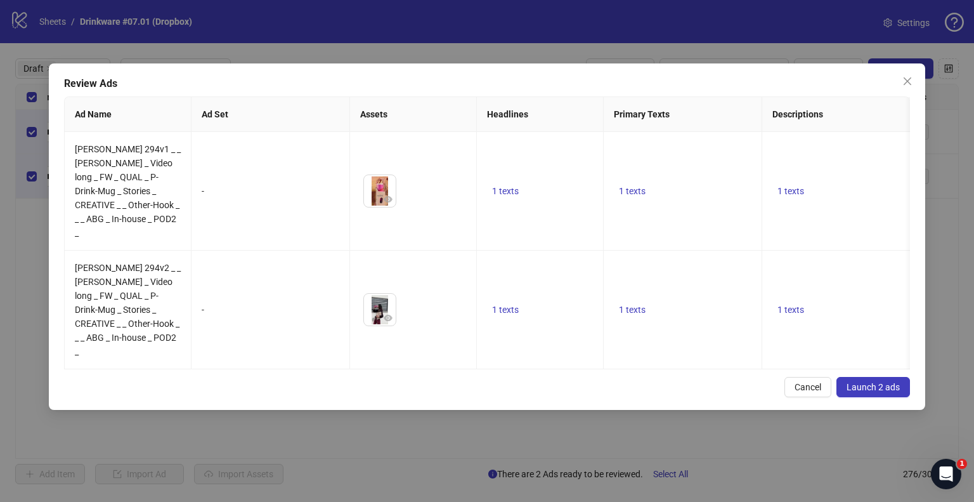
click at [874, 377] on button "Launch 2 ads" at bounding box center [873, 387] width 74 height 20
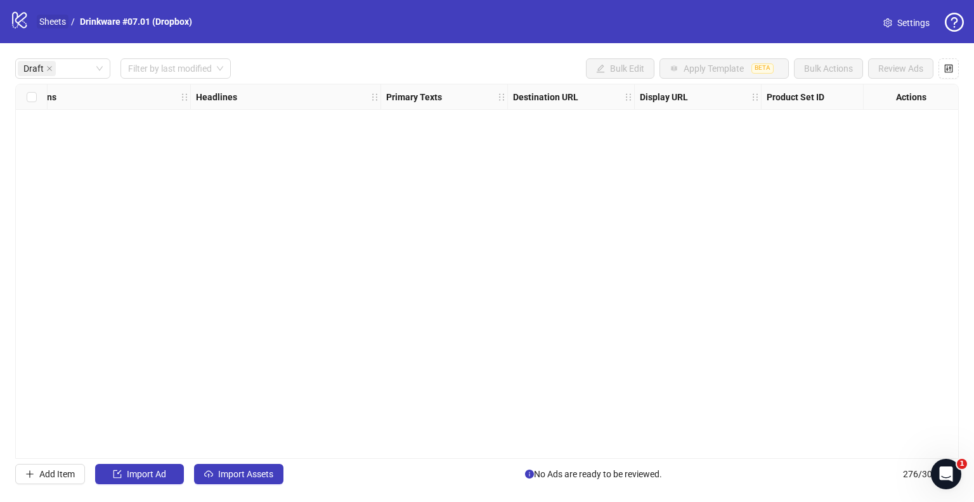
click at [57, 18] on link "Sheets" at bounding box center [53, 22] width 32 height 14
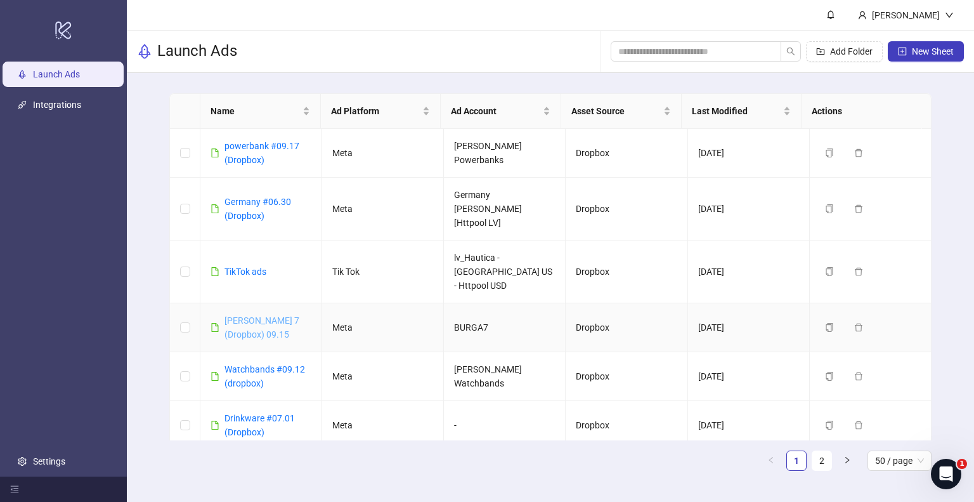
click at [262, 315] on link "[PERSON_NAME] 7 (Dropbox) 09.15" at bounding box center [261, 327] width 75 height 24
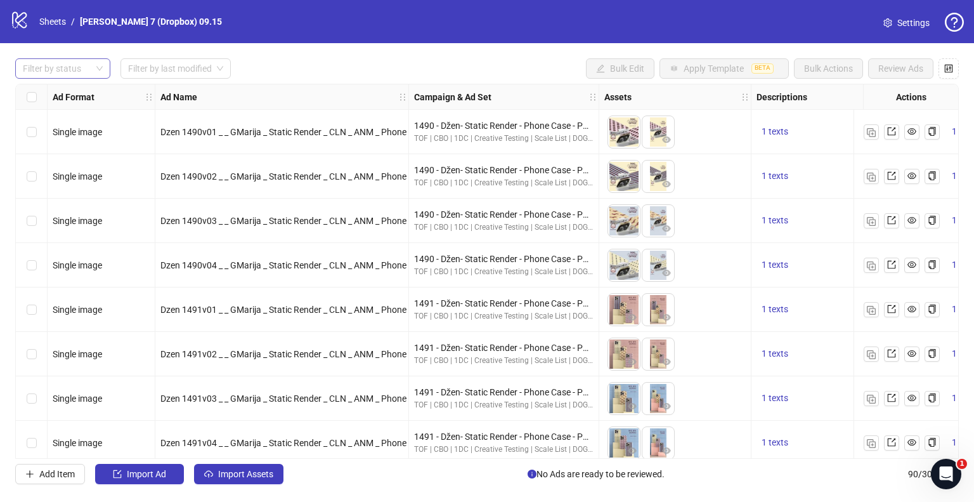
click at [101, 75] on div "Filter by status" at bounding box center [62, 68] width 95 height 20
click at [66, 86] on div "Draft" at bounding box center [63, 94] width 90 height 20
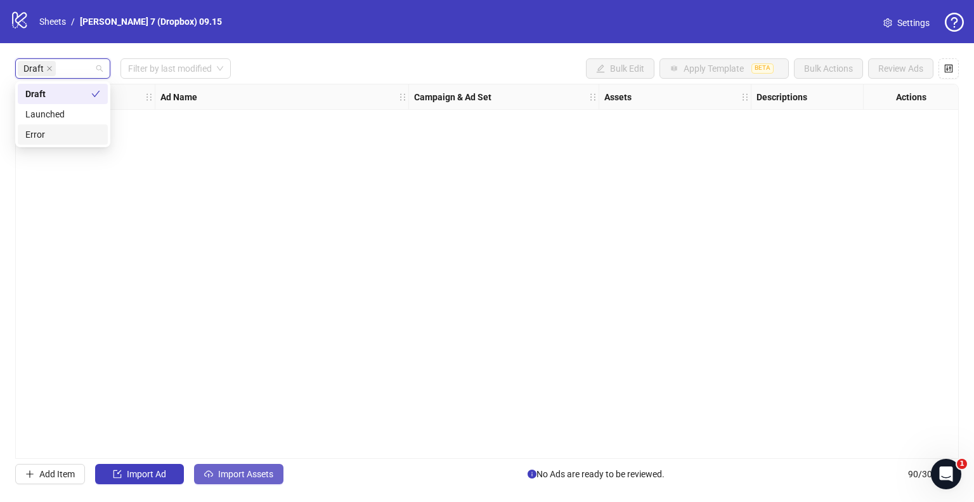
click at [237, 475] on span "Import Assets" at bounding box center [245, 474] width 55 height 10
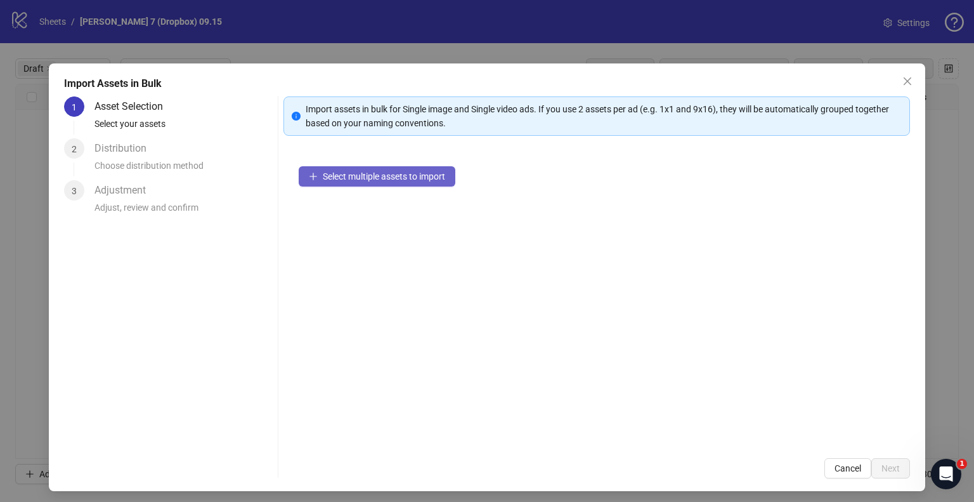
click at [410, 184] on button "Select multiple assets to import" at bounding box center [377, 176] width 157 height 20
click at [366, 178] on span "Select multiple assets to import" at bounding box center [384, 176] width 122 height 10
